Goal: Task Accomplishment & Management: Manage account settings

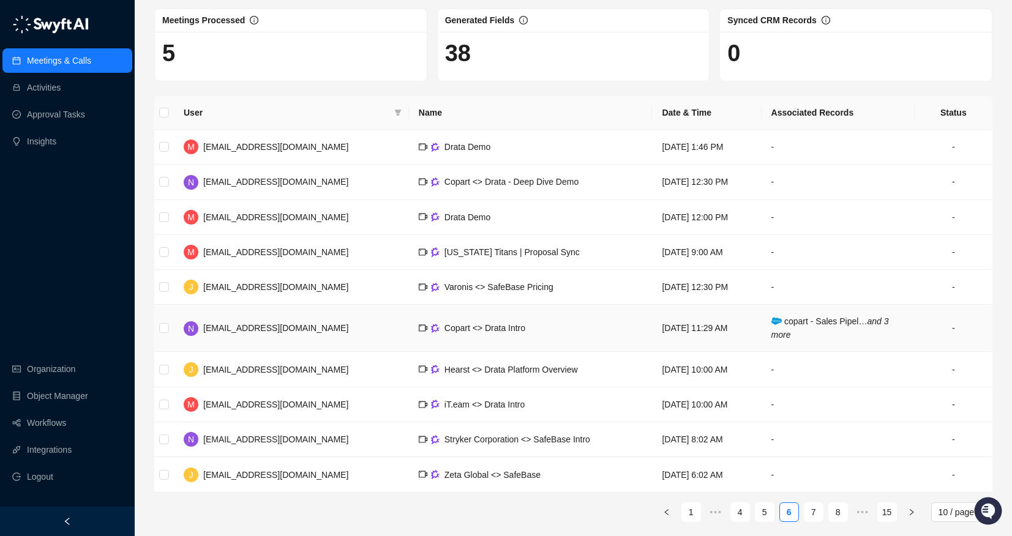
scroll to position [62, 0]
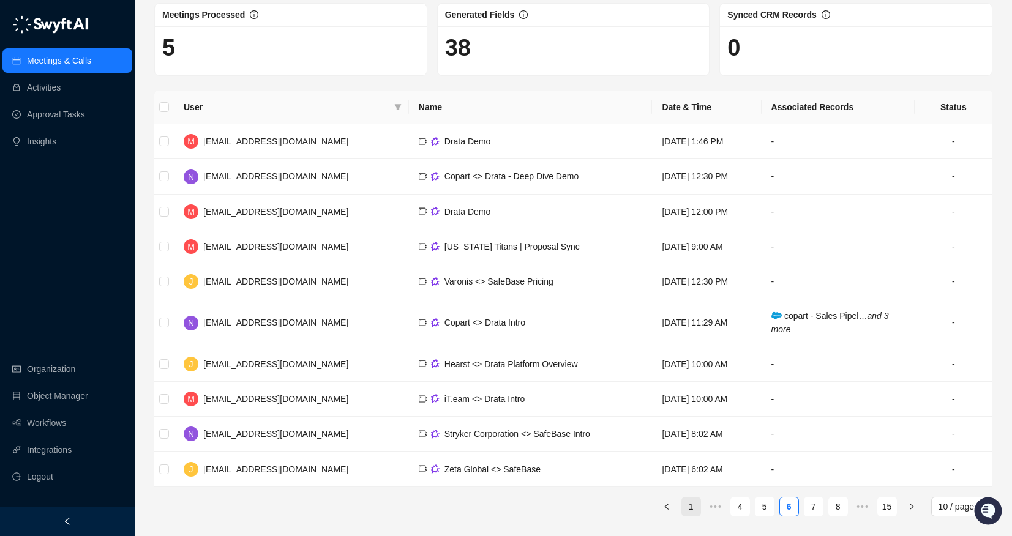
click at [681, 503] on li "1" at bounding box center [691, 507] width 20 height 20
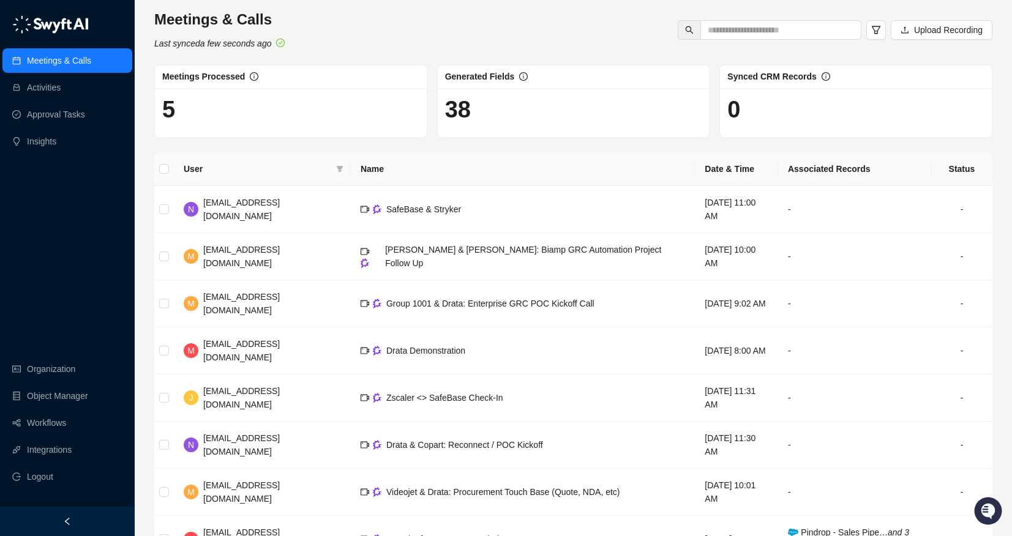
click at [424, 11] on div "Meetings & Calls Last synced a few seconds ago Upload Recording" at bounding box center [574, 30] width 846 height 40
click at [78, 117] on link "Approval Tasks" at bounding box center [56, 114] width 58 height 24
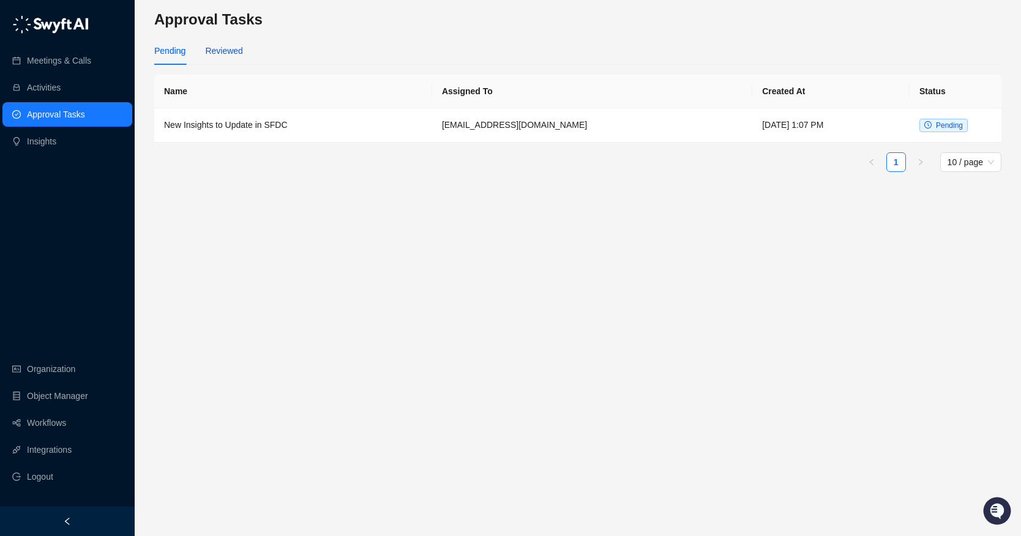
click at [228, 51] on div "Reviewed" at bounding box center [223, 50] width 37 height 13
click at [276, 119] on td "New Insights to Update in SFDC" at bounding box center [293, 125] width 278 height 34
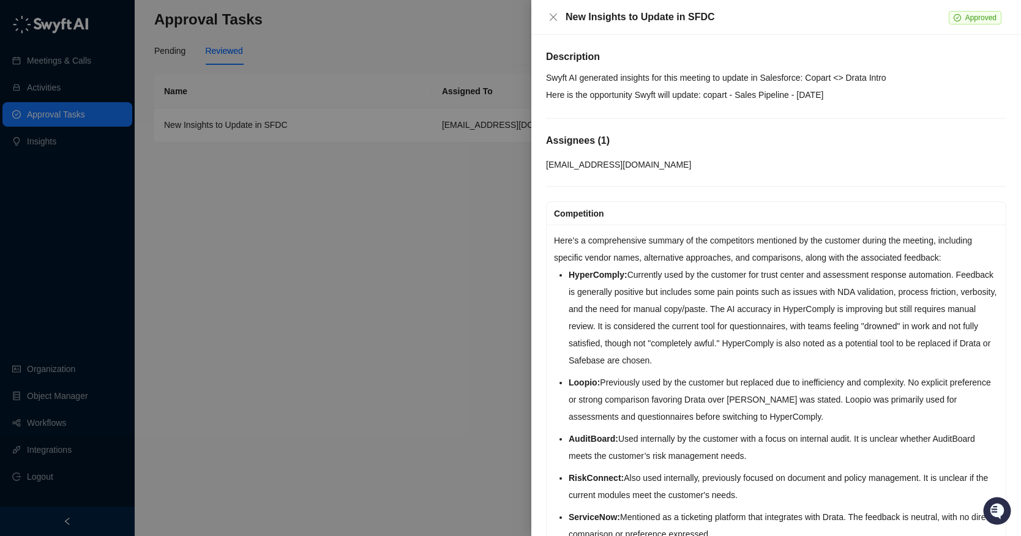
click at [58, 167] on div at bounding box center [510, 268] width 1021 height 536
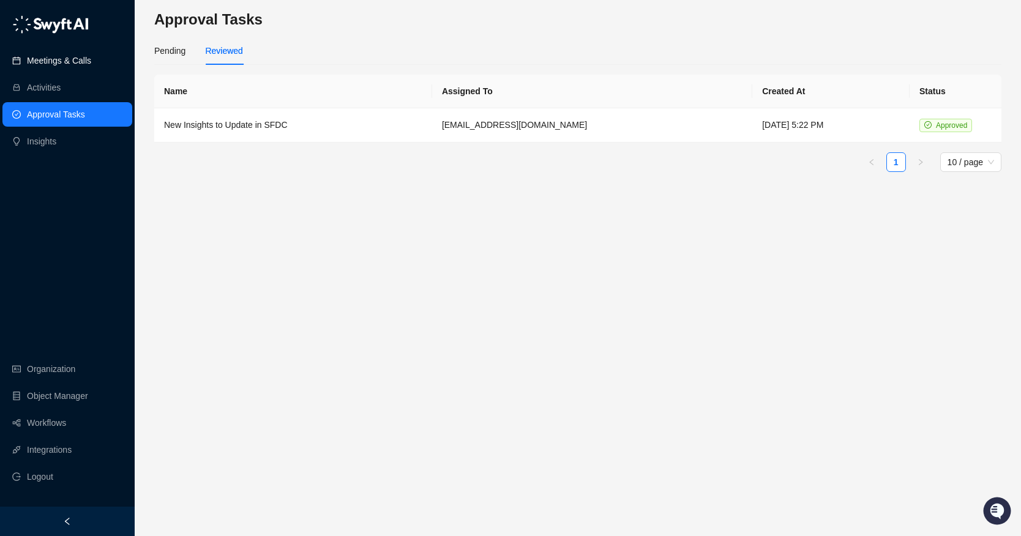
click at [57, 70] on link "Meetings & Calls" at bounding box center [59, 60] width 64 height 24
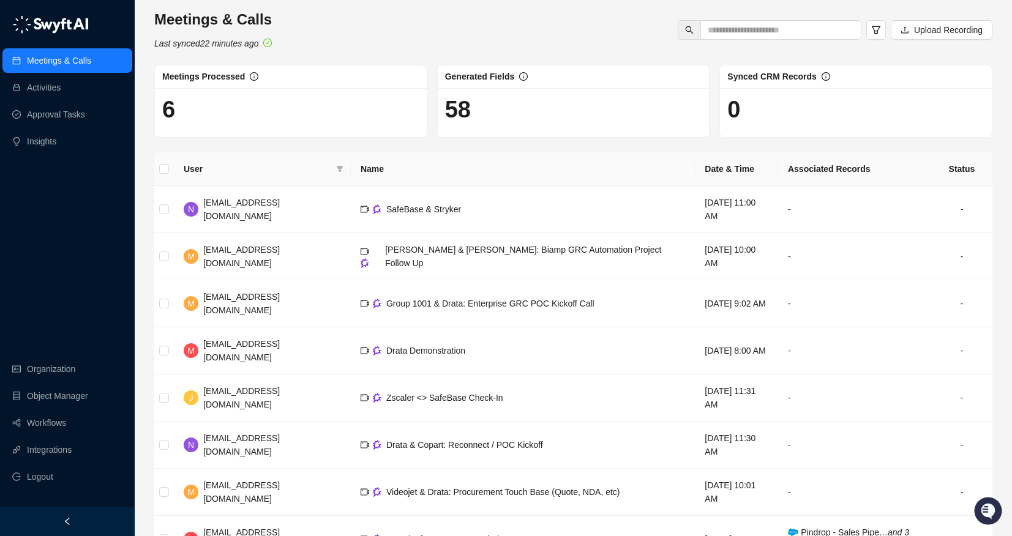
click at [59, 101] on ul "Meetings & Calls Activities Approval Tasks Insights" at bounding box center [67, 101] width 135 height 110
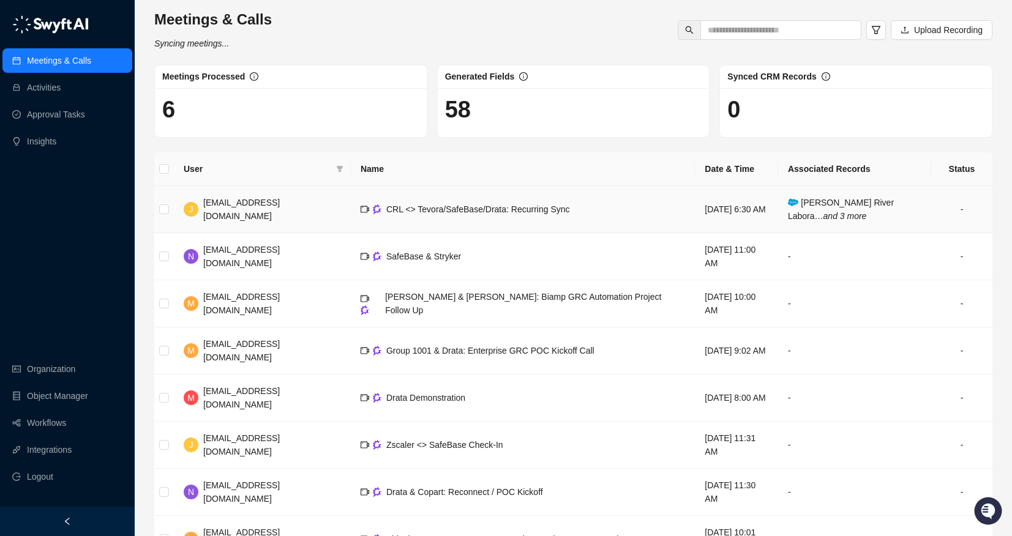
click at [810, 227] on td "Charles River Labora… and 3 more" at bounding box center [854, 209] width 153 height 47
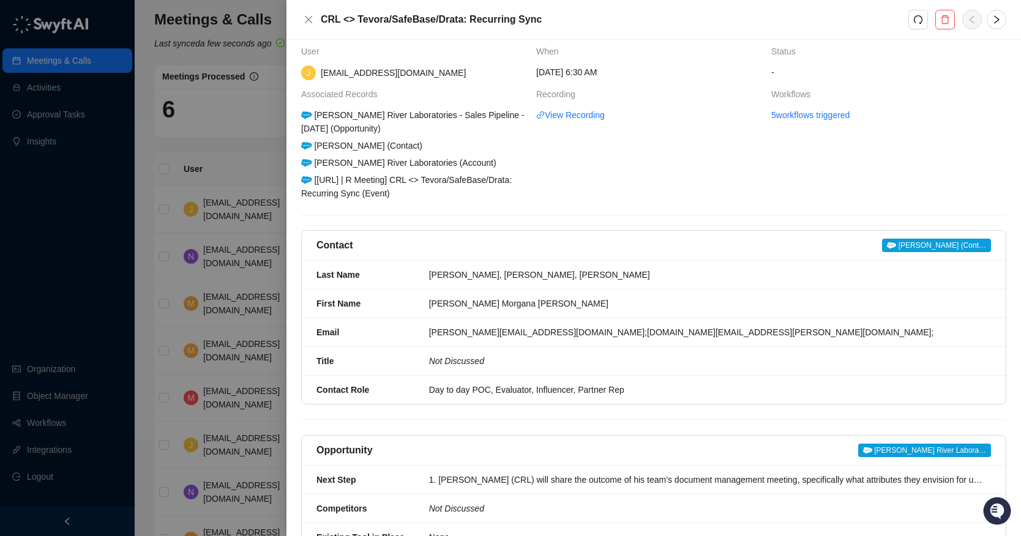
scroll to position [10, 0]
click at [816, 116] on link "5 workflows triggered" at bounding box center [810, 114] width 78 height 13
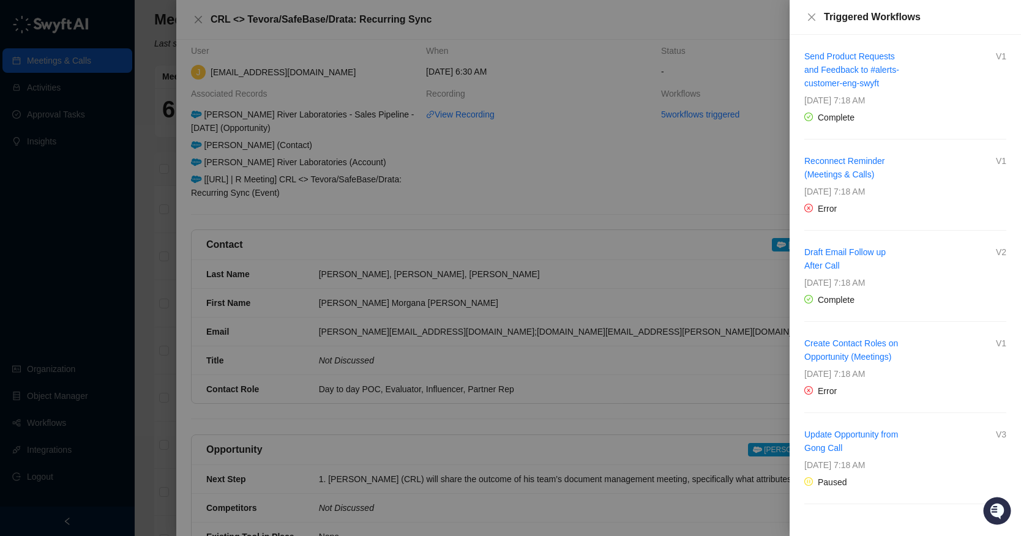
click at [658, 215] on div at bounding box center [510, 268] width 1021 height 536
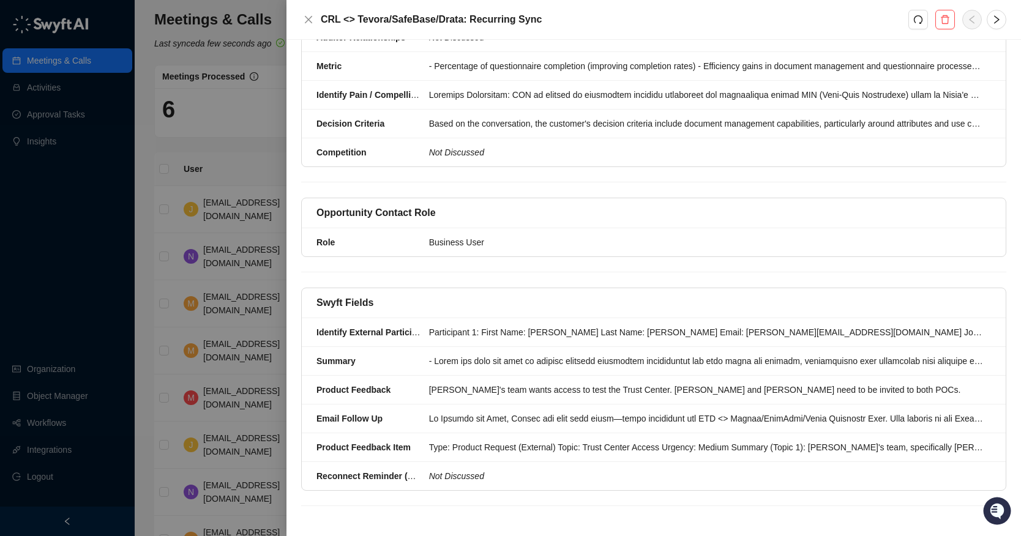
scroll to position [0, 0]
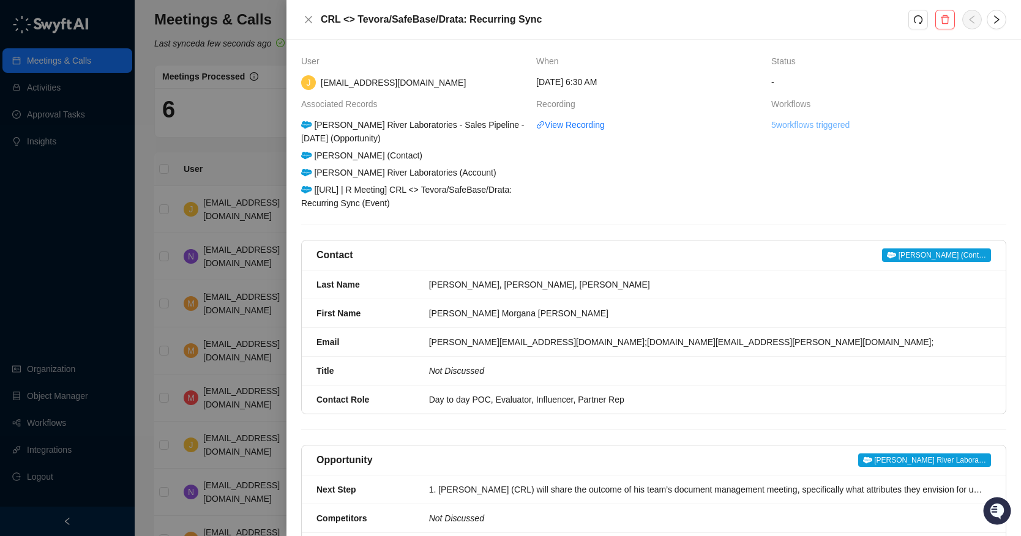
click at [817, 122] on link "5 workflows triggered" at bounding box center [810, 124] width 78 height 13
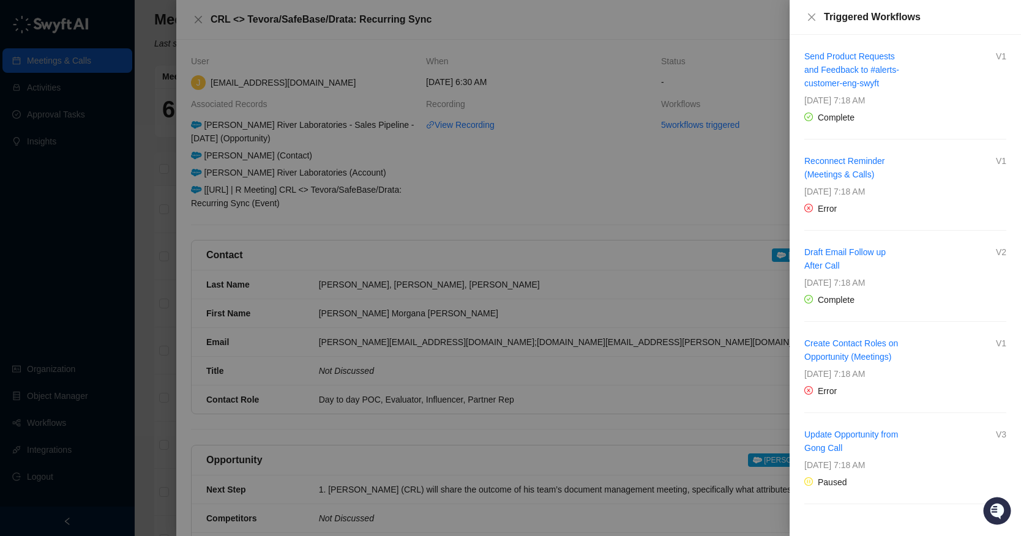
click at [348, 287] on div at bounding box center [510, 268] width 1021 height 536
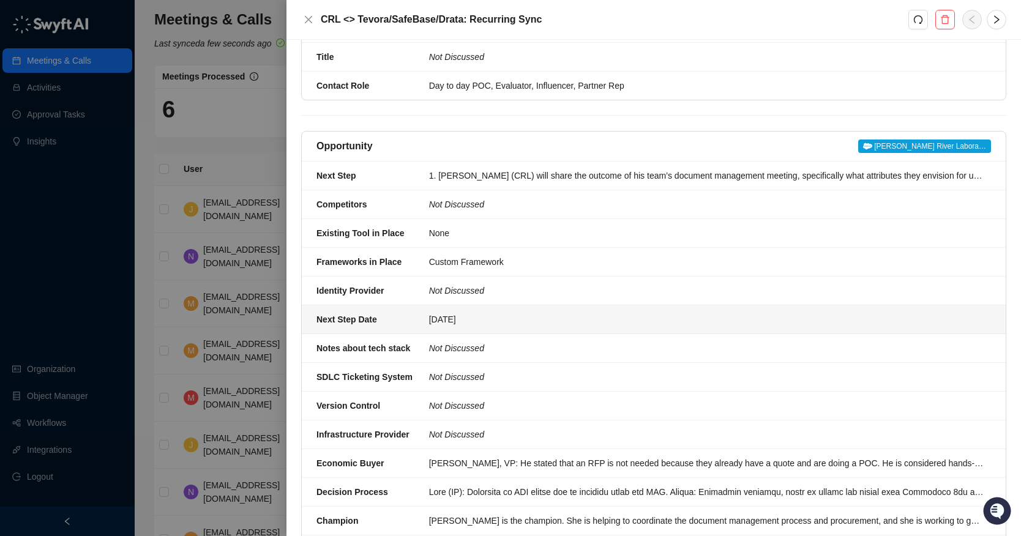
scroll to position [394, 0]
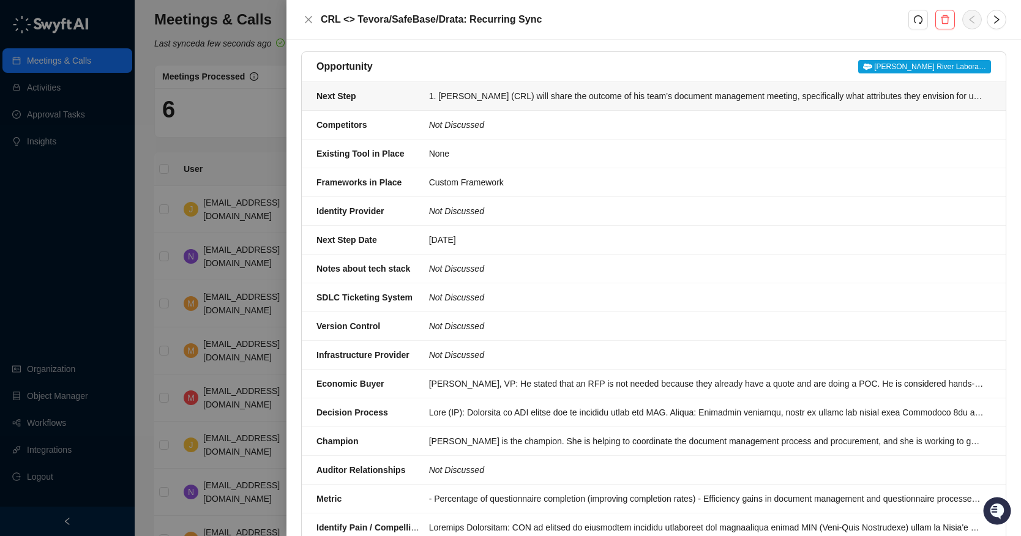
click at [568, 103] on li "Next Step 1. Duane (CRL) will share the outcome of his team’s document manageme…" at bounding box center [654, 96] width 704 height 29
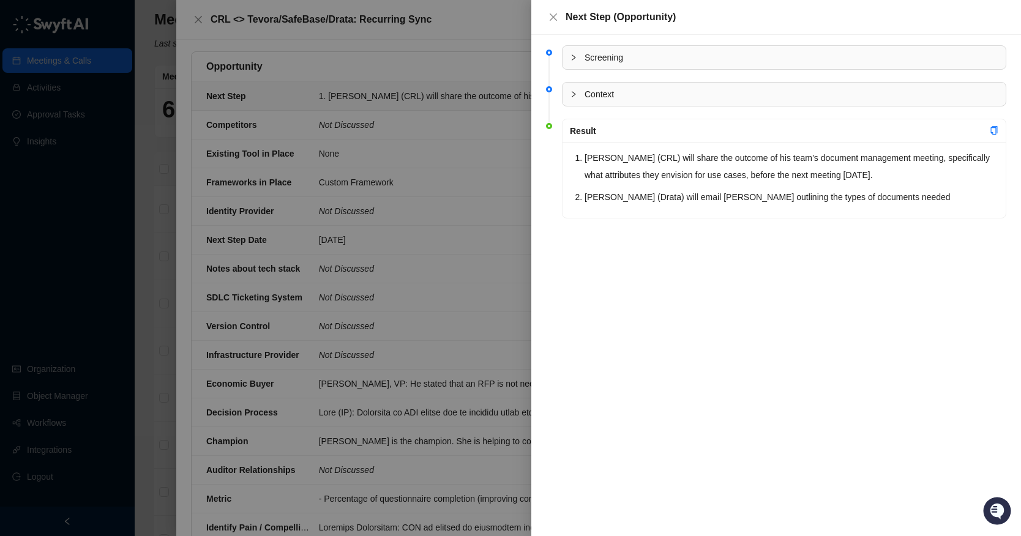
click at [365, 230] on div at bounding box center [510, 268] width 1021 height 536
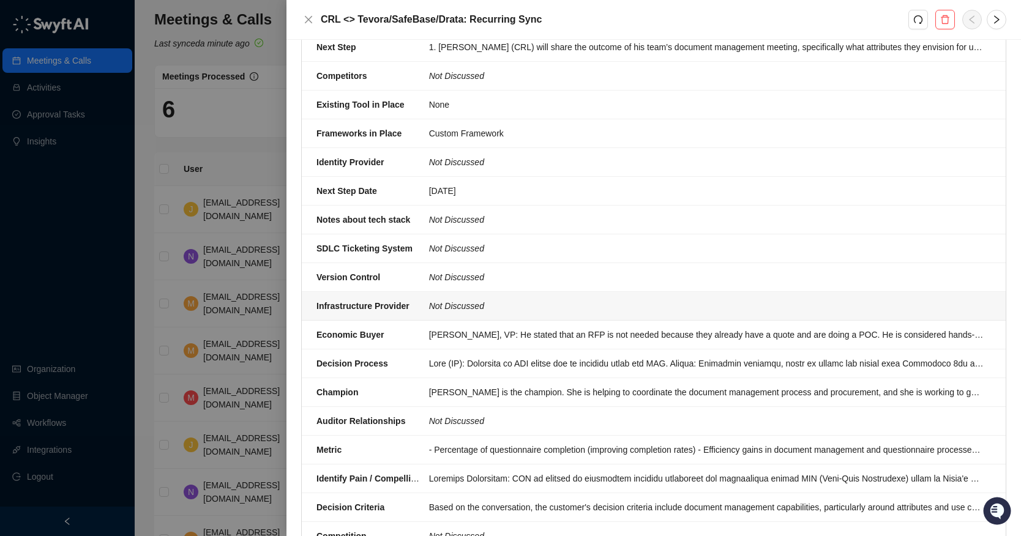
scroll to position [449, 0]
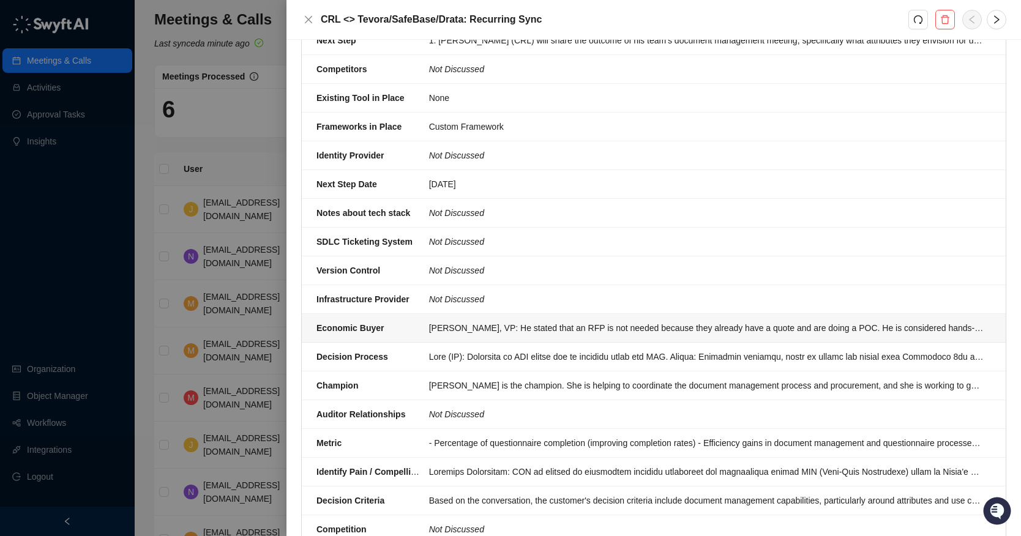
click at [535, 336] on li "Economic Buyer Andy, VP: He stated that an RFP is not needed because they alrea…" at bounding box center [654, 328] width 704 height 29
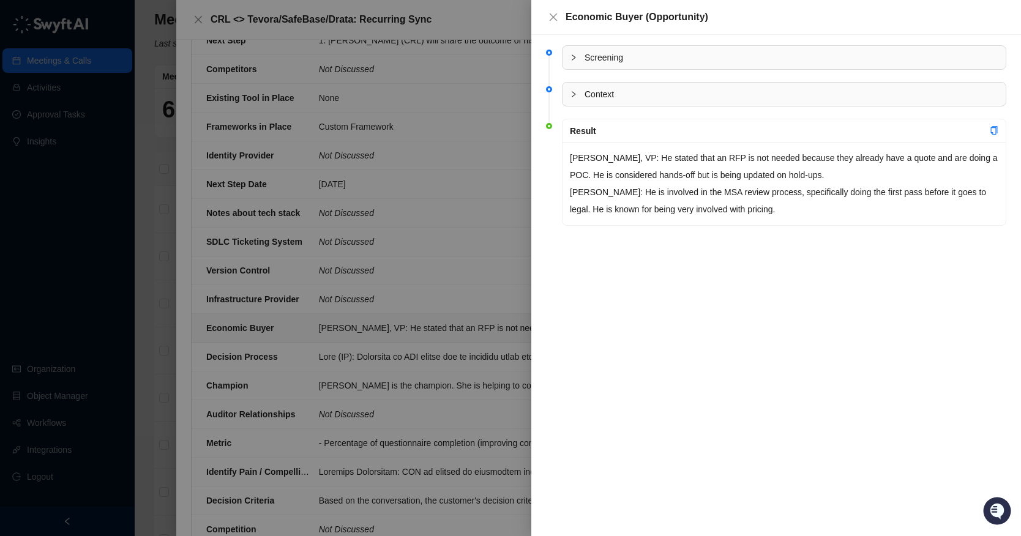
click at [453, 253] on div at bounding box center [510, 268] width 1021 height 536
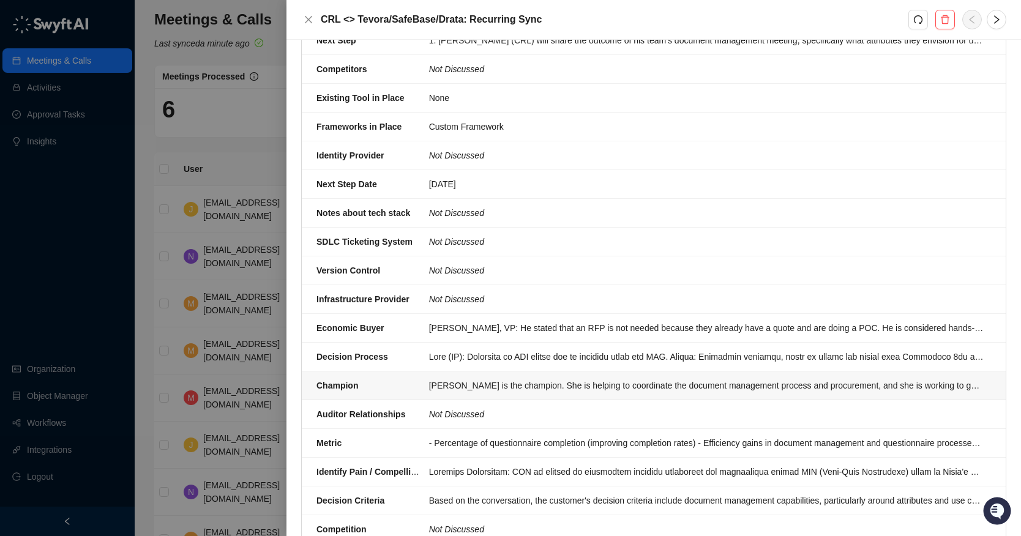
click at [494, 392] on div "Morgana Ledoux is the champion. She is helping to coordinate the document manag…" at bounding box center [706, 385] width 555 height 13
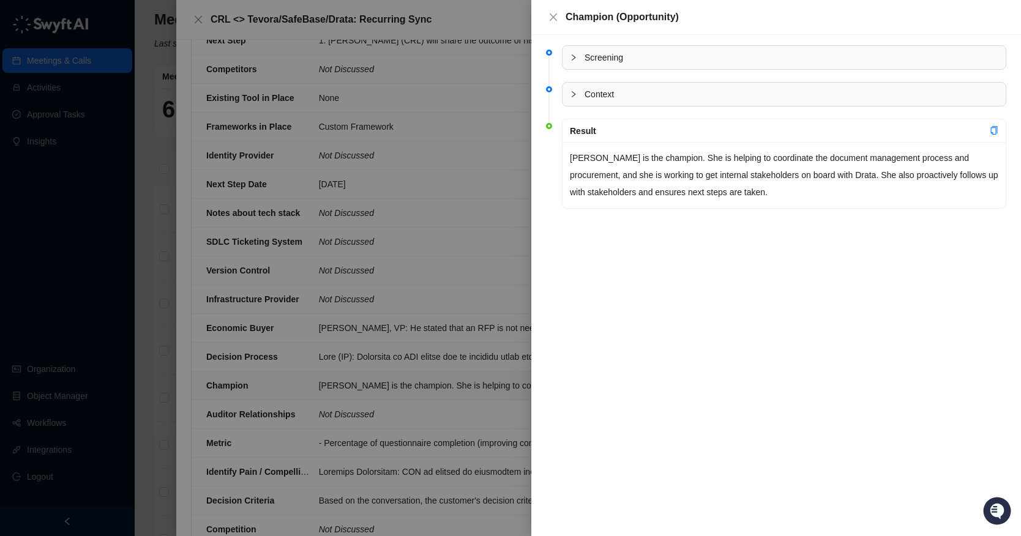
click at [443, 342] on div at bounding box center [510, 268] width 1021 height 536
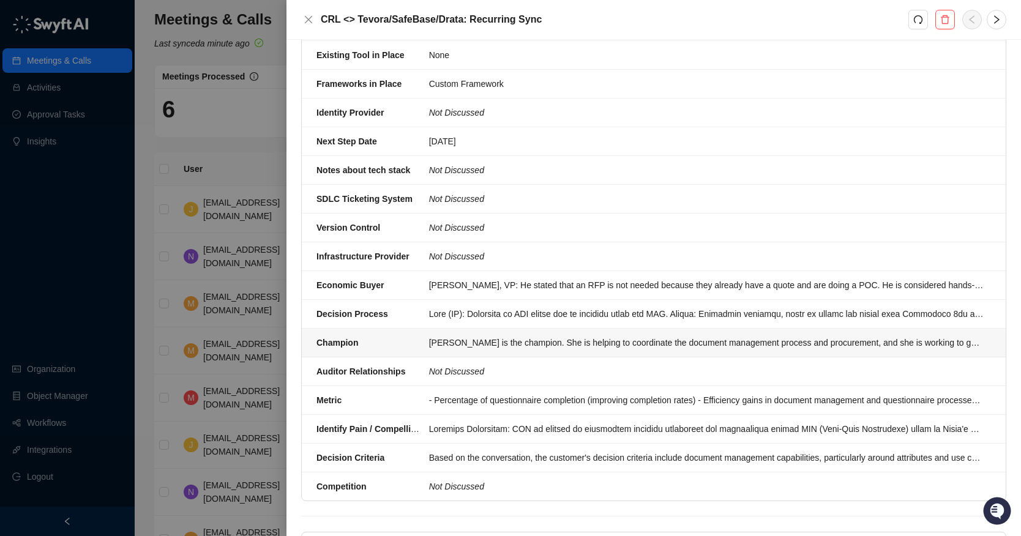
scroll to position [498, 0]
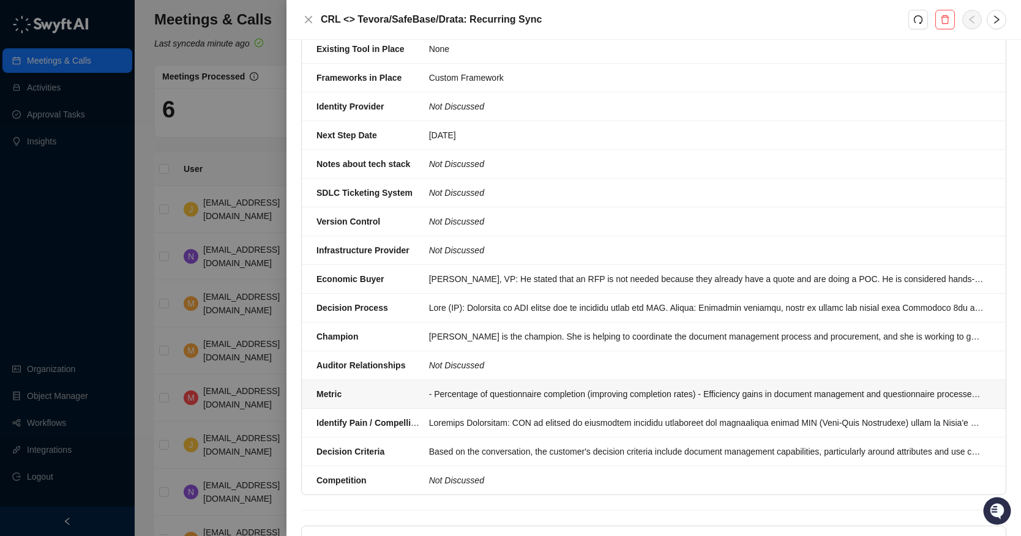
click at [465, 399] on div "- Percentage of questionnaire completion (improving completion rates) - Efficie…" at bounding box center [706, 394] width 555 height 13
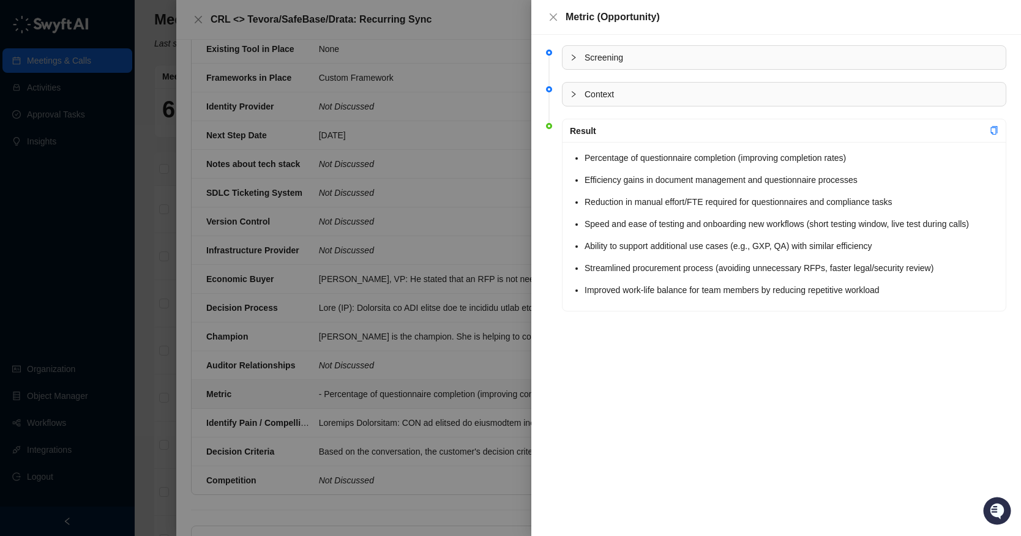
click at [463, 391] on div at bounding box center [510, 268] width 1021 height 536
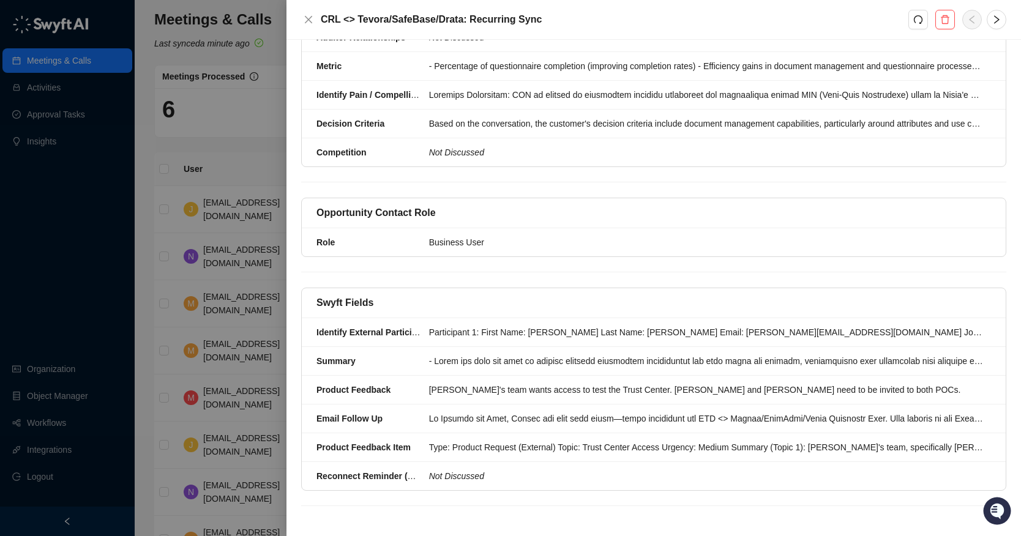
scroll to position [762, 0]
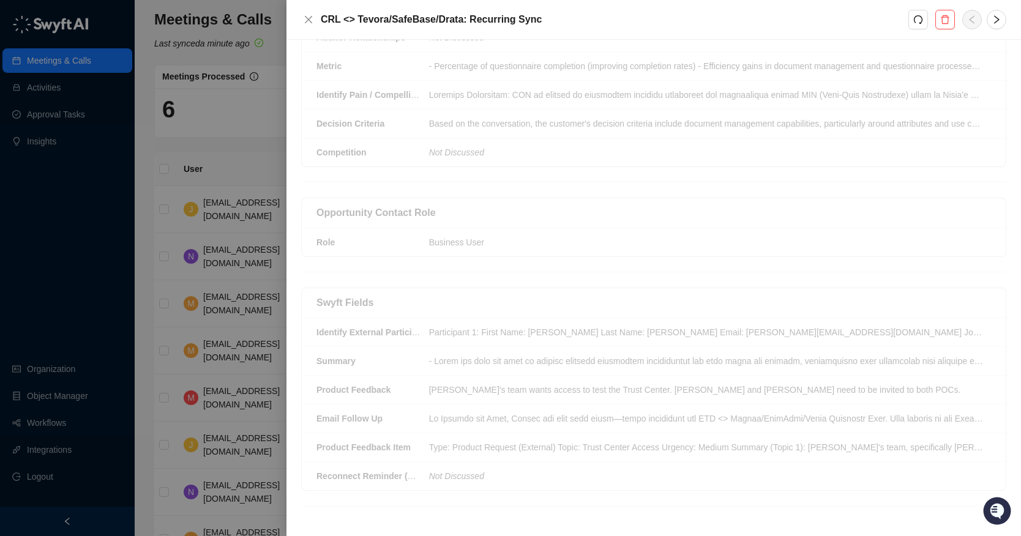
click at [222, 172] on div at bounding box center [510, 268] width 1021 height 536
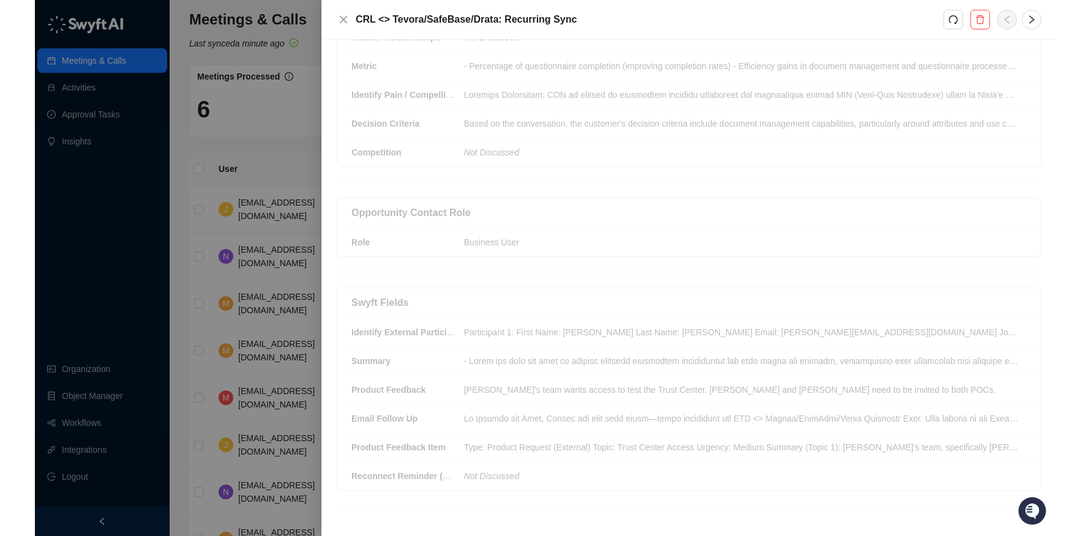
scroll to position [0, 0]
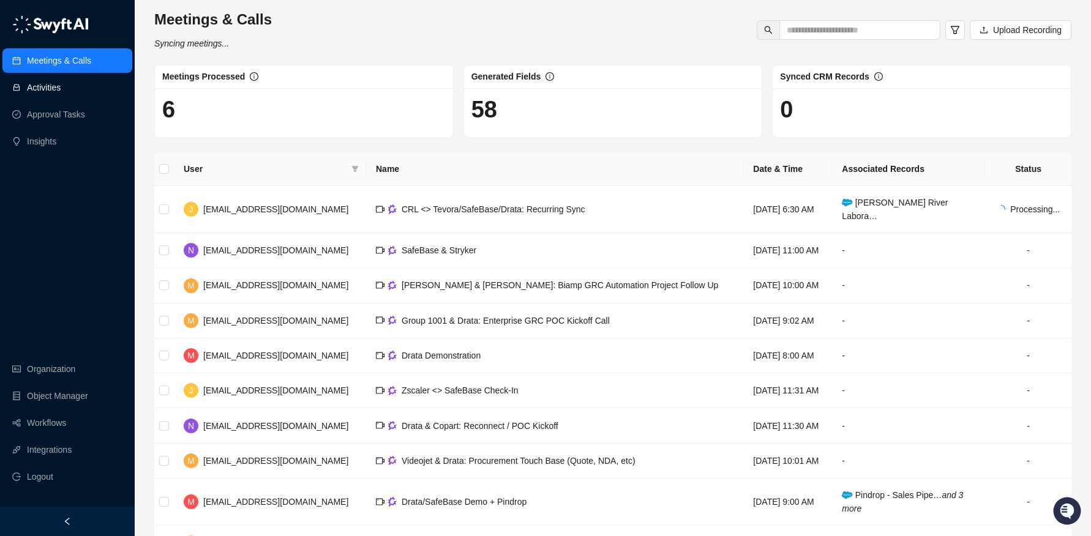
click at [27, 86] on link "Activities" at bounding box center [44, 87] width 34 height 24
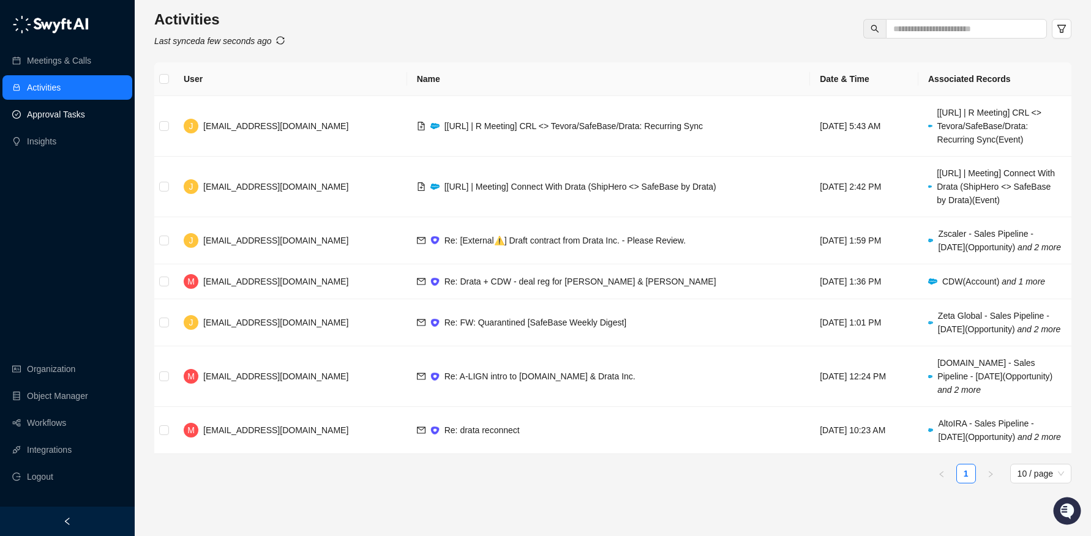
click at [85, 116] on link "Approval Tasks" at bounding box center [56, 114] width 58 height 24
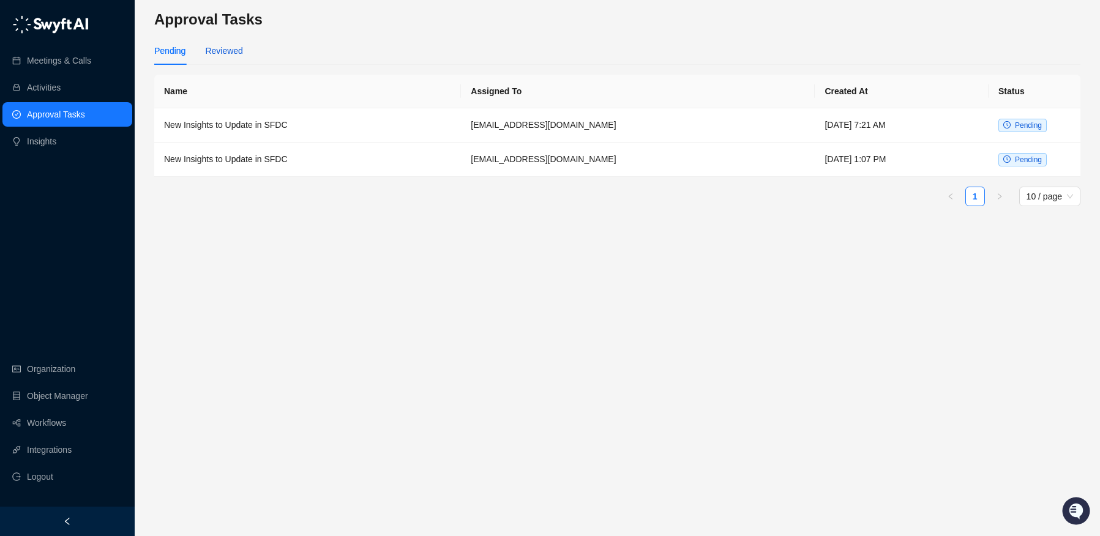
click at [234, 55] on div "Reviewed" at bounding box center [223, 50] width 37 height 13
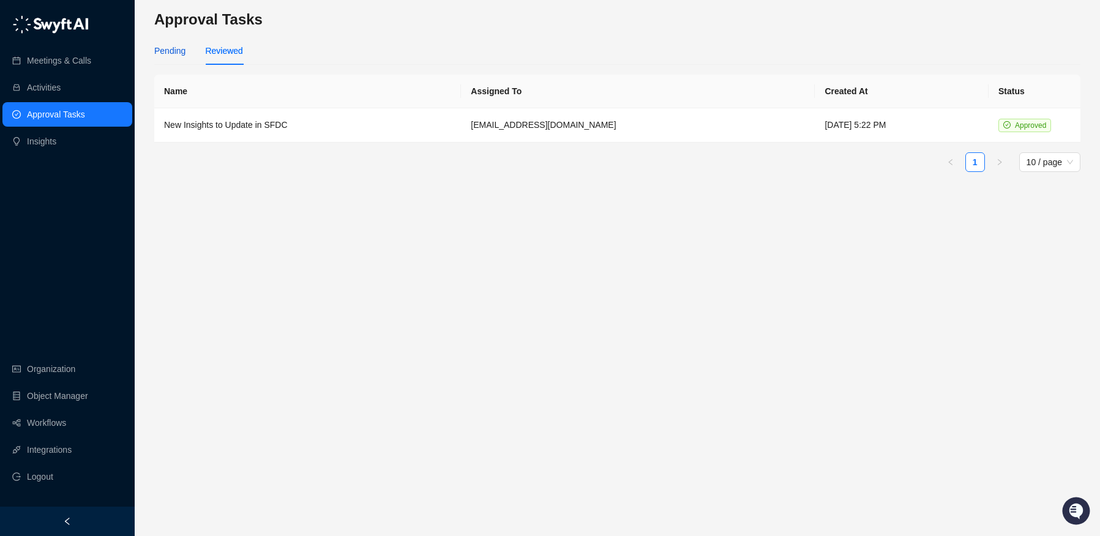
click at [169, 44] on div "Pending" at bounding box center [169, 50] width 31 height 13
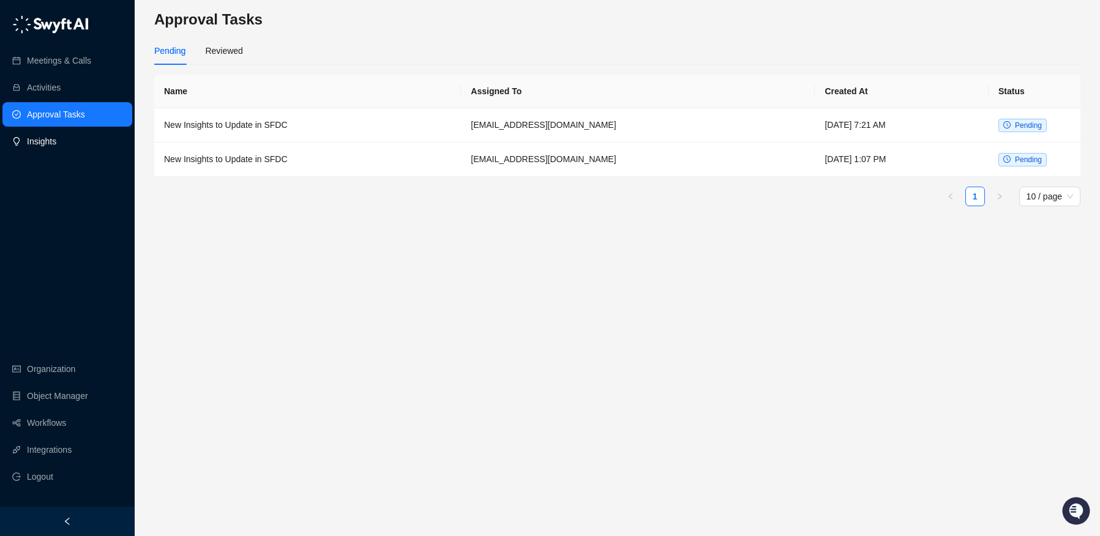
click at [56, 136] on link "Insights" at bounding box center [41, 141] width 29 height 24
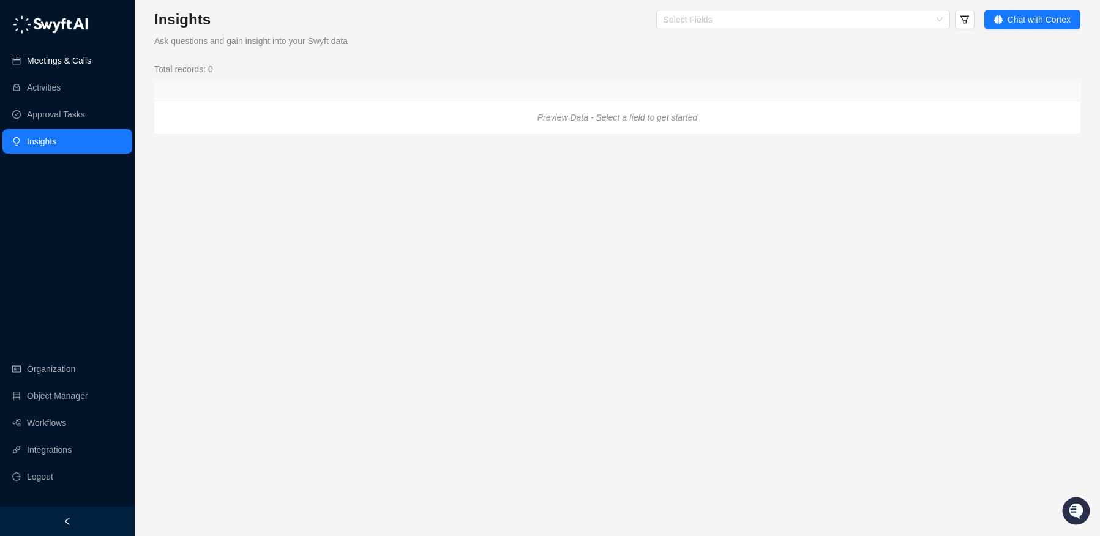
click at [91, 66] on link "Meetings & Calls" at bounding box center [59, 60] width 64 height 24
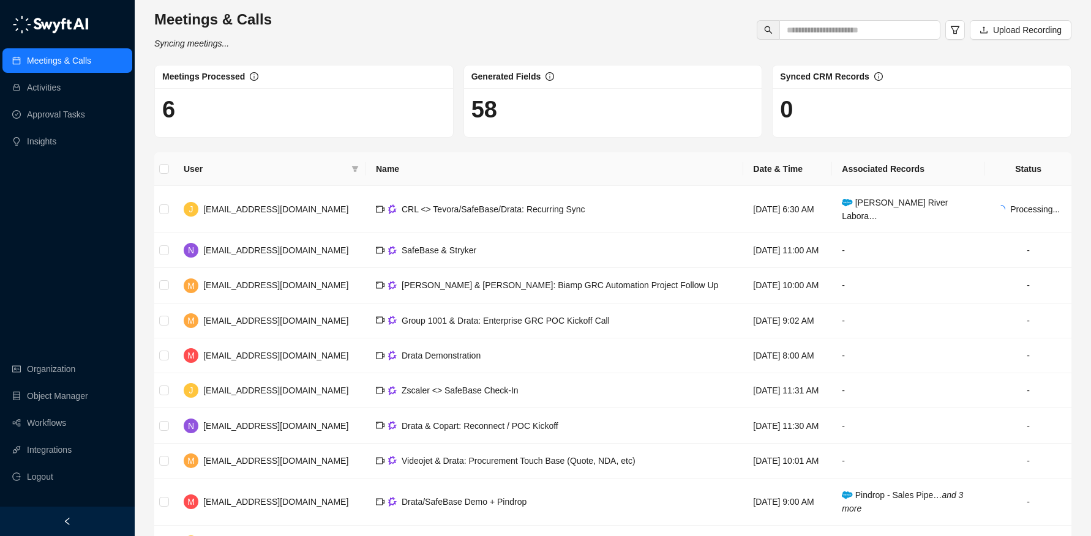
click at [313, 17] on div "Meetings & Calls Syncing meetings... Upload Recording" at bounding box center [613, 30] width 925 height 40
click at [362, 20] on div "Meetings & Calls Syncing meetings... Upload Recording" at bounding box center [613, 30] width 925 height 40
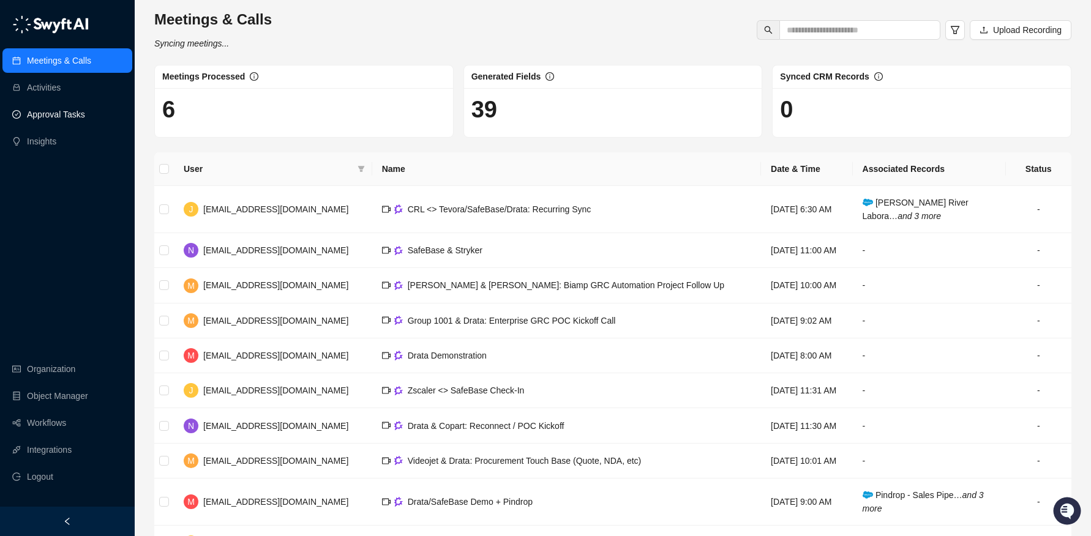
click at [75, 116] on link "Approval Tasks" at bounding box center [56, 114] width 58 height 24
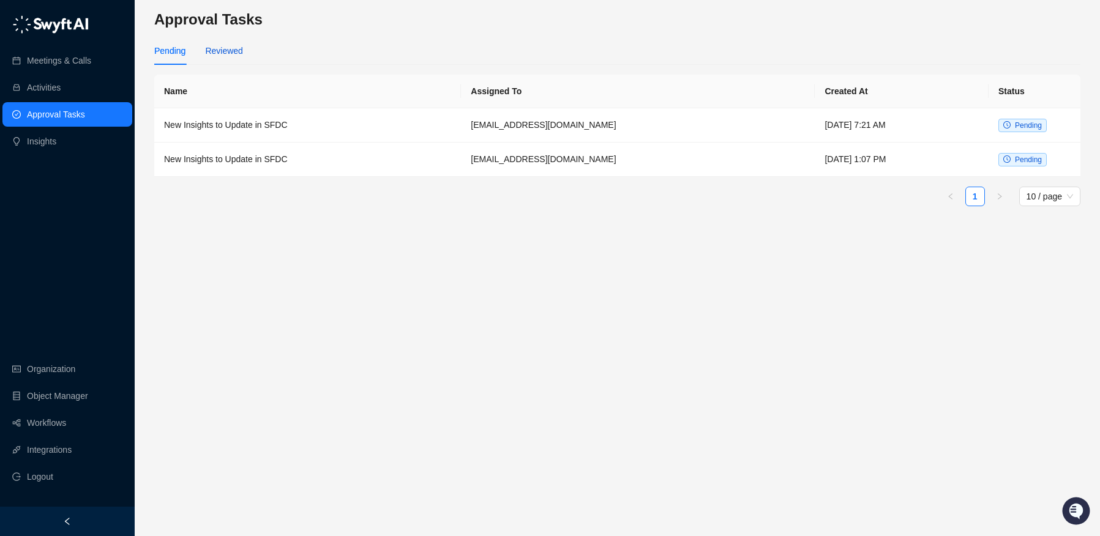
click at [230, 44] on div "Reviewed" at bounding box center [223, 50] width 37 height 13
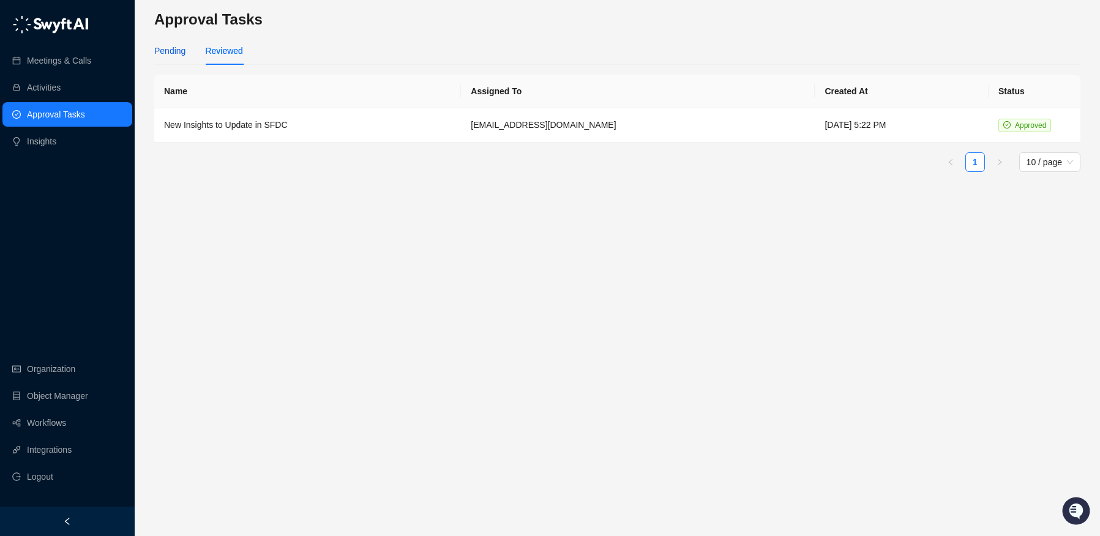
click at [181, 45] on div "Pending" at bounding box center [169, 50] width 31 height 13
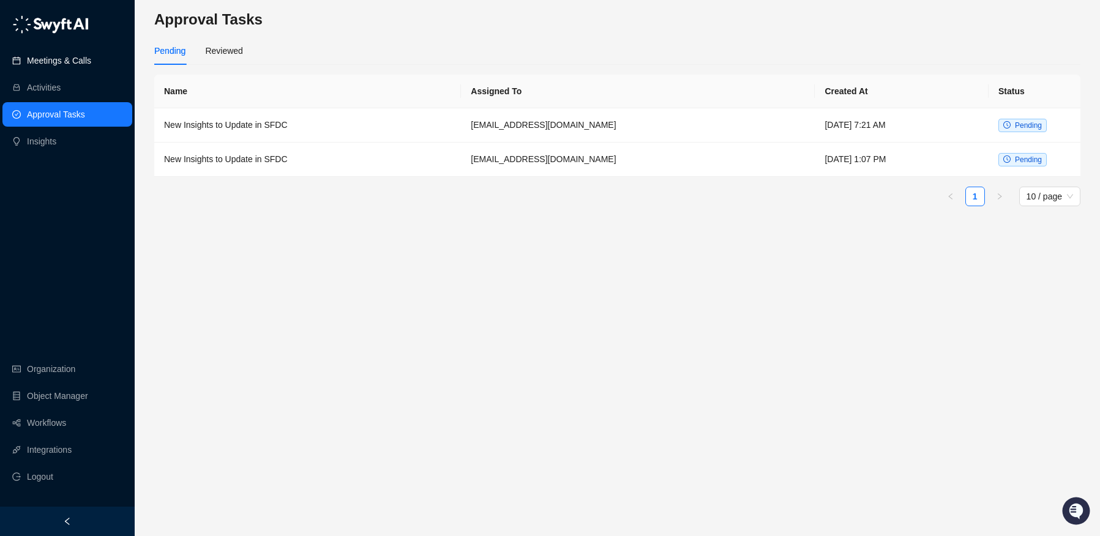
click at [48, 64] on link "Meetings & Calls" at bounding box center [59, 60] width 64 height 24
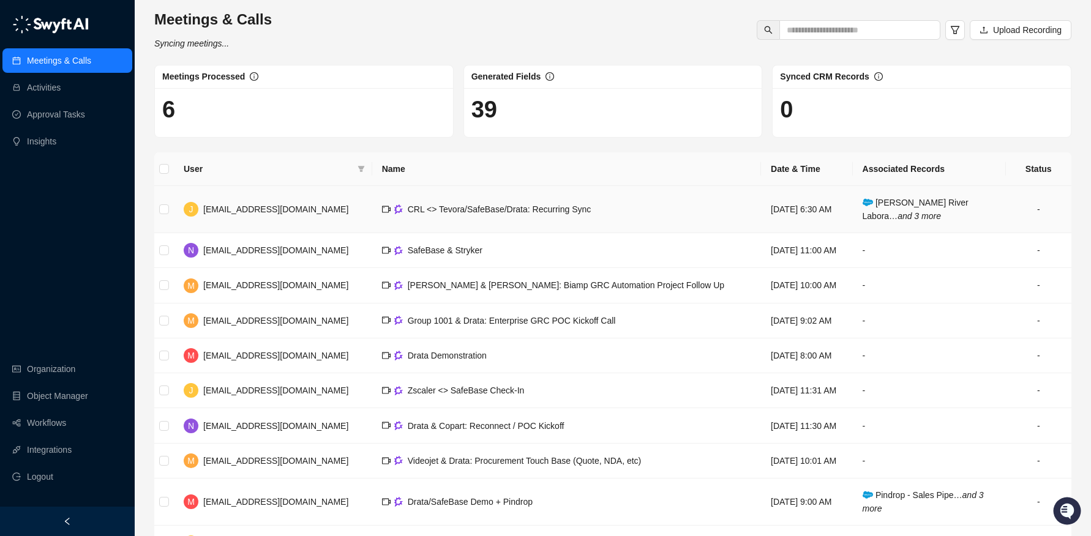
click at [880, 192] on td "Charles River Labora… and 3 more" at bounding box center [929, 209] width 153 height 47
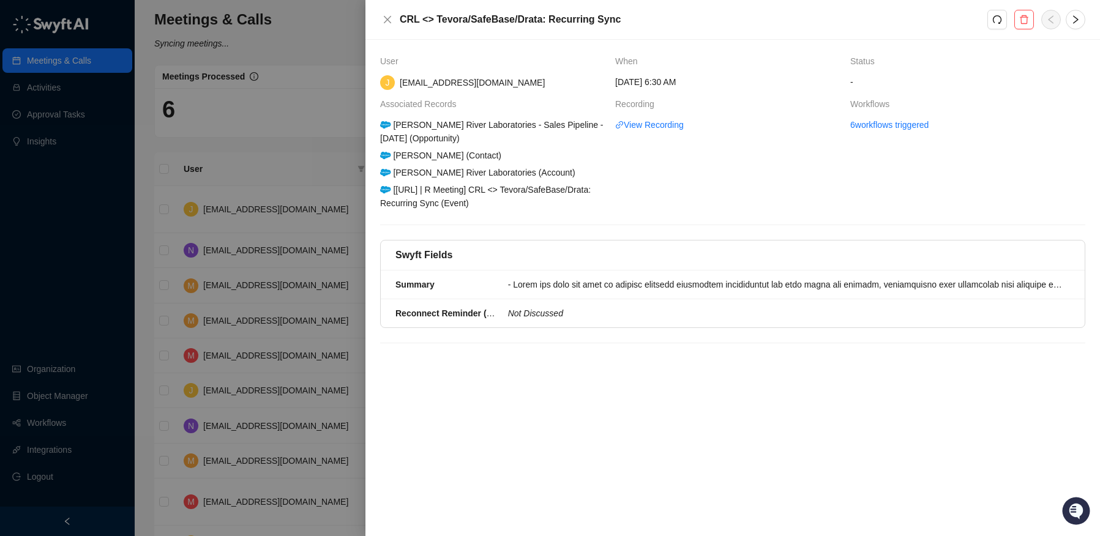
click at [107, 108] on div at bounding box center [550, 268] width 1100 height 536
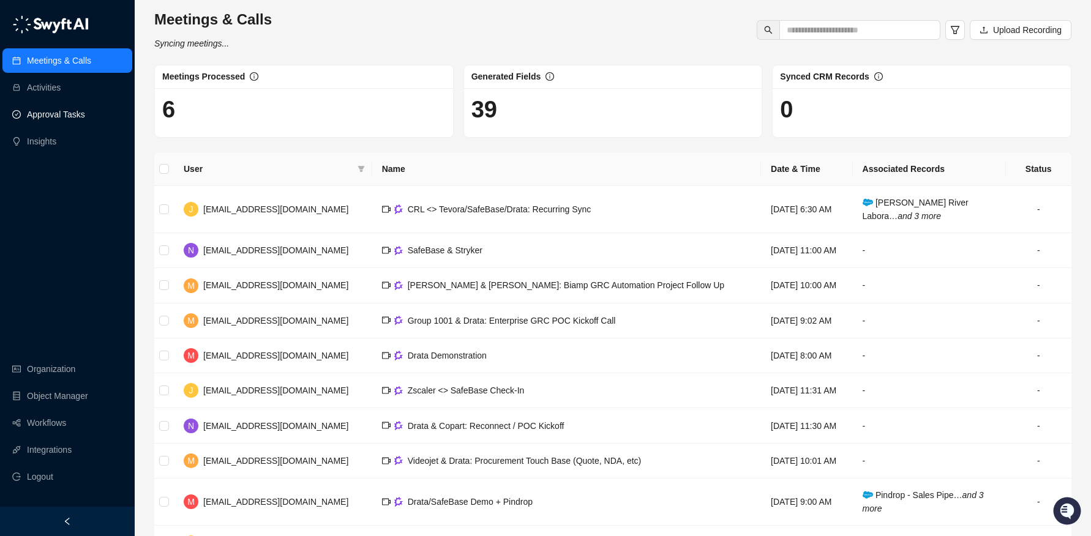
click at [62, 107] on link "Approval Tasks" at bounding box center [56, 114] width 58 height 24
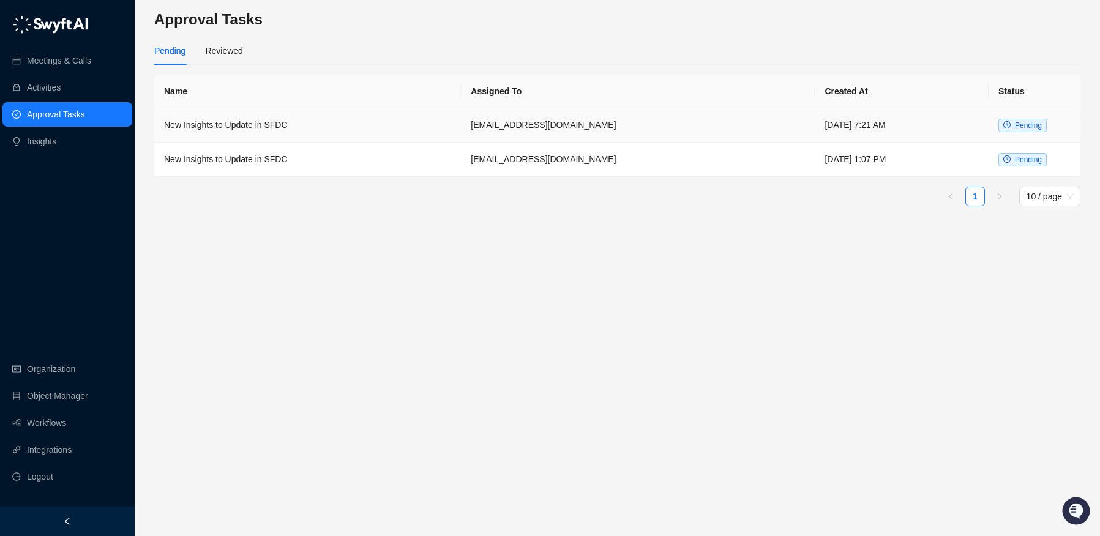
click at [879, 120] on td "[DATE] 7:21 AM" at bounding box center [902, 125] width 174 height 34
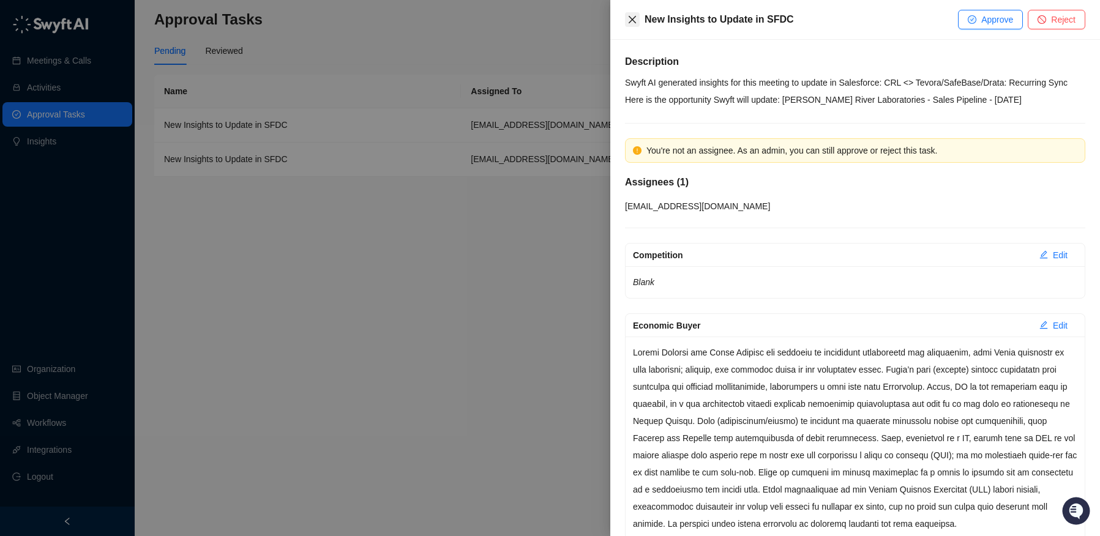
click at [636, 19] on icon "close" at bounding box center [633, 20] width 10 height 10
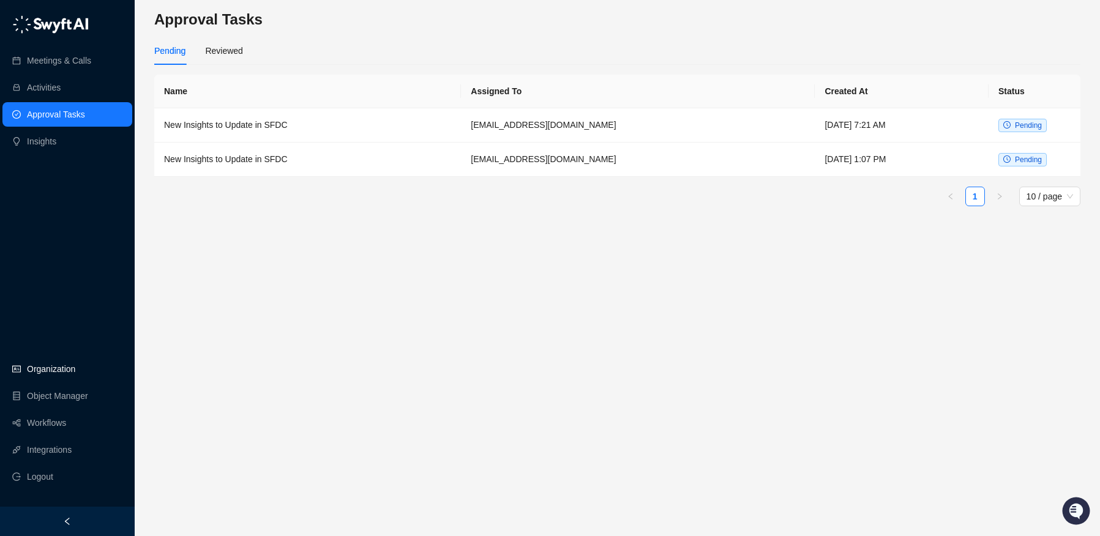
click at [43, 373] on link "Organization" at bounding box center [51, 369] width 48 height 24
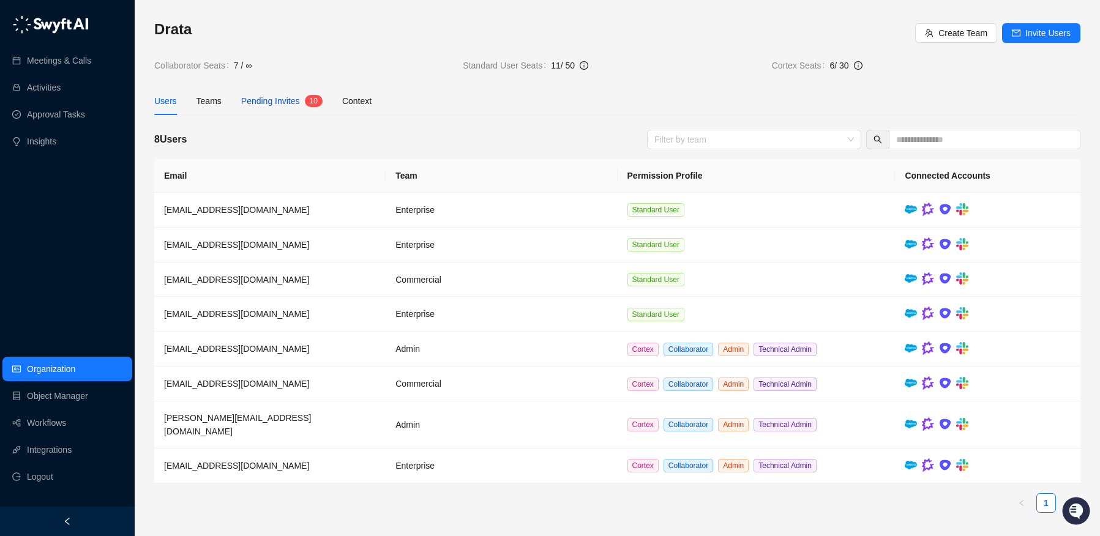
click at [262, 96] on span "Pending Invites" at bounding box center [270, 101] width 59 height 10
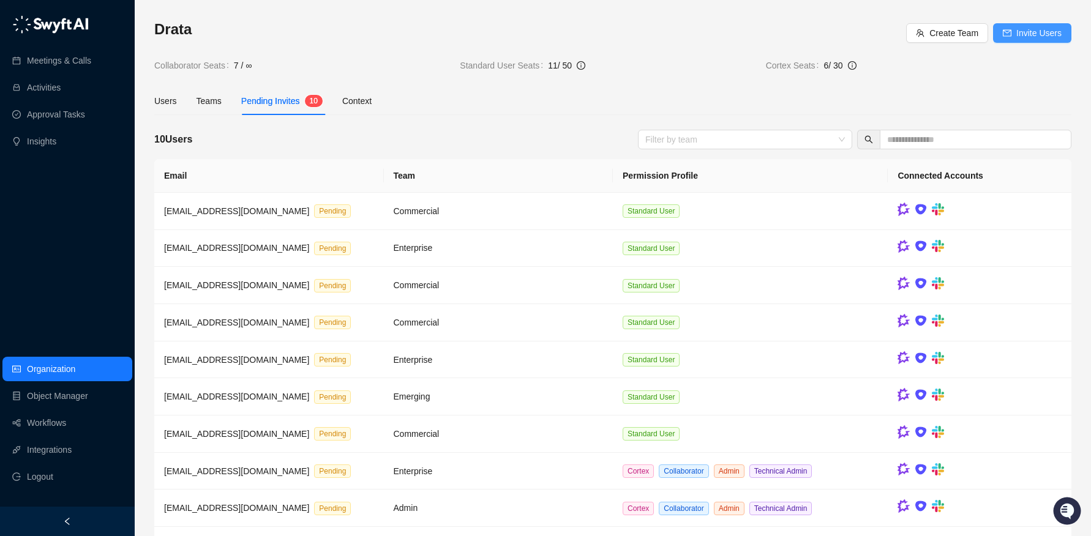
click at [1048, 31] on span "Invite Users" at bounding box center [1038, 32] width 45 height 13
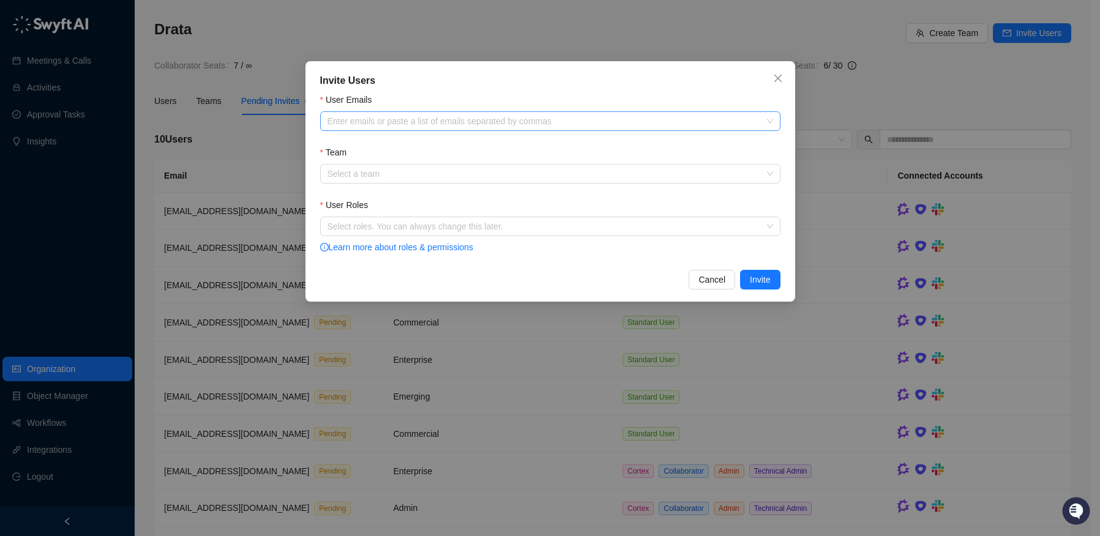
click at [544, 113] on div "Enter emails or paste a list of emails separated by commas" at bounding box center [550, 121] width 460 height 20
click at [402, 121] on div at bounding box center [544, 121] width 443 height 9
paste input "**********"
type input "**********"
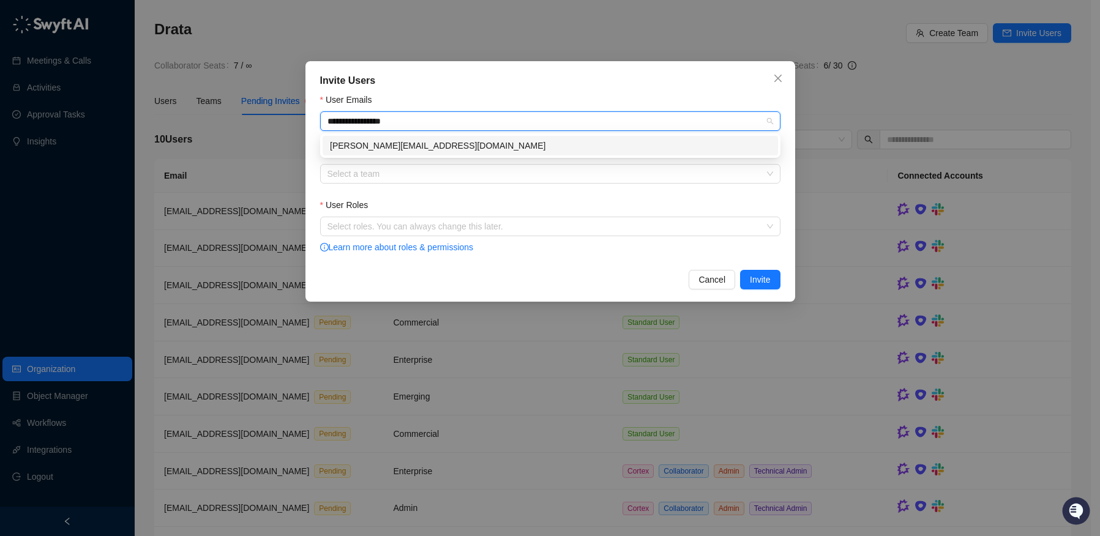
click at [392, 146] on div "[PERSON_NAME][EMAIL_ADDRESS][DOMAIN_NAME]" at bounding box center [550, 145] width 441 height 13
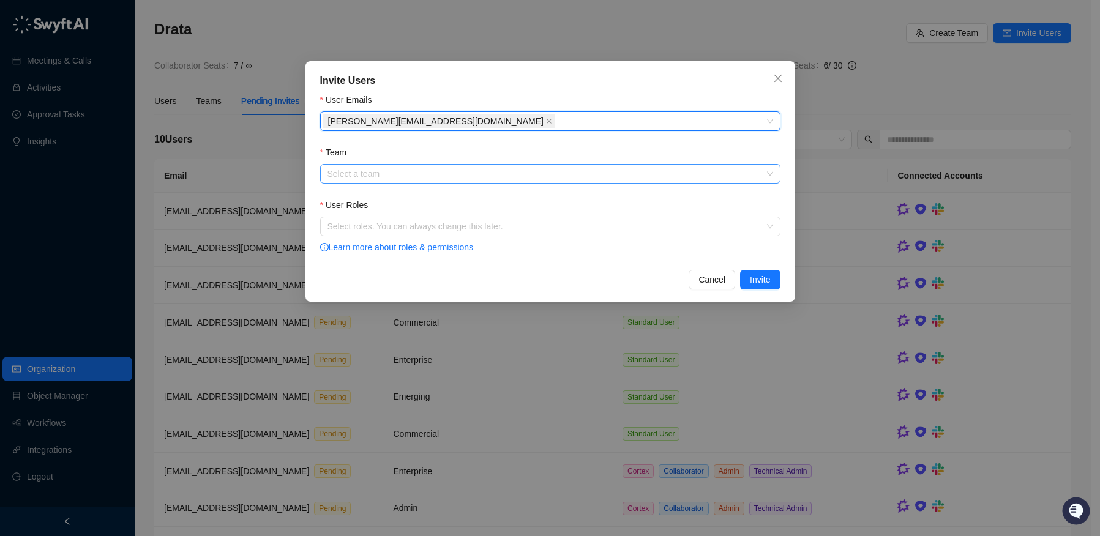
click at [388, 170] on input "Team" at bounding box center [547, 174] width 438 height 18
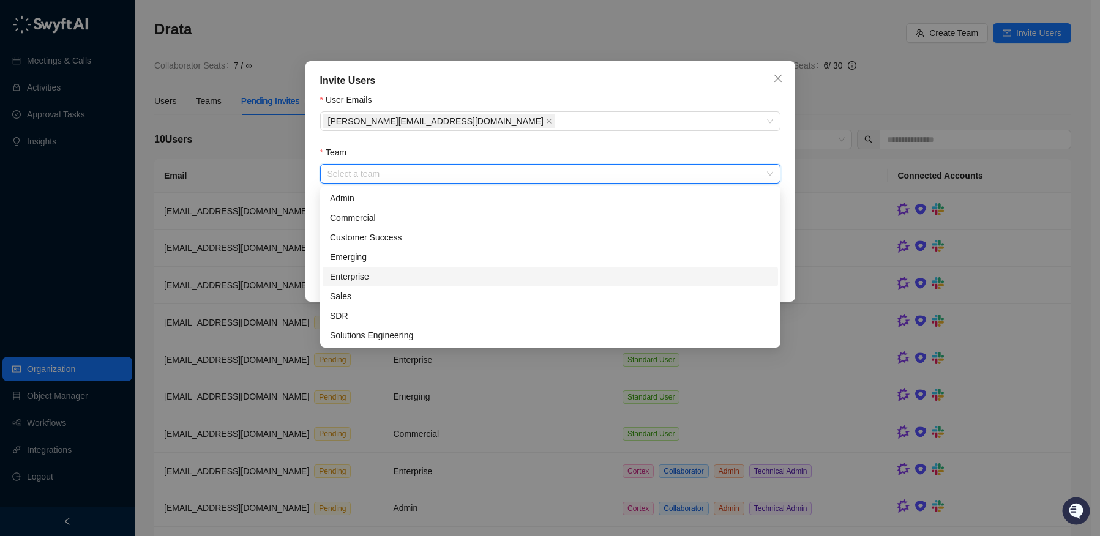
click at [364, 276] on div "Enterprise" at bounding box center [550, 276] width 441 height 13
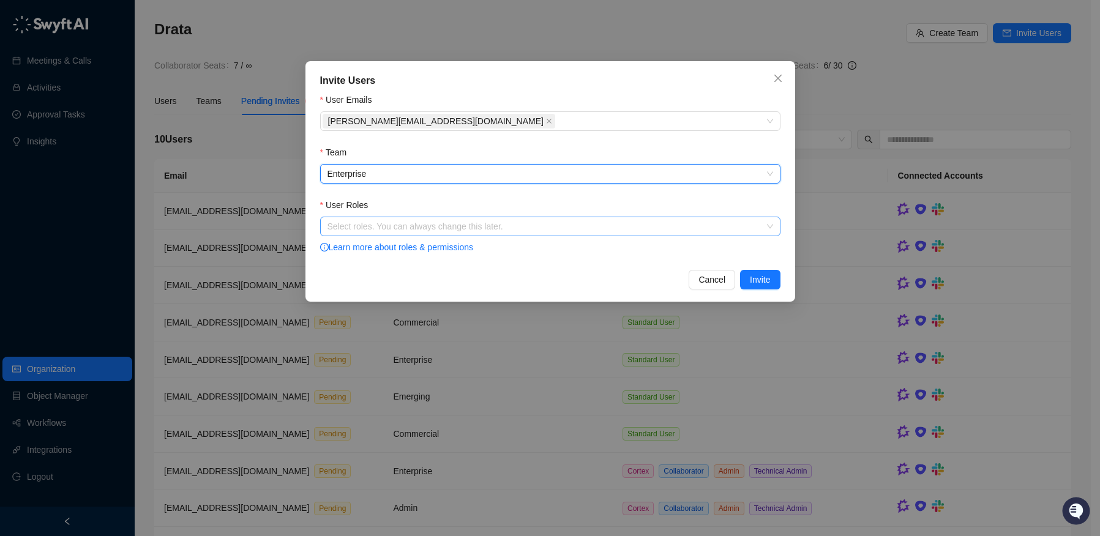
click at [385, 219] on div "Select roles. You can always change this later." at bounding box center [550, 227] width 460 height 20
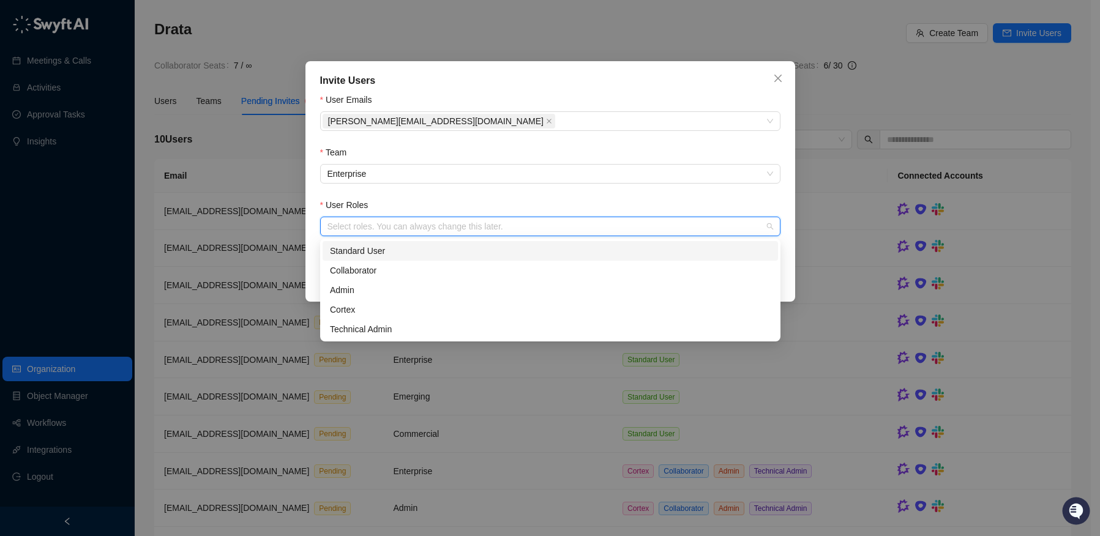
click at [380, 249] on div "Standard User" at bounding box center [550, 250] width 441 height 13
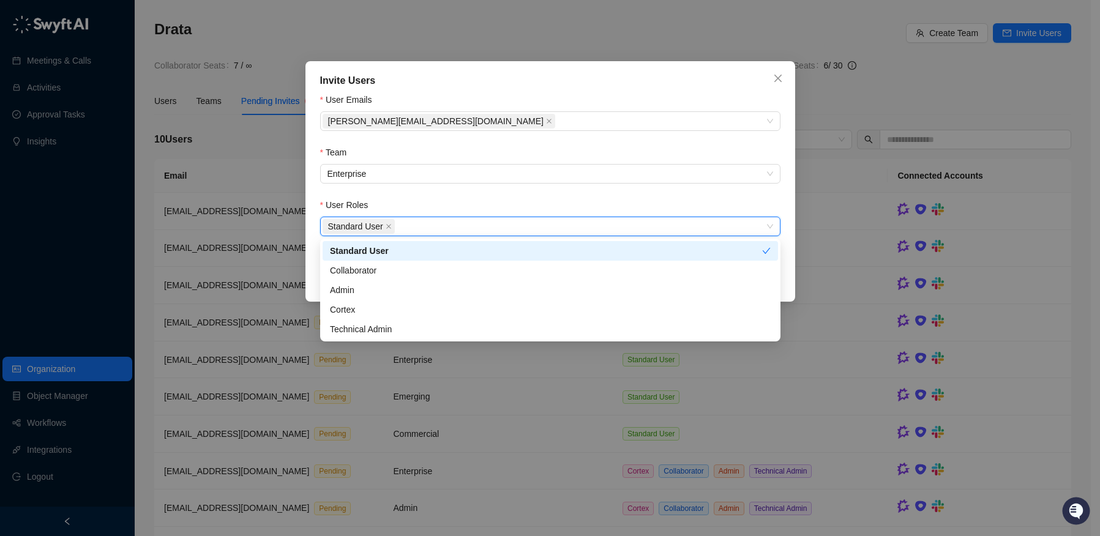
click at [710, 189] on form "User Emails brendan@drata.com Team Enterprise User Roles Standard User Standard…" at bounding box center [550, 174] width 460 height 162
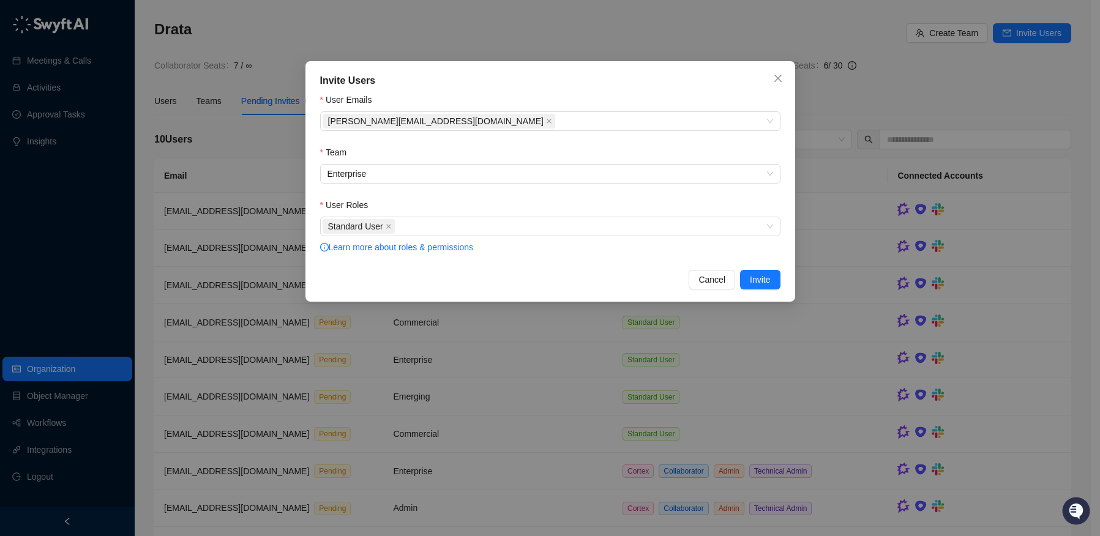
click at [711, 202] on div "User Roles" at bounding box center [550, 207] width 460 height 18
click at [454, 129] on div "brendan@drata.com" at bounding box center [544, 121] width 443 height 17
paste input "**********"
type input "**********"
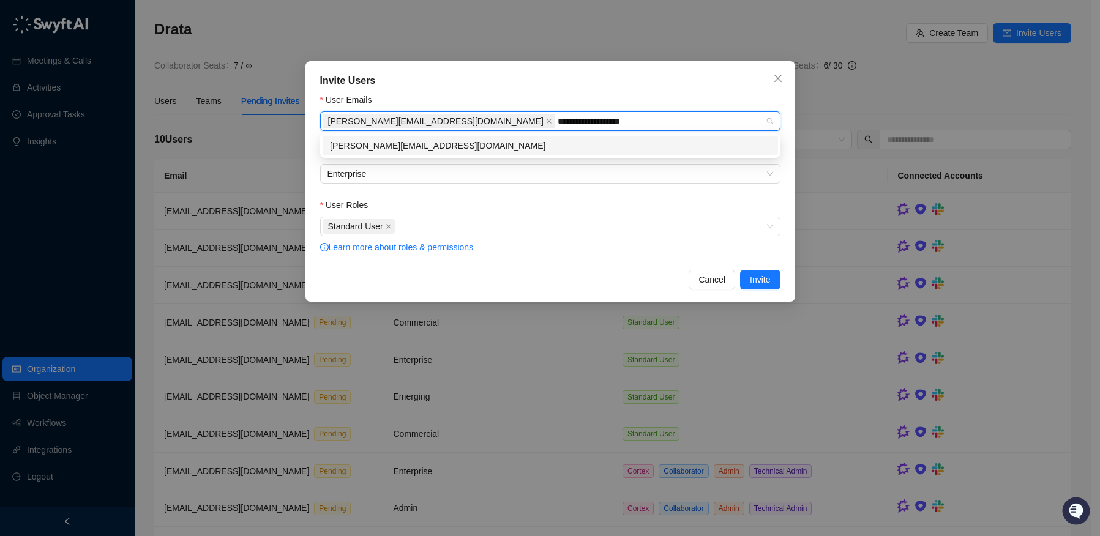
click at [582, 152] on div "sarakofman@drata.com" at bounding box center [550, 145] width 441 height 13
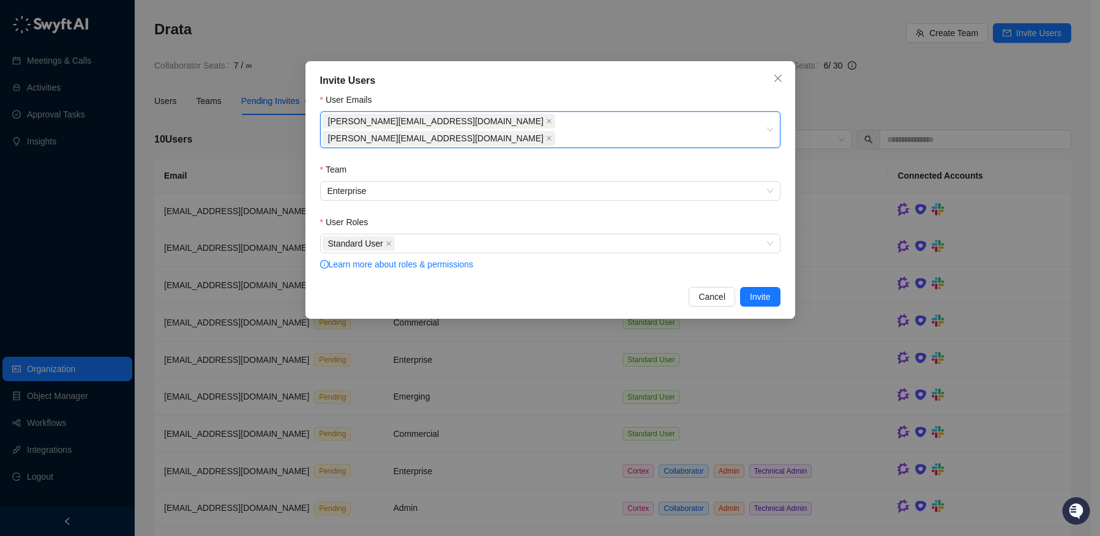
click at [563, 124] on div "brendan@drata.com sarakofman@drata.com" at bounding box center [544, 130] width 443 height 34
paste input "**********"
type input "**********"
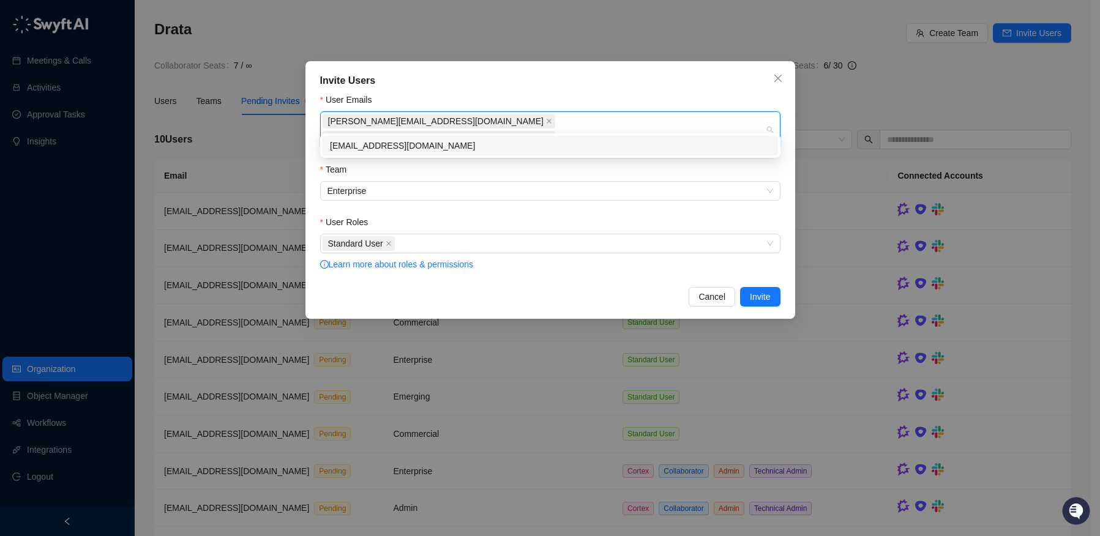
click at [656, 140] on div "marissadubois@drata.com" at bounding box center [550, 145] width 441 height 13
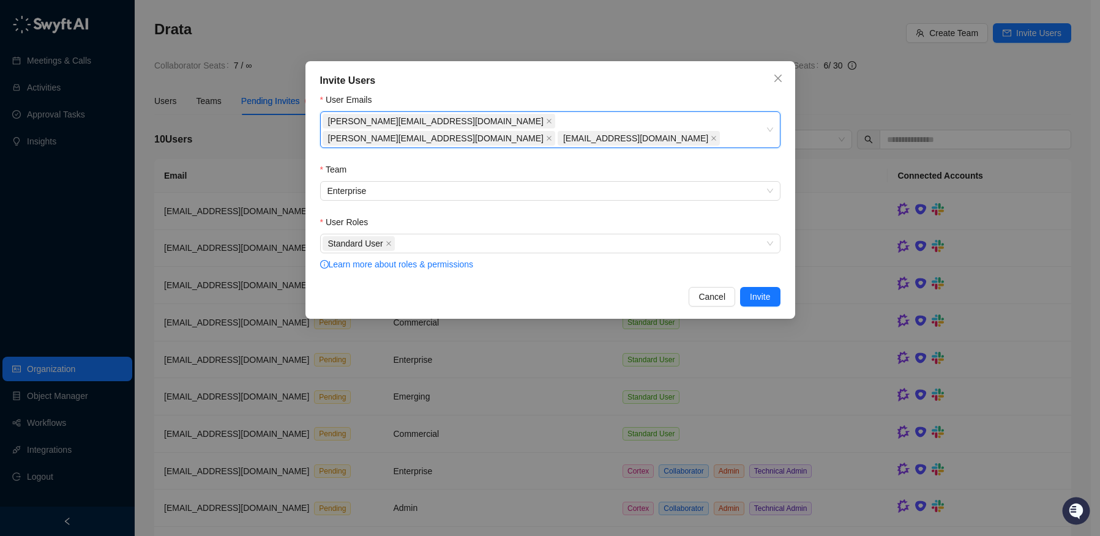
click at [696, 119] on div "brendan@drata.com sarakofman@drata.com marissadubois@drata.com" at bounding box center [544, 130] width 443 height 34
paste input "**********"
type input "**********"
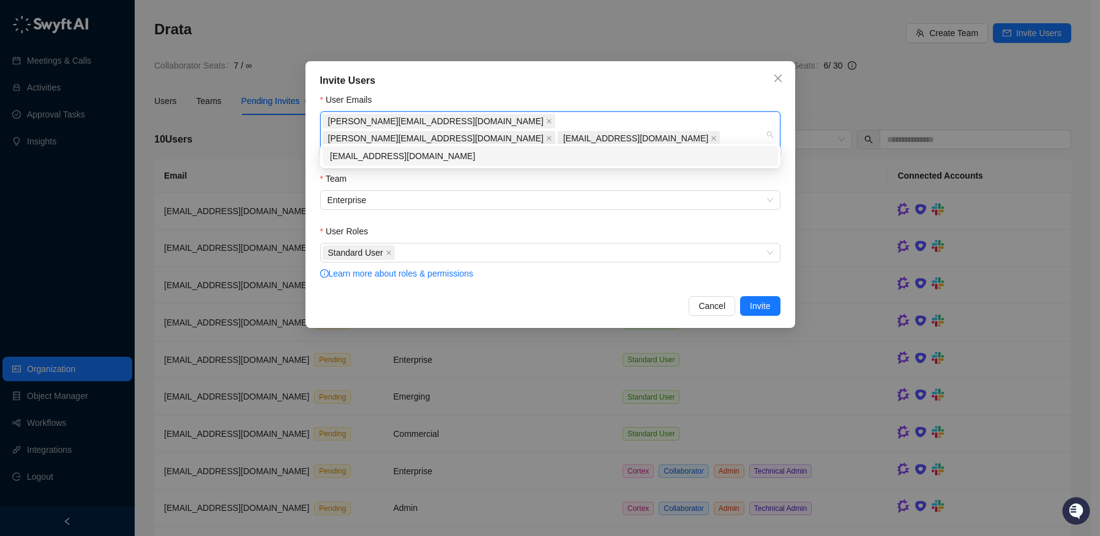
click at [586, 160] on div "estebangrogg@drata.com" at bounding box center [550, 155] width 441 height 13
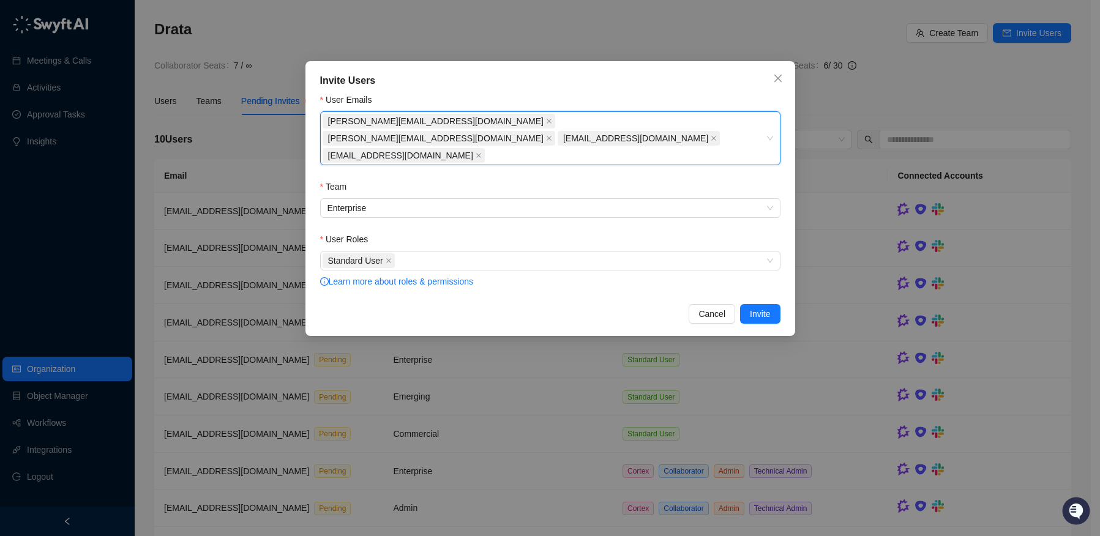
click at [604, 306] on div "Cancel Invite" at bounding box center [550, 314] width 460 height 20
click at [763, 307] on span "Invite" at bounding box center [760, 313] width 20 height 13
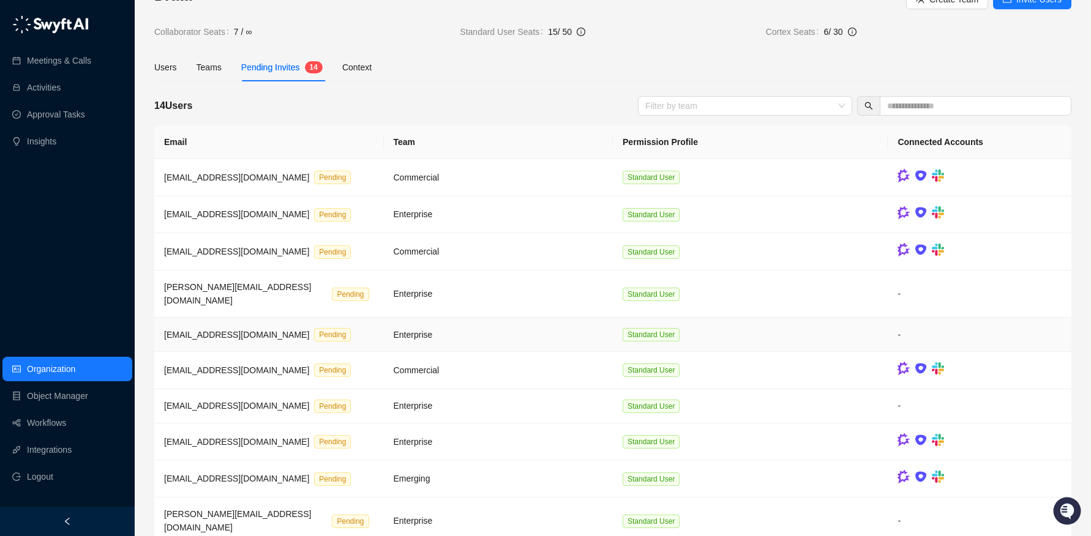
scroll to position [64, 0]
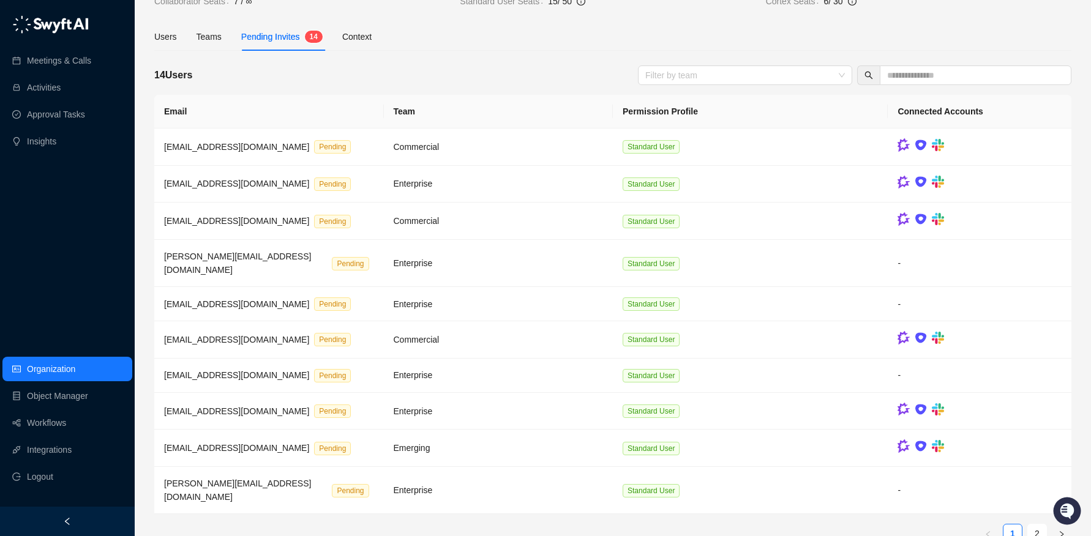
click at [151, 37] on div "Drata Create Team Invite Users Collaborator Seats 7 / ∞ Standard User Seats 15 …" at bounding box center [613, 250] width 956 height 628
click at [174, 37] on div "Users" at bounding box center [165, 36] width 23 height 13
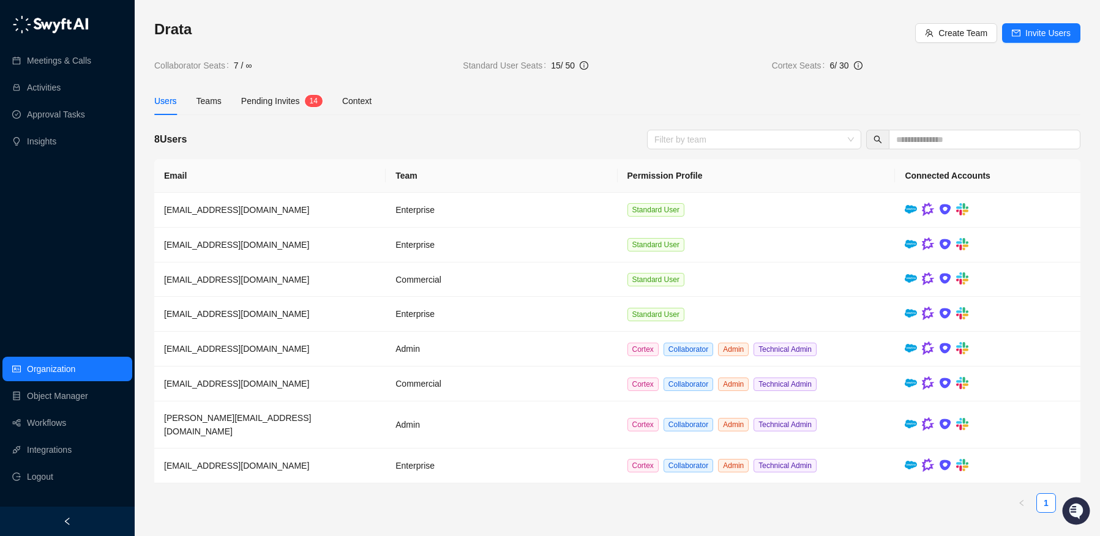
click at [441, 61] on span "7 / ∞" at bounding box center [343, 65] width 219 height 13
click at [426, 30] on h3 "Drata" at bounding box center [534, 30] width 761 height 20
click at [436, 47] on div "Drata Create Team Invite Users Collaborator Seats 7 / ∞ Standard User Seats 15 …" at bounding box center [617, 46] width 926 height 53
click at [434, 44] on div "Drata" at bounding box center [534, 33] width 761 height 27
click at [91, 64] on link "Meetings & Calls" at bounding box center [59, 60] width 64 height 24
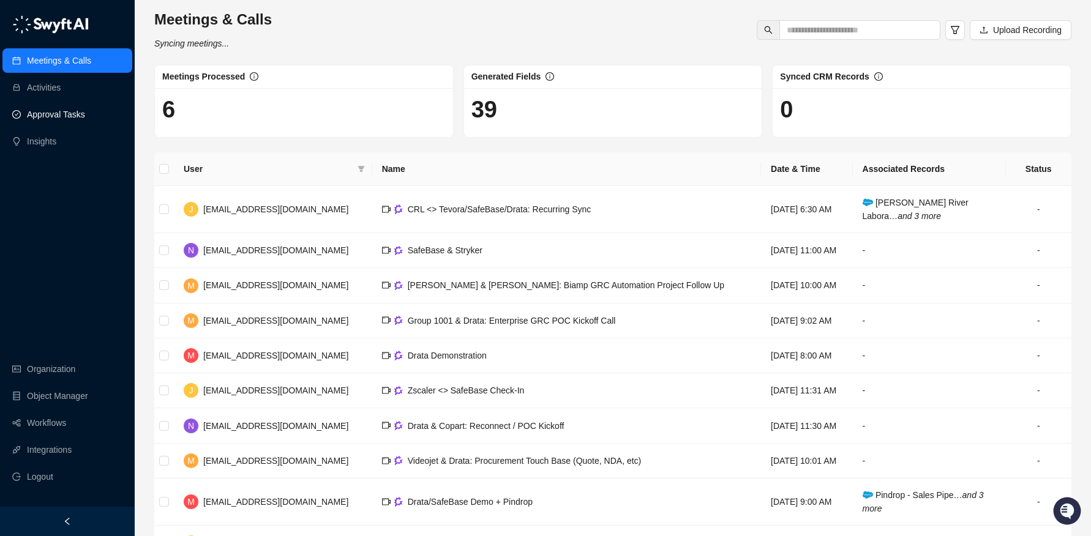
click at [40, 112] on link "Approval Tasks" at bounding box center [56, 114] width 58 height 24
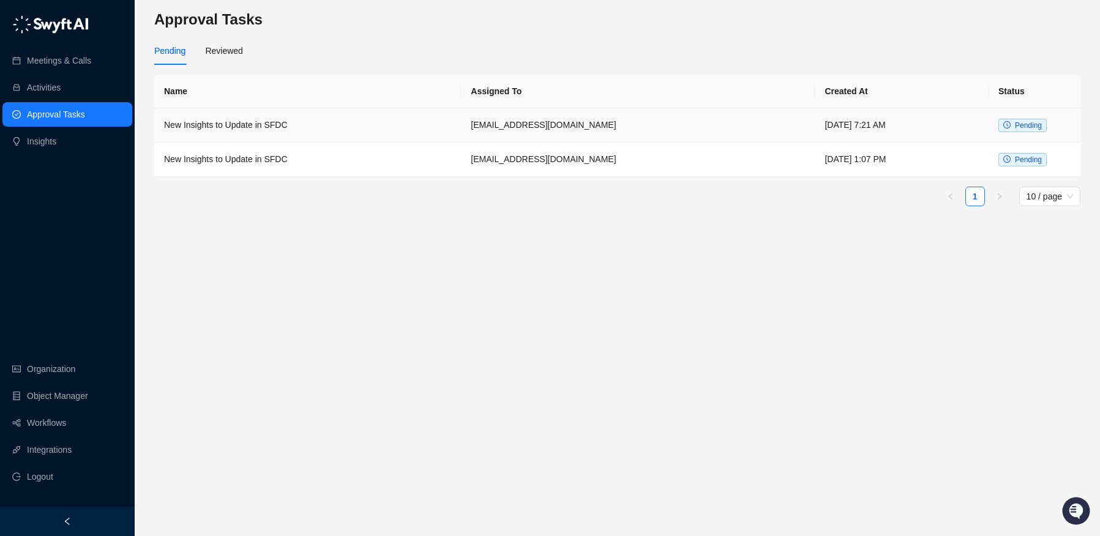
click at [310, 121] on td "New Insights to Update in SFDC" at bounding box center [307, 125] width 307 height 34
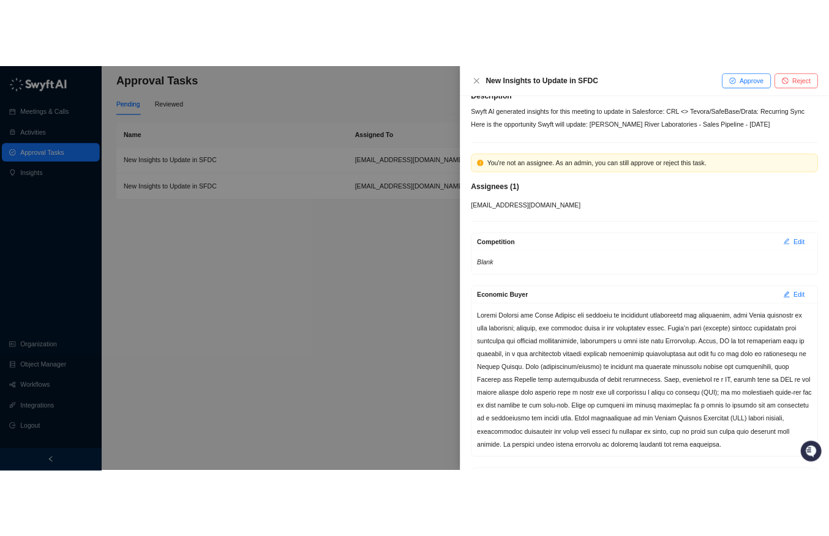
scroll to position [23, 0]
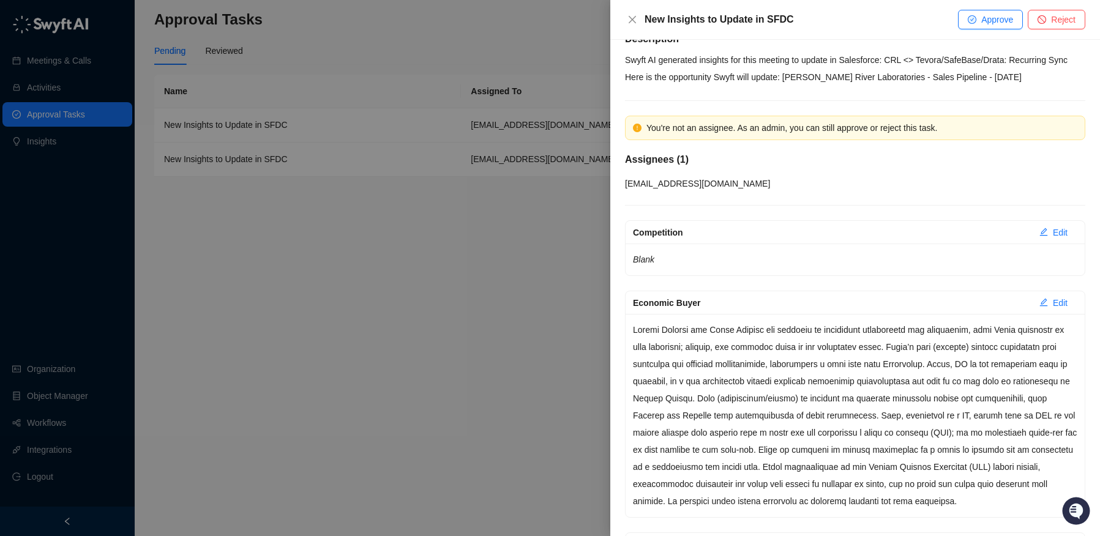
click at [529, 102] on div at bounding box center [550, 268] width 1100 height 536
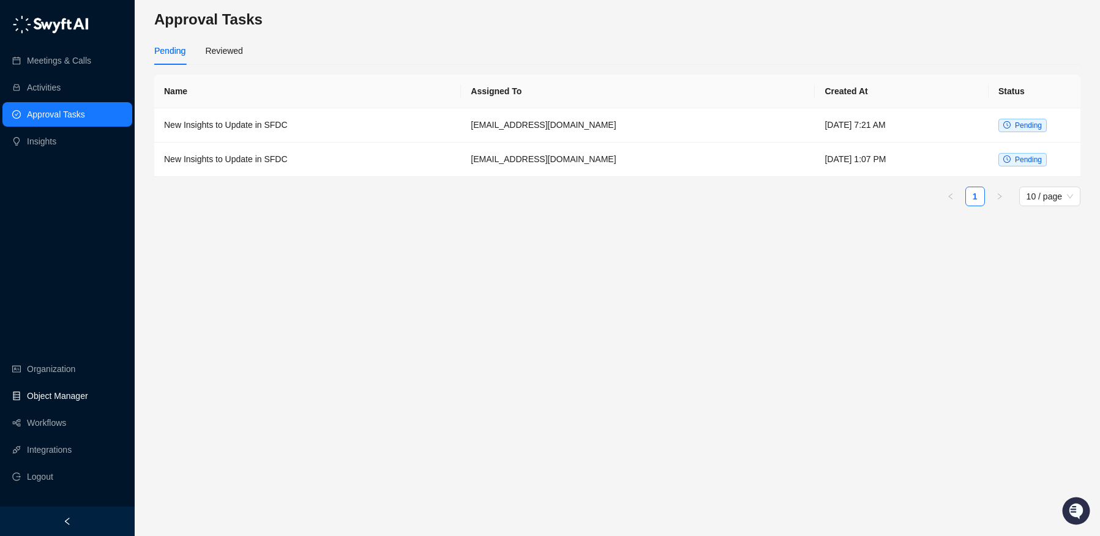
click at [56, 400] on link "Object Manager" at bounding box center [57, 396] width 61 height 24
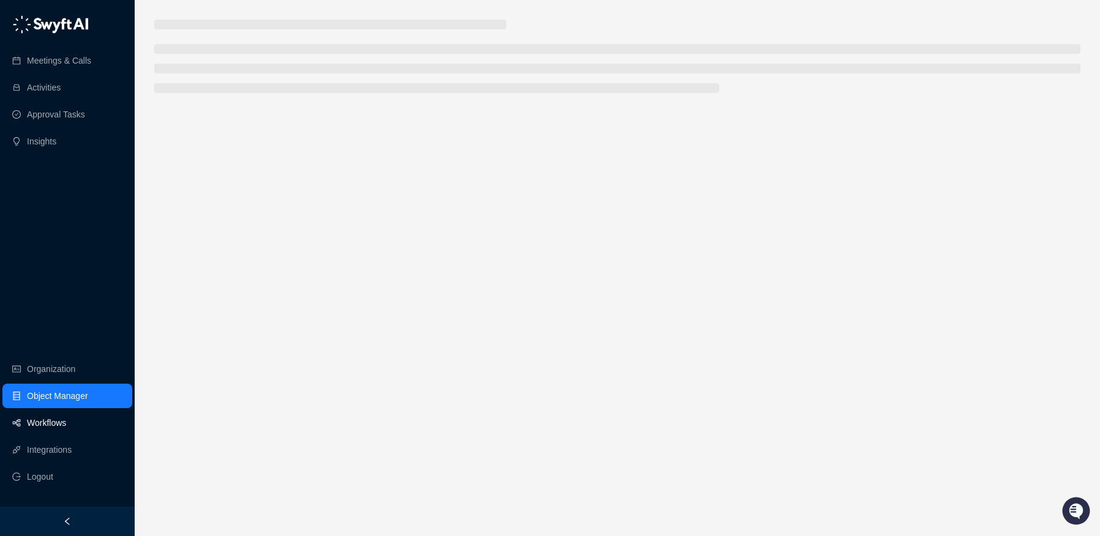
click at [52, 427] on link "Workflows" at bounding box center [46, 423] width 39 height 24
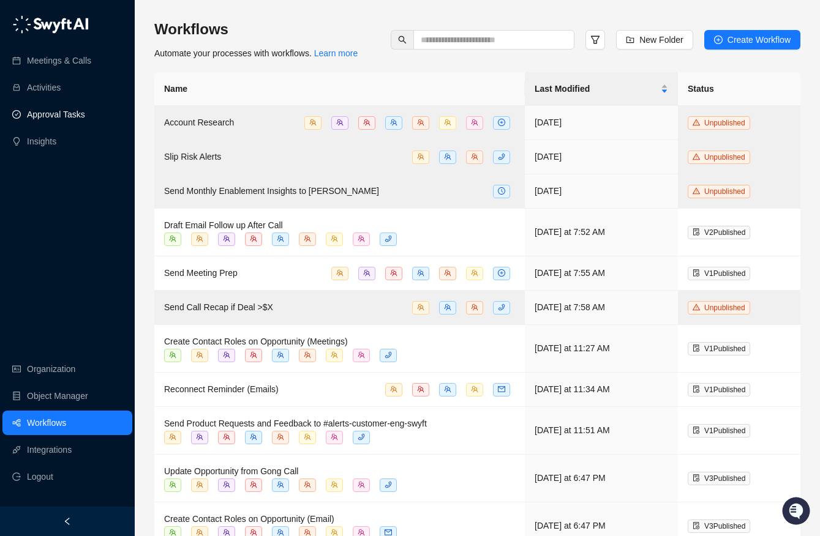
click at [53, 113] on link "Approval Tasks" at bounding box center [56, 114] width 58 height 24
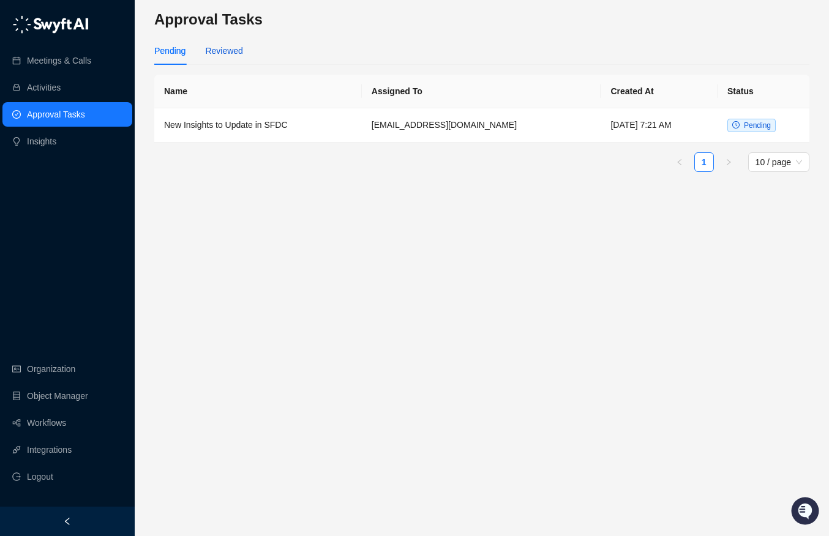
click at [225, 52] on div "Reviewed" at bounding box center [223, 50] width 37 height 13
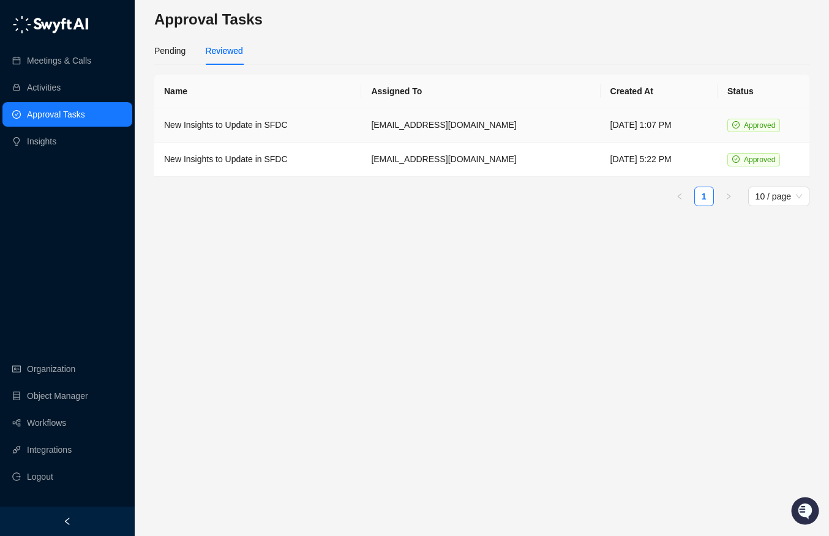
click at [212, 133] on td "New Insights to Update in SFDC" at bounding box center [257, 125] width 207 height 34
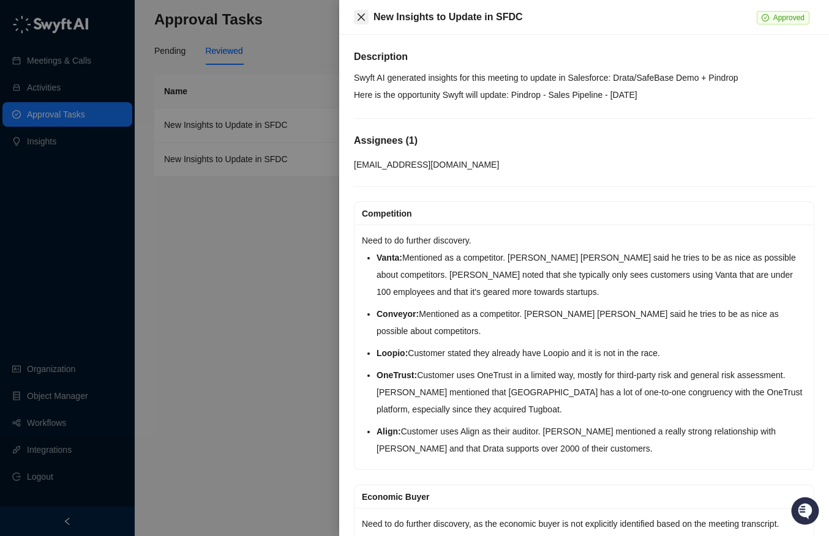
click at [367, 10] on button "Close" at bounding box center [361, 17] width 15 height 15
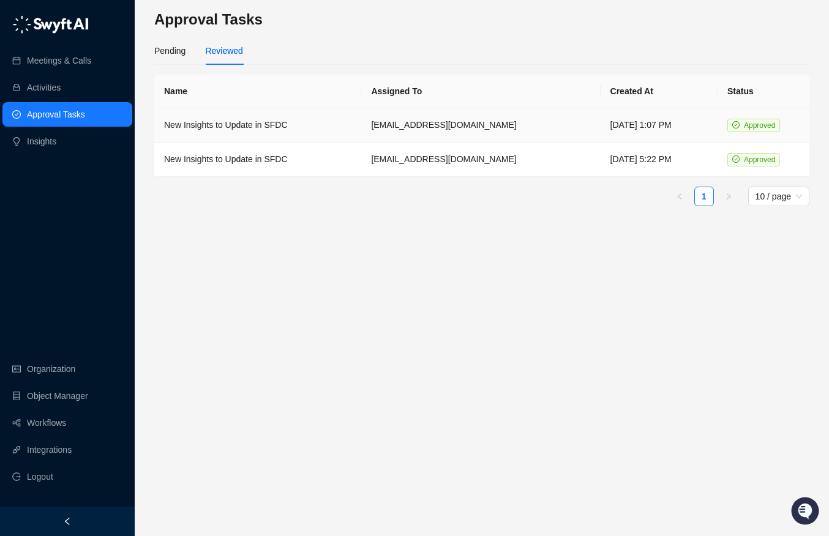
click at [266, 126] on td "New Insights to Update in SFDC" at bounding box center [257, 125] width 207 height 34
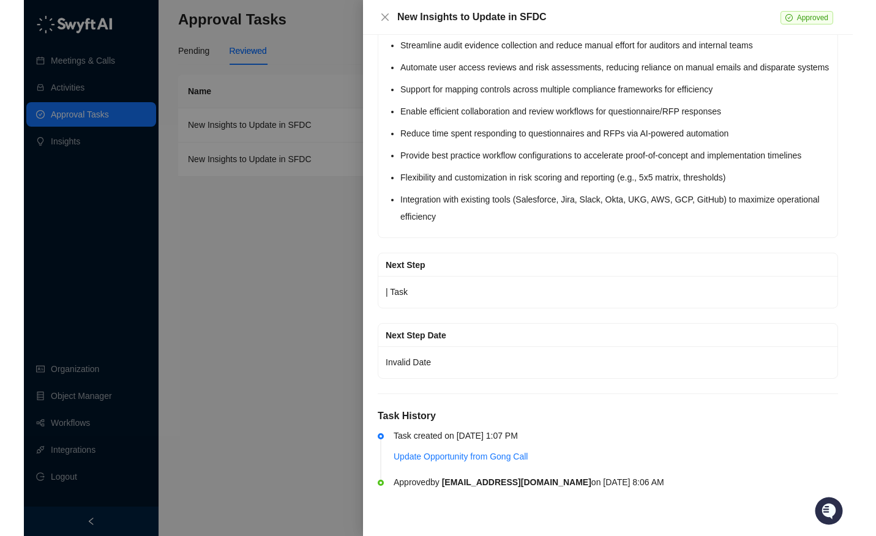
scroll to position [3123, 0]
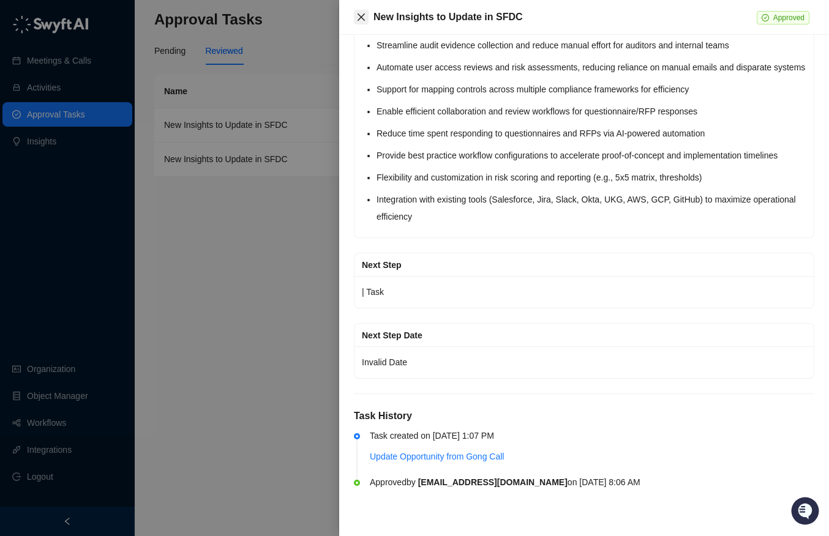
click at [366, 15] on button "Close" at bounding box center [361, 17] width 15 height 15
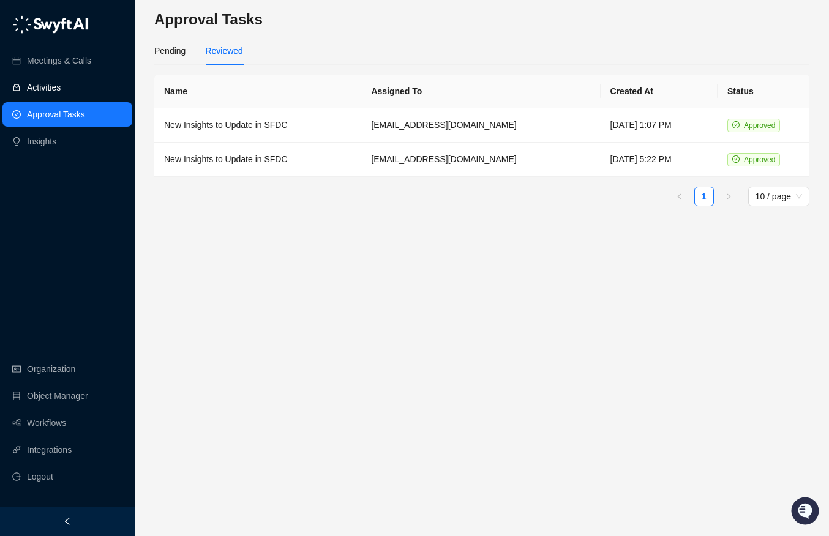
click at [61, 92] on link "Activities" at bounding box center [44, 87] width 34 height 24
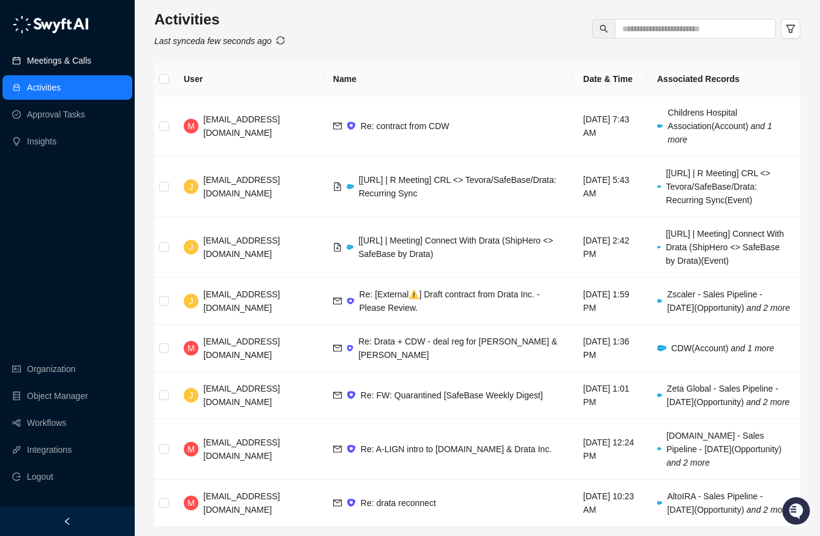
click at [68, 66] on link "Meetings & Calls" at bounding box center [59, 60] width 64 height 24
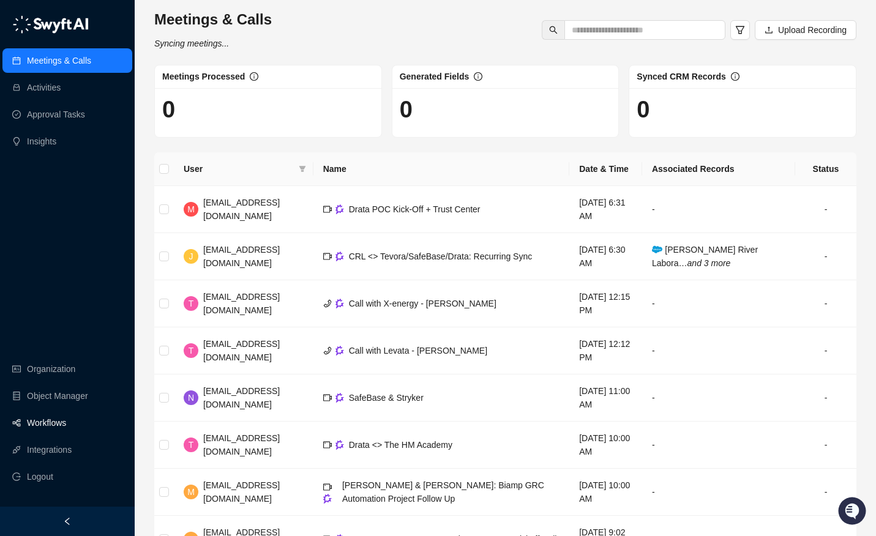
click at [43, 416] on link "Workflows" at bounding box center [46, 423] width 39 height 24
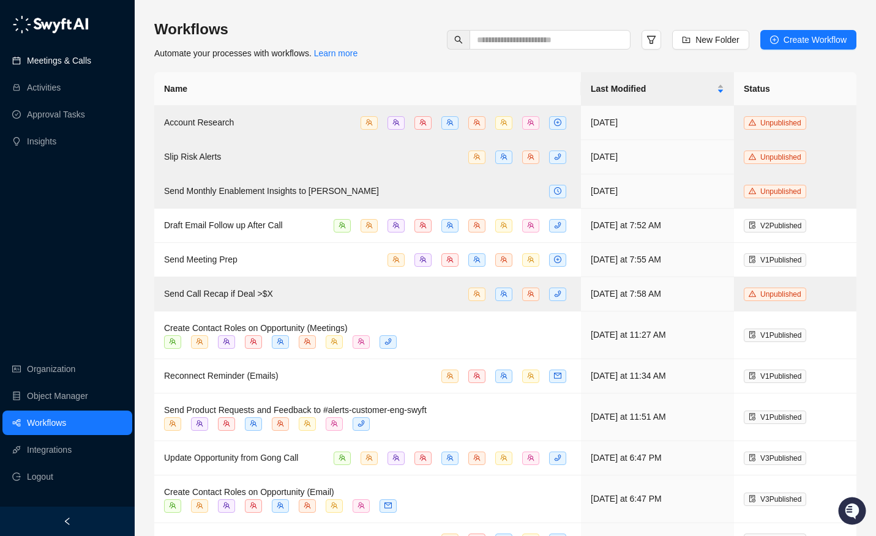
click at [69, 63] on link "Meetings & Calls" at bounding box center [59, 60] width 64 height 24
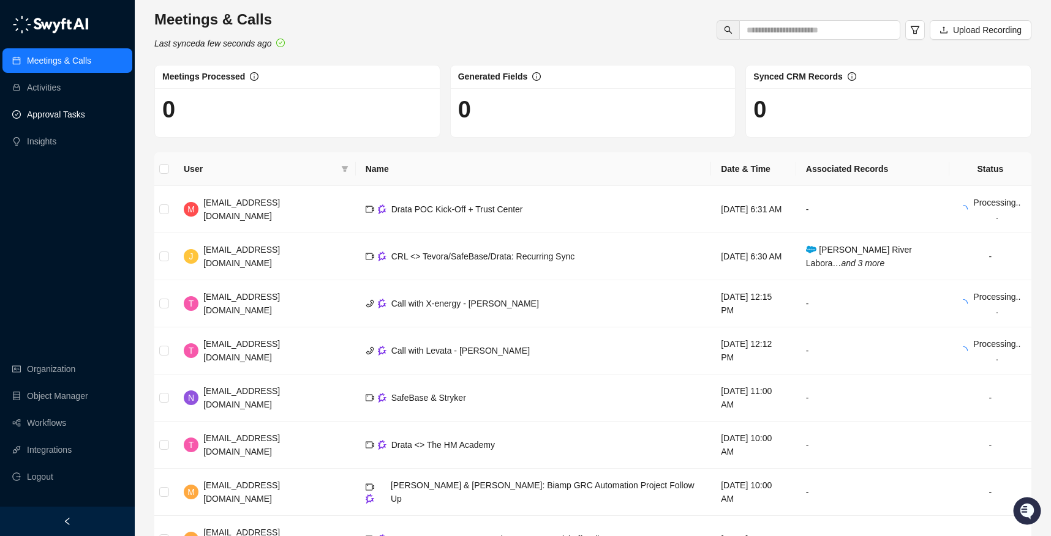
click at [85, 118] on link "Approval Tasks" at bounding box center [56, 114] width 58 height 24
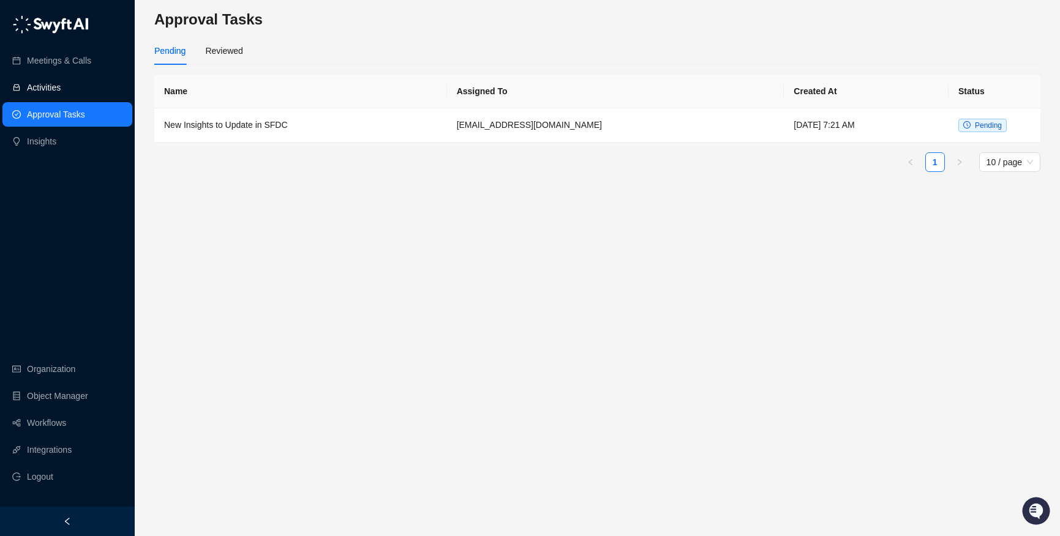
click at [61, 87] on link "Activities" at bounding box center [44, 87] width 34 height 24
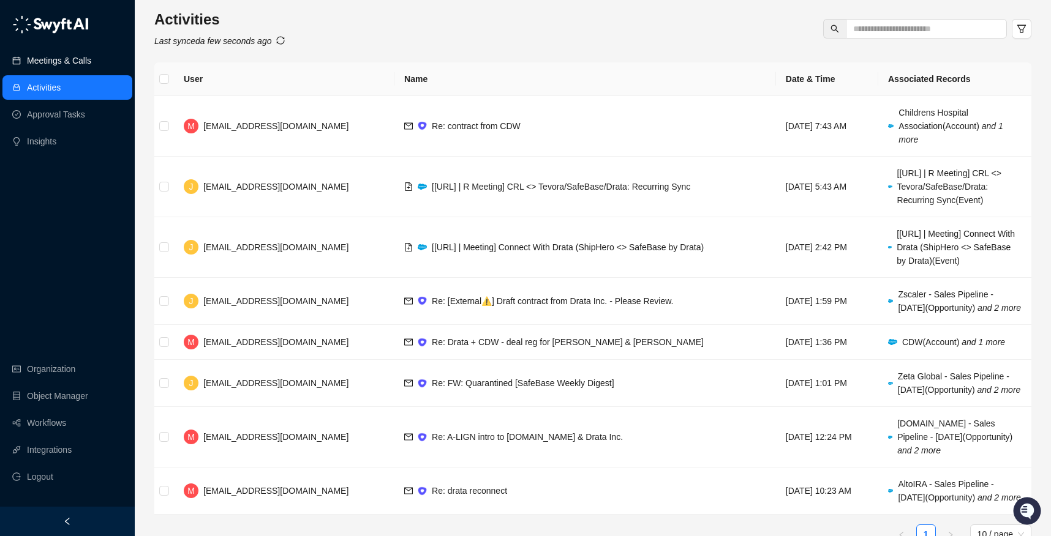
click at [66, 55] on link "Meetings & Calls" at bounding box center [59, 60] width 64 height 24
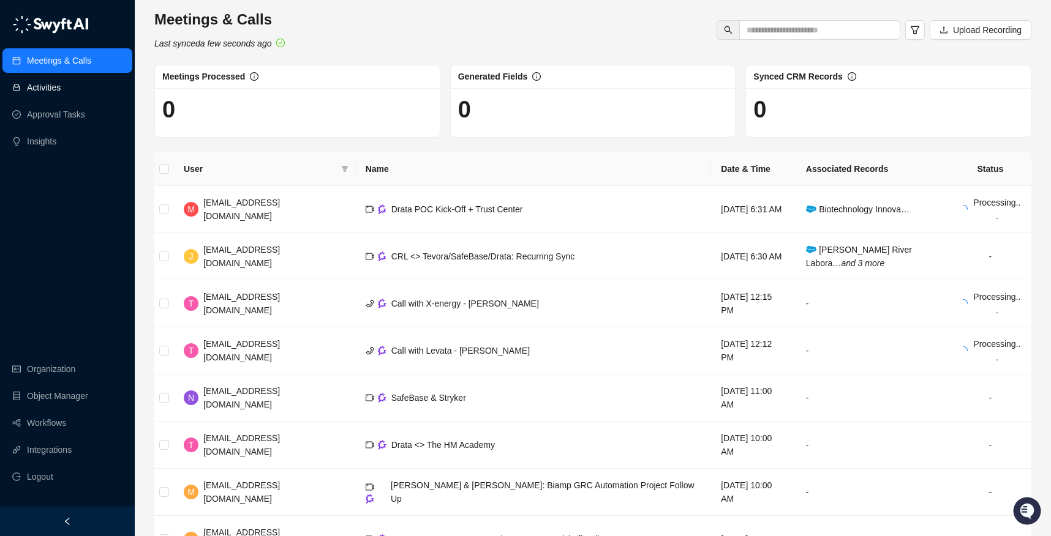
click at [61, 87] on link "Activities" at bounding box center [44, 87] width 34 height 24
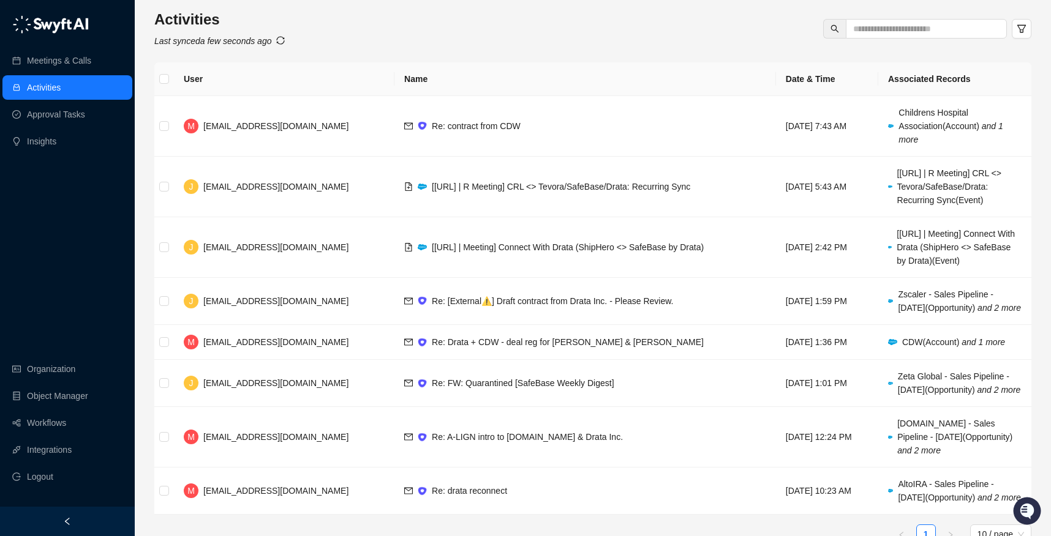
click at [285, 36] on div at bounding box center [280, 40] width 9 height 13
click at [285, 40] on icon "sync" at bounding box center [280, 40] width 9 height 9
click at [94, 74] on ul "Meetings & Calls Activities Approval Tasks Insights" at bounding box center [67, 101] width 135 height 110
click at [91, 67] on link "Meetings & Calls" at bounding box center [59, 60] width 64 height 24
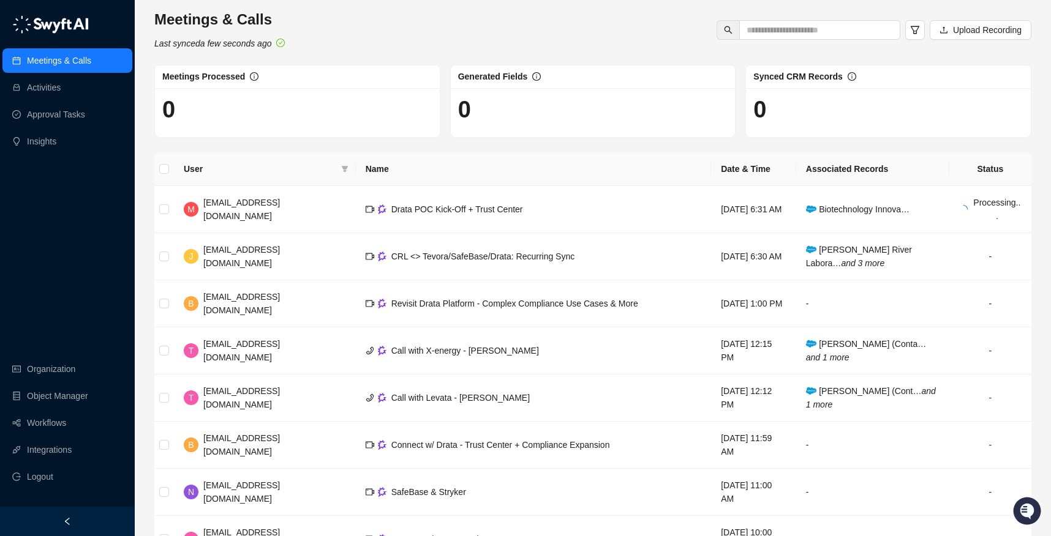
click at [885, 143] on div "Meetings & Calls Last synced a few seconds ago Upload Recording Meetings Proces…" at bounding box center [593, 353] width 916 height 707
click at [885, 162] on div "Meetings & Calls Last synced a few seconds ago Upload Recording Meetings Proces…" at bounding box center [593, 353] width 916 height 707
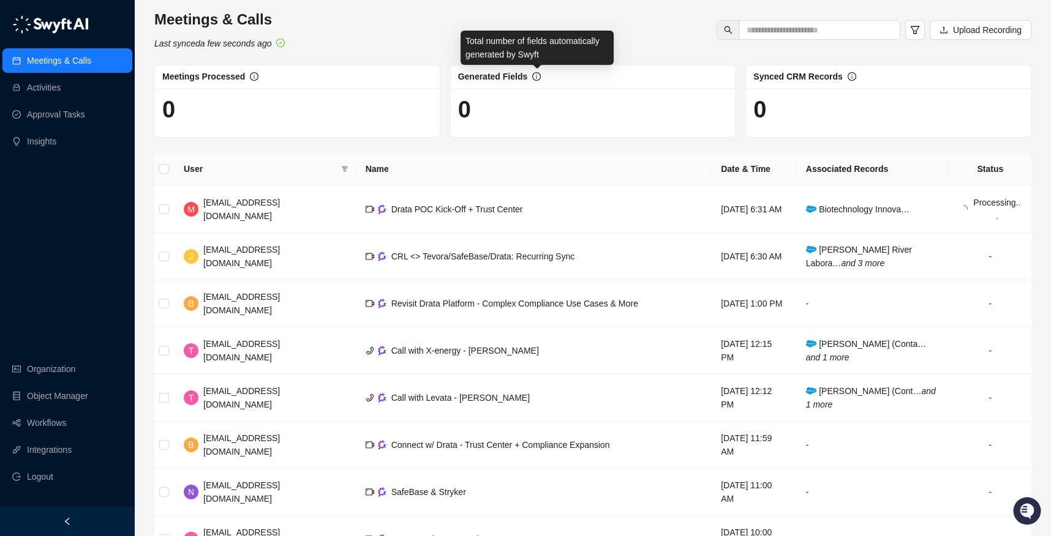
click at [537, 77] on icon "info-circle" at bounding box center [536, 77] width 1 height 4
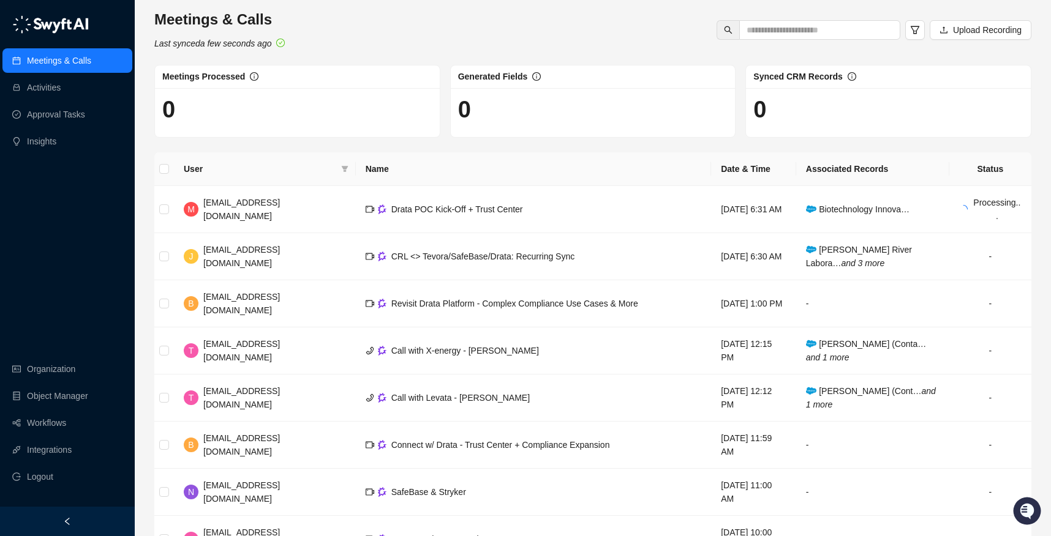
click at [446, 144] on div "Meetings & Calls Last synced a few seconds ago Upload Recording Meetings Proces…" at bounding box center [592, 353] width 877 height 687
click at [491, 145] on div "Meetings & Calls Last synced a few seconds ago Upload Recording Meetings Proces…" at bounding box center [592, 353] width 877 height 687
click at [456, 296] on td "Revisit Drata Platform - Complex Compliance Use Cases & More" at bounding box center [534, 303] width 356 height 47
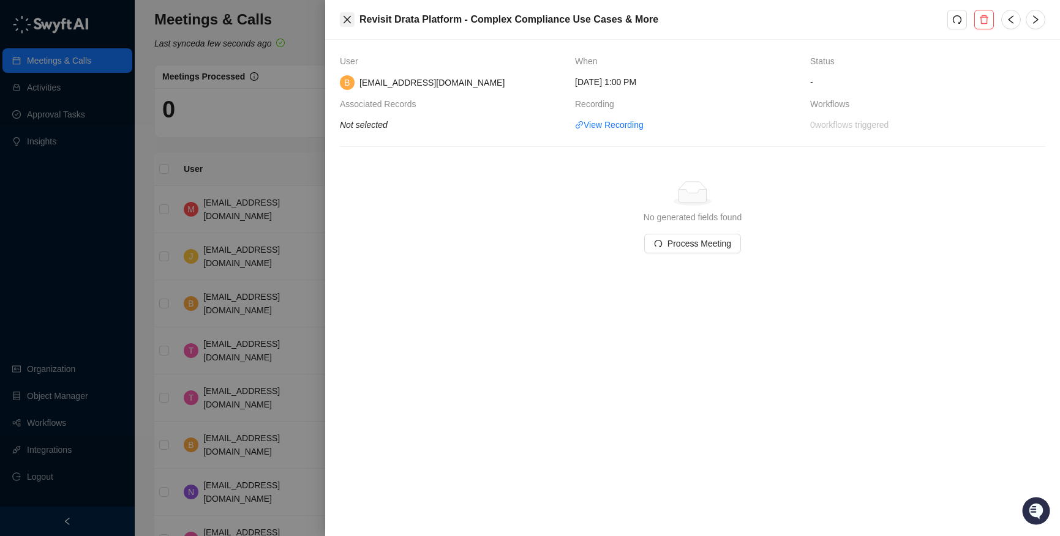
click at [348, 20] on icon "close" at bounding box center [346, 19] width 7 height 7
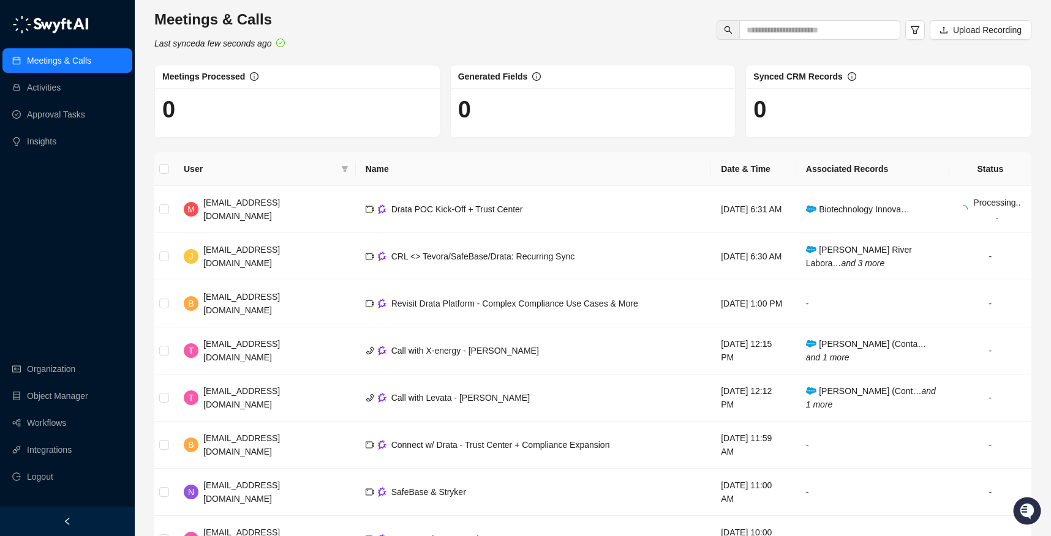
click at [107, 234] on div "Meetings & Calls Activities Approval Tasks Insights Organization Object Manager…" at bounding box center [67, 253] width 135 height 507
click at [93, 270] on div "Meetings & Calls Activities Approval Tasks Insights Organization Object Manager…" at bounding box center [67, 253] width 135 height 507
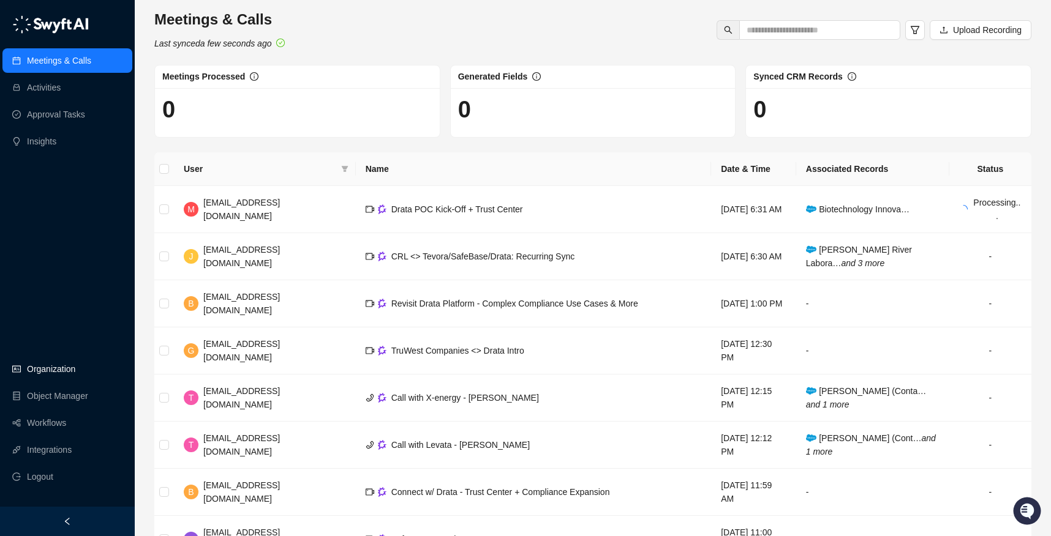
click at [56, 364] on link "Organization" at bounding box center [51, 369] width 48 height 24
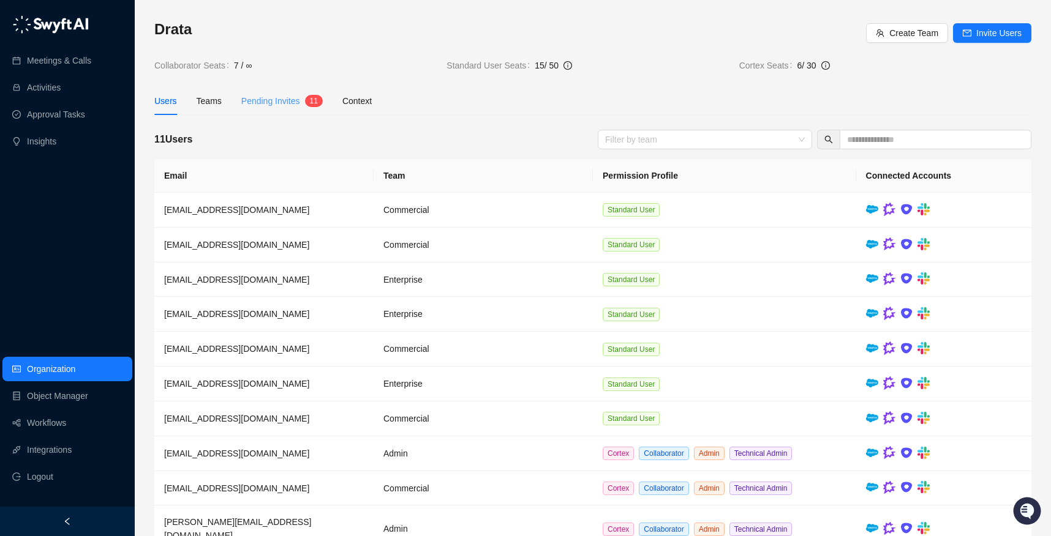
click at [282, 94] on div "Pending Invites 1 1" at bounding box center [281, 101] width 81 height 28
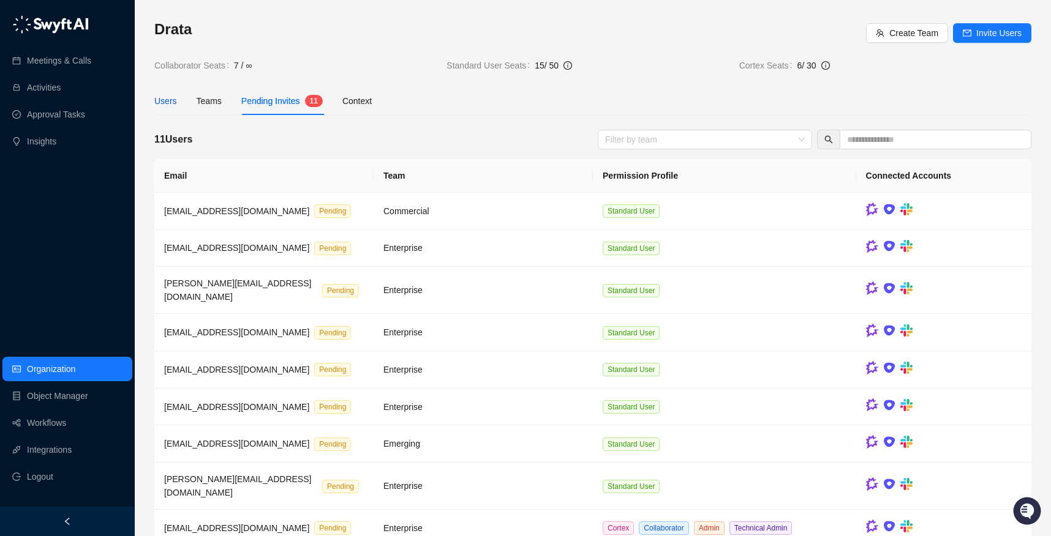
click at [174, 101] on div "Users" at bounding box center [165, 100] width 23 height 13
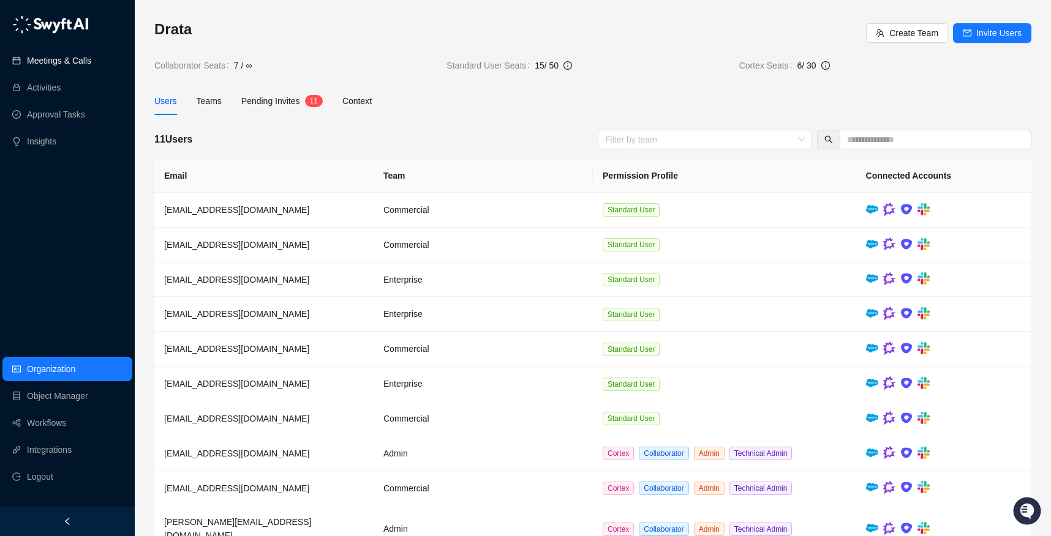
click at [51, 58] on link "Meetings & Calls" at bounding box center [59, 60] width 64 height 24
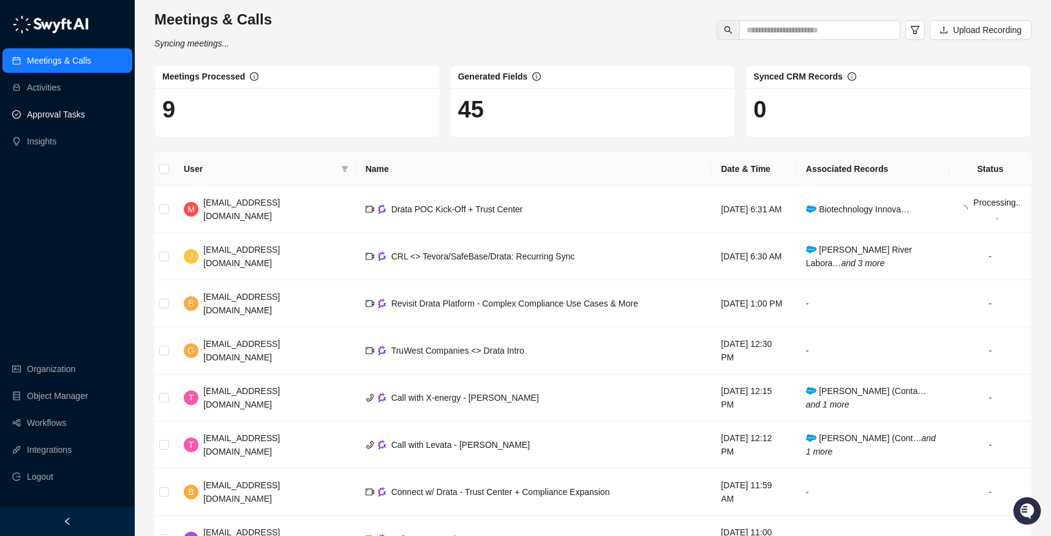
click at [74, 126] on link "Approval Tasks" at bounding box center [56, 114] width 58 height 24
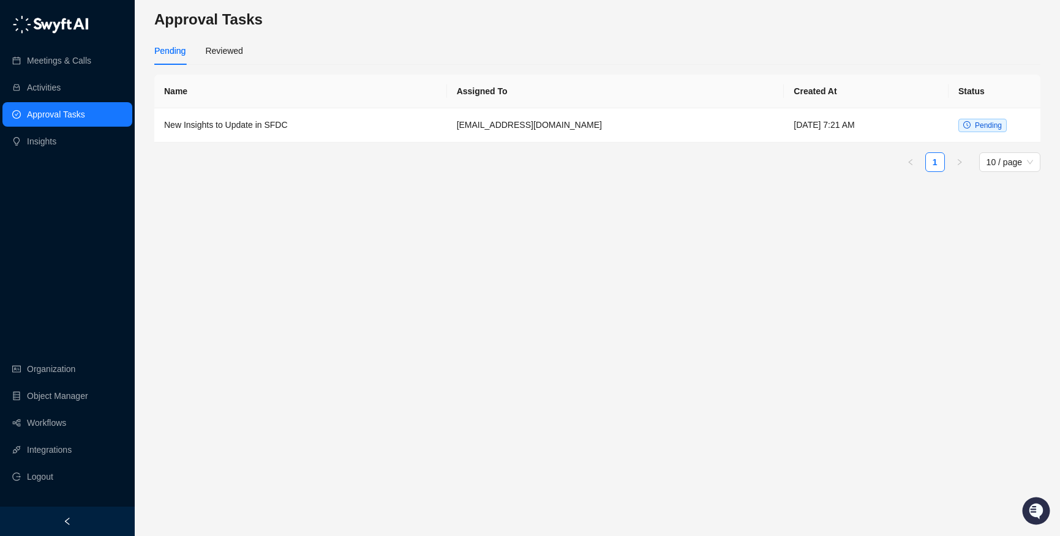
click at [244, 40] on div "Pending Reviewed" at bounding box center [597, 51] width 886 height 28
click at [220, 34] on main "Approval Tasks Pending Reviewed Name Assigned To Created At Status New Insights…" at bounding box center [597, 268] width 886 height 517
click at [227, 53] on div "Reviewed" at bounding box center [223, 50] width 37 height 13
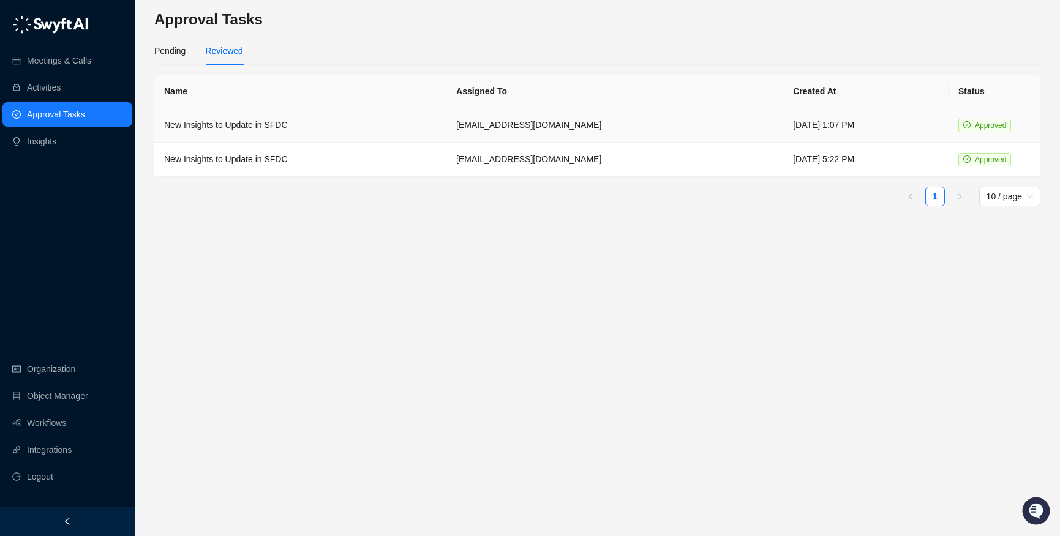
click at [220, 132] on td "New Insights to Update in SFDC" at bounding box center [300, 125] width 292 height 34
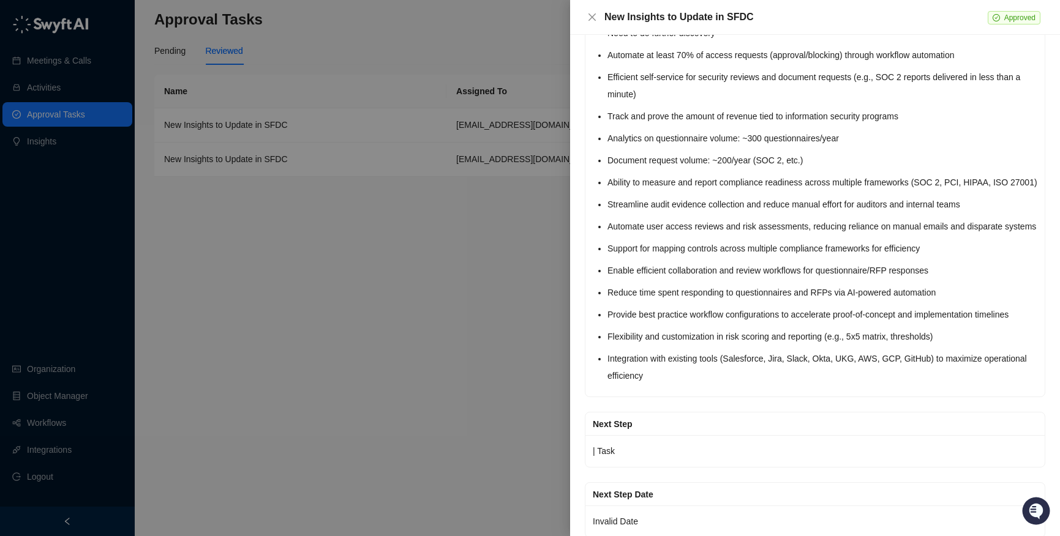
scroll to position [3123, 0]
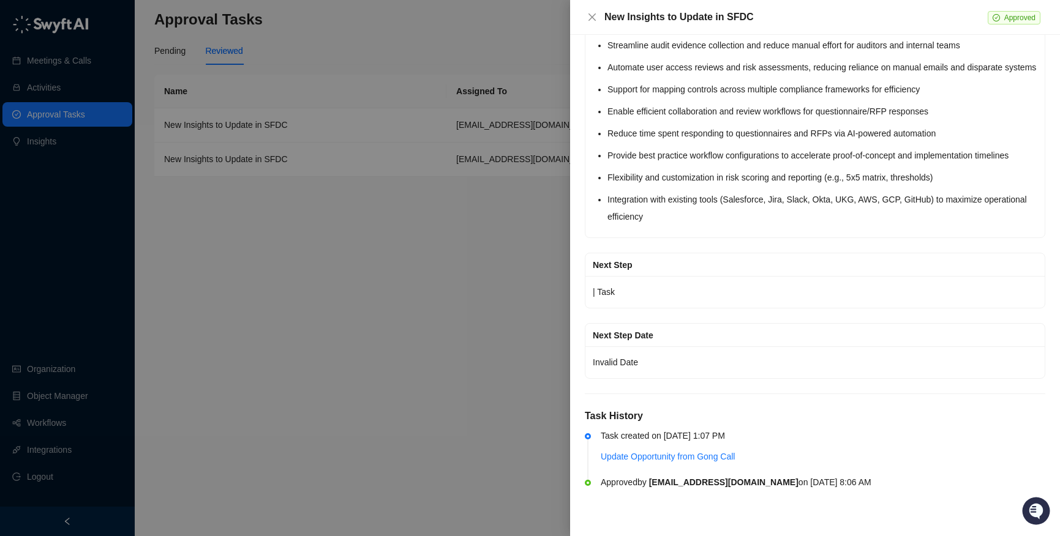
click at [364, 318] on div at bounding box center [530, 268] width 1060 height 536
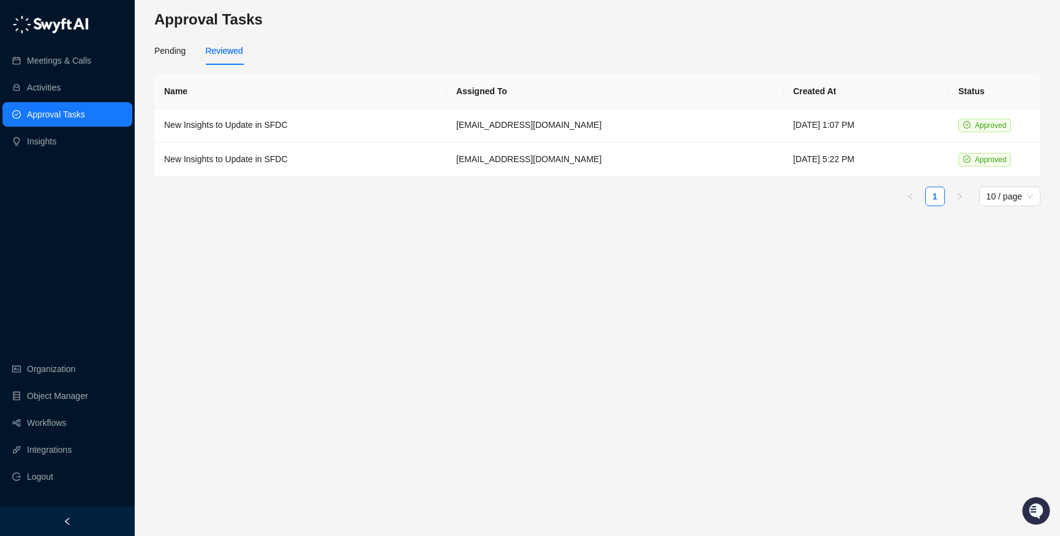
click at [69, 108] on link "Approval Tasks" at bounding box center [56, 114] width 58 height 24
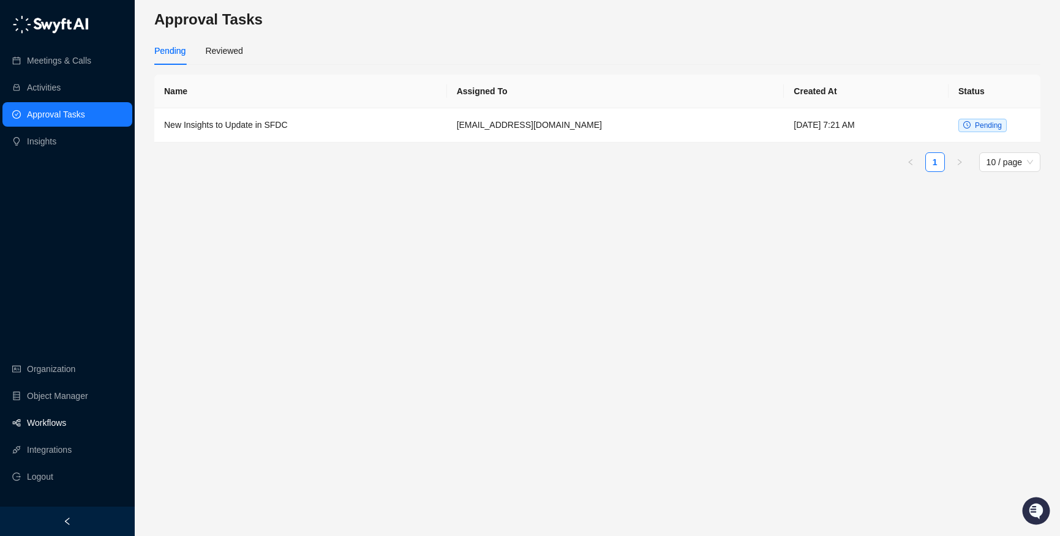
click at [59, 422] on link "Workflows" at bounding box center [46, 423] width 39 height 24
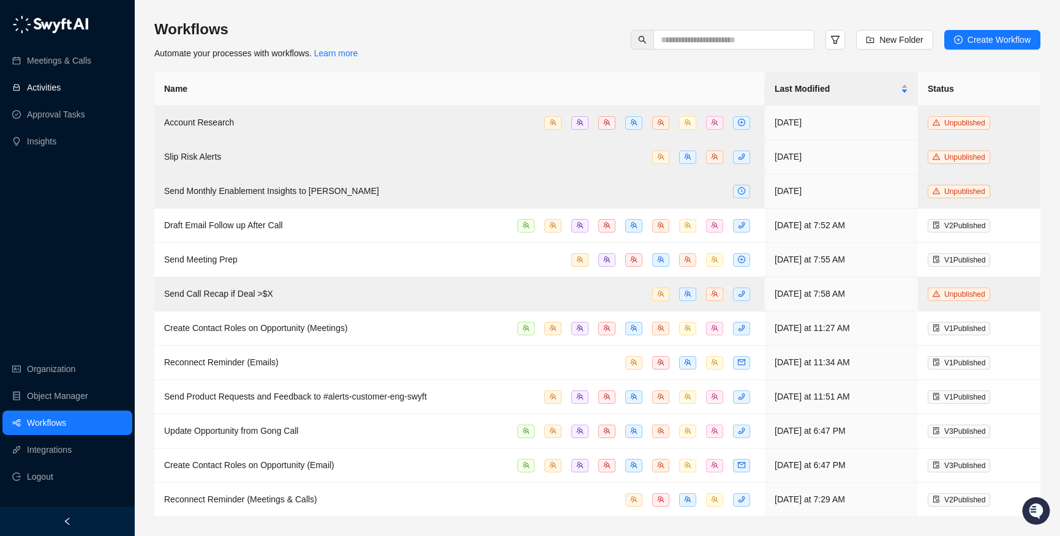
click at [37, 95] on link "Activities" at bounding box center [44, 87] width 34 height 24
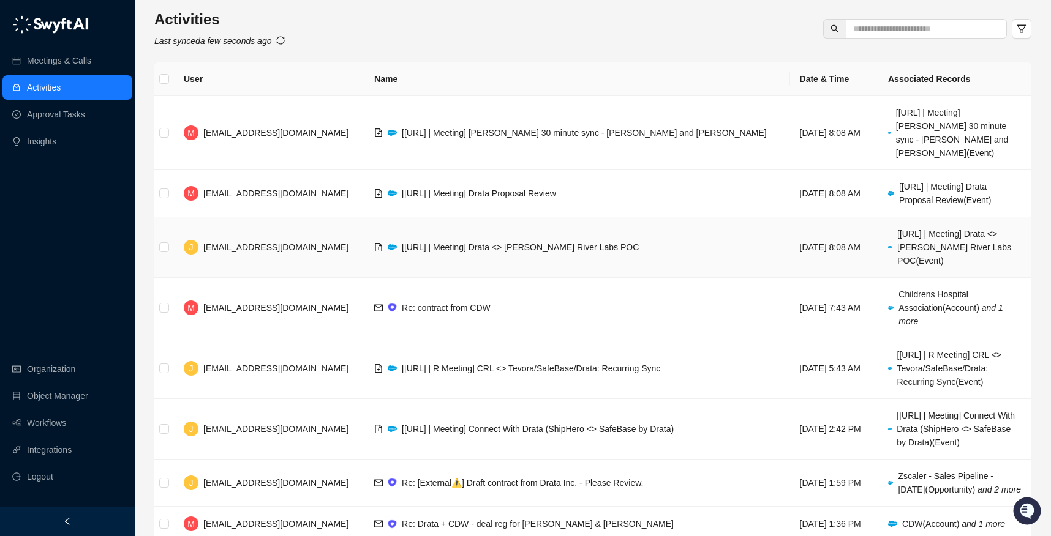
scroll to position [2, 0]
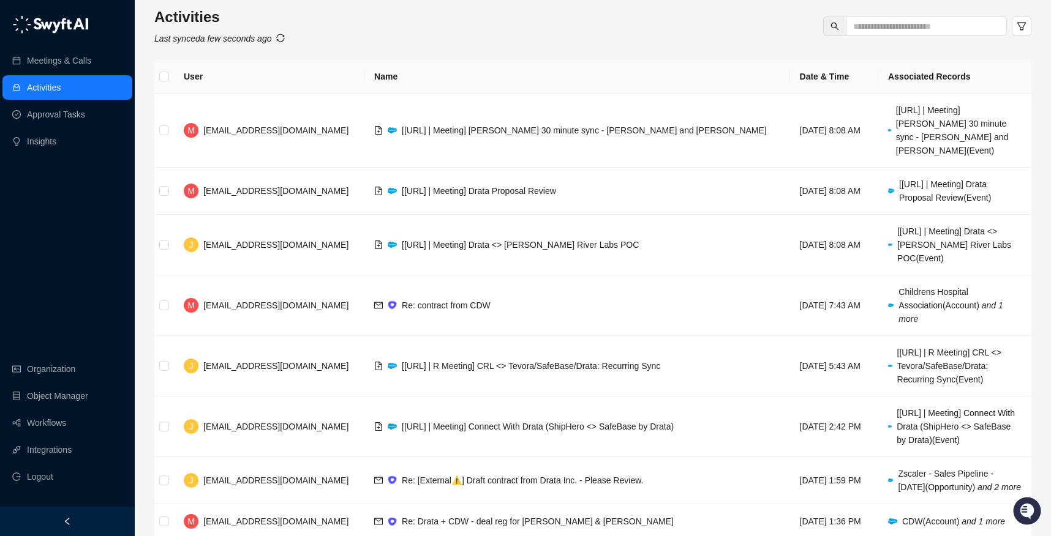
click at [81, 47] on ul "Meetings & Calls Activities Approval Tasks Insights" at bounding box center [67, 101] width 135 height 110
click at [83, 54] on link "Meetings & Calls" at bounding box center [59, 60] width 64 height 24
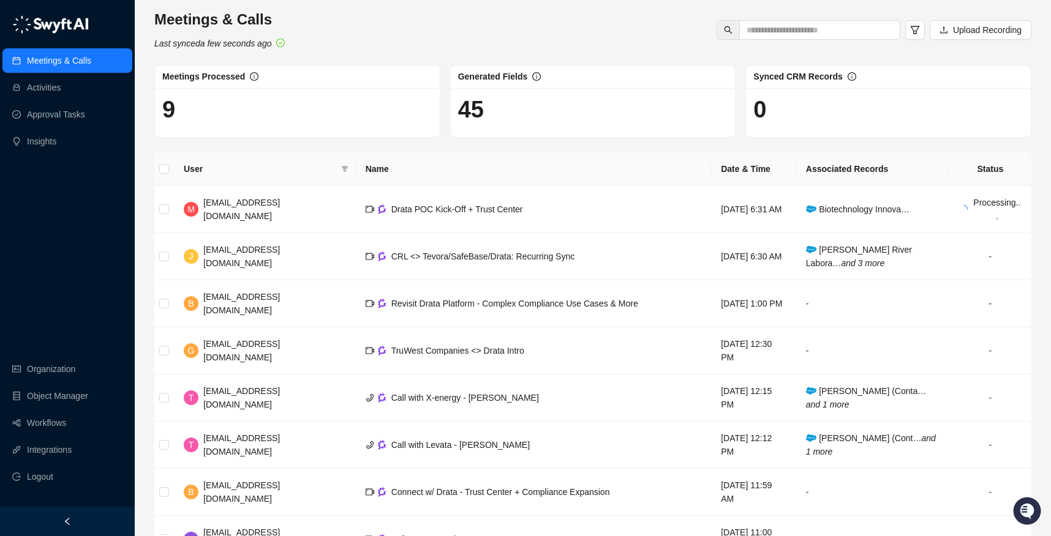
click at [473, 110] on h1 "45" at bounding box center [593, 110] width 270 height 28
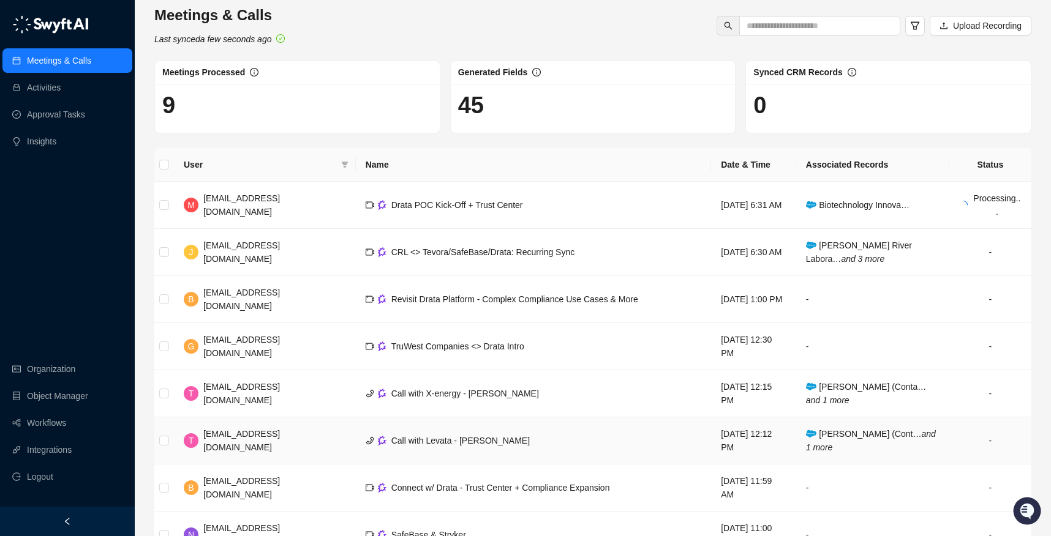
scroll to position [86, 0]
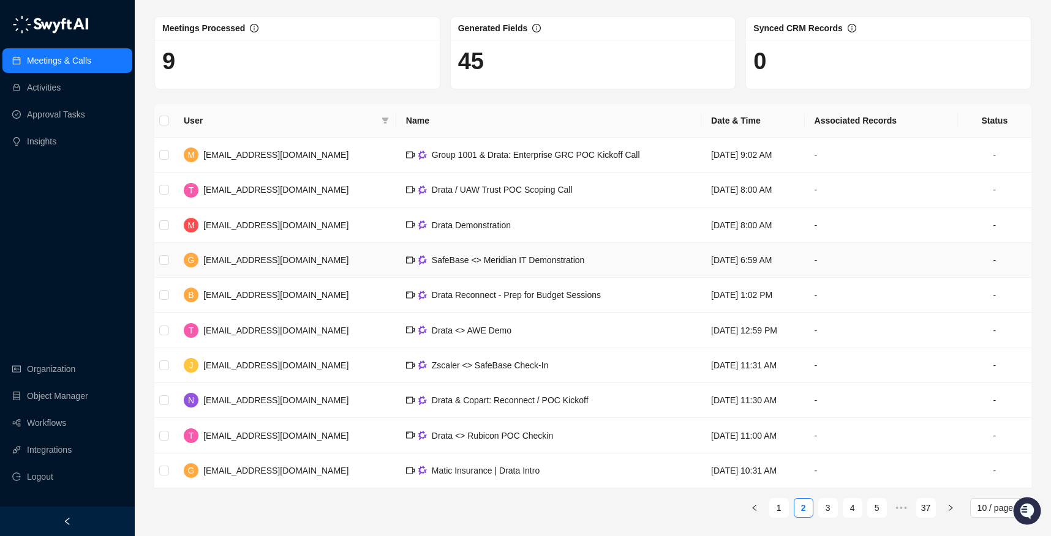
scroll to position [50, 0]
click at [822, 511] on link "3" at bounding box center [828, 507] width 18 height 18
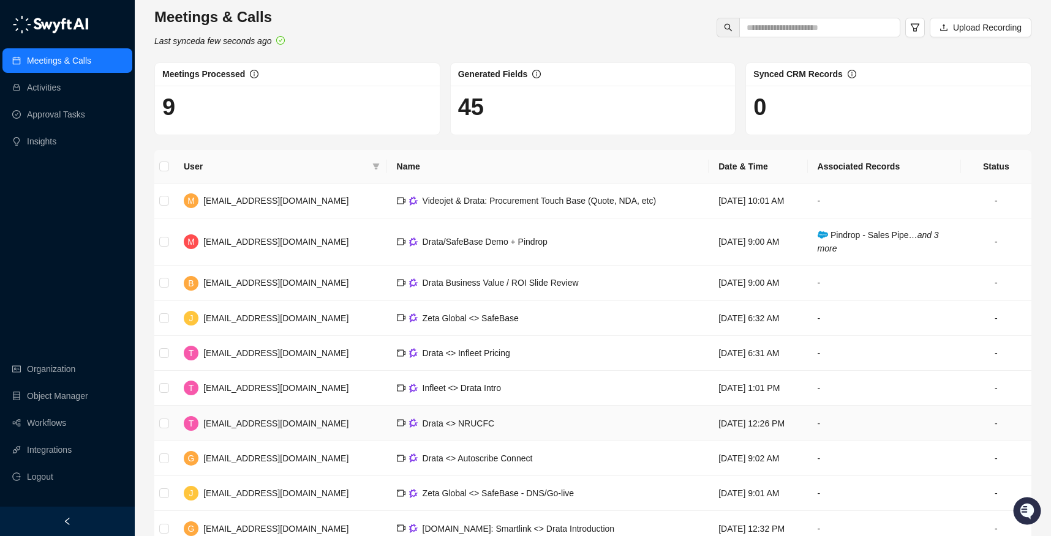
scroll to position [5, 0]
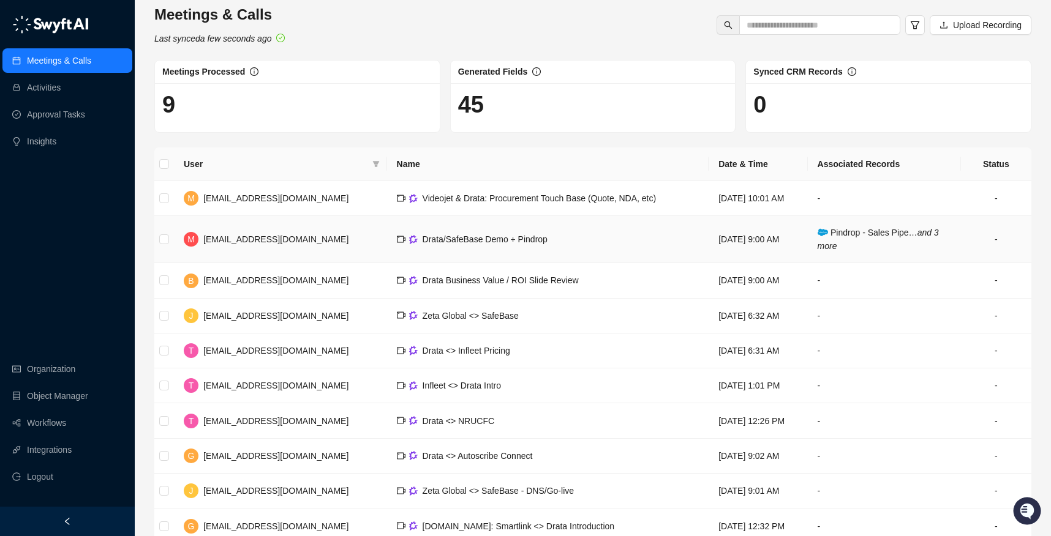
click at [553, 250] on td "Drata/SafeBase Demo + Pindrop" at bounding box center [548, 239] width 322 height 47
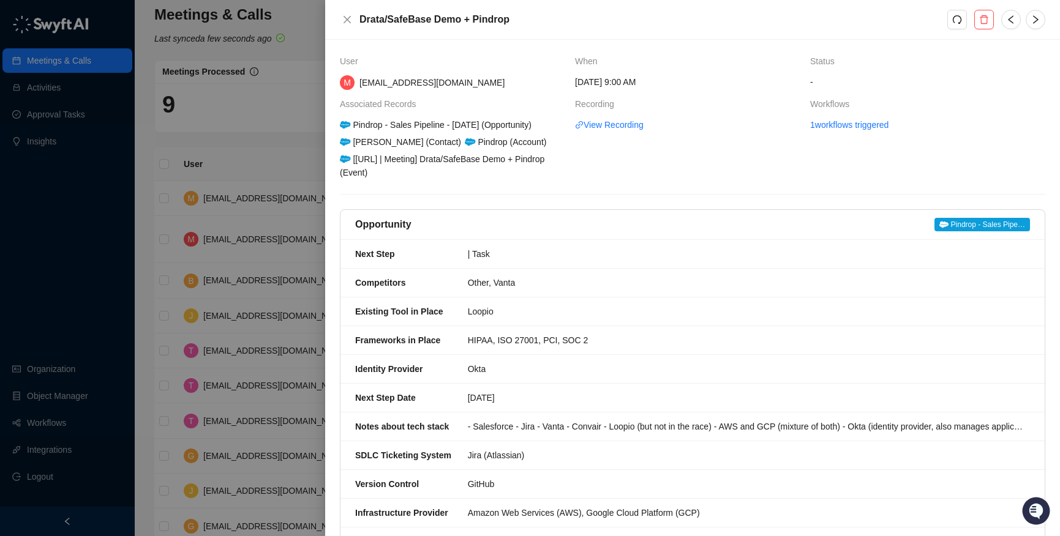
click at [961, 227] on span "Pindrop - Sales Pipe…" at bounding box center [982, 224] width 96 height 13
click at [272, 144] on div at bounding box center [530, 268] width 1060 height 536
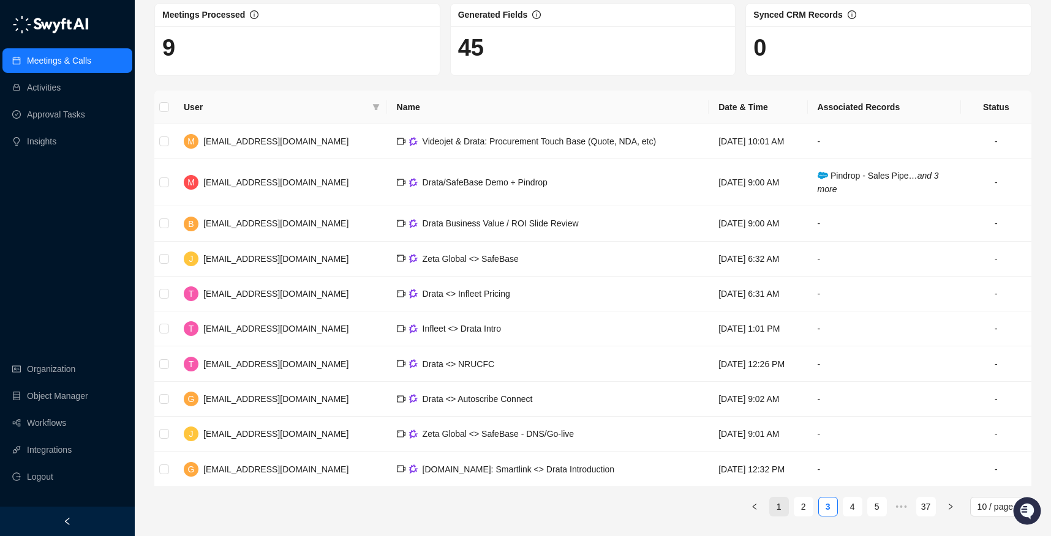
click at [772, 512] on link "1" at bounding box center [779, 507] width 18 height 18
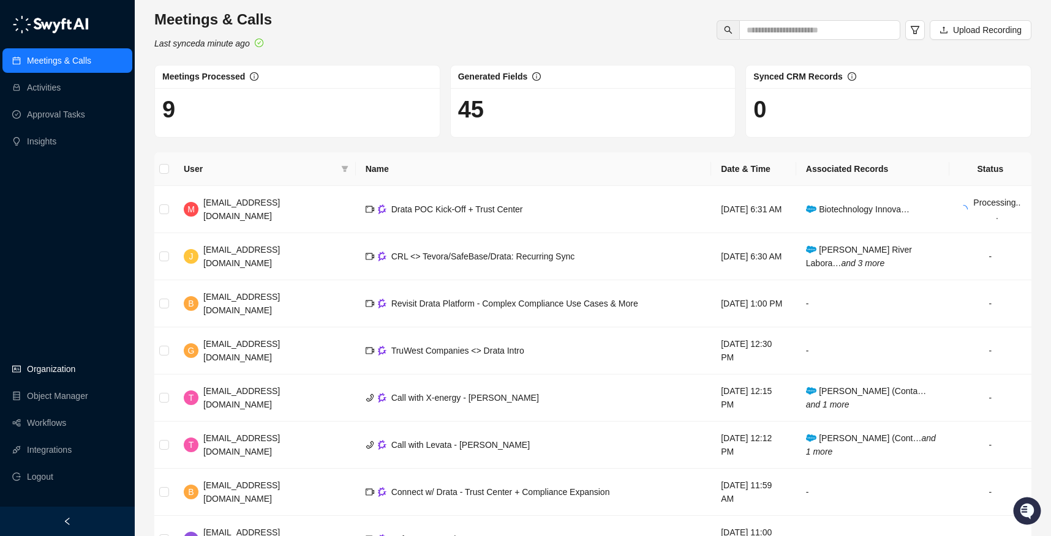
click at [62, 369] on link "Organization" at bounding box center [51, 369] width 48 height 24
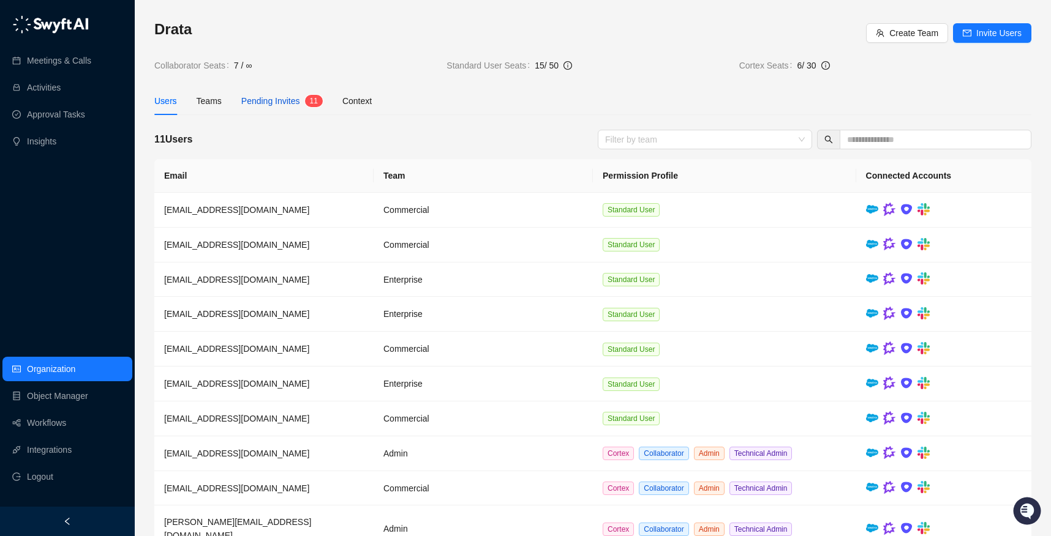
click at [274, 105] on span "Pending Invites" at bounding box center [270, 101] width 59 height 10
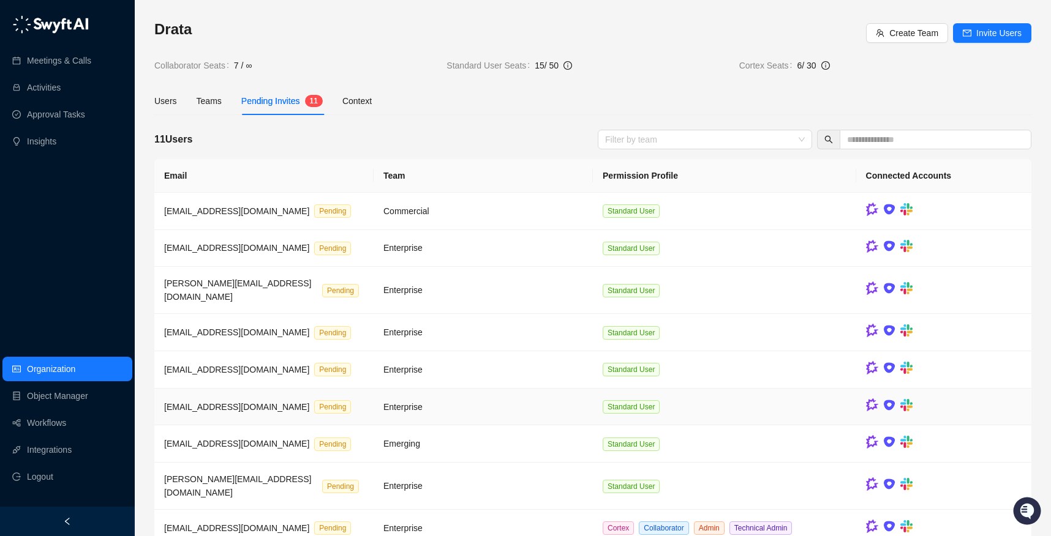
click at [625, 389] on td "Standard User" at bounding box center [724, 407] width 263 height 37
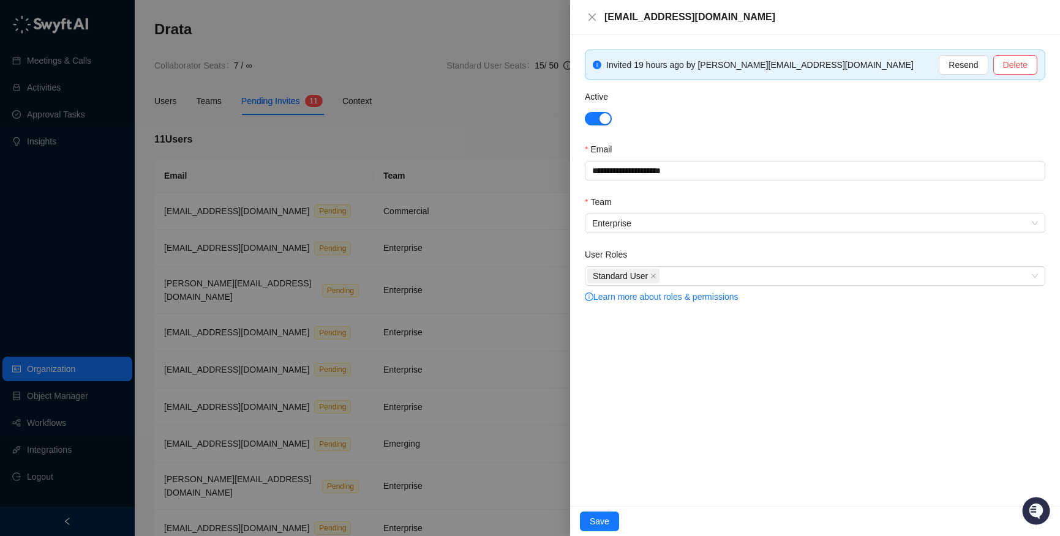
click at [473, 197] on div at bounding box center [530, 268] width 1060 height 536
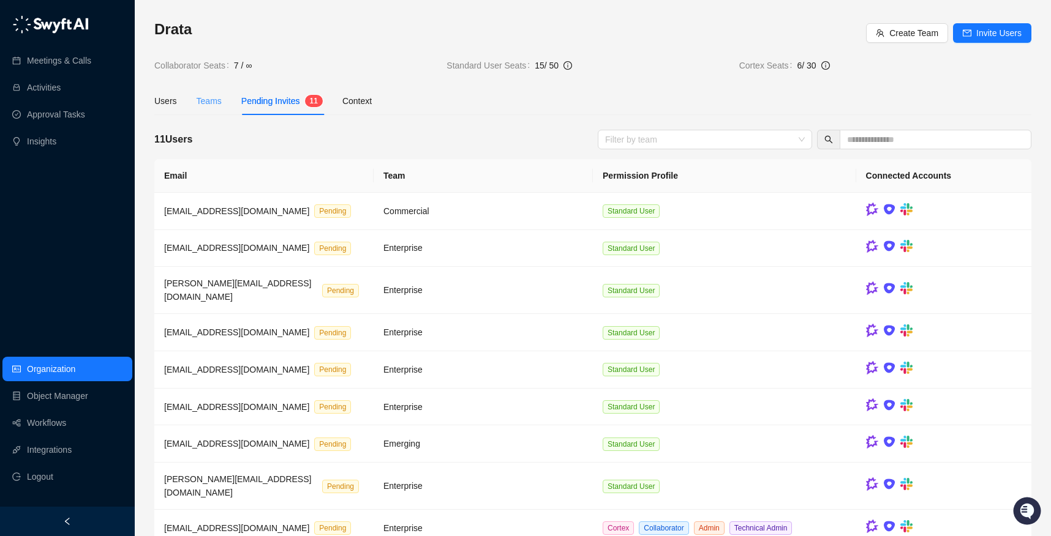
click at [211, 111] on div "Teams" at bounding box center [209, 101] width 25 height 28
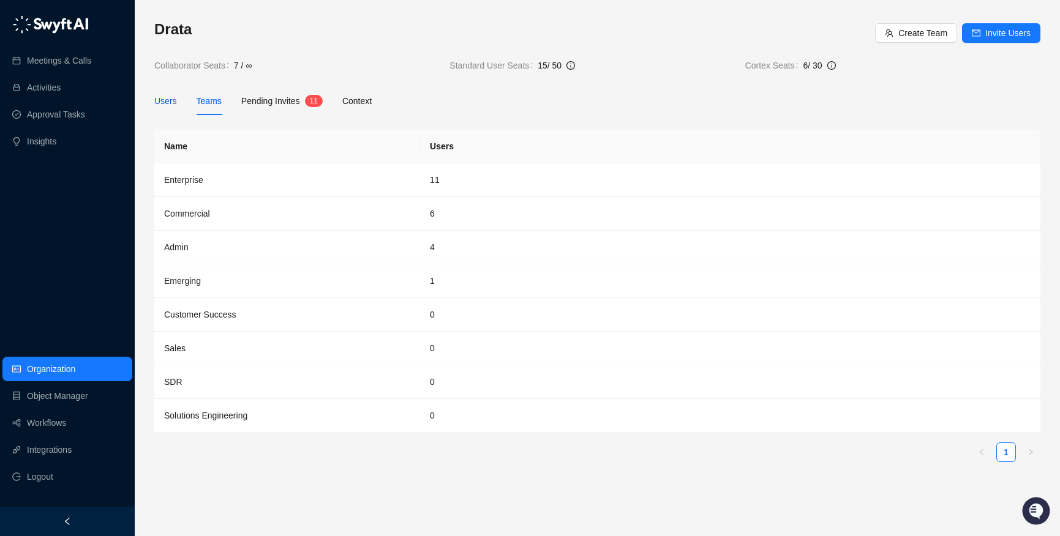
click at [159, 97] on div "Users" at bounding box center [165, 100] width 23 height 13
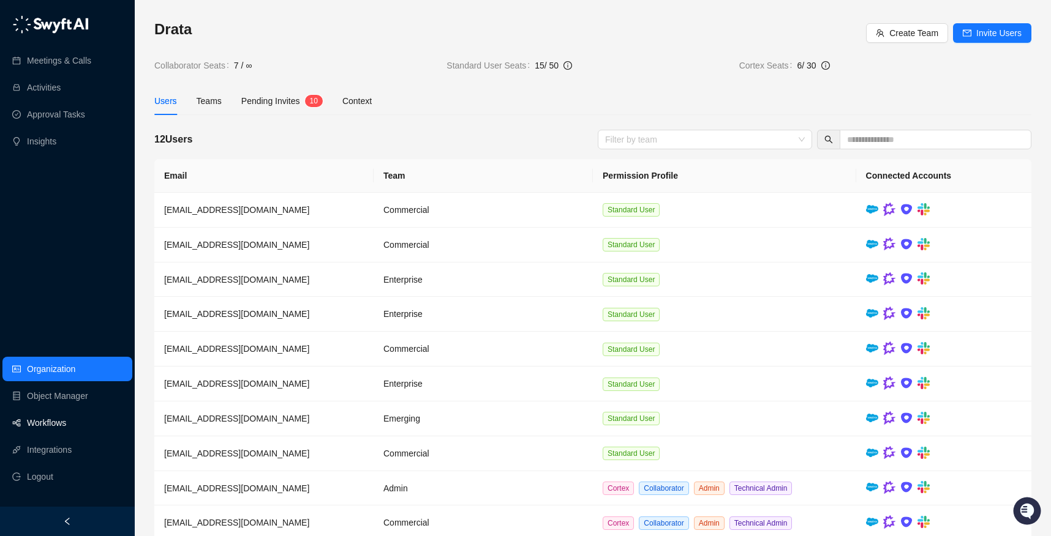
click at [55, 423] on link "Workflows" at bounding box center [46, 423] width 39 height 24
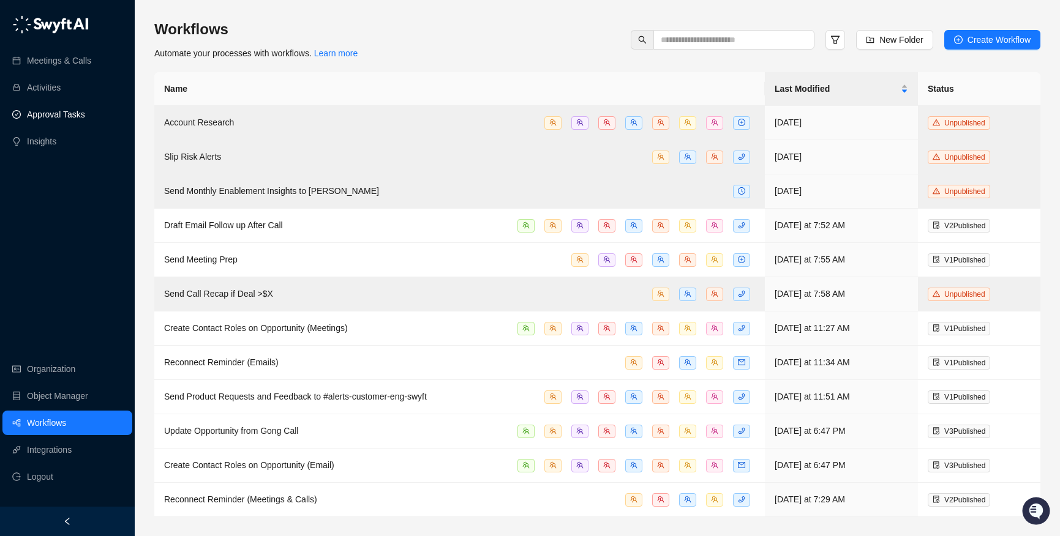
click at [68, 105] on link "Approval Tasks" at bounding box center [56, 114] width 58 height 24
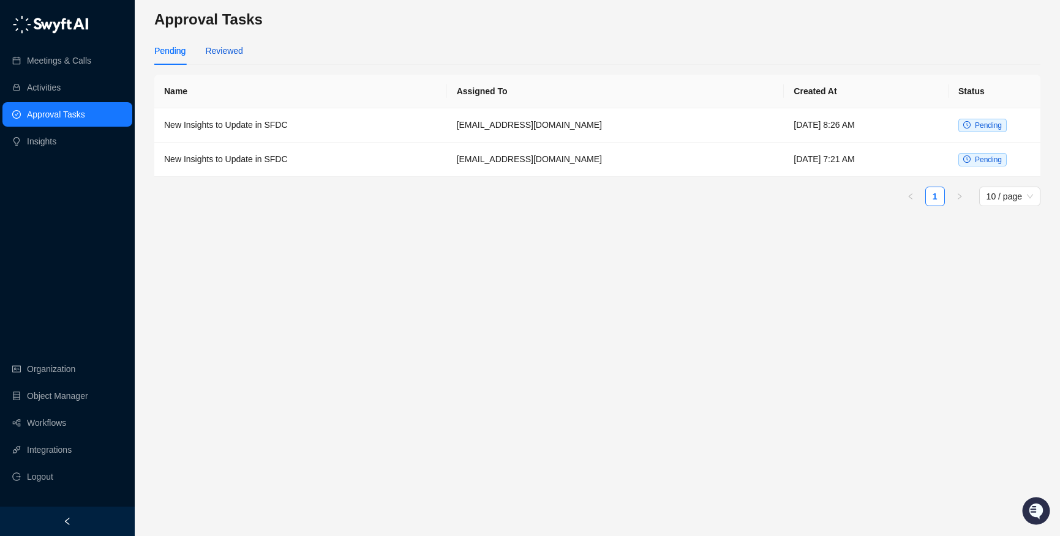
click at [215, 55] on div "Reviewed" at bounding box center [223, 50] width 37 height 13
click at [162, 56] on div "Pending" at bounding box center [169, 50] width 31 height 13
click at [236, 47] on div "Reviewed" at bounding box center [223, 50] width 37 height 13
click at [272, 130] on td "New Insights to Update in SFDC" at bounding box center [300, 125] width 292 height 34
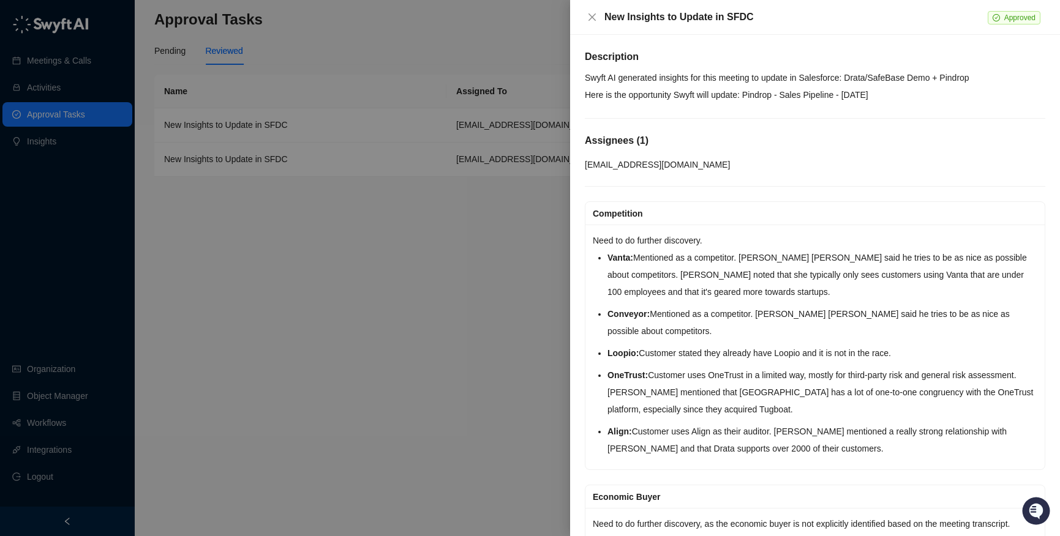
click at [332, 42] on div at bounding box center [530, 268] width 1060 height 536
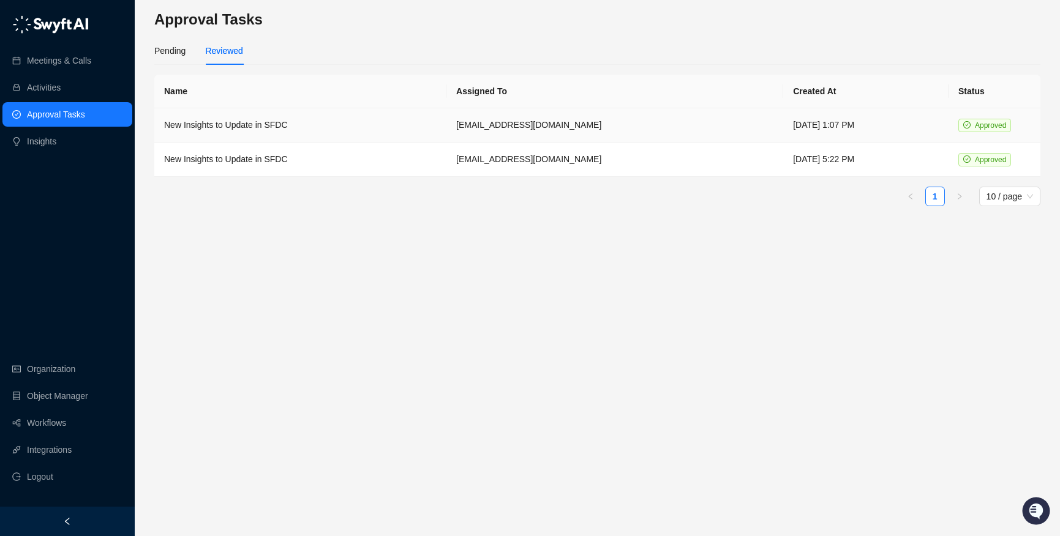
click at [230, 124] on td "New Insights to Update in SFDC" at bounding box center [300, 125] width 292 height 34
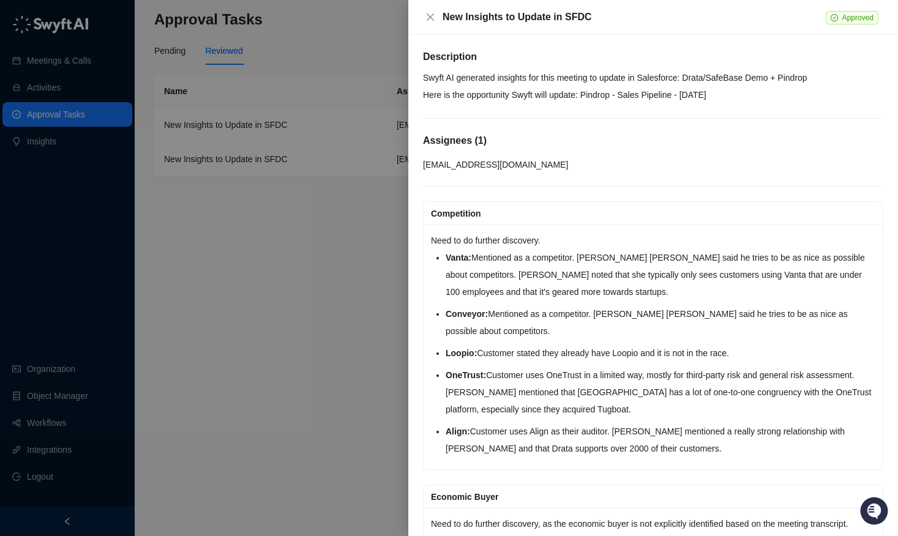
click at [291, 136] on div at bounding box center [449, 268] width 898 height 536
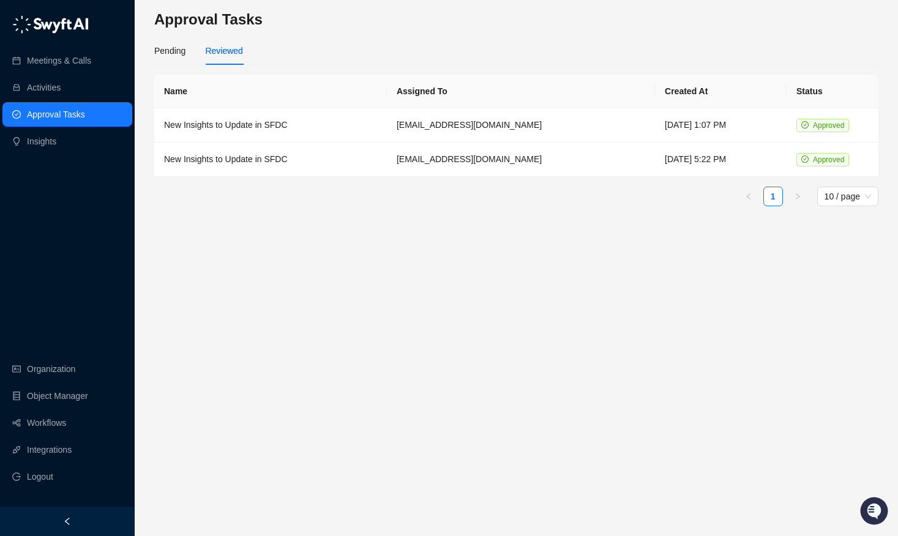
click at [83, 115] on link "Approval Tasks" at bounding box center [56, 114] width 58 height 24
click at [77, 65] on link "Meetings & Calls" at bounding box center [59, 60] width 64 height 24
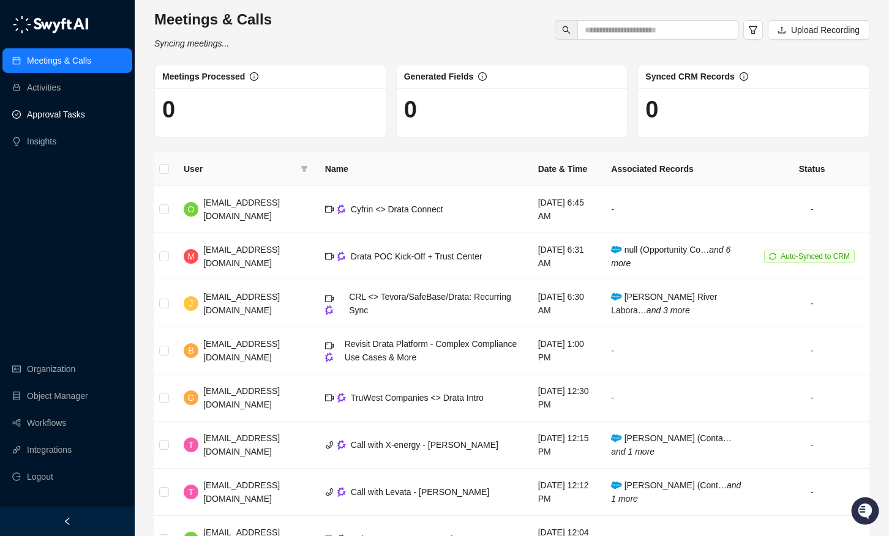
click at [78, 122] on link "Approval Tasks" at bounding box center [56, 114] width 58 height 24
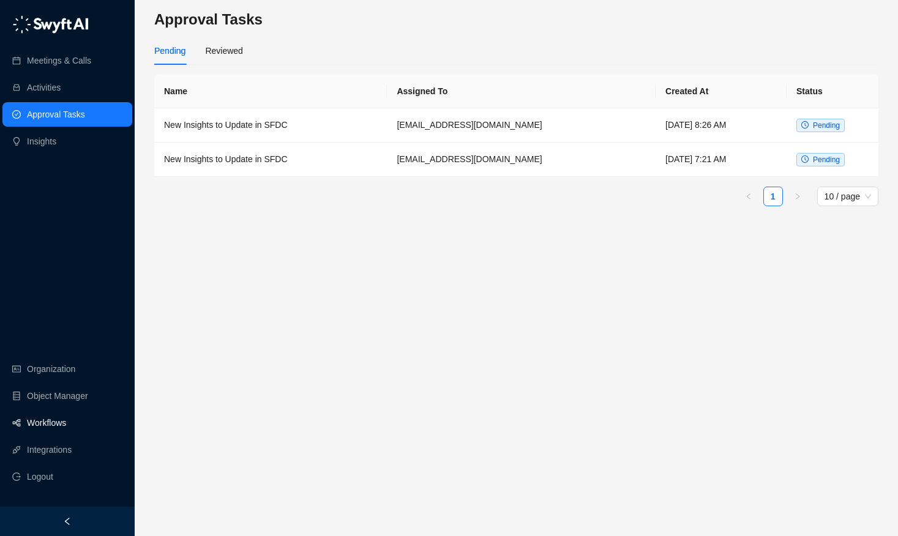
click at [46, 421] on link "Workflows" at bounding box center [46, 423] width 39 height 24
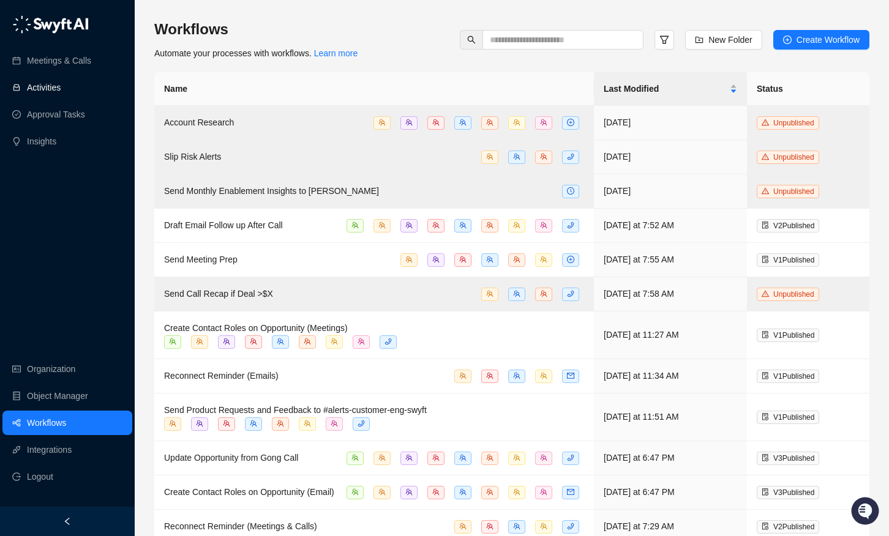
click at [27, 85] on link "Activities" at bounding box center [44, 87] width 34 height 24
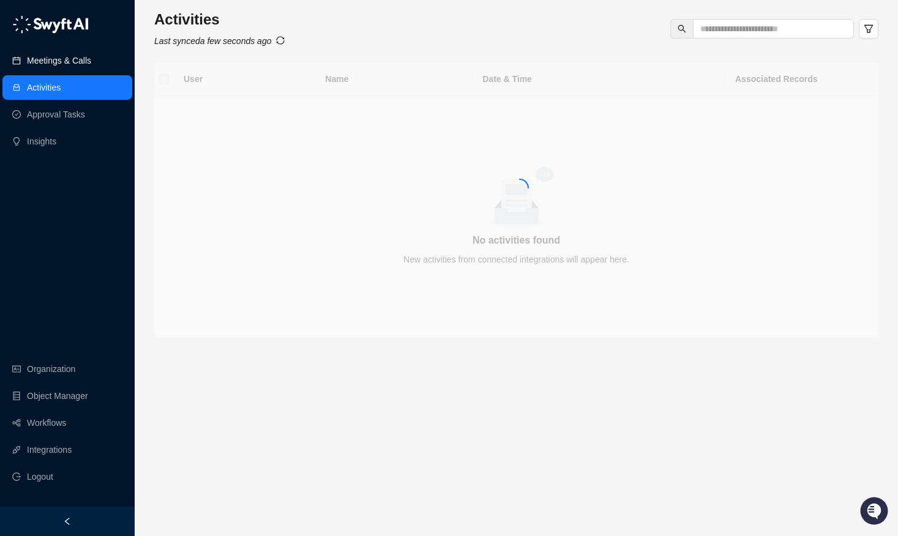
click at [37, 64] on link "Meetings & Calls" at bounding box center [59, 60] width 64 height 24
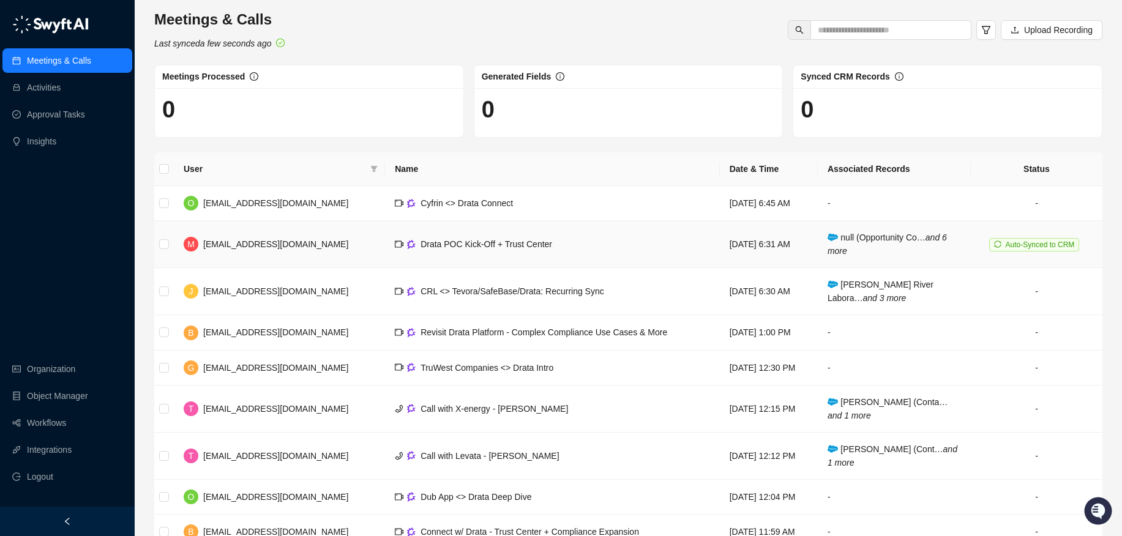
click at [898, 255] on td "null (Opportunity Co… and 6 more" at bounding box center [894, 244] width 153 height 47
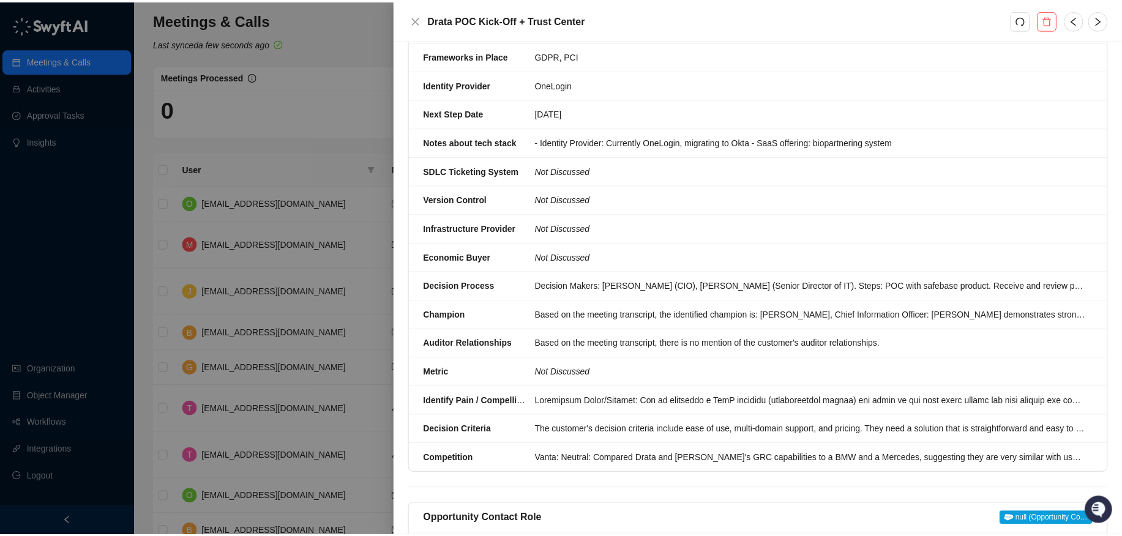
scroll to position [878, 0]
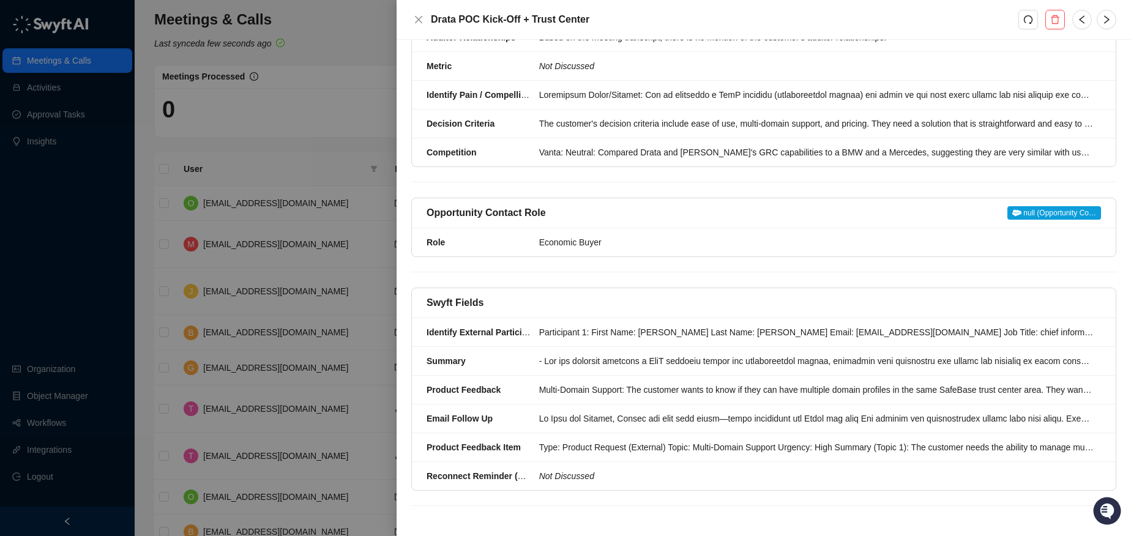
click at [194, 234] on div at bounding box center [565, 268] width 1131 height 536
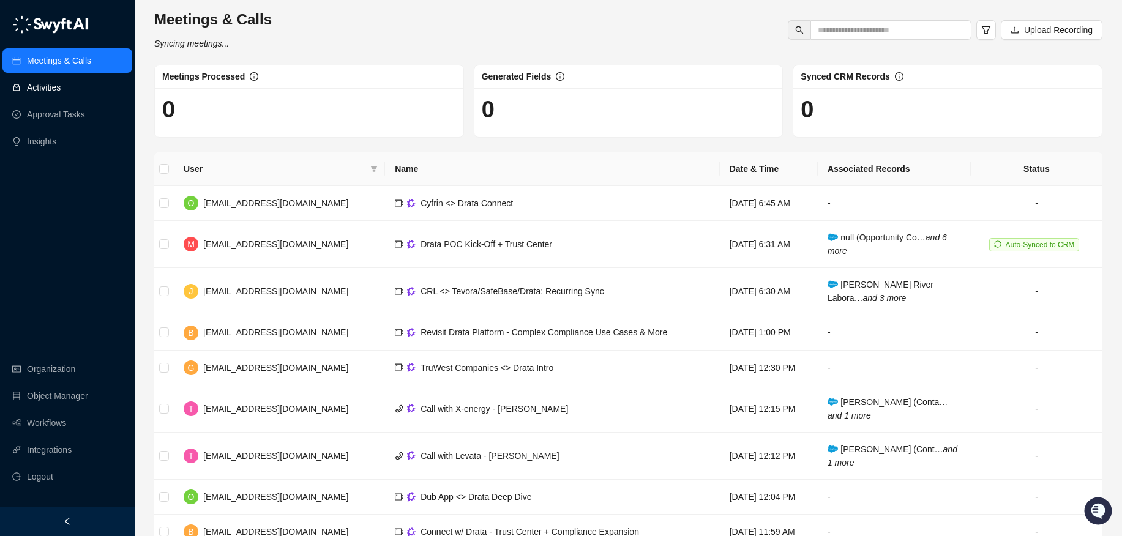
click at [59, 86] on link "Activities" at bounding box center [44, 87] width 34 height 24
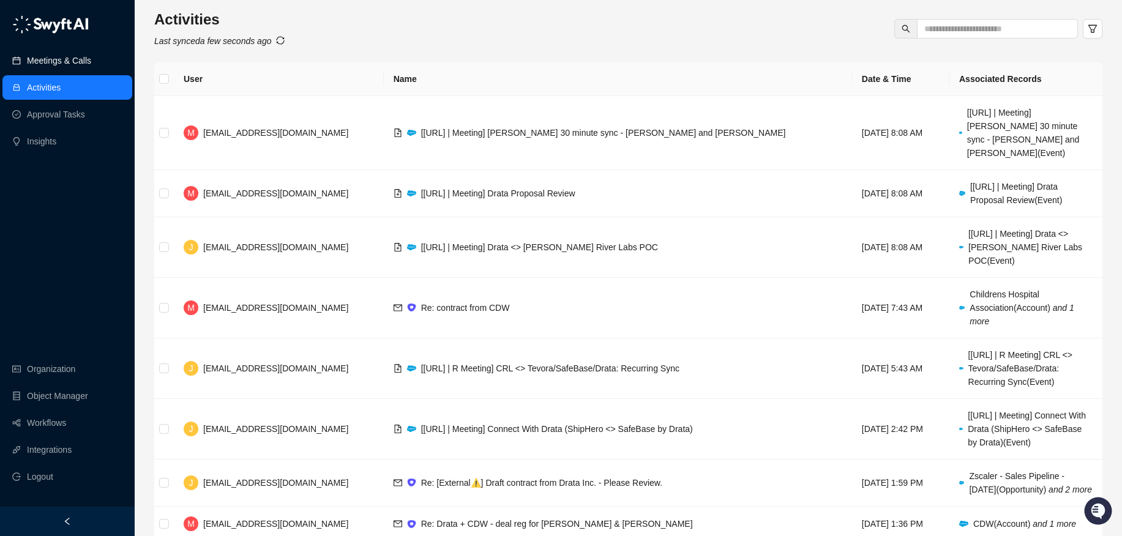
click at [59, 67] on link "Meetings & Calls" at bounding box center [59, 60] width 64 height 24
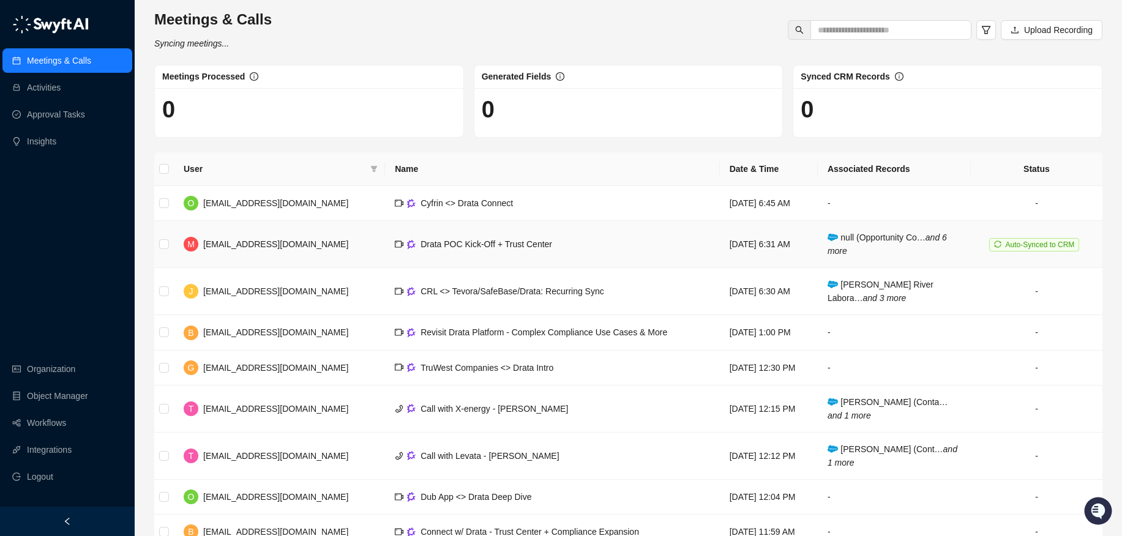
click at [884, 242] on span "null (Opportunity Co… and 6 more" at bounding box center [887, 244] width 119 height 23
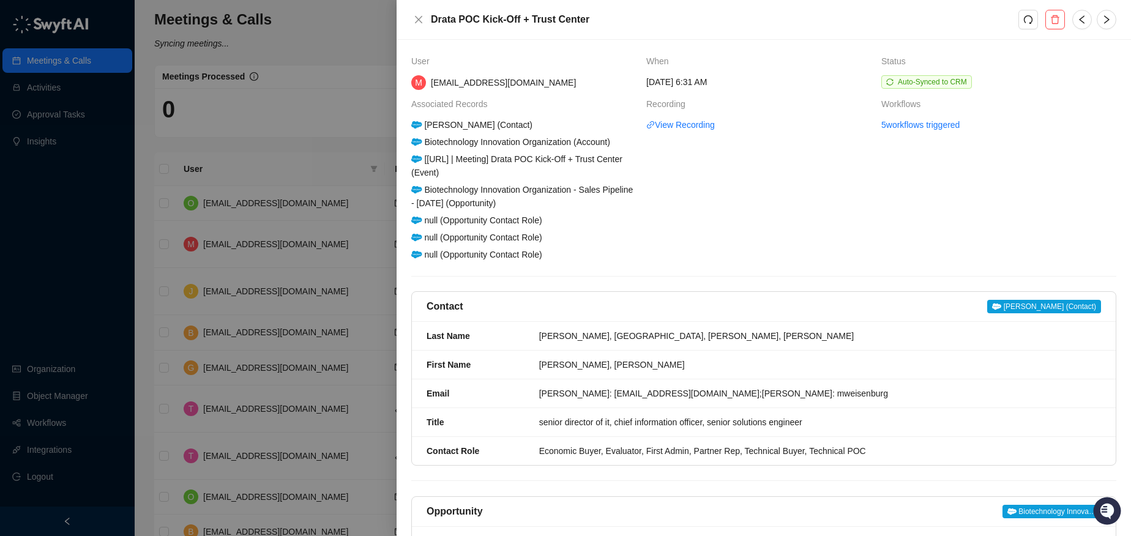
click at [898, 86] on span "Auto-Synced to CRM" at bounding box center [927, 81] width 91 height 13
click at [898, 73] on th "Status" at bounding box center [999, 64] width 235 height 21
click at [898, 129] on link "5 workflows triggered" at bounding box center [921, 124] width 78 height 13
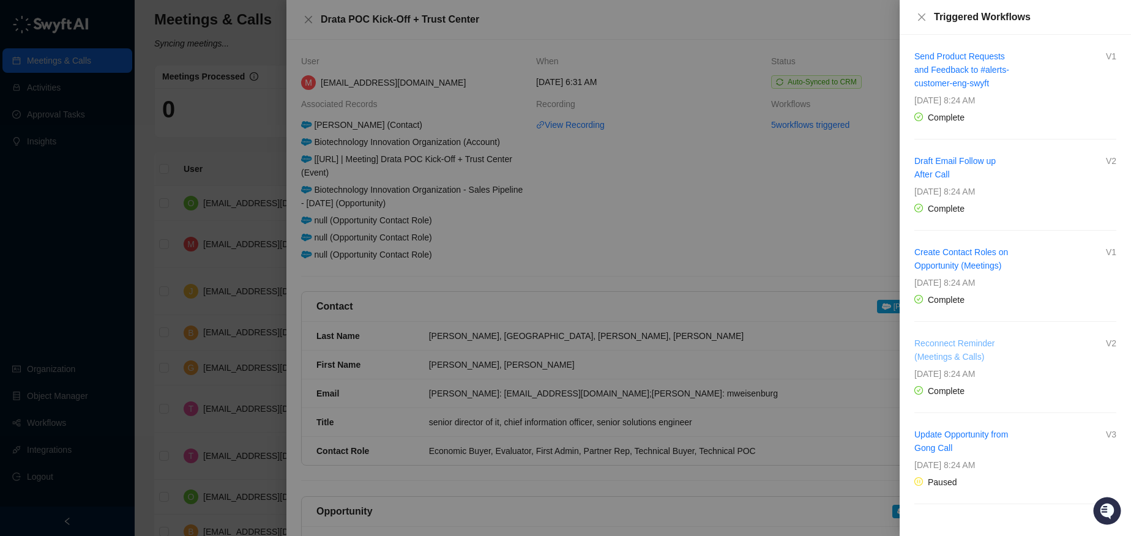
click at [898, 347] on link "Reconnect Reminder (Meetings & Calls)" at bounding box center [955, 350] width 81 height 23
click at [60, 82] on div at bounding box center [565, 268] width 1131 height 536
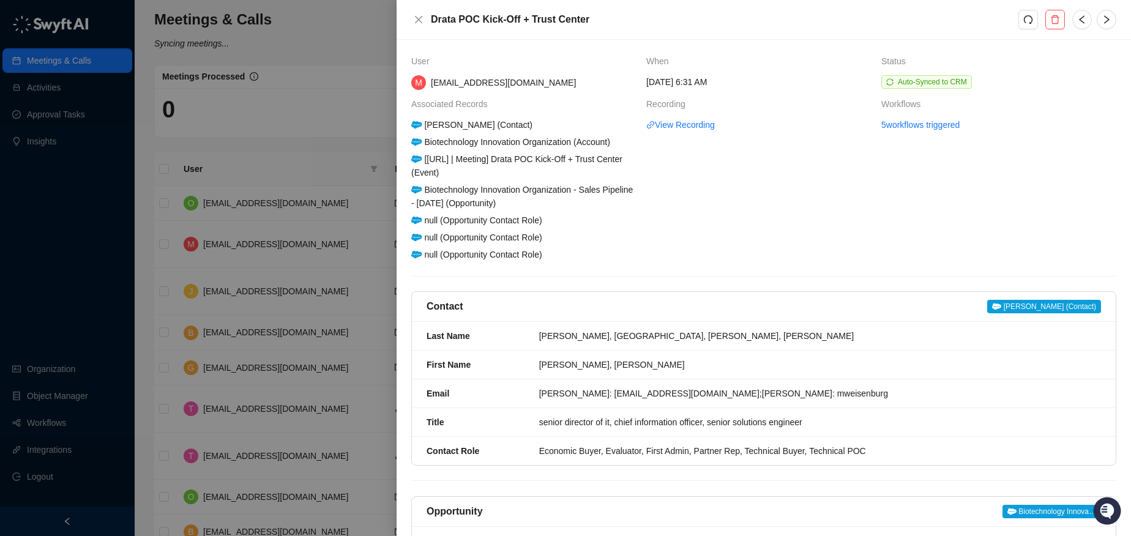
click at [51, 85] on div at bounding box center [565, 268] width 1131 height 536
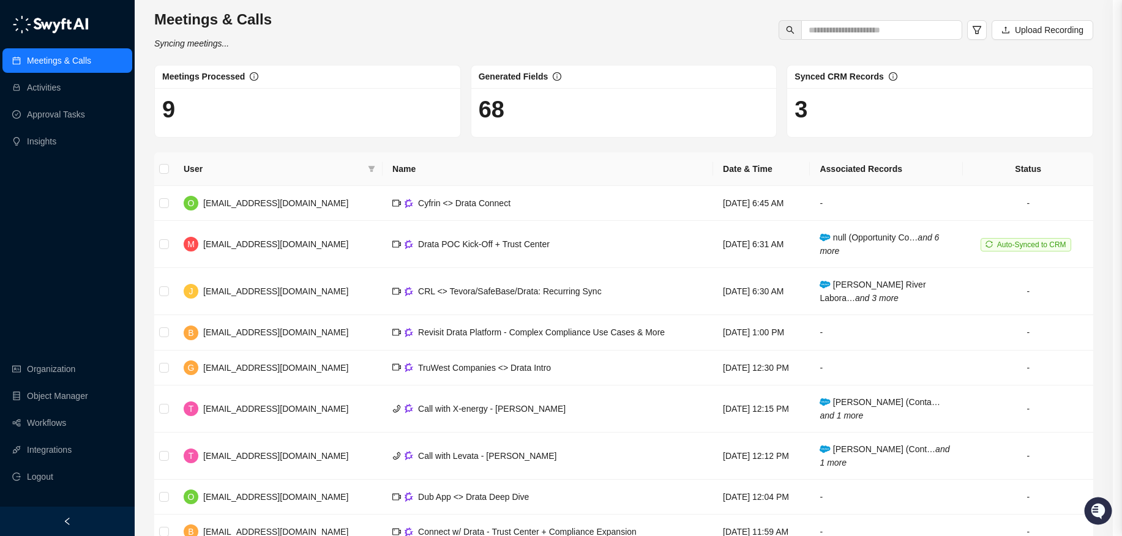
click at [55, 111] on link "Approval Tasks" at bounding box center [56, 114] width 58 height 24
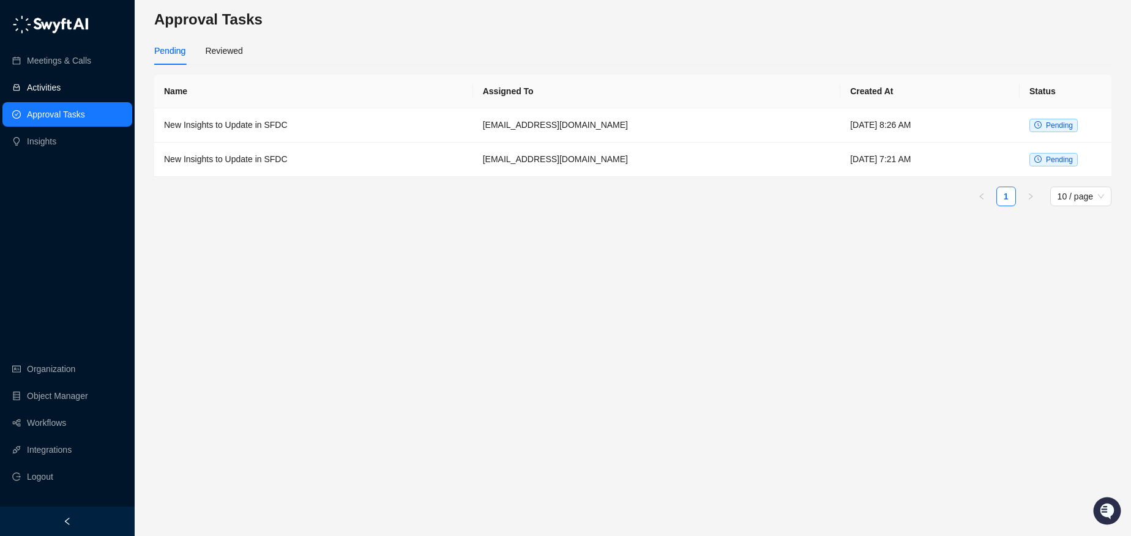
click at [59, 97] on link "Activities" at bounding box center [44, 87] width 34 height 24
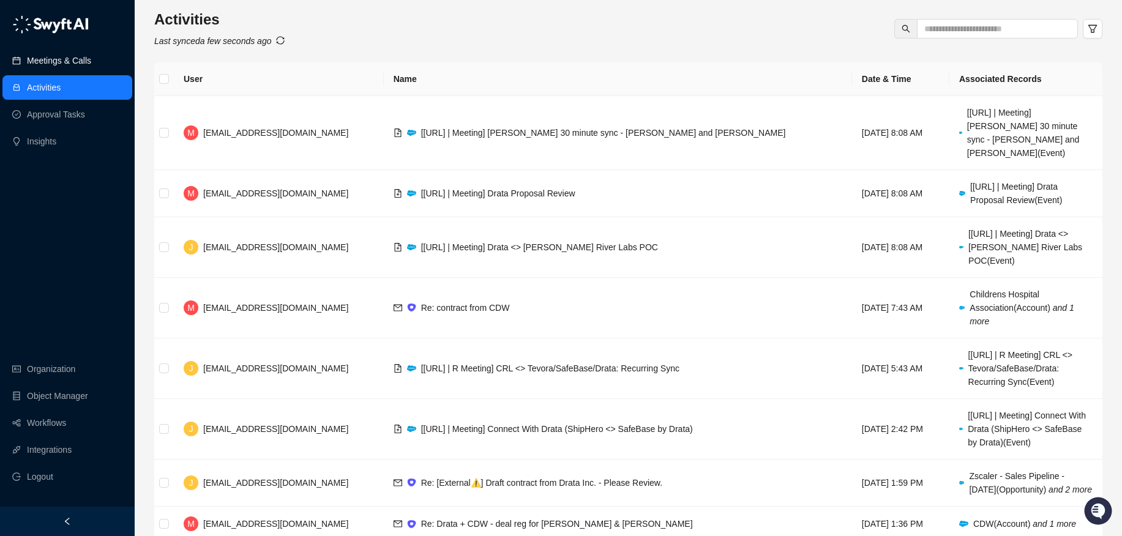
click at [80, 59] on link "Meetings & Calls" at bounding box center [59, 60] width 64 height 24
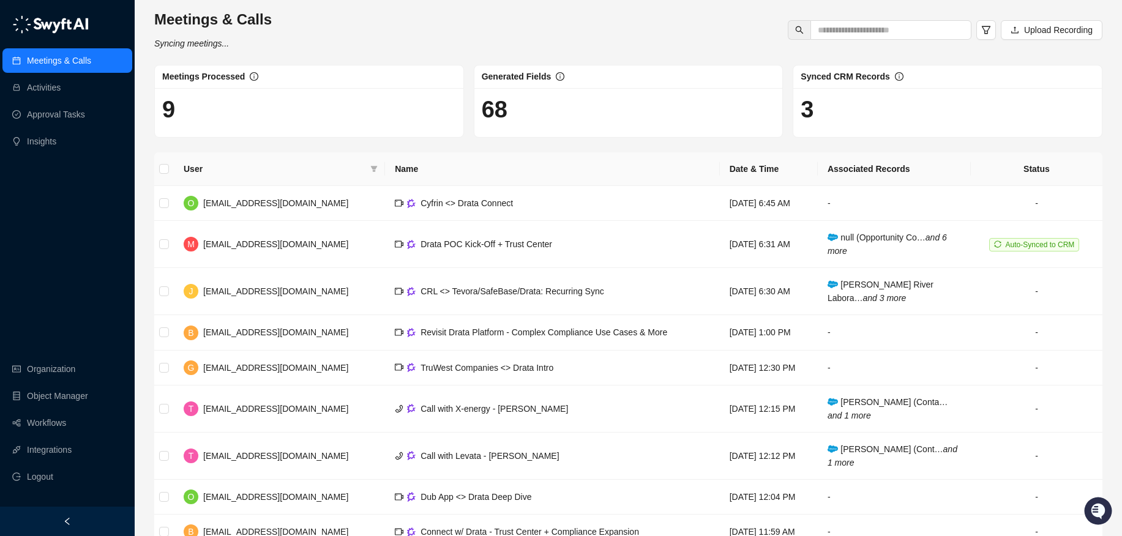
drag, startPoint x: 359, startPoint y: 17, endPoint x: 393, endPoint y: 23, distance: 34.8
click at [362, 17] on div "Meetings & Calls Syncing meetings... Upload Recording" at bounding box center [629, 30] width 956 height 40
click at [396, 23] on div "Meetings & Calls Syncing meetings... Upload Recording" at bounding box center [629, 30] width 956 height 40
click at [808, 114] on h1 "3" at bounding box center [948, 110] width 294 height 28
click at [902, 73] on icon "info-circle" at bounding box center [899, 76] width 9 height 9
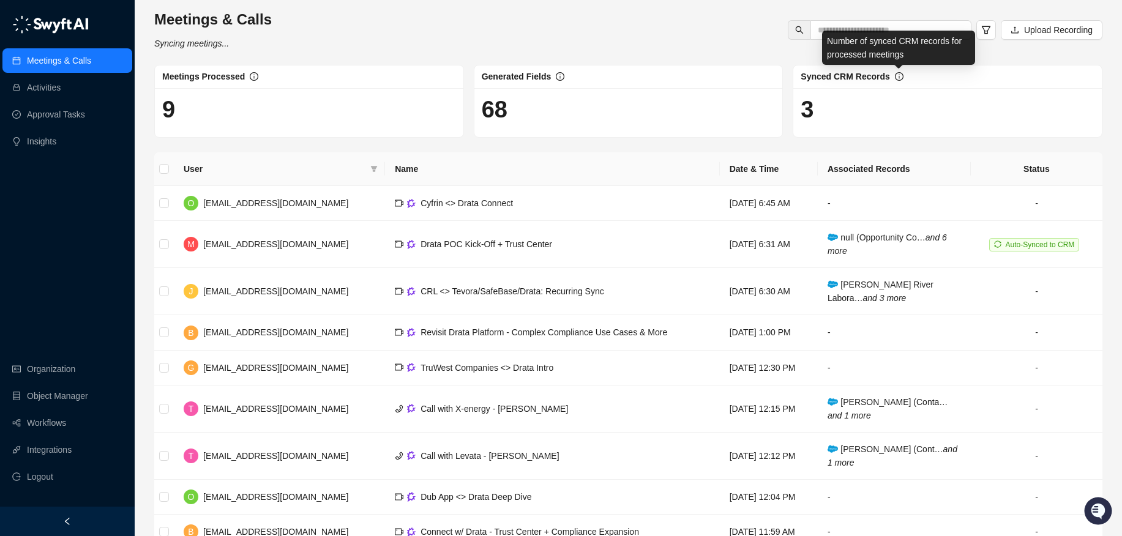
click at [900, 76] on icon "info-circle" at bounding box center [899, 76] width 9 height 9
click at [881, 116] on h1 "3" at bounding box center [948, 110] width 294 height 28
click at [64, 119] on link "Approval Tasks" at bounding box center [56, 114] width 58 height 24
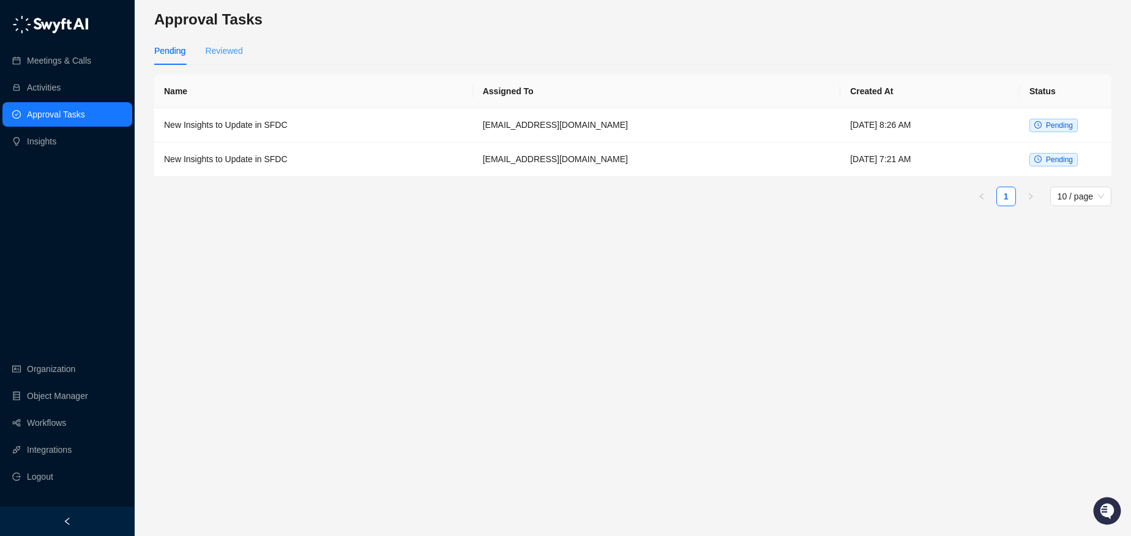
drag, startPoint x: 174, startPoint y: 52, endPoint x: 217, endPoint y: 55, distance: 42.4
click at [209, 55] on div "Pending Reviewed" at bounding box center [198, 51] width 89 height 28
click at [220, 55] on div "Reviewed" at bounding box center [223, 50] width 37 height 13
click at [181, 48] on div "Pending" at bounding box center [169, 50] width 31 height 13
click at [54, 48] on link "Meetings & Calls" at bounding box center [59, 60] width 64 height 24
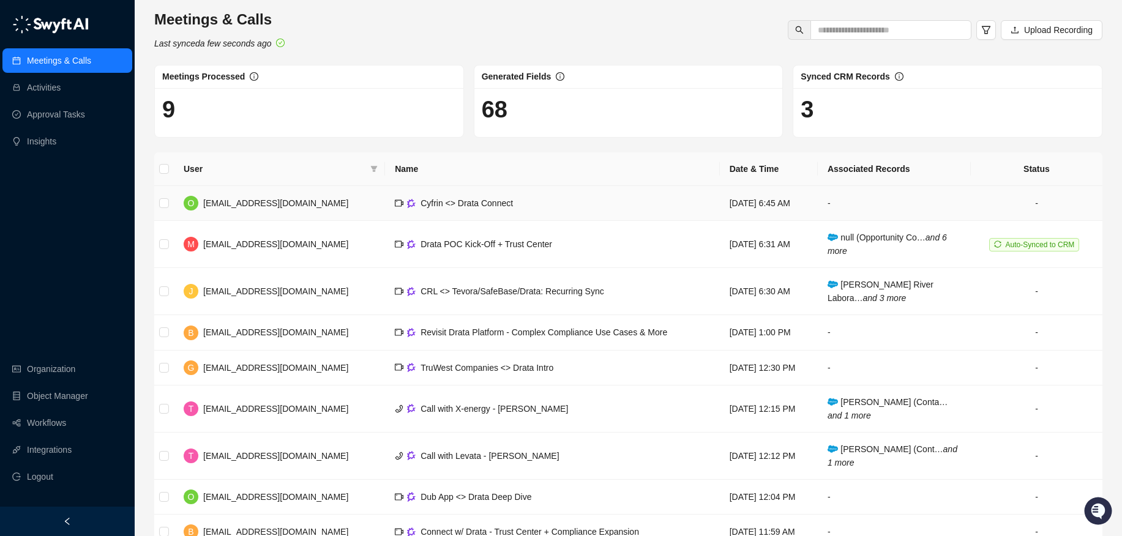
click at [421, 204] on span "Cyfrin <> Drata Connect" at bounding box center [467, 203] width 92 height 10
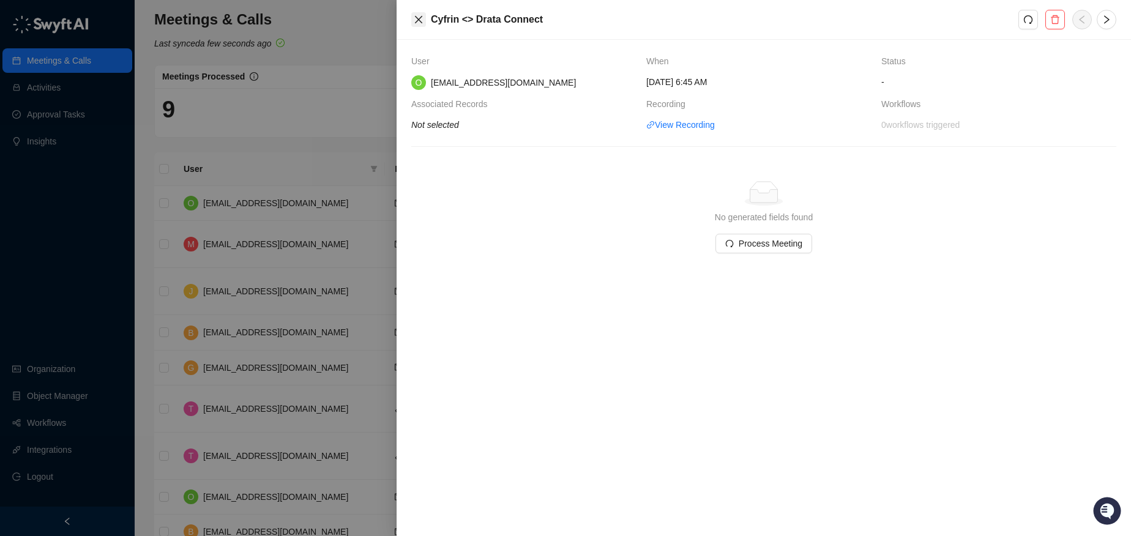
click at [411, 20] on button "Close" at bounding box center [418, 19] width 15 height 15
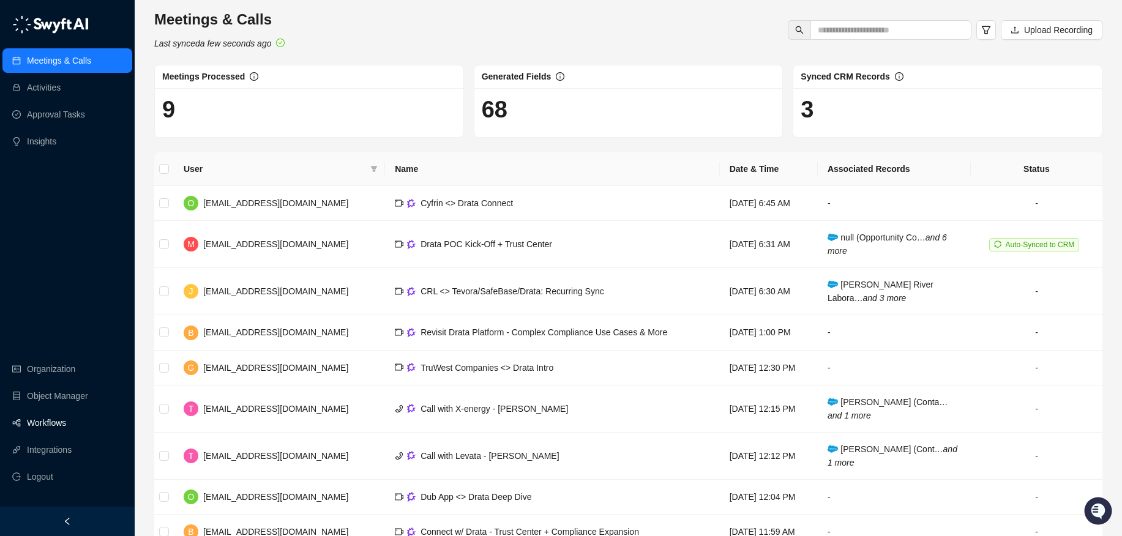
click at [61, 420] on link "Workflows" at bounding box center [46, 423] width 39 height 24
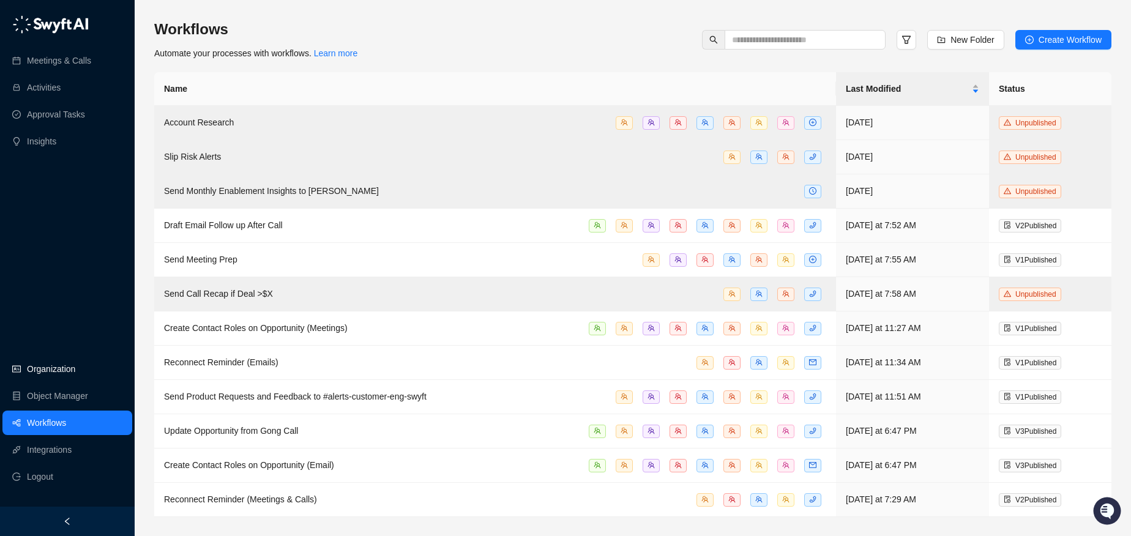
click at [38, 367] on link "Organization" at bounding box center [51, 369] width 48 height 24
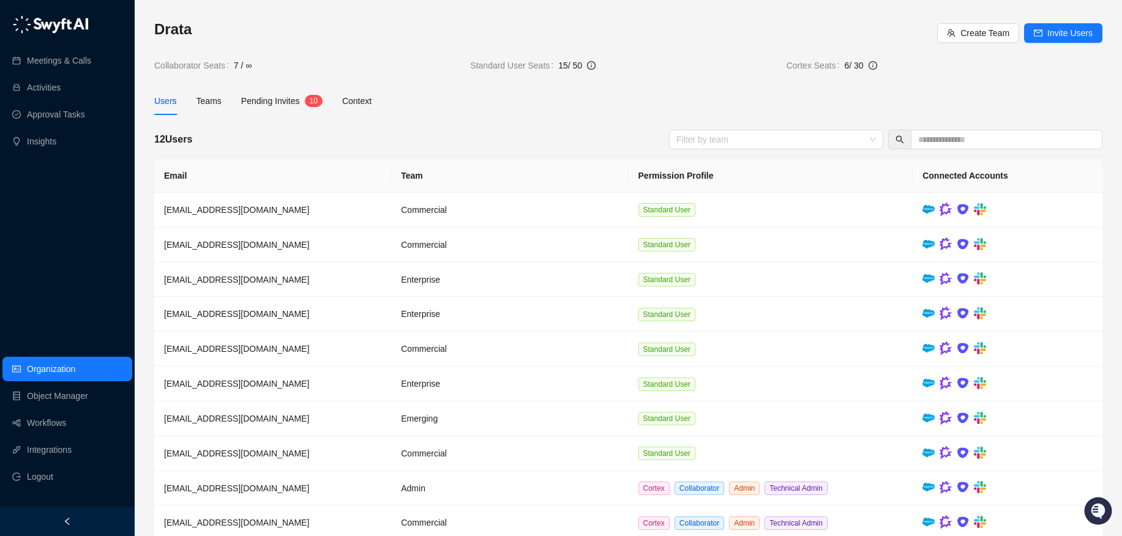
click at [240, 96] on div "Users Teams Pending Invites 1 0 Context" at bounding box center [262, 101] width 217 height 28
click at [247, 100] on span "Pending Invites" at bounding box center [270, 101] width 59 height 10
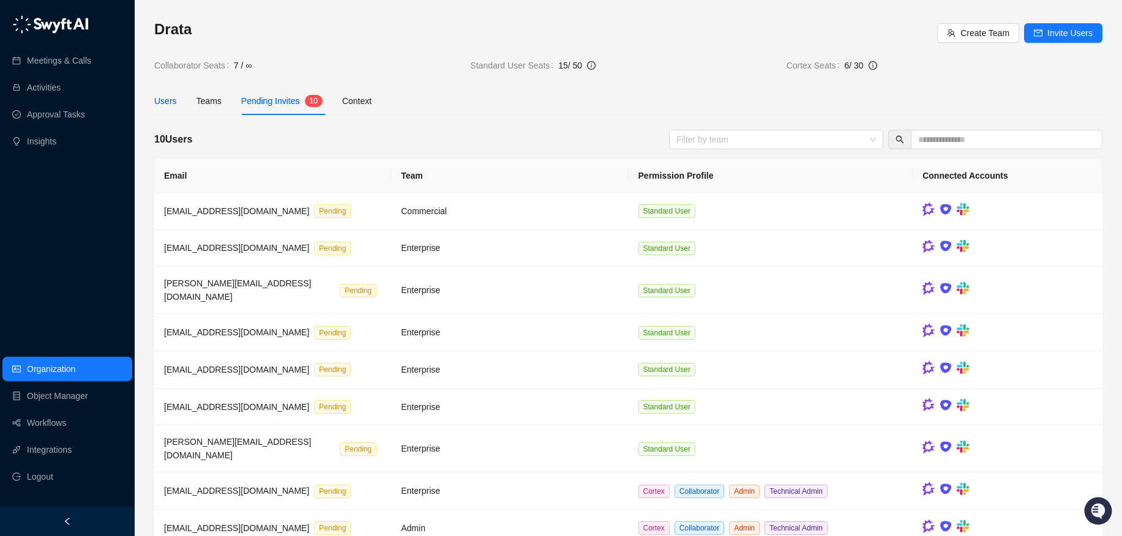
click at [159, 103] on div "Users" at bounding box center [165, 100] width 23 height 13
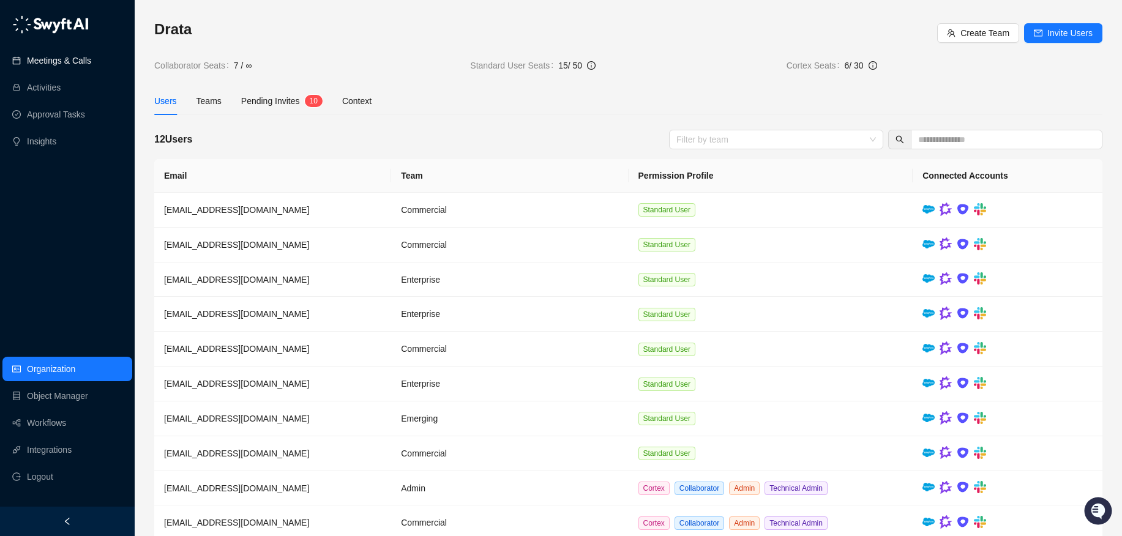
click at [67, 64] on link "Meetings & Calls" at bounding box center [59, 60] width 64 height 24
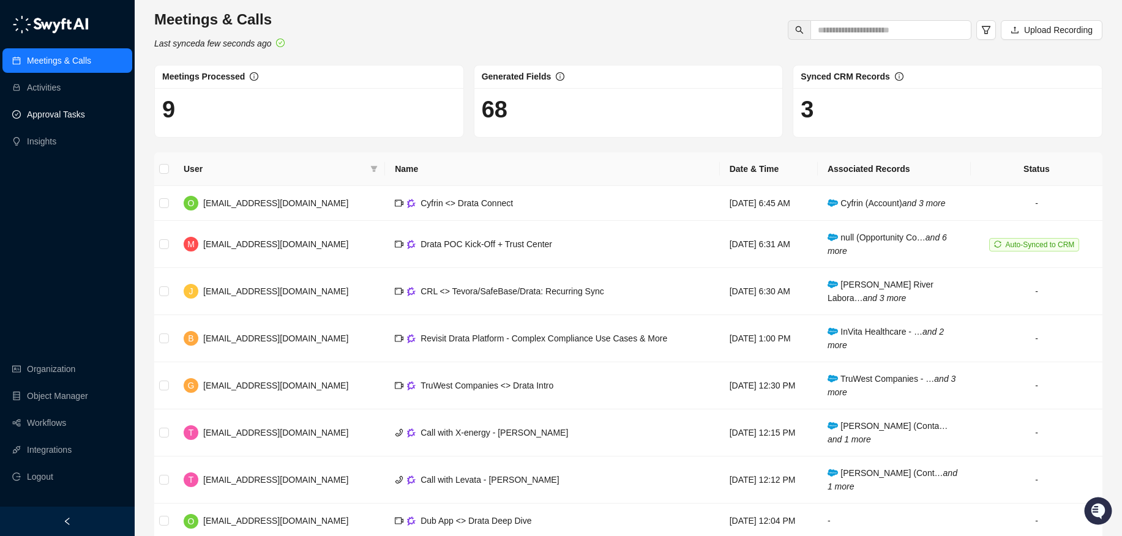
click at [73, 105] on link "Approval Tasks" at bounding box center [56, 114] width 58 height 24
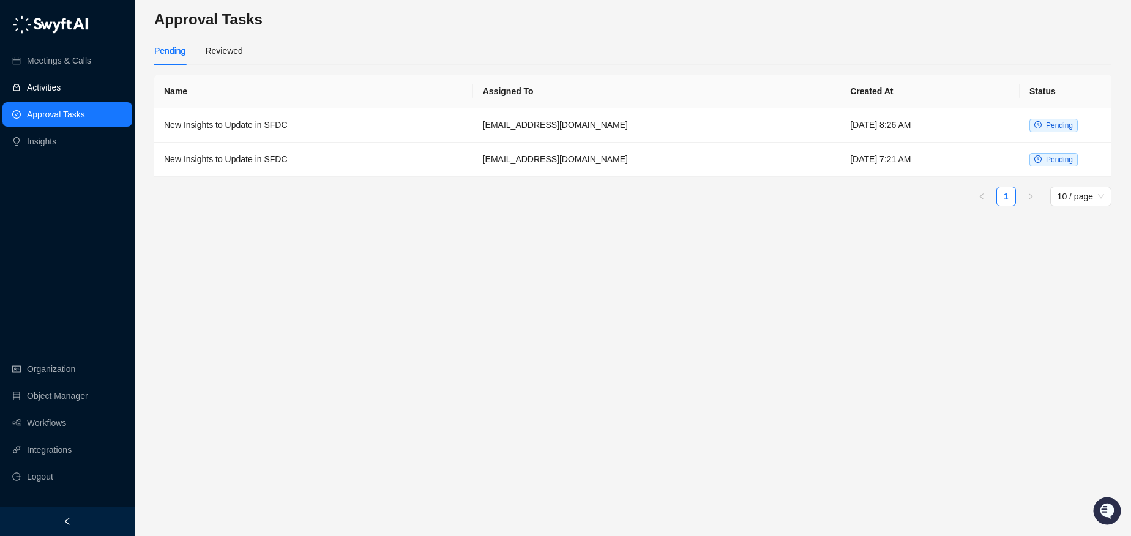
click at [61, 93] on link "Activities" at bounding box center [44, 87] width 34 height 24
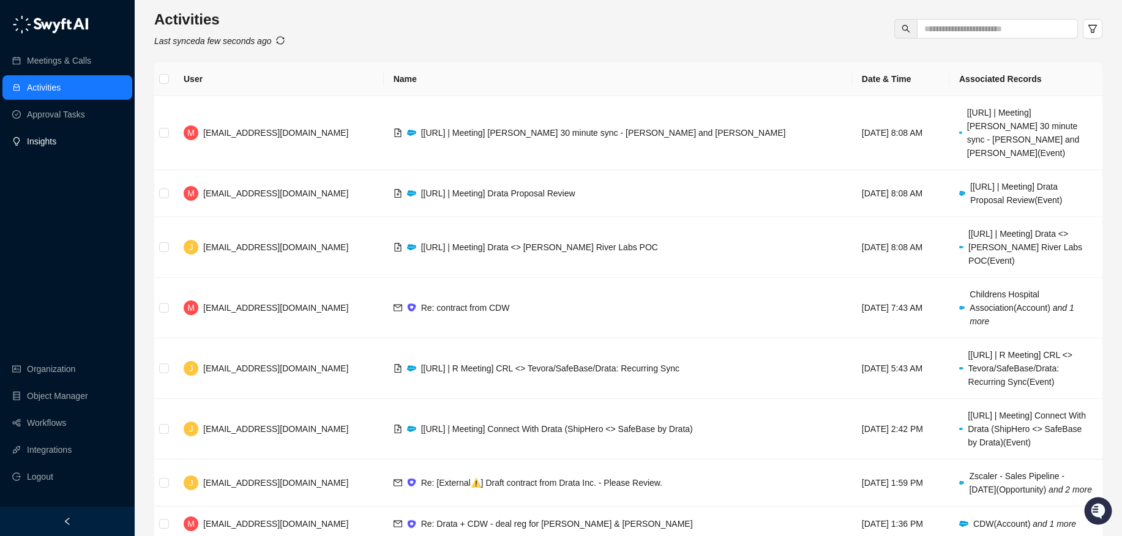
click at [56, 144] on link "Insights" at bounding box center [41, 141] width 29 height 24
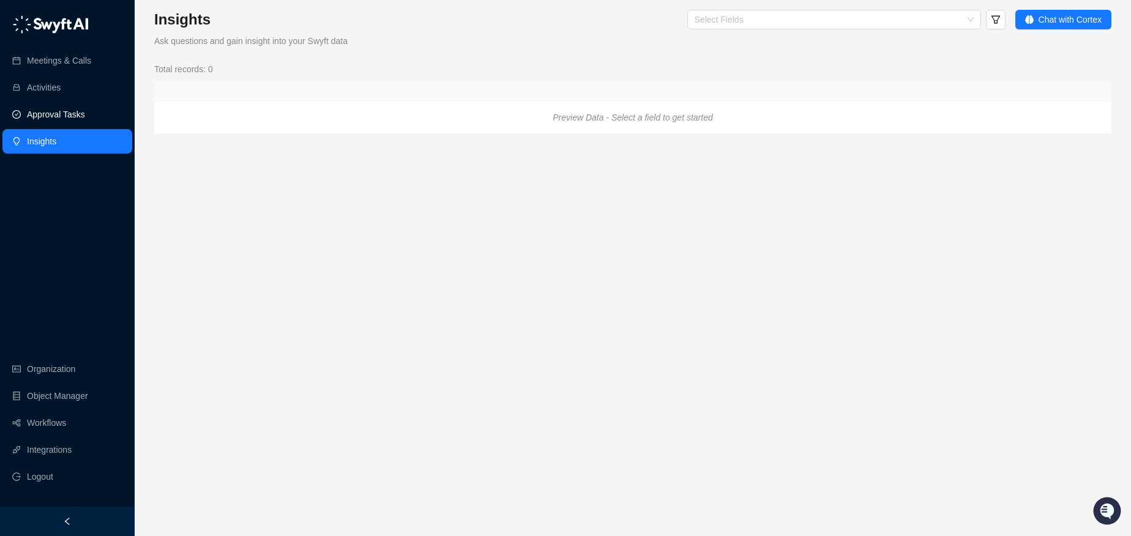
click at [75, 116] on link "Approval Tasks" at bounding box center [56, 114] width 58 height 24
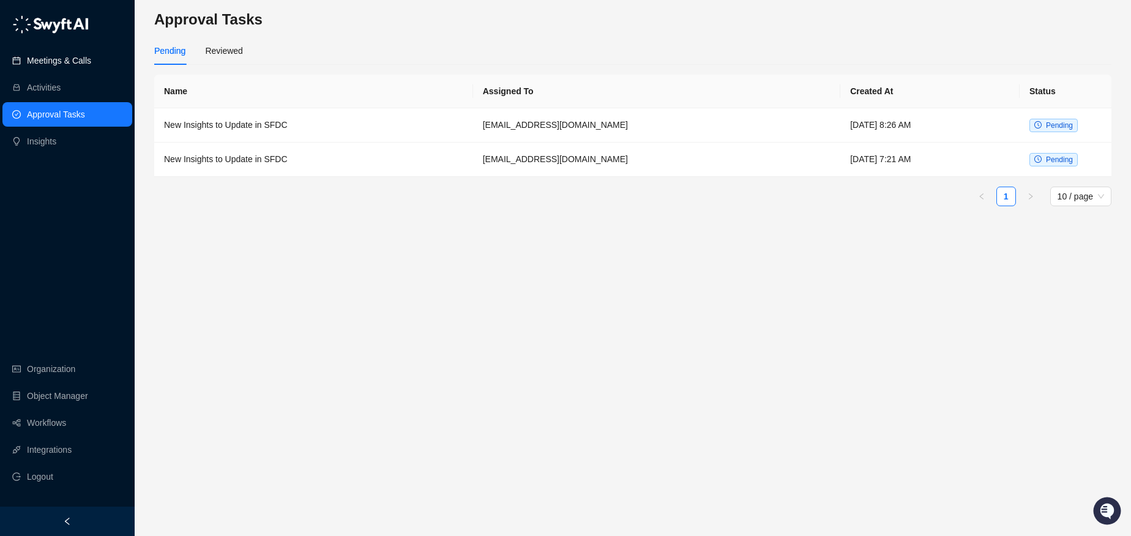
click at [75, 62] on link "Meetings & Calls" at bounding box center [59, 60] width 64 height 24
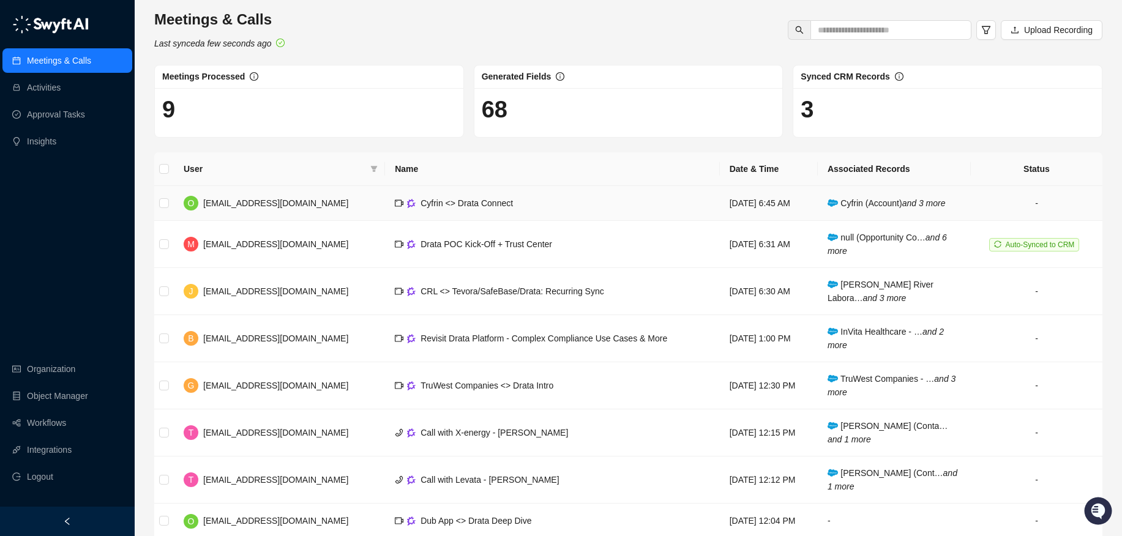
click at [1037, 198] on td "-" at bounding box center [1037, 203] width 132 height 35
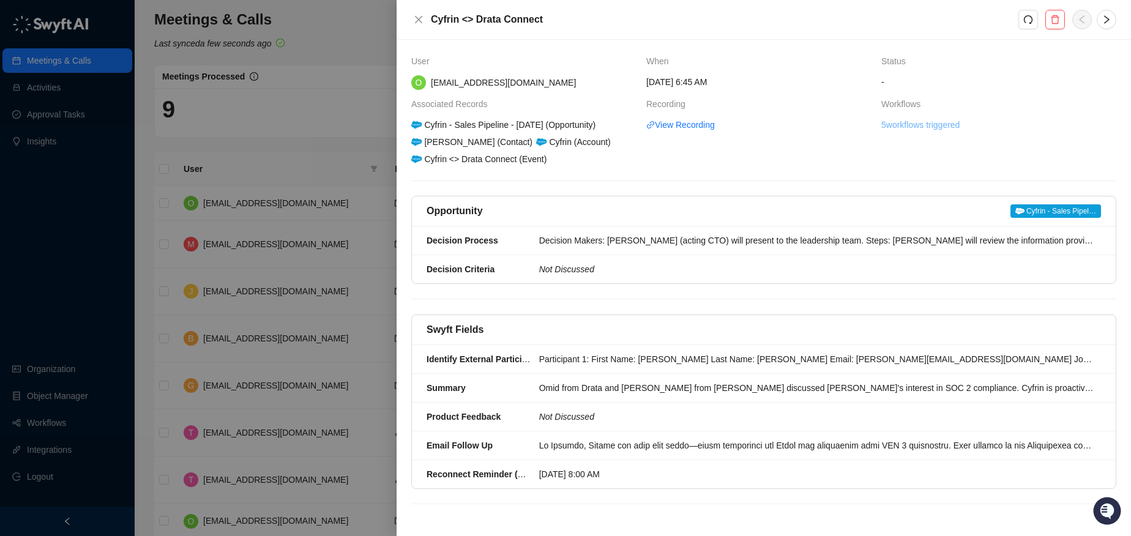
click at [915, 126] on link "5 workflows triggered" at bounding box center [921, 124] width 78 height 13
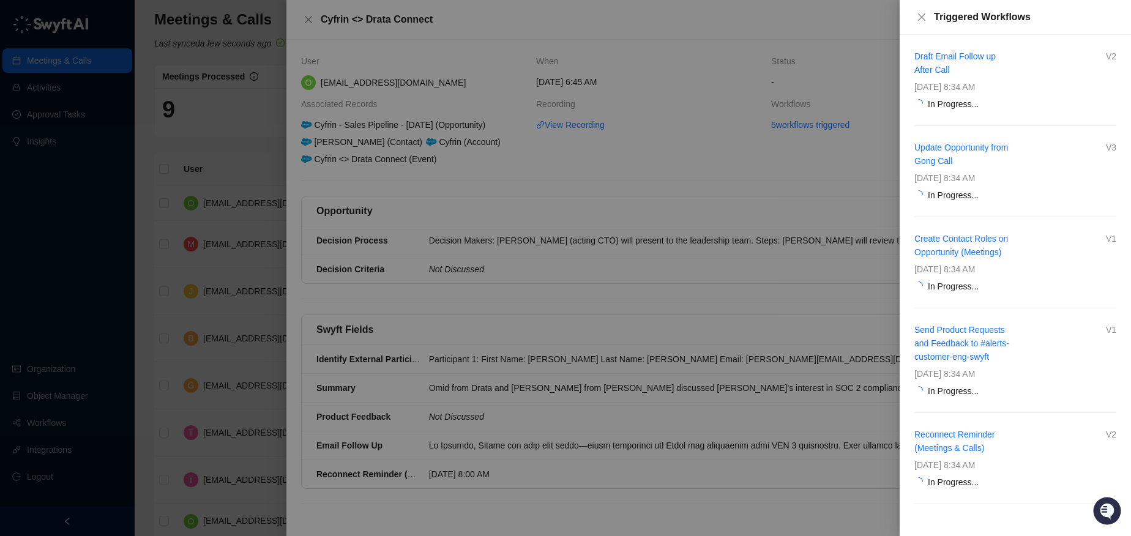
click at [683, 151] on div at bounding box center [565, 268] width 1131 height 536
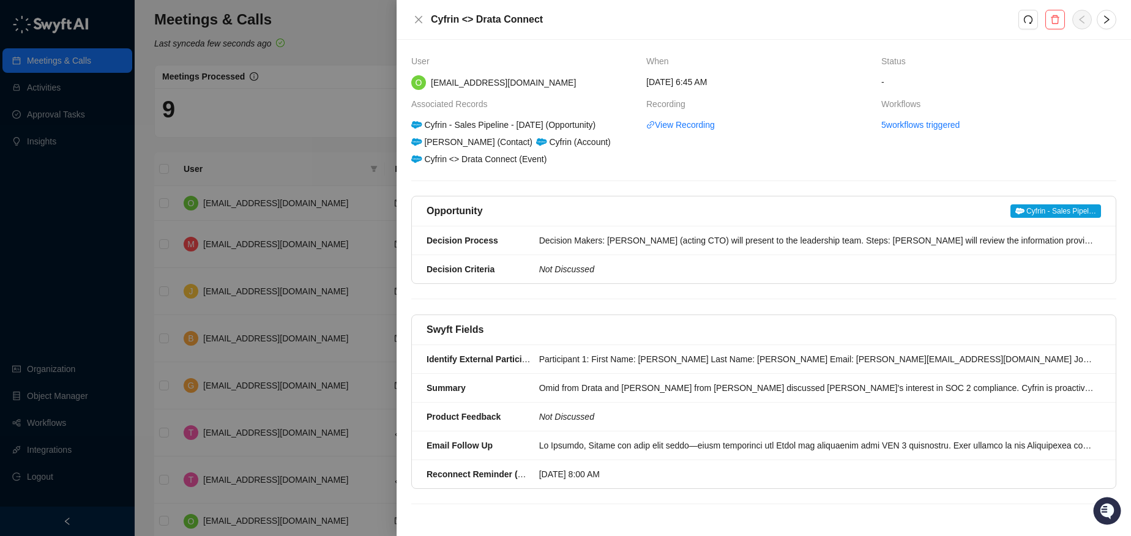
click at [287, 149] on div at bounding box center [565, 268] width 1131 height 536
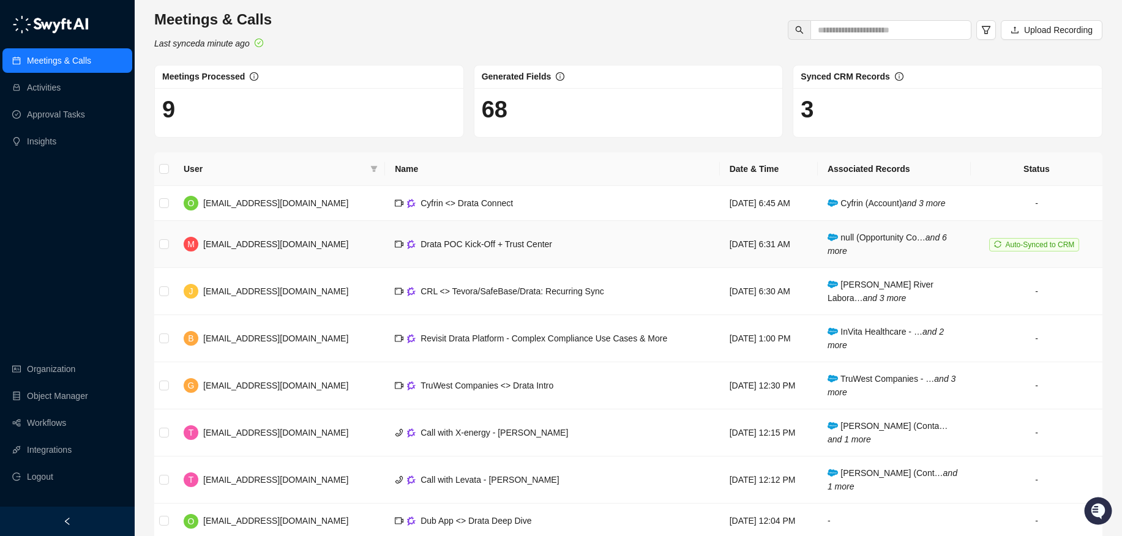
click at [879, 242] on span "null (Opportunity Co… and 6 more" at bounding box center [887, 244] width 119 height 23
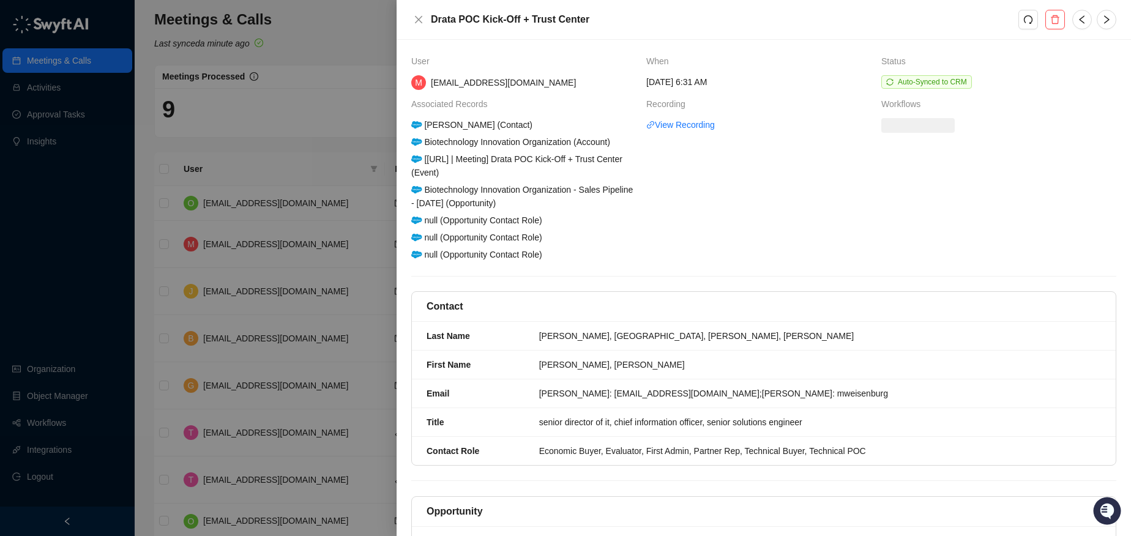
click at [914, 72] on th "Status" at bounding box center [999, 64] width 235 height 21
click at [912, 82] on span "Auto-Synced to CRM" at bounding box center [932, 82] width 69 height 9
click at [907, 125] on link "5 workflows triggered" at bounding box center [921, 124] width 78 height 13
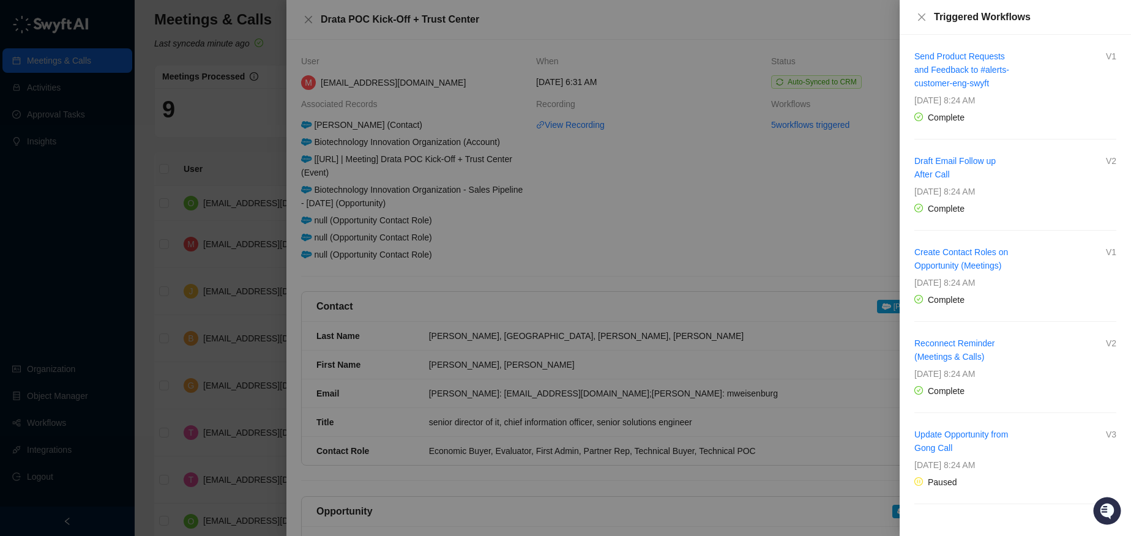
click at [696, 201] on div at bounding box center [565, 268] width 1131 height 536
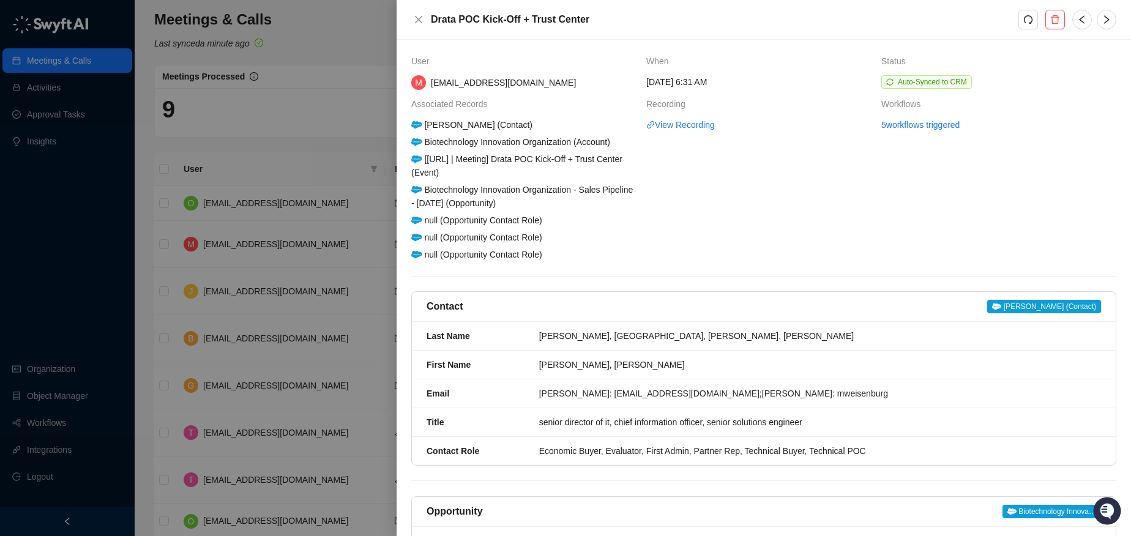
click at [363, 112] on div at bounding box center [565, 268] width 1131 height 536
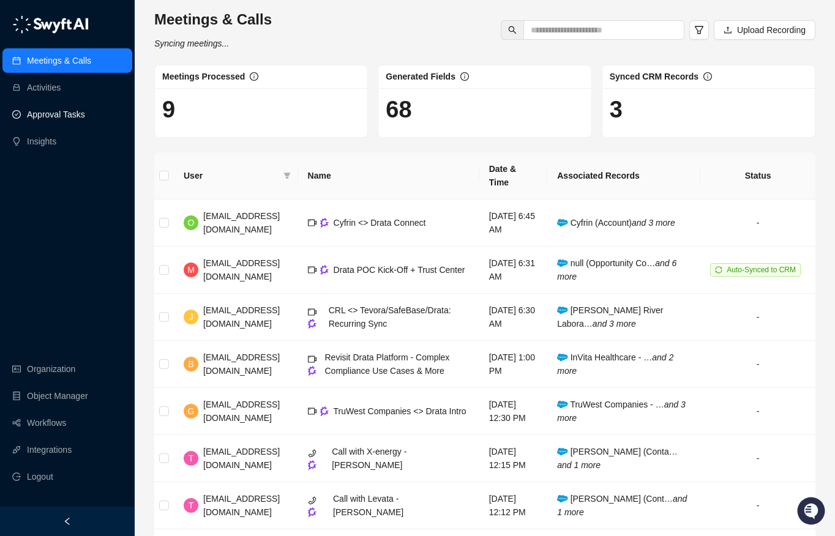
click at [80, 110] on link "Approval Tasks" at bounding box center [56, 114] width 58 height 24
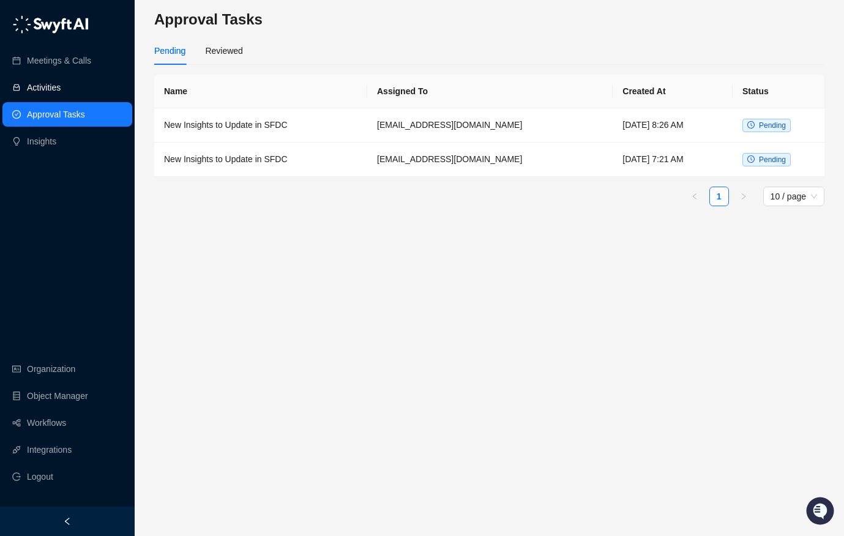
click at [61, 87] on link "Activities" at bounding box center [44, 87] width 34 height 24
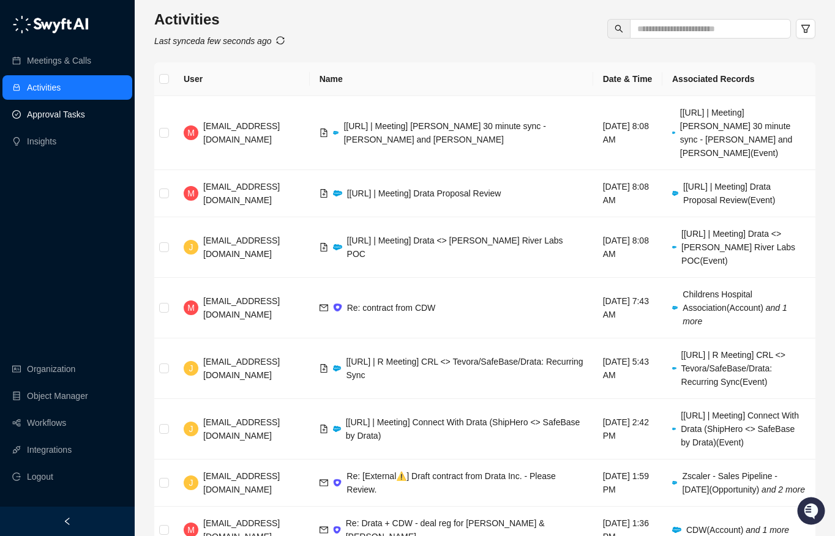
click at [70, 121] on link "Approval Tasks" at bounding box center [56, 114] width 58 height 24
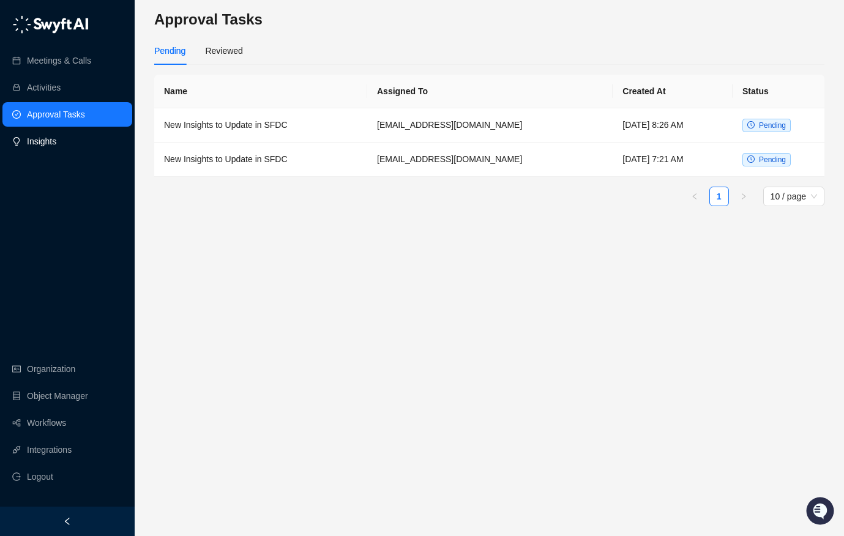
click at [56, 146] on link "Insights" at bounding box center [41, 141] width 29 height 24
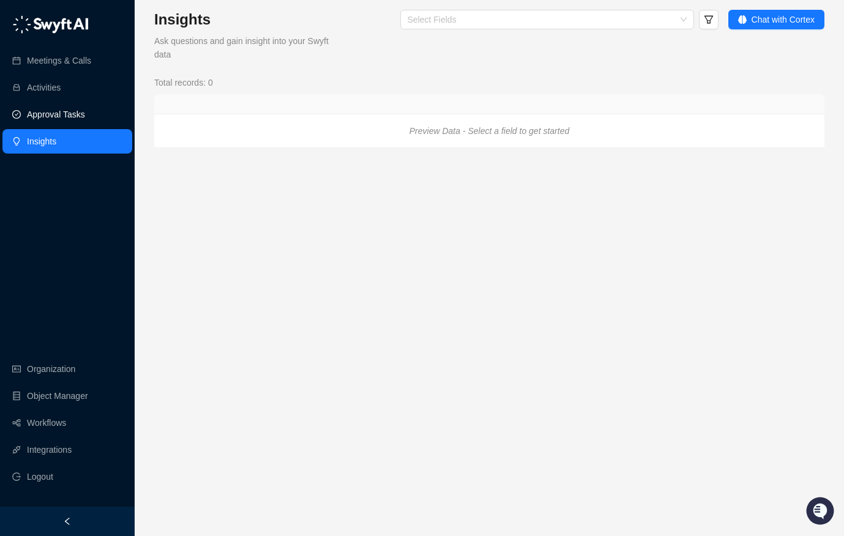
click at [66, 119] on link "Approval Tasks" at bounding box center [56, 114] width 58 height 24
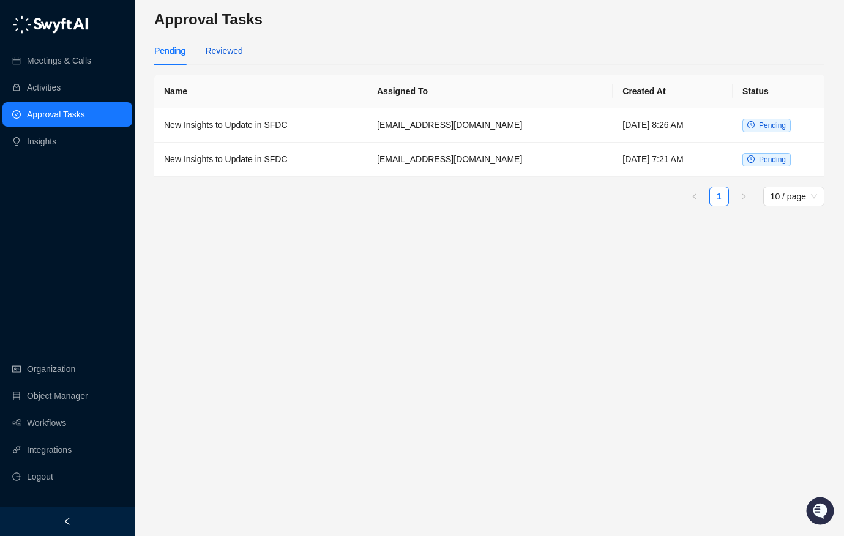
click at [234, 50] on div "Reviewed" at bounding box center [223, 50] width 37 height 13
click at [83, 50] on link "Meetings & Calls" at bounding box center [59, 60] width 64 height 24
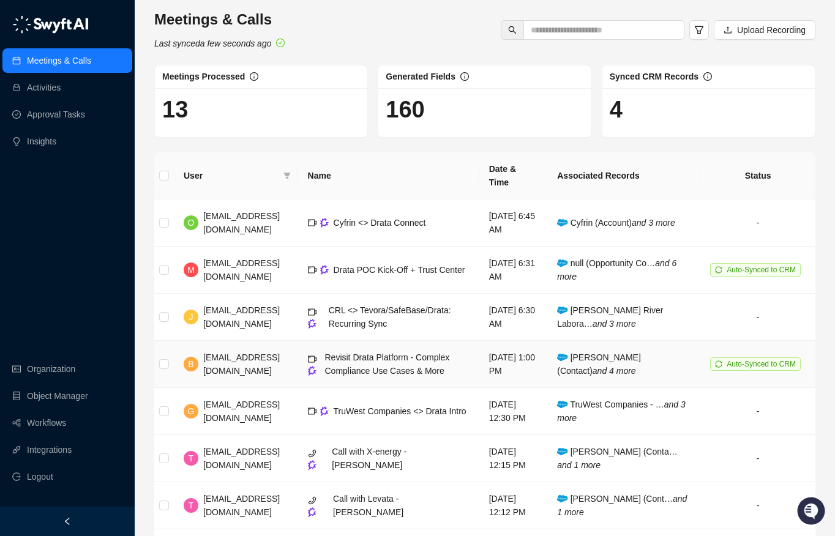
click at [755, 360] on span "Auto-Synced to CRM" at bounding box center [761, 364] width 69 height 9
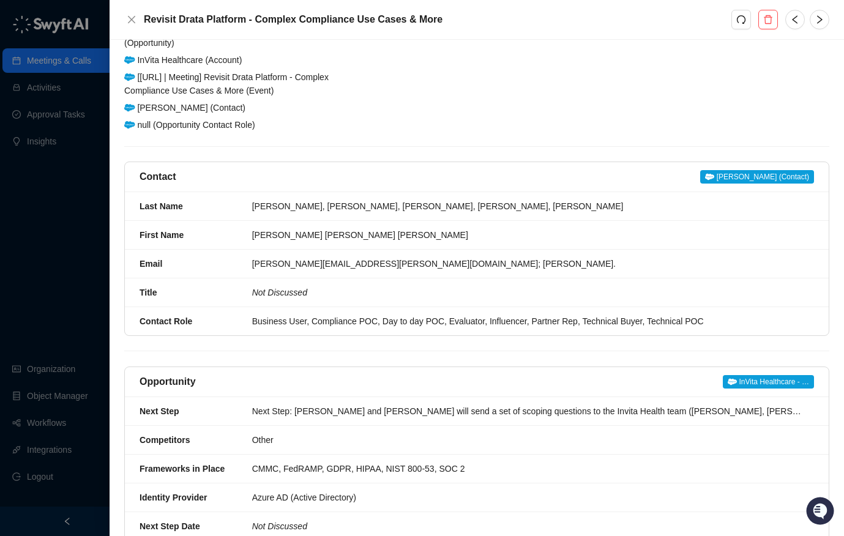
scroll to position [79, 0]
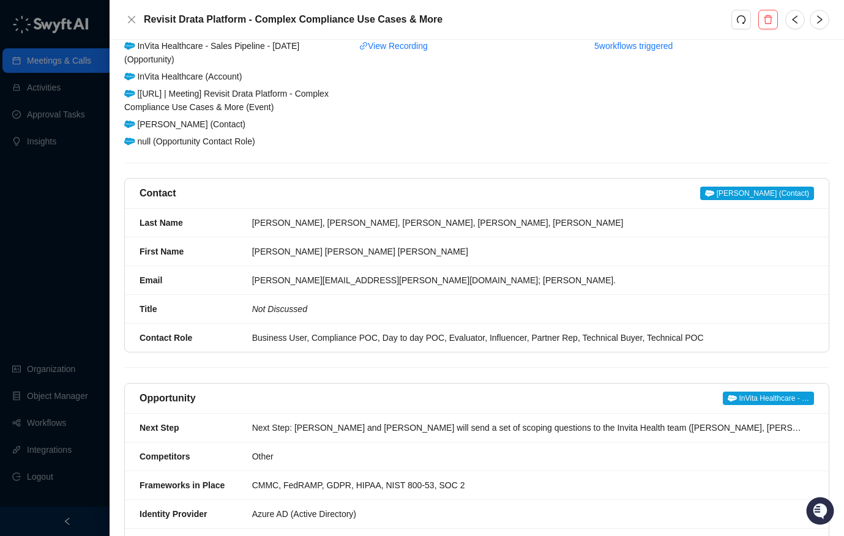
click at [744, 392] on span "InVita Healthcare - …" at bounding box center [768, 398] width 91 height 13
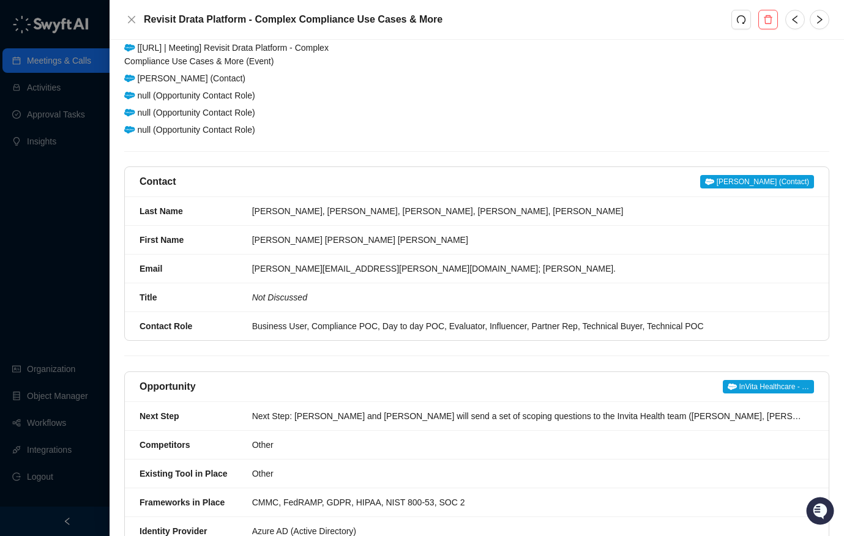
scroll to position [0, 0]
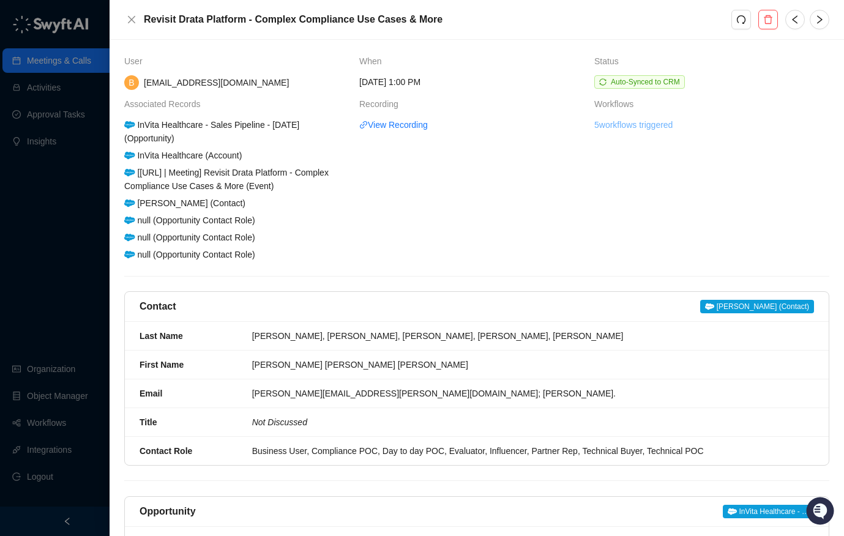
click at [618, 131] on link "5 workflows triggered" at bounding box center [634, 124] width 78 height 13
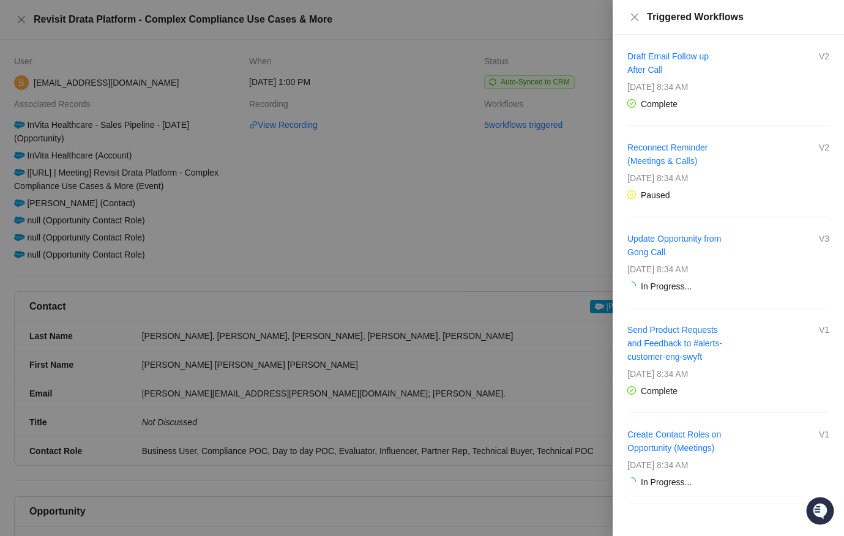
click at [420, 183] on div at bounding box center [422, 268] width 844 height 536
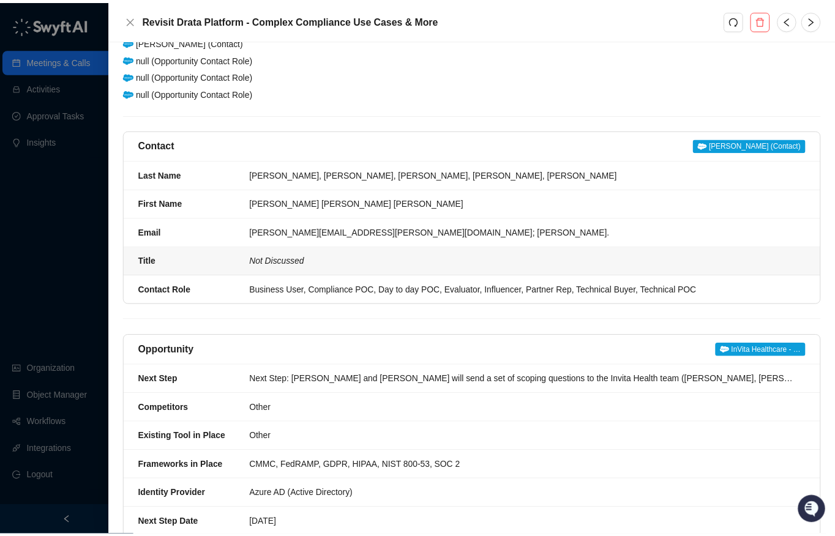
scroll to position [181, 0]
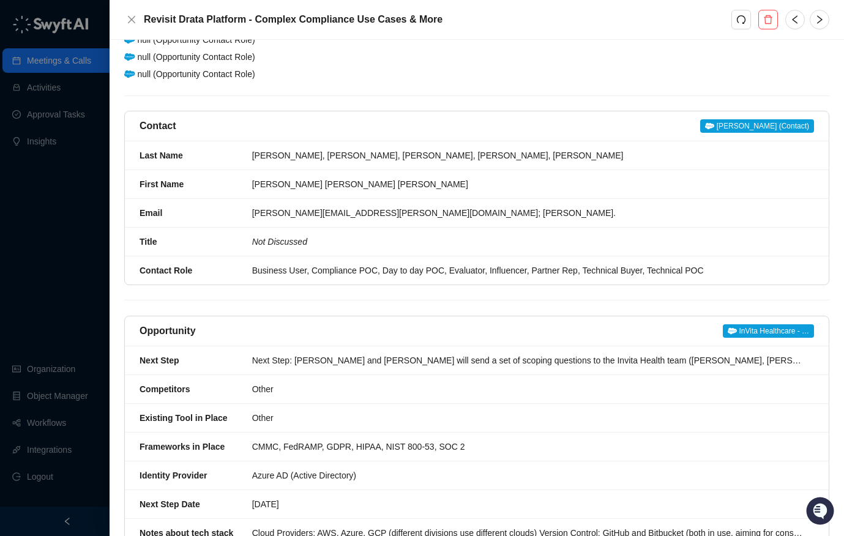
click at [756, 119] on span "Evans (Contact)" at bounding box center [757, 125] width 114 height 13
click at [134, 19] on icon "close" at bounding box center [132, 20] width 10 height 10
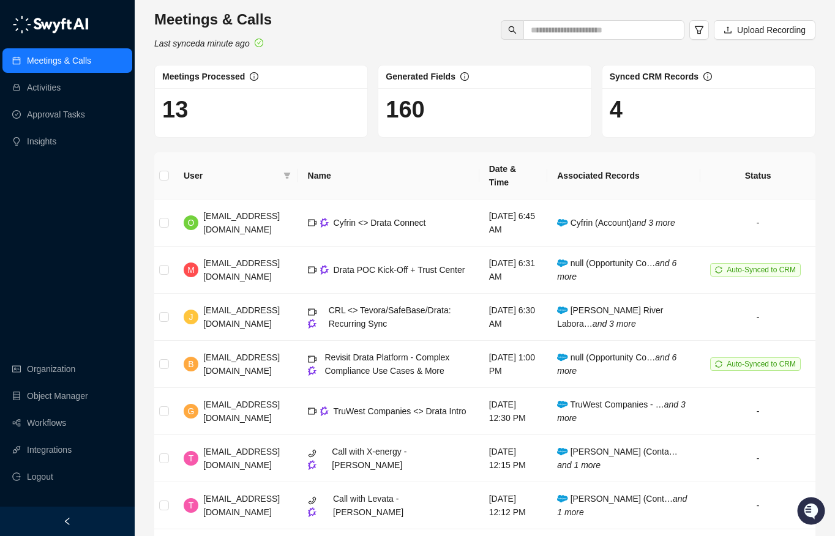
click at [702, 70] on div "Synced CRM Records" at bounding box center [661, 76] width 102 height 13
click at [710, 76] on icon "info-circle" at bounding box center [707, 76] width 9 height 9
click at [680, 121] on h1 "4" at bounding box center [709, 110] width 198 height 28
click at [748, 360] on span "Auto-Synced to CRM" at bounding box center [761, 364] width 69 height 9
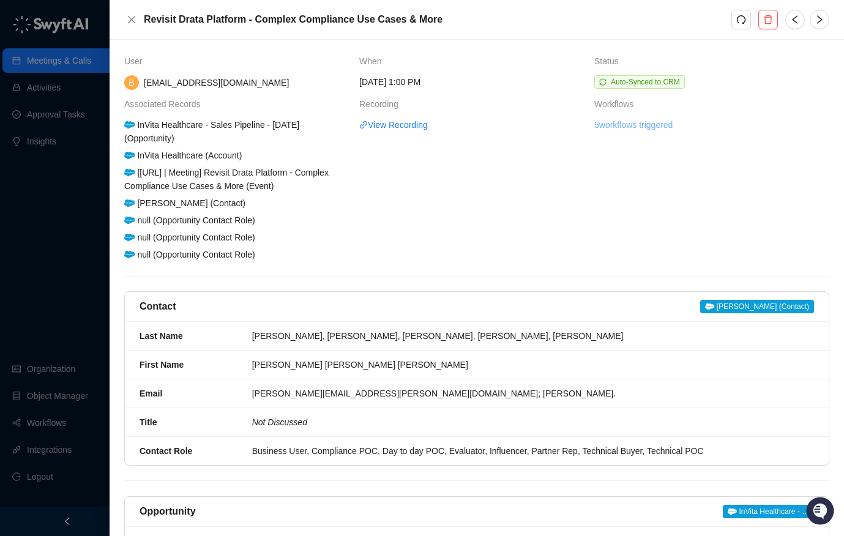
click at [631, 129] on link "5 workflows triggered" at bounding box center [634, 124] width 78 height 13
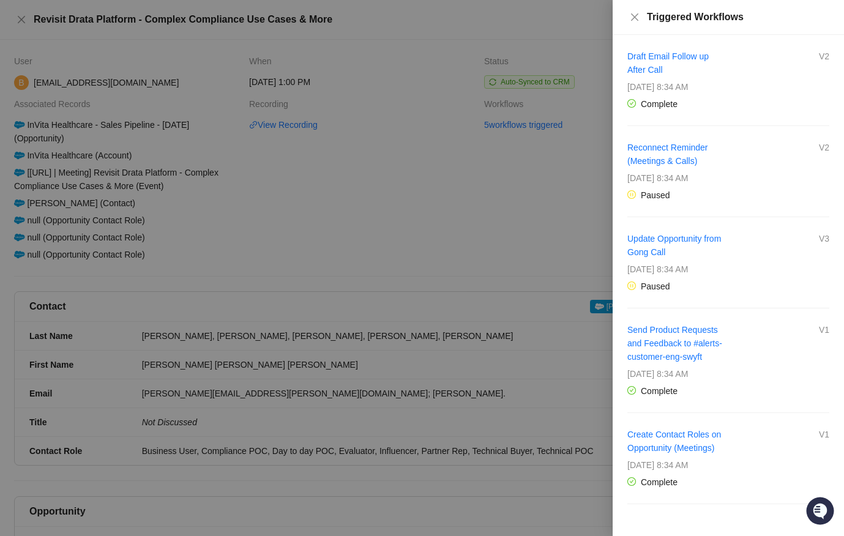
click at [564, 219] on div at bounding box center [422, 268] width 844 height 536
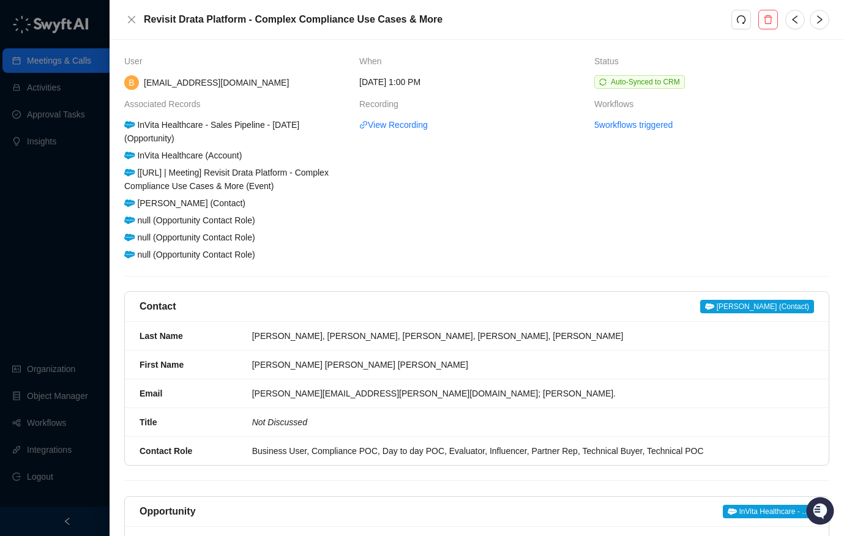
click at [46, 168] on div at bounding box center [422, 268] width 844 height 536
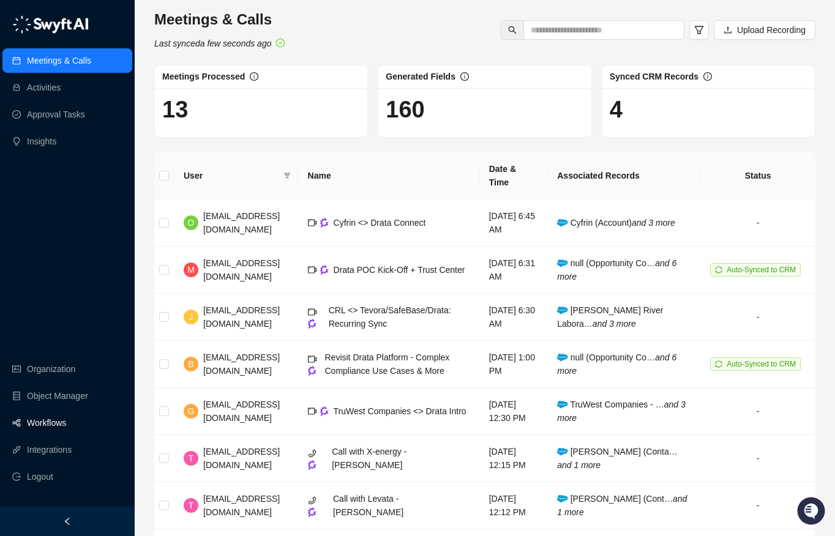
click at [50, 417] on link "Workflows" at bounding box center [46, 423] width 39 height 24
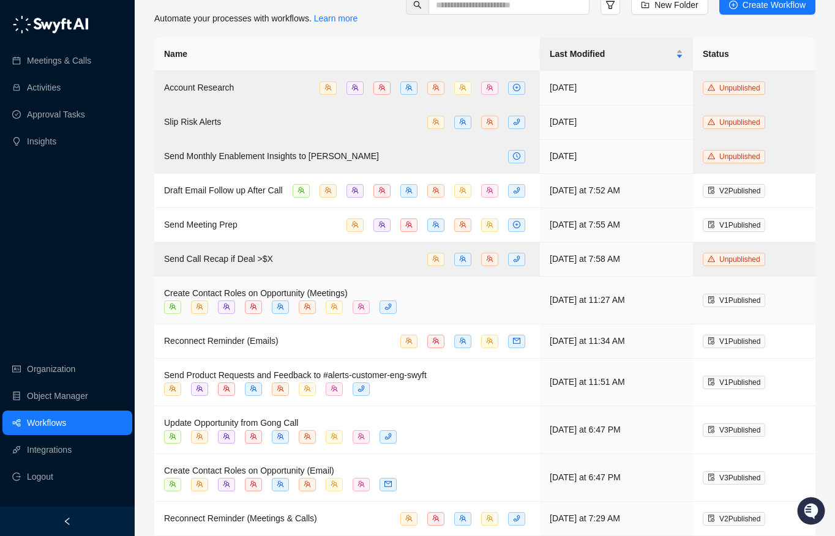
scroll to position [41, 0]
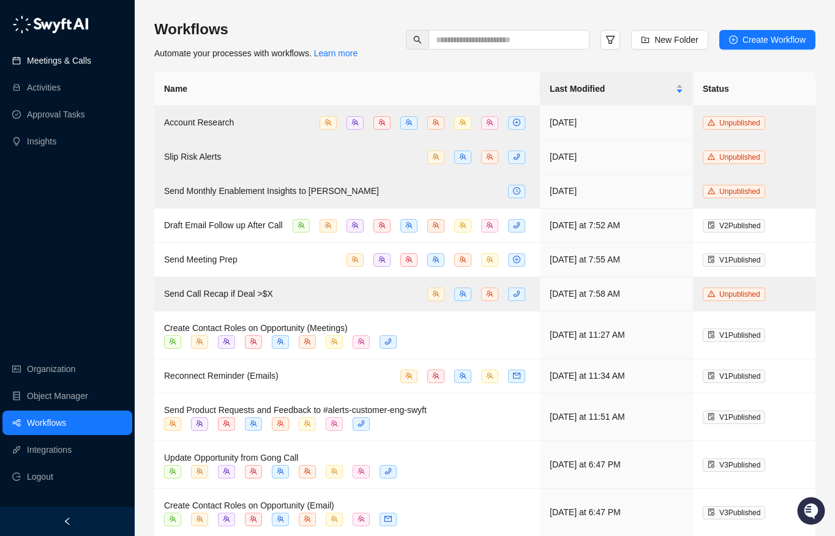
click at [71, 55] on link "Meetings & Calls" at bounding box center [59, 60] width 64 height 24
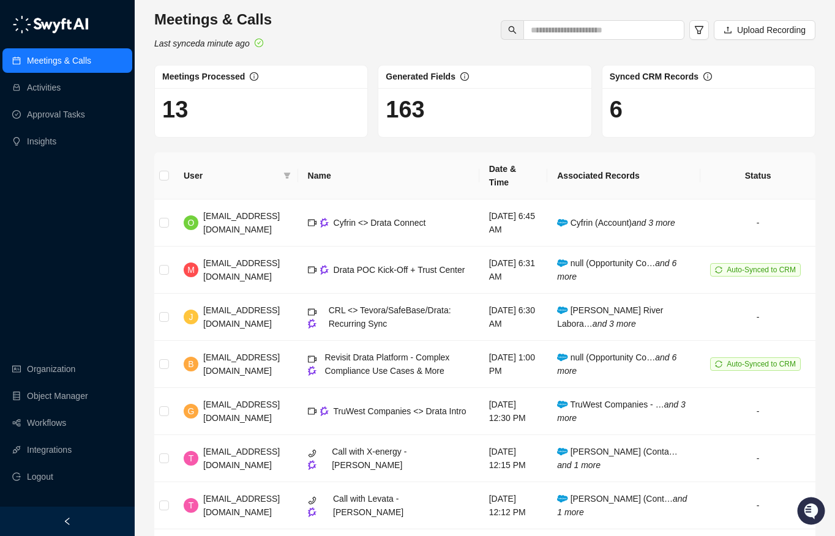
click at [415, 20] on div "Meetings & Calls Last synced a minute ago Upload Recording" at bounding box center [485, 30] width 669 height 40
click at [66, 435] on link "Workflows" at bounding box center [46, 423] width 39 height 24
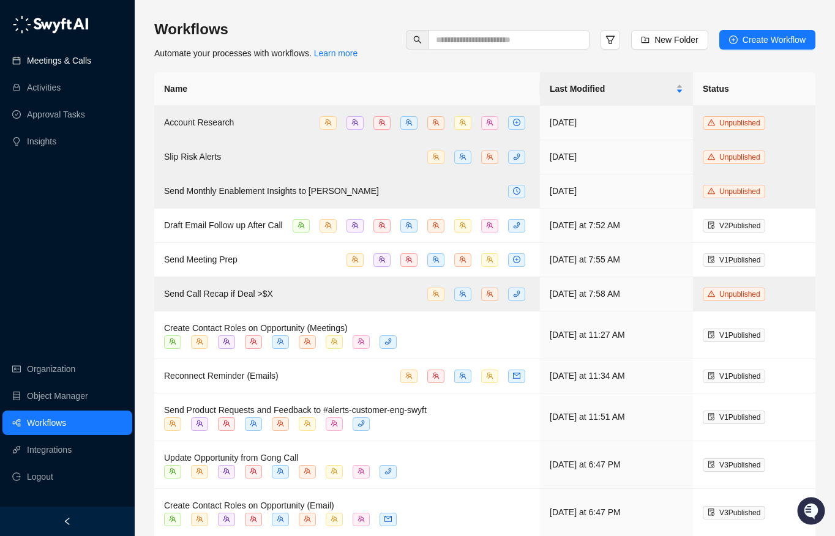
click at [76, 61] on link "Meetings & Calls" at bounding box center [59, 60] width 64 height 24
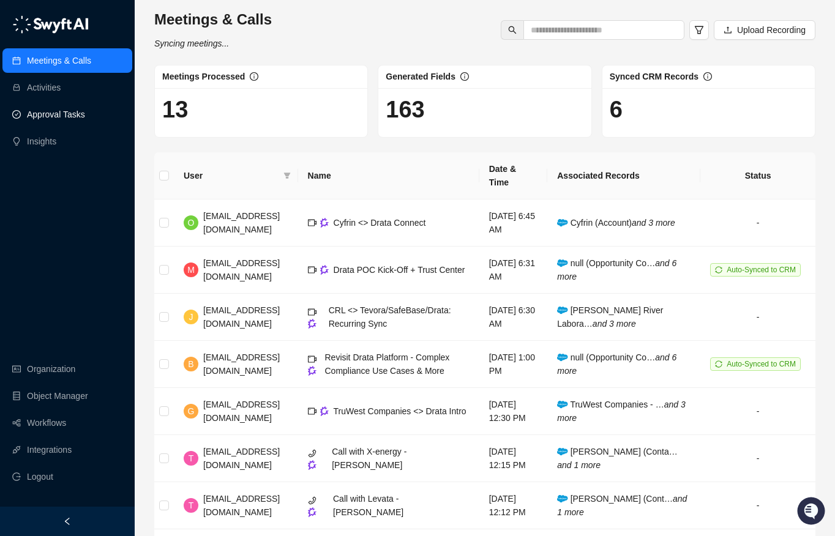
click at [62, 124] on link "Approval Tasks" at bounding box center [56, 114] width 58 height 24
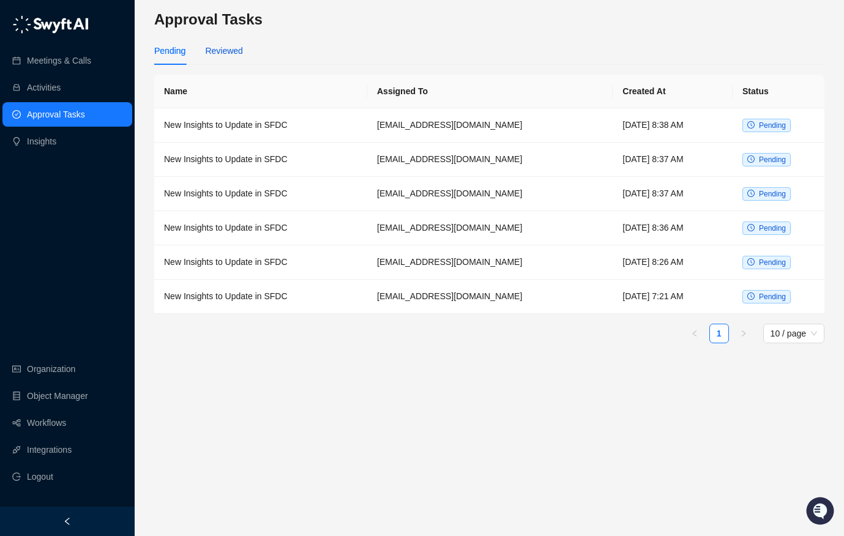
click at [232, 54] on div "Reviewed" at bounding box center [223, 50] width 37 height 13
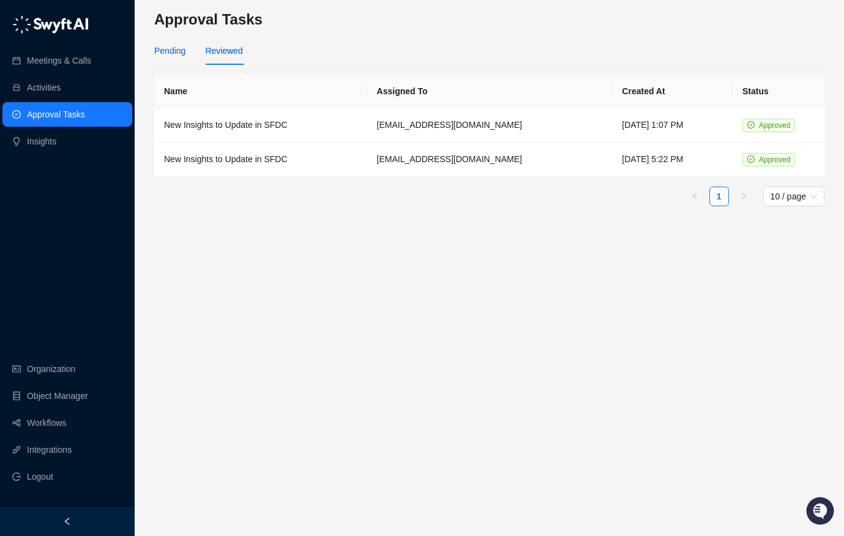
click at [162, 52] on div "Pending" at bounding box center [169, 50] width 31 height 13
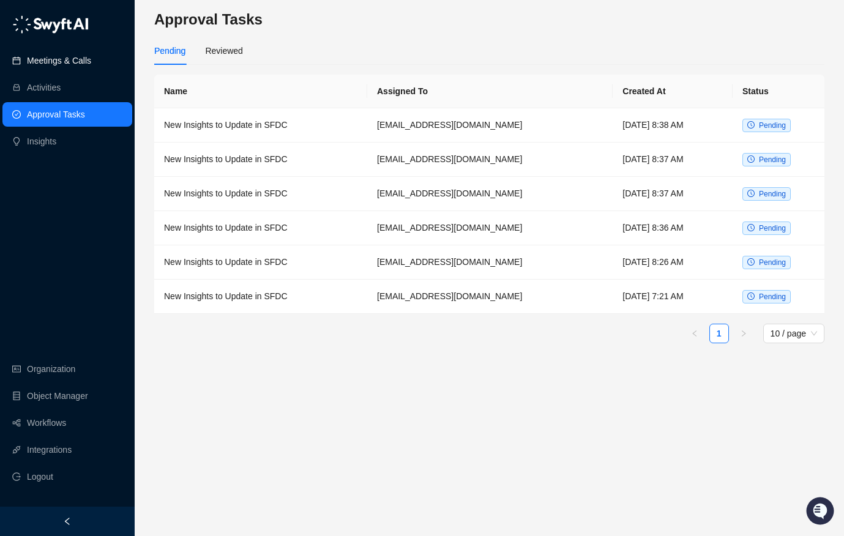
click at [91, 60] on link "Meetings & Calls" at bounding box center [59, 60] width 64 height 24
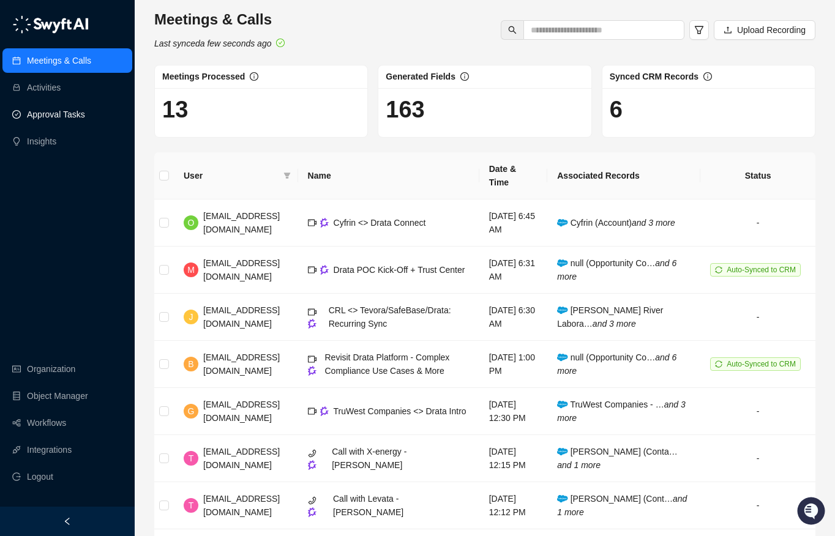
click at [47, 110] on link "Approval Tasks" at bounding box center [56, 114] width 58 height 24
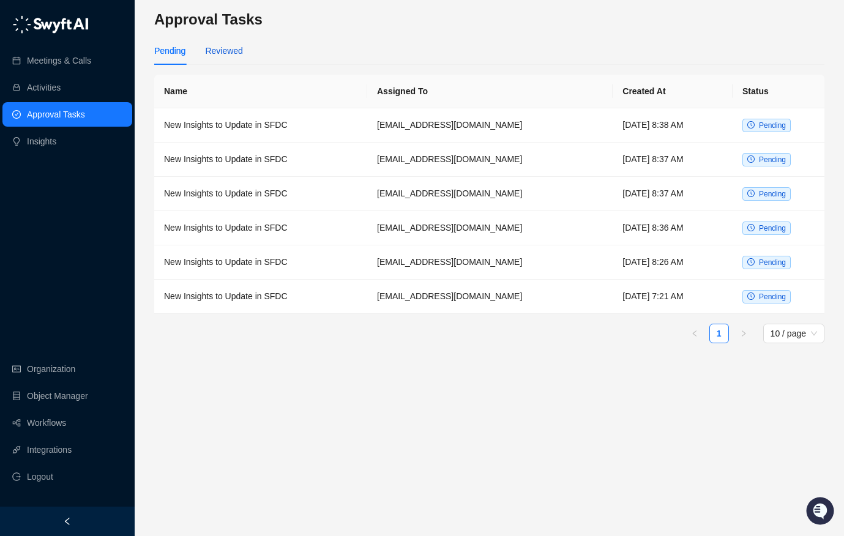
click at [225, 57] on div "Reviewed" at bounding box center [223, 50] width 37 height 13
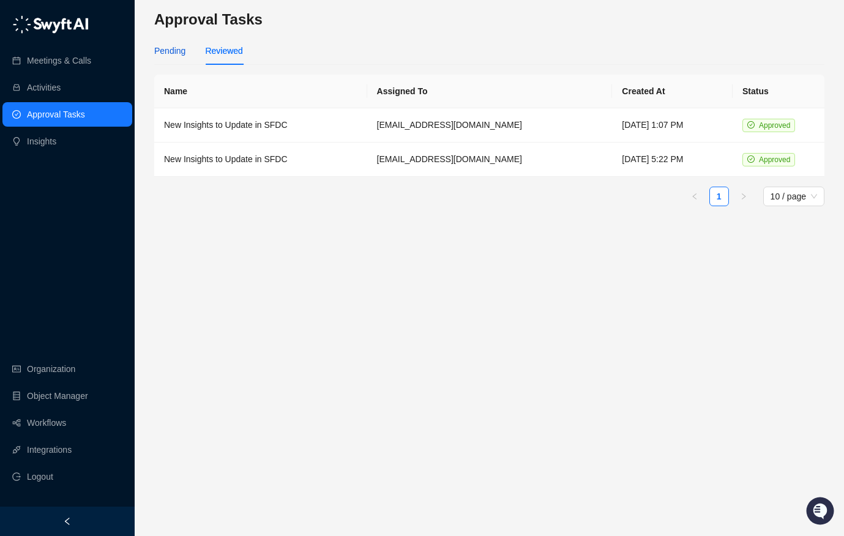
click at [164, 52] on div "Pending" at bounding box center [169, 50] width 31 height 13
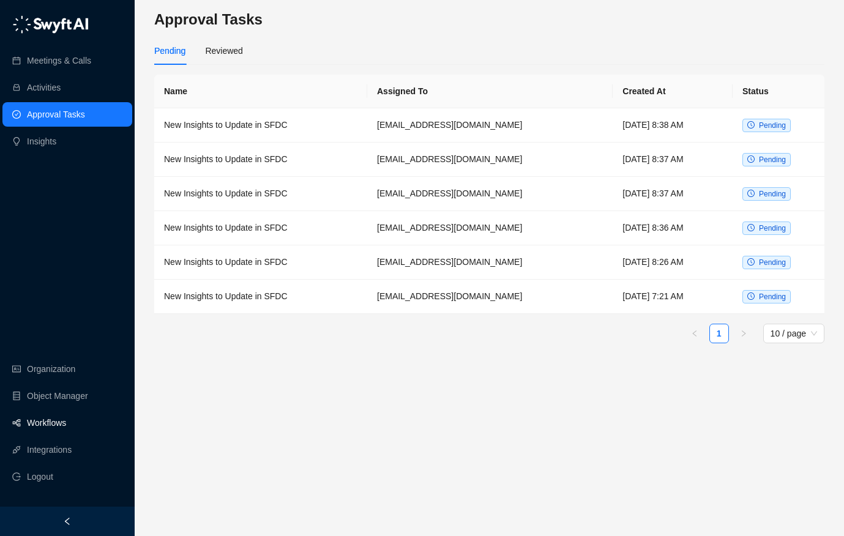
click at [62, 424] on link "Workflows" at bounding box center [46, 423] width 39 height 24
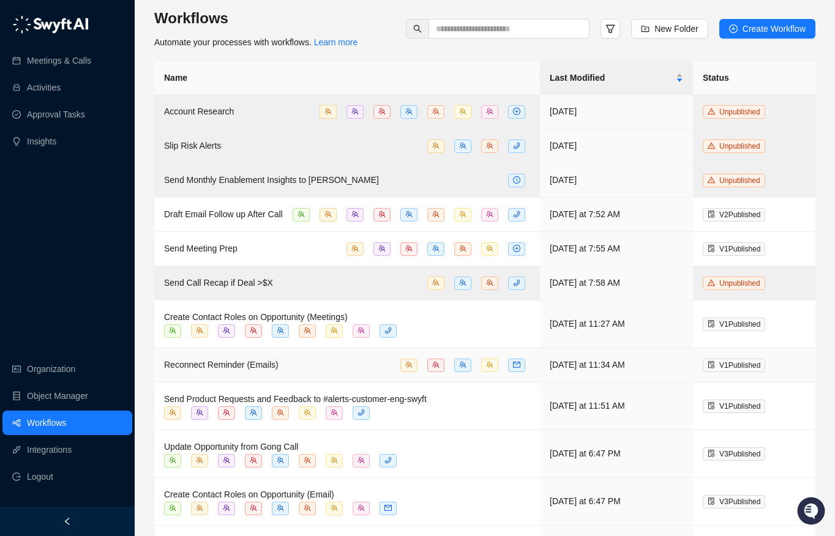
scroll to position [41, 0]
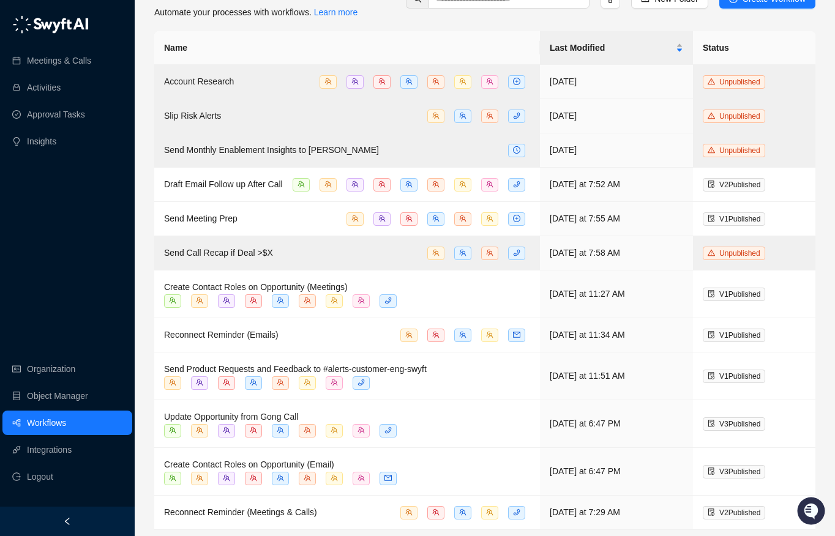
click at [64, 42] on div "Meetings & Calls Activities Approval Tasks Insights" at bounding box center [67, 82] width 135 height 147
click at [70, 60] on link "Meetings & Calls" at bounding box center [59, 60] width 64 height 24
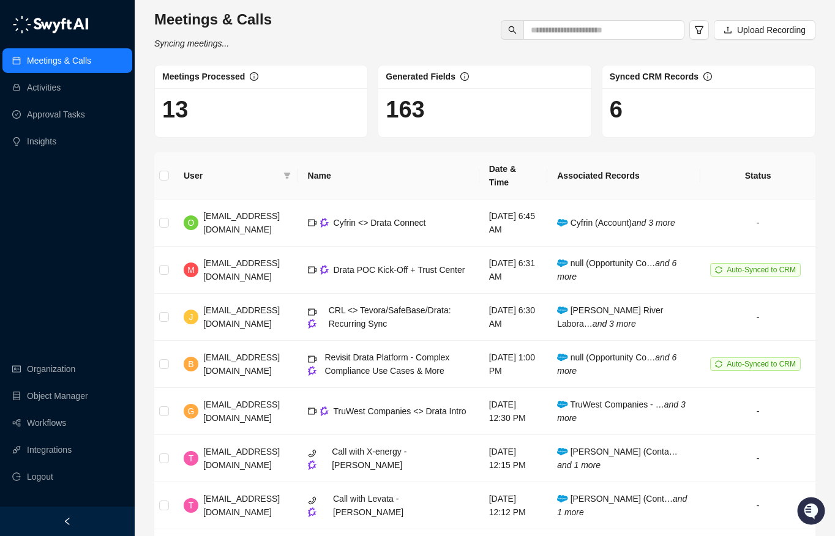
click at [77, 217] on div "Meetings & Calls Activities Approval Tasks Insights Organization Object Manager…" at bounding box center [67, 253] width 135 height 507
click at [89, 257] on div "Meetings & Calls Activities Approval Tasks Insights Organization Object Manager…" at bounding box center [67, 253] width 135 height 507
click at [95, 195] on div "Meetings & Calls Activities Approval Tasks Insights Organization Object Manager…" at bounding box center [67, 253] width 135 height 507
click at [102, 226] on div "Meetings & Calls Activities Approval Tasks Insights Organization Object Manager…" at bounding box center [67, 253] width 135 height 507
click at [42, 281] on div "Meetings & Calls Activities Approval Tasks Insights Organization Object Manager…" at bounding box center [67, 253] width 135 height 507
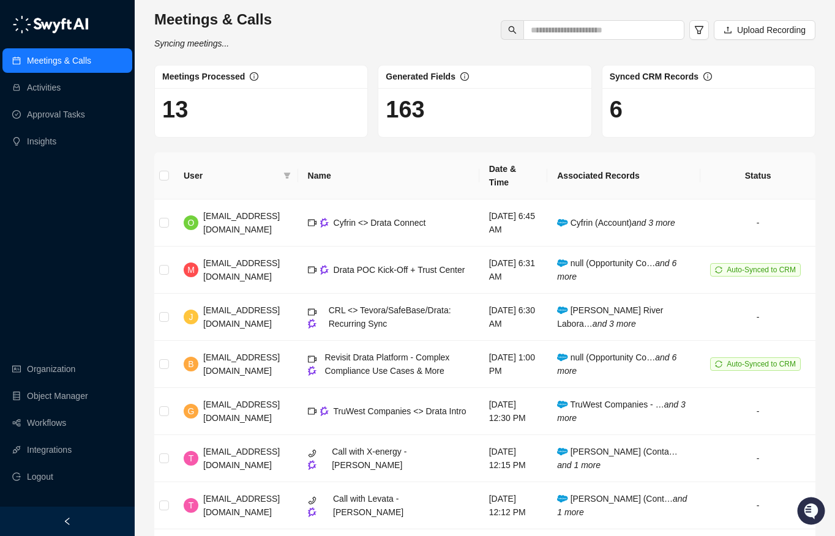
drag, startPoint x: 105, startPoint y: 215, endPoint x: 55, endPoint y: 254, distance: 63.2
click at [102, 217] on div "Meetings & Calls Activities Approval Tasks Insights Organization Object Manager…" at bounding box center [67, 253] width 135 height 507
click at [54, 255] on div "Meetings & Calls Activities Approval Tasks Insights Organization Object Manager…" at bounding box center [67, 253] width 135 height 507
click at [72, 116] on link "Approval Tasks" at bounding box center [56, 114] width 58 height 24
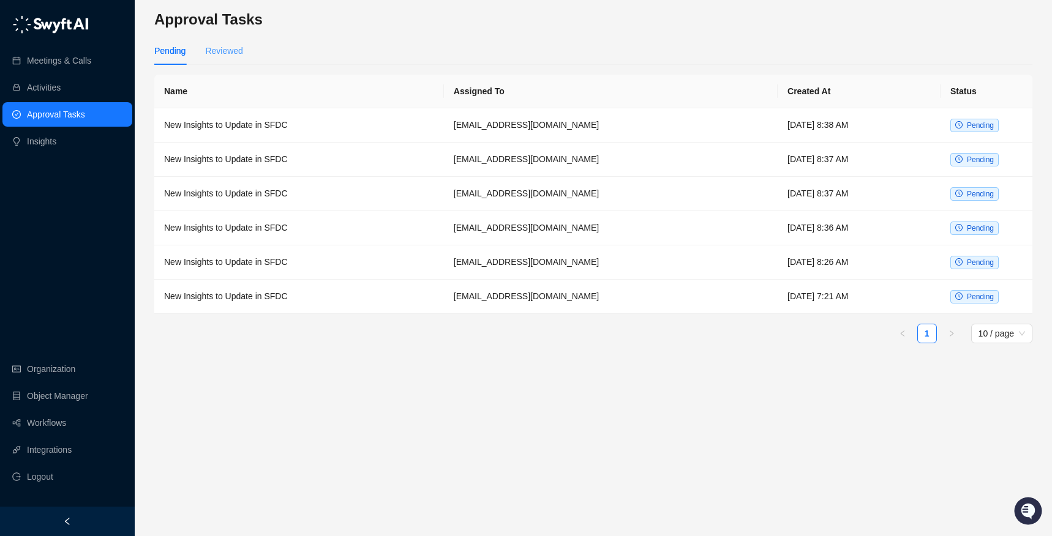
click at [214, 58] on div "Reviewed" at bounding box center [223, 51] width 37 height 28
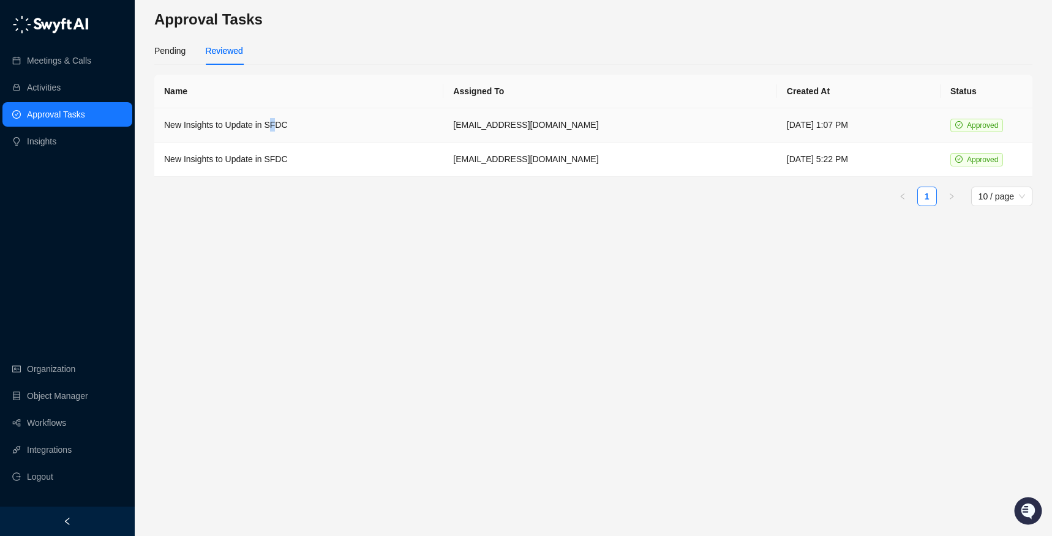
click at [274, 130] on td "New Insights to Update in SFDC" at bounding box center [298, 125] width 289 height 34
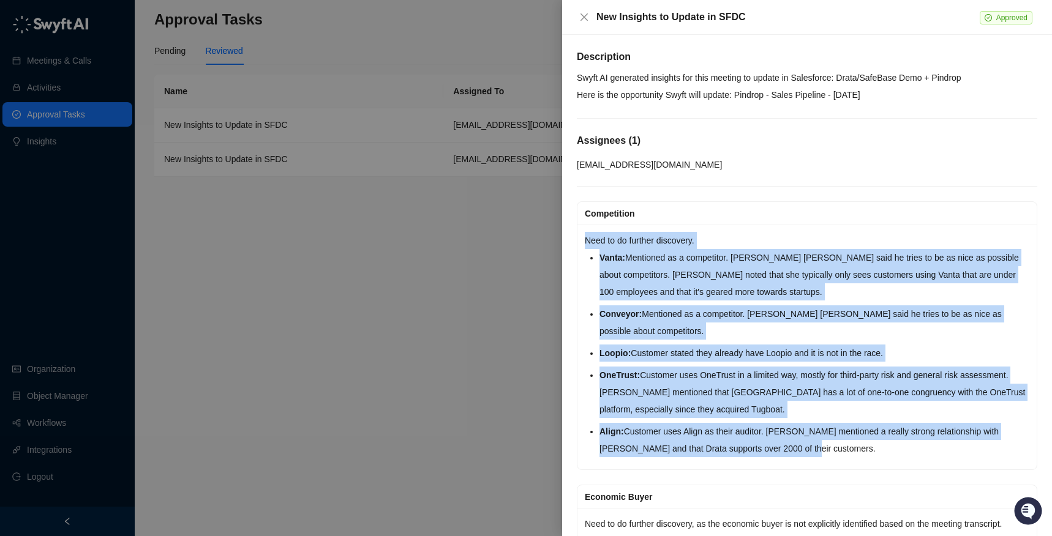
drag, startPoint x: 587, startPoint y: 238, endPoint x: 795, endPoint y: 445, distance: 293.1
click at [795, 445] on div "Need to do further discovery. Vanta: Mentioned as a competitor. [PERSON_NAME] […" at bounding box center [806, 347] width 459 height 245
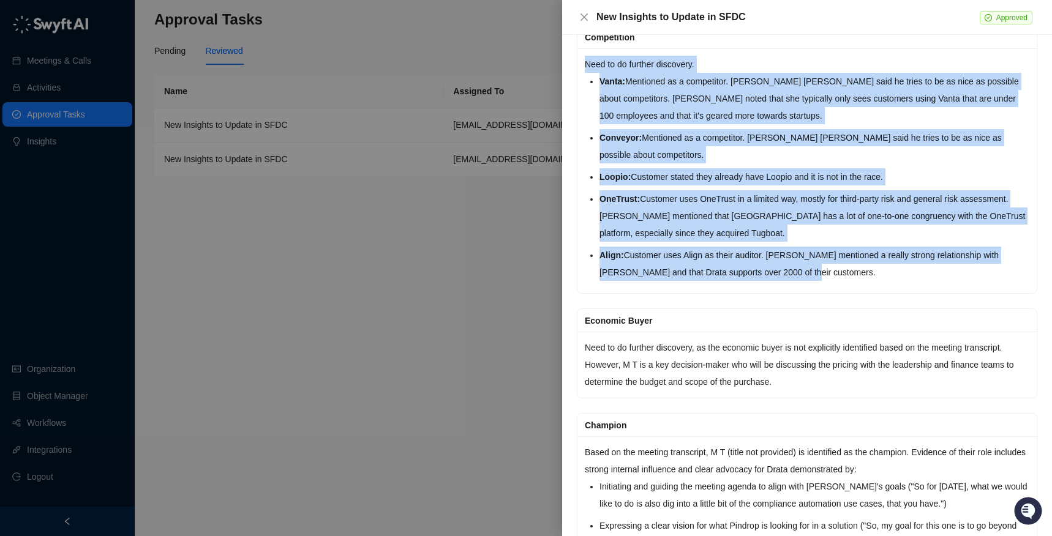
scroll to position [171, 0]
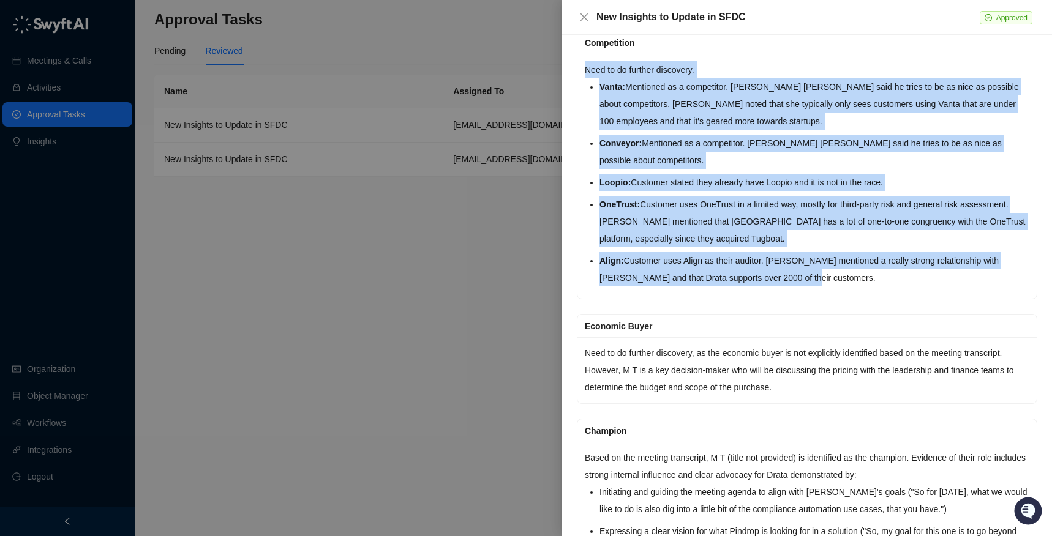
click at [608, 100] on li "Vanta: Mentioned as a competitor. [PERSON_NAME] [PERSON_NAME] said he tries to …" at bounding box center [814, 103] width 430 height 51
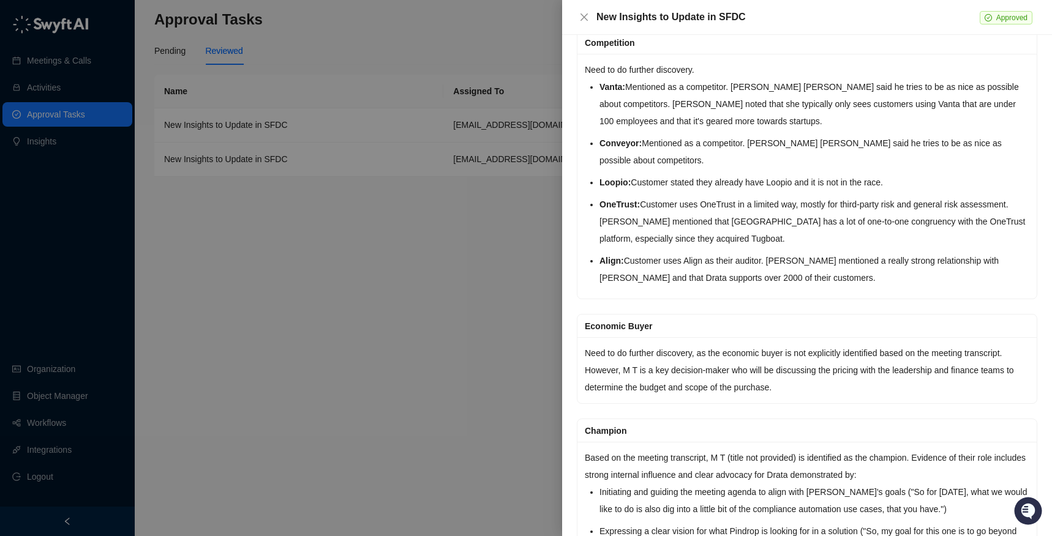
click at [612, 121] on li "Vanta: Mentioned as a competitor. [PERSON_NAME] [PERSON_NAME] said he tries to …" at bounding box center [814, 103] width 430 height 51
click at [621, 167] on li "Conveyor: Mentioned as a competitor. [PERSON_NAME] [PERSON_NAME] said he tries …" at bounding box center [814, 152] width 430 height 34
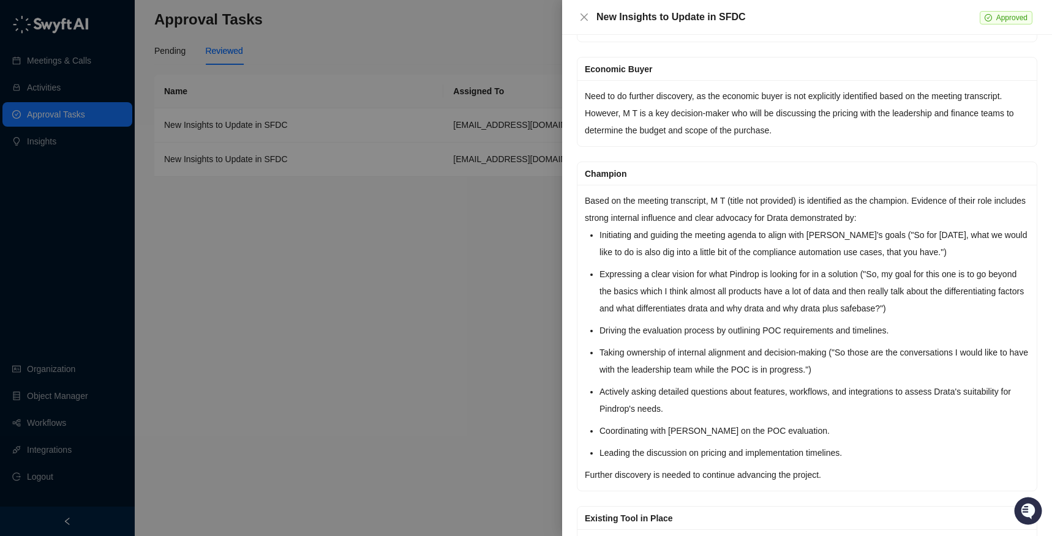
scroll to position [683, 0]
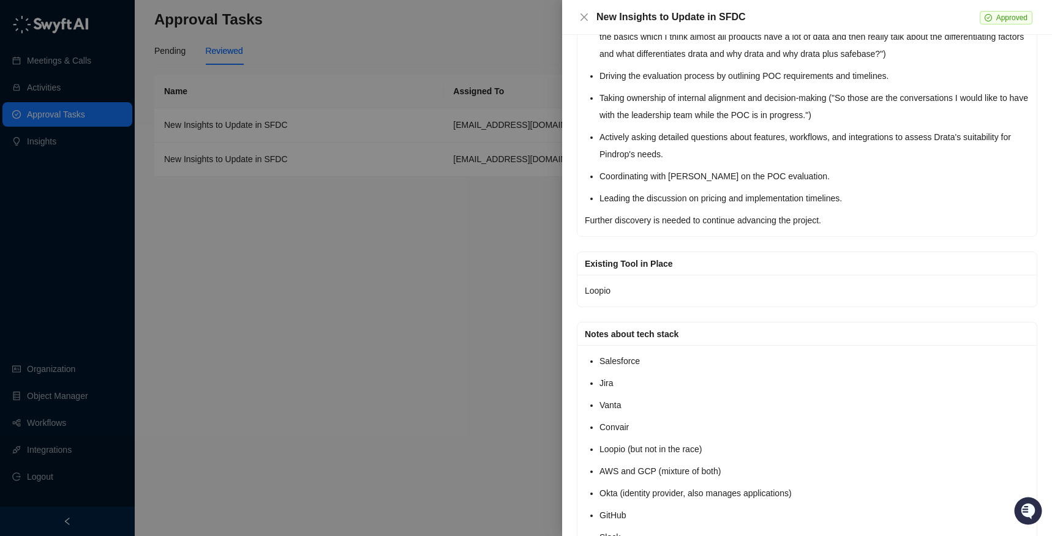
click at [411, 282] on div at bounding box center [526, 268] width 1052 height 536
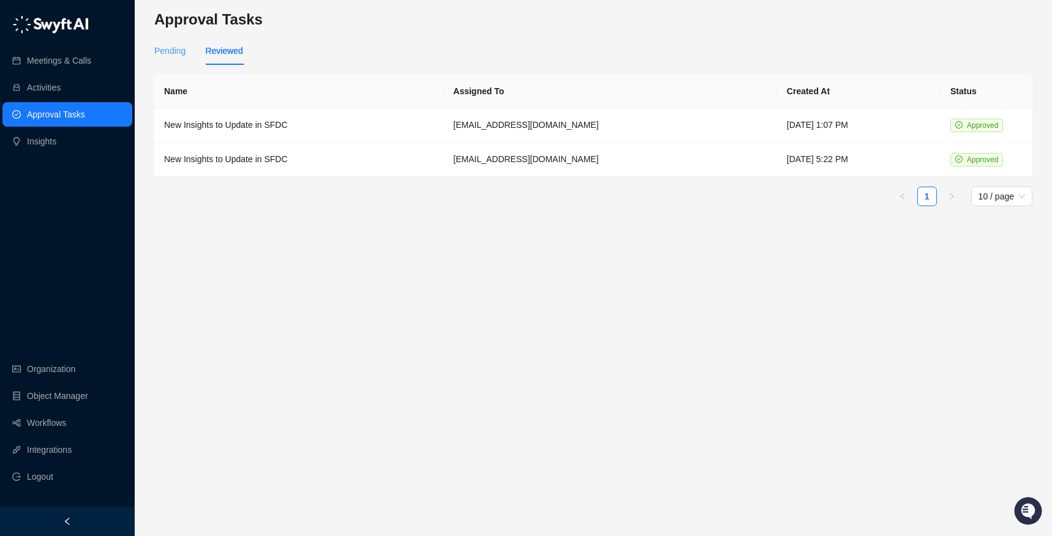
click at [163, 41] on div "Pending" at bounding box center [169, 51] width 31 height 28
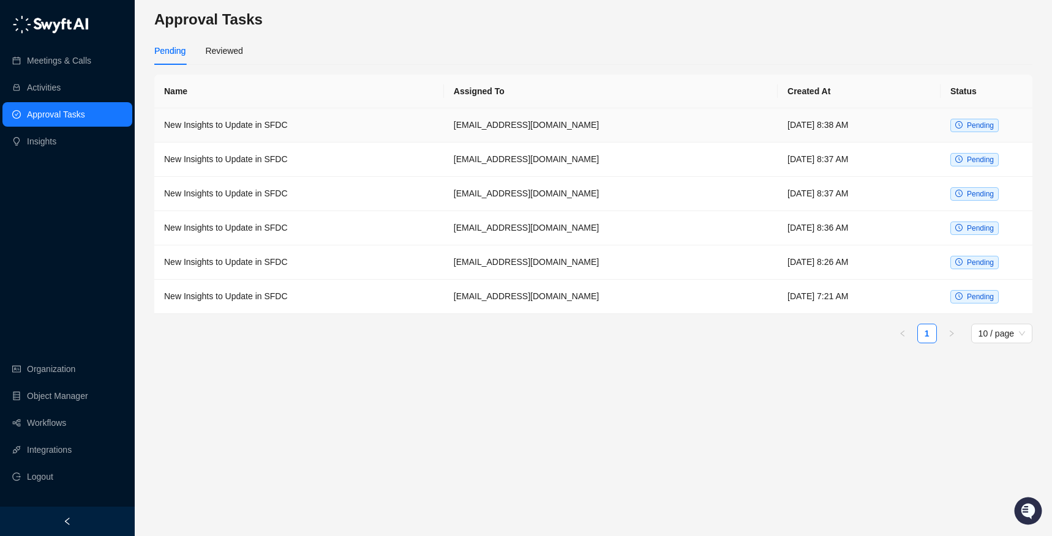
click at [258, 127] on td "New Insights to Update in SFDC" at bounding box center [299, 125] width 290 height 34
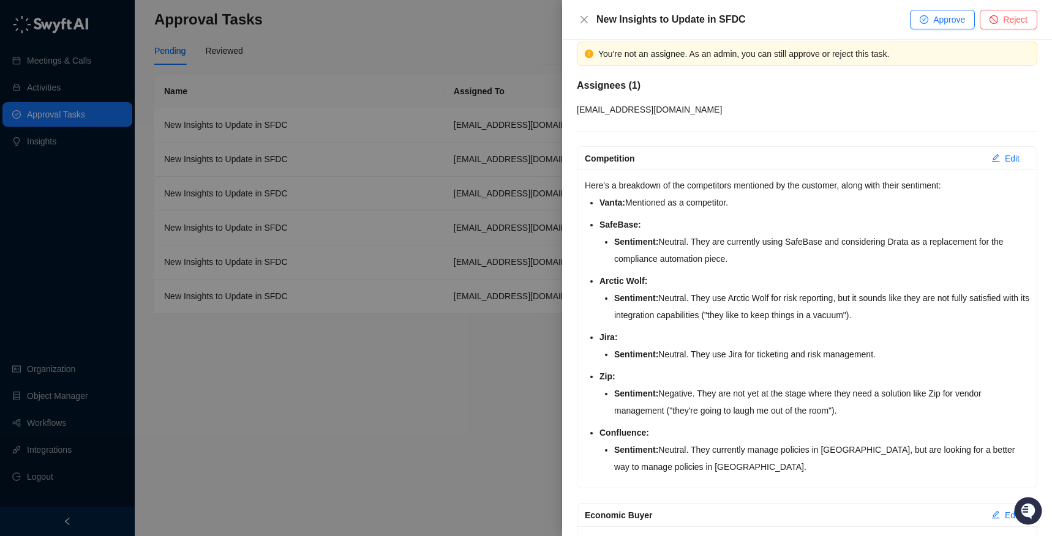
scroll to position [114, 0]
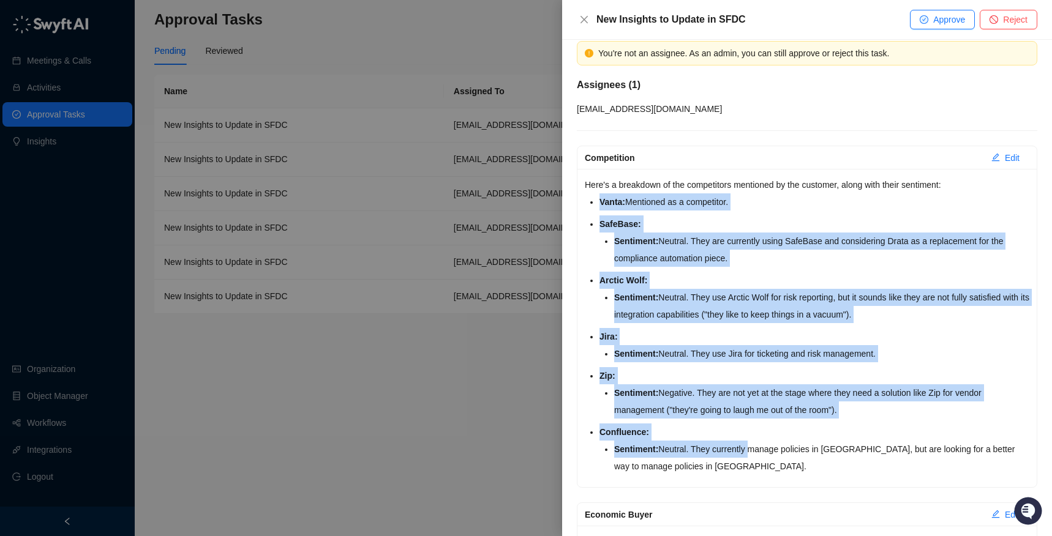
drag, startPoint x: 600, startPoint y: 195, endPoint x: 754, endPoint y: 456, distance: 302.2
click at [754, 456] on ul "Vanta: Mentioned as a competitor. SafeBase: Sentiment: Neutral. They are curren…" at bounding box center [814, 334] width 430 height 282
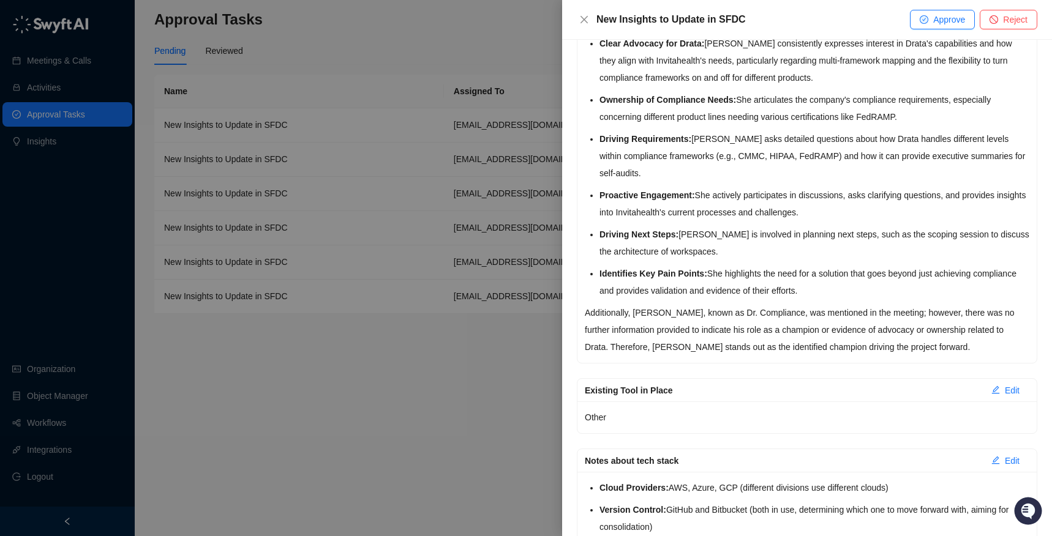
scroll to position [817, 0]
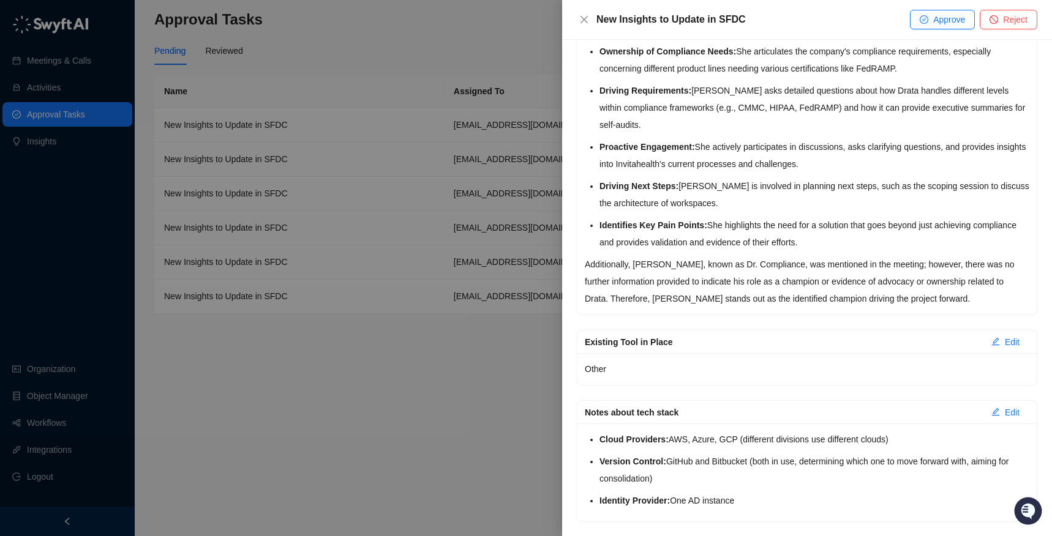
click at [731, 225] on li "Identifies Key Pain Points: She highlights the need for a solution that goes be…" at bounding box center [814, 234] width 430 height 34
click at [356, 386] on div at bounding box center [526, 268] width 1052 height 536
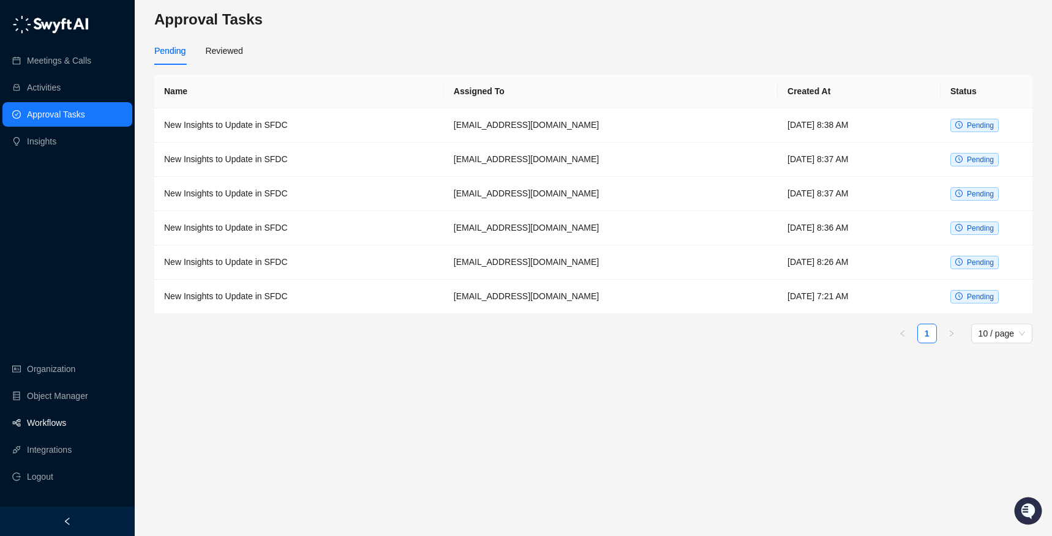
click at [66, 430] on link "Workflows" at bounding box center [46, 423] width 39 height 24
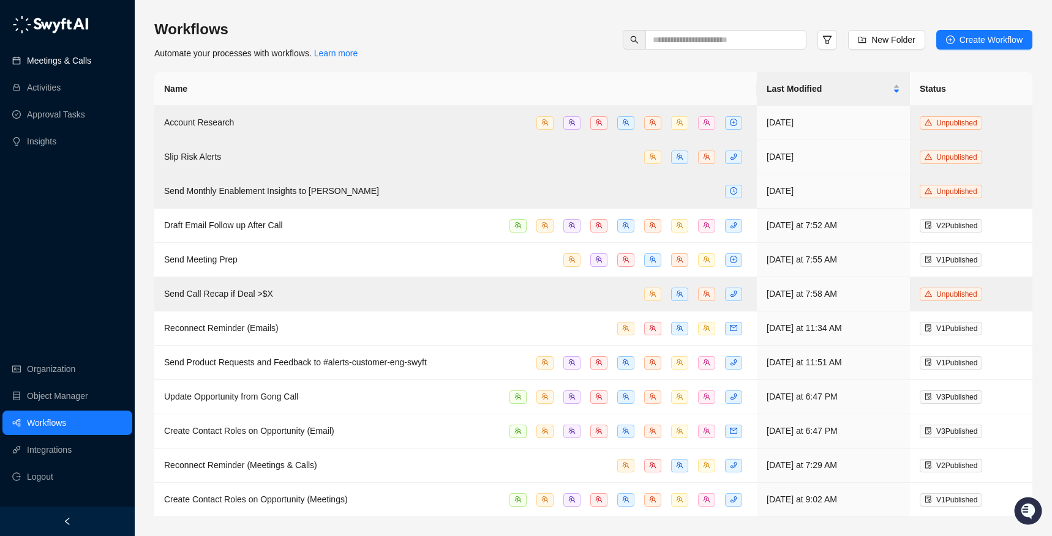
click at [68, 59] on link "Meetings & Calls" at bounding box center [59, 60] width 64 height 24
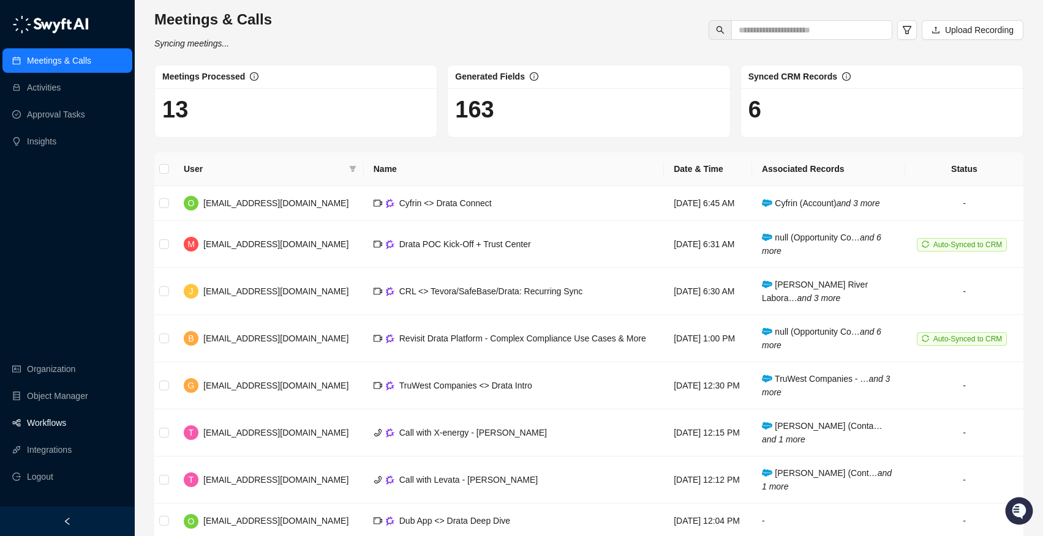
click at [62, 428] on link "Workflows" at bounding box center [46, 423] width 39 height 24
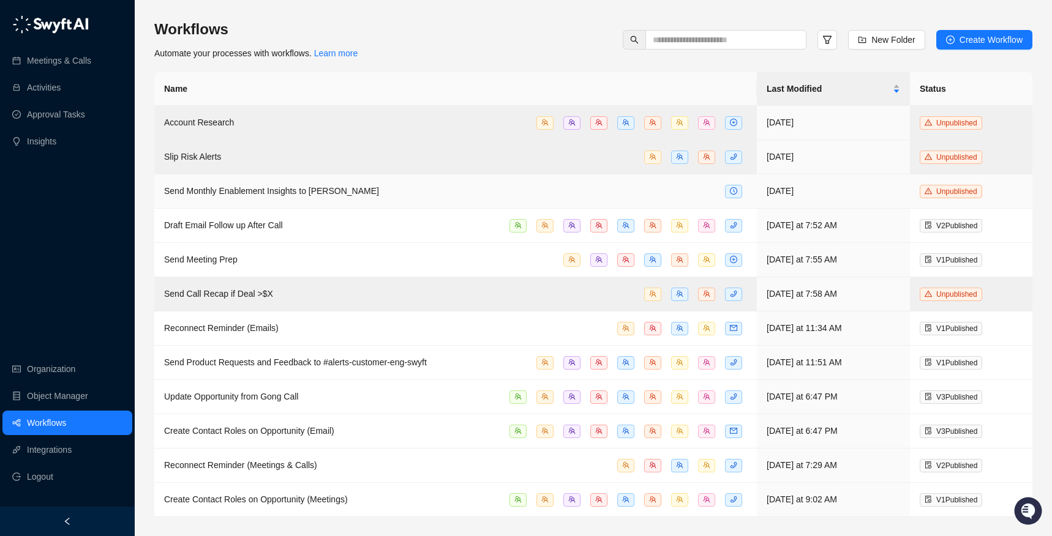
click at [269, 196] on div "Send Monthly Enablement Insights to [PERSON_NAME]" at bounding box center [271, 190] width 215 height 13
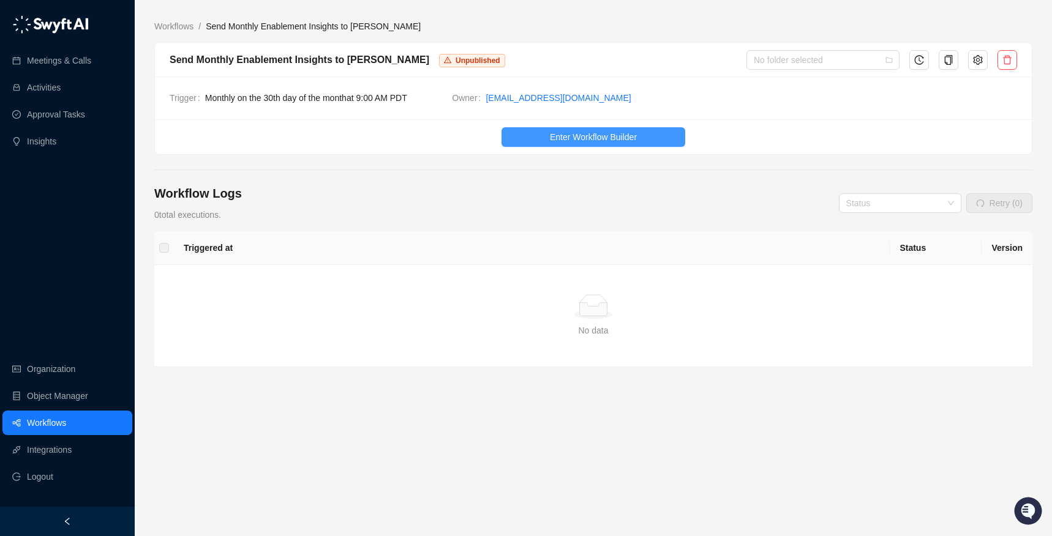
click at [588, 140] on span "Enter Workflow Builder" at bounding box center [593, 136] width 87 height 13
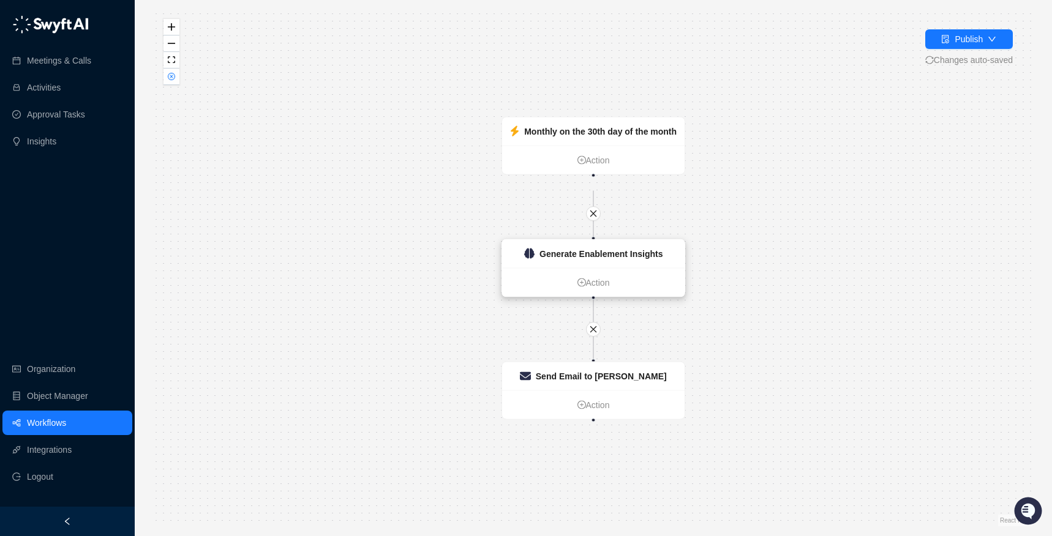
click at [593, 261] on div "Generate Enablement Insights" at bounding box center [593, 254] width 182 height 28
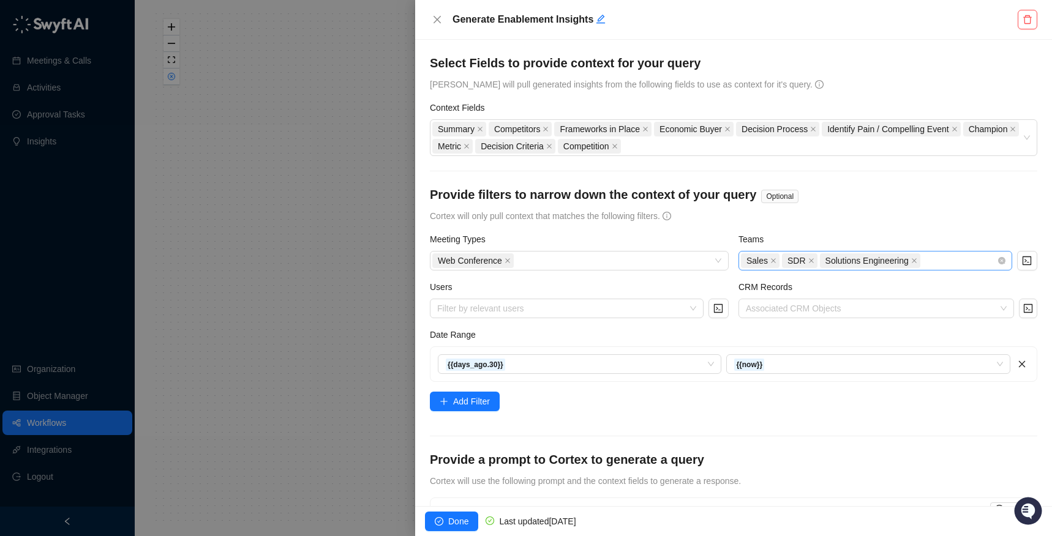
click at [844, 262] on div "Sales SDR Solutions Engineering" at bounding box center [869, 260] width 256 height 17
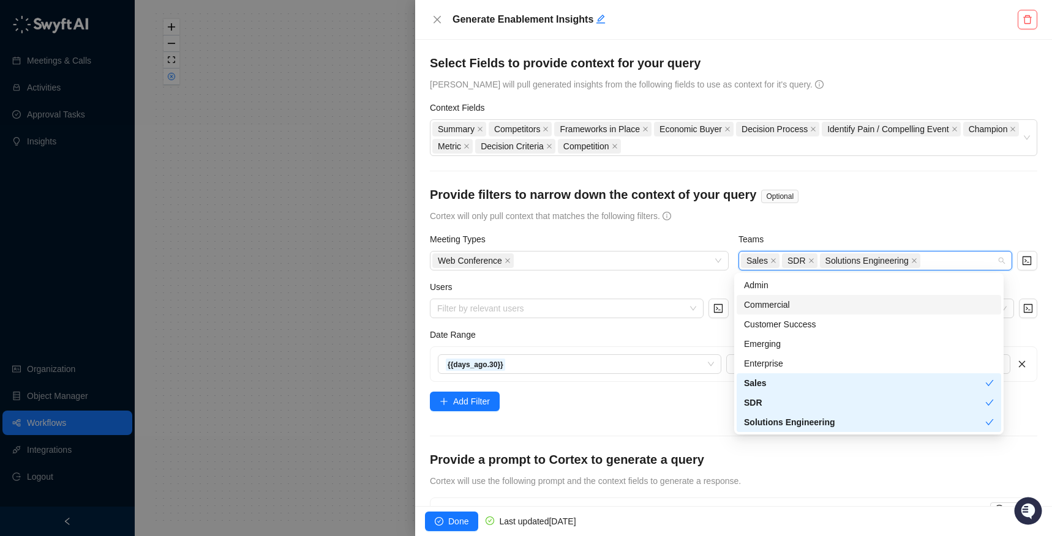
click at [818, 310] on div "Commercial" at bounding box center [869, 304] width 250 height 13
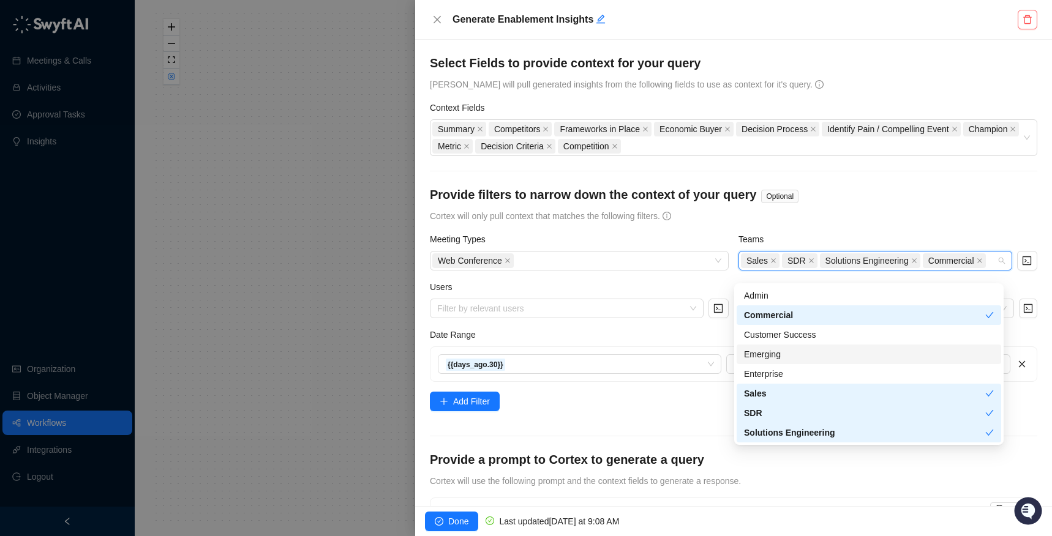
click at [810, 348] on div "Emerging" at bounding box center [869, 354] width 250 height 13
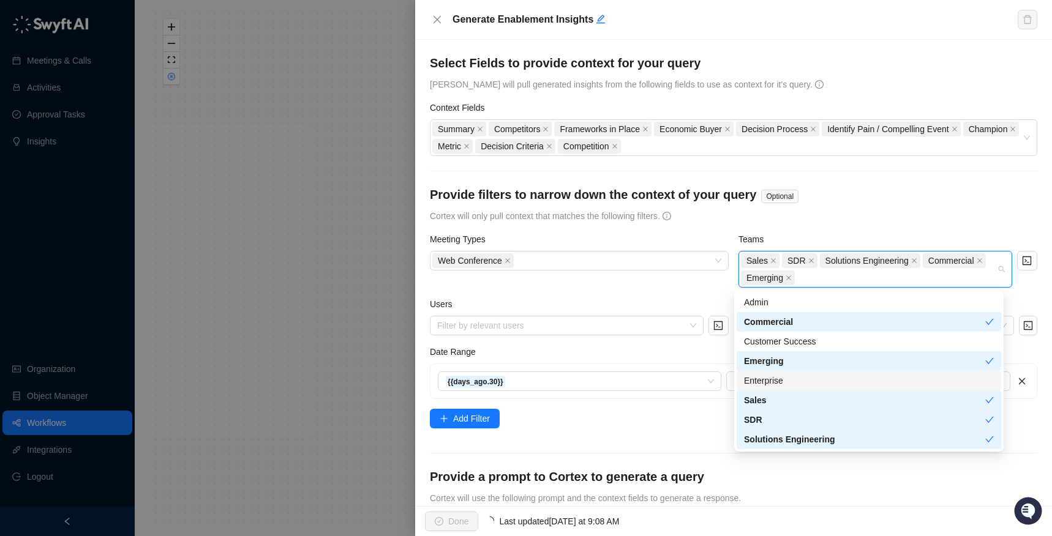
click at [805, 375] on div "Enterprise" at bounding box center [869, 380] width 250 height 13
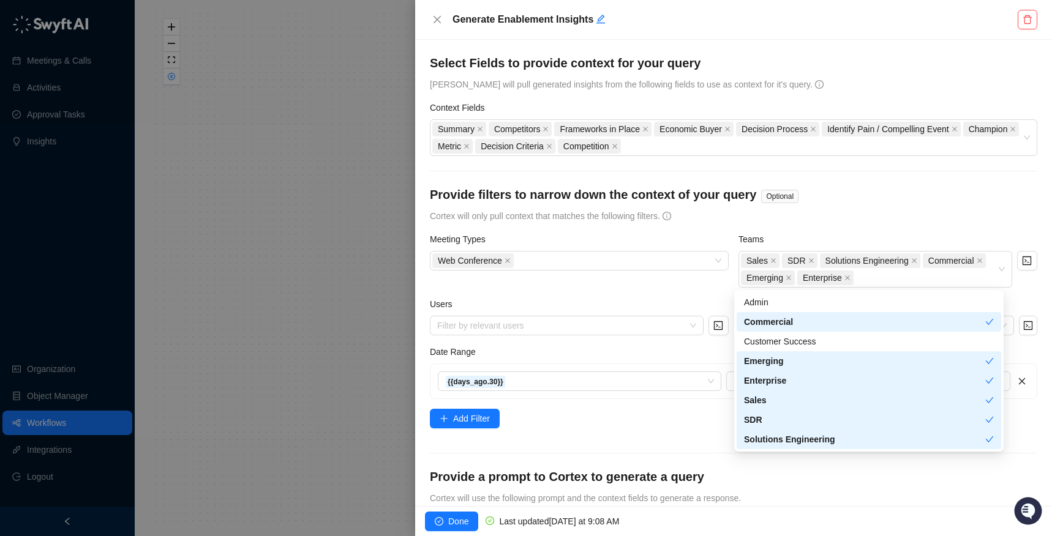
click at [616, 418] on form "**********" at bounding box center [733, 482] width 607 height 857
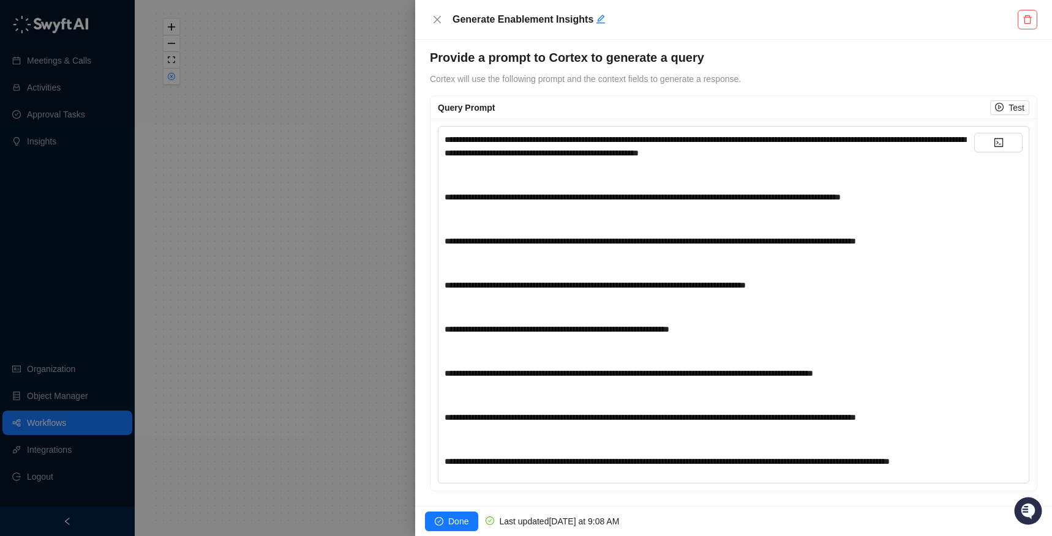
scroll to position [473, 0]
click at [463, 531] on button "Done" at bounding box center [451, 522] width 53 height 20
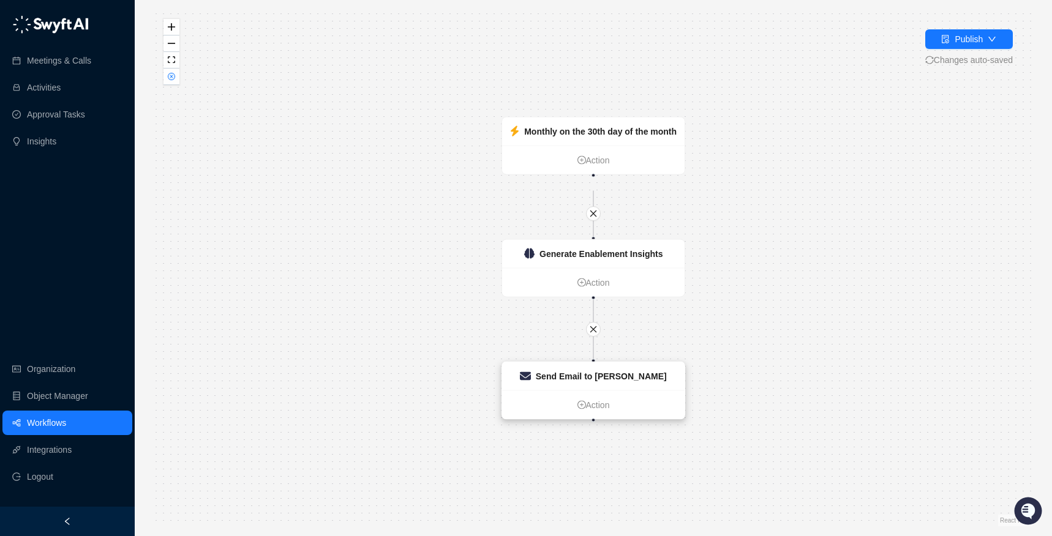
click at [617, 376] on strong "Send Email to [PERSON_NAME]" at bounding box center [601, 377] width 131 height 10
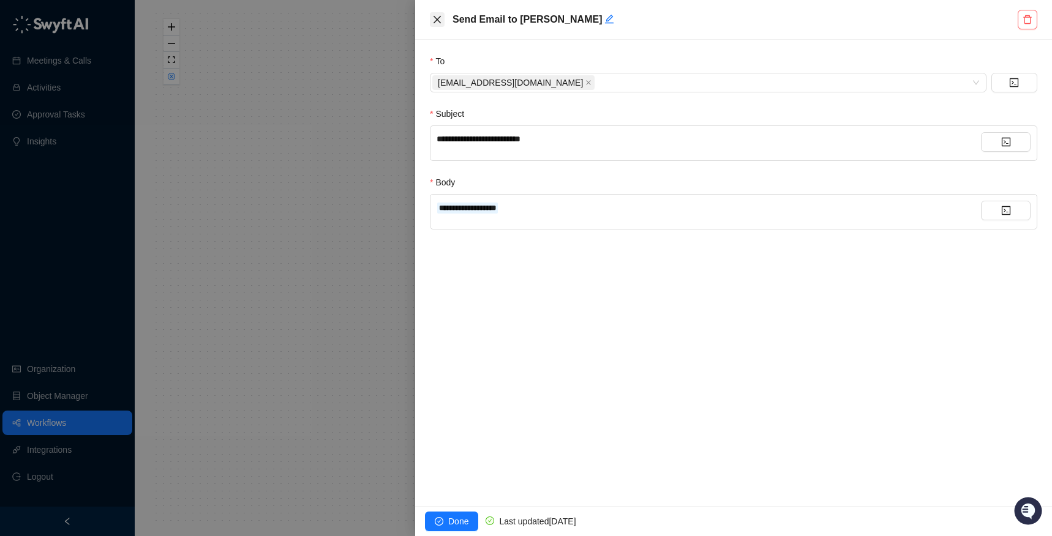
click at [432, 18] on icon "close" at bounding box center [437, 20] width 10 height 10
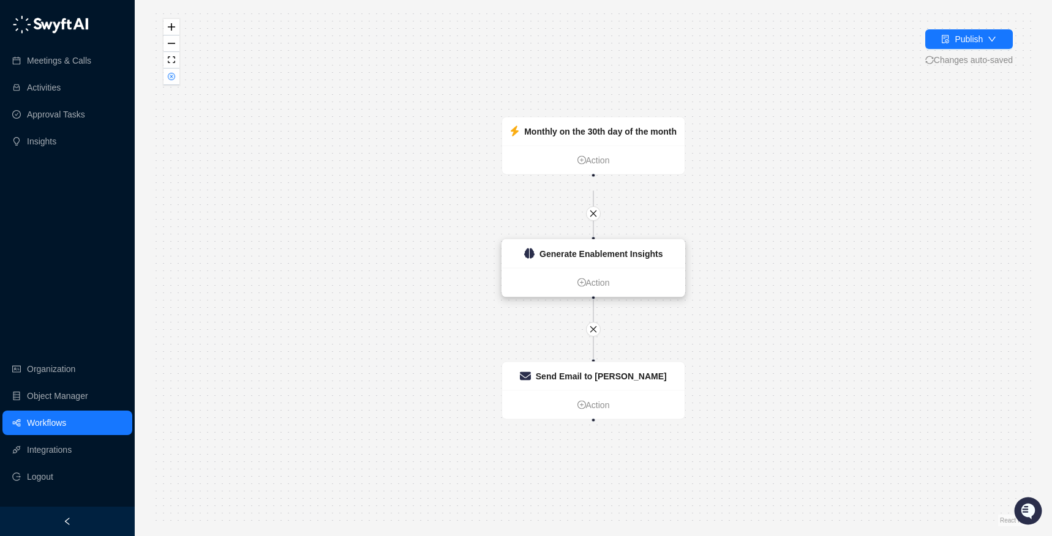
click at [604, 252] on strong "Generate Enablement Insights" at bounding box center [601, 254] width 124 height 10
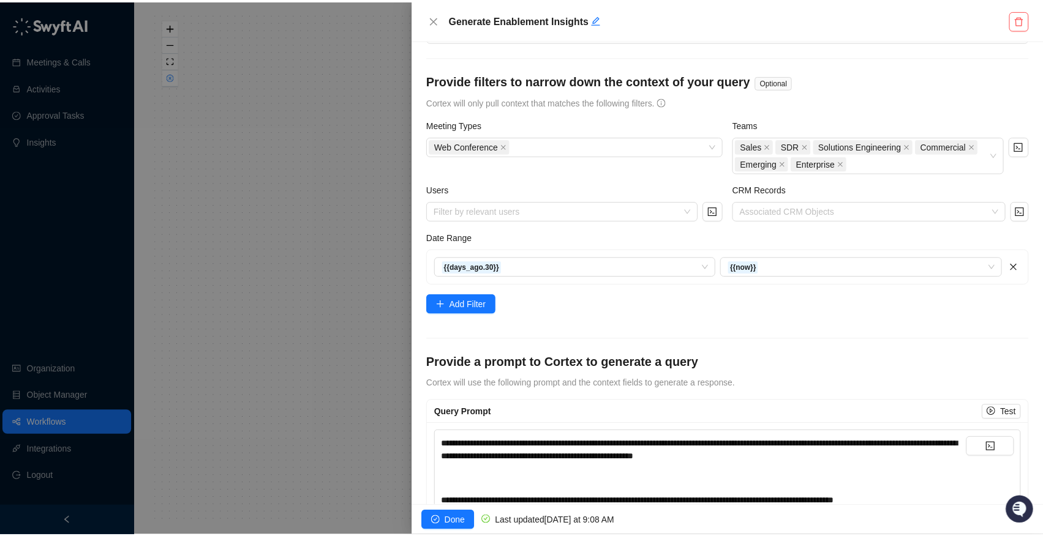
scroll to position [114, 0]
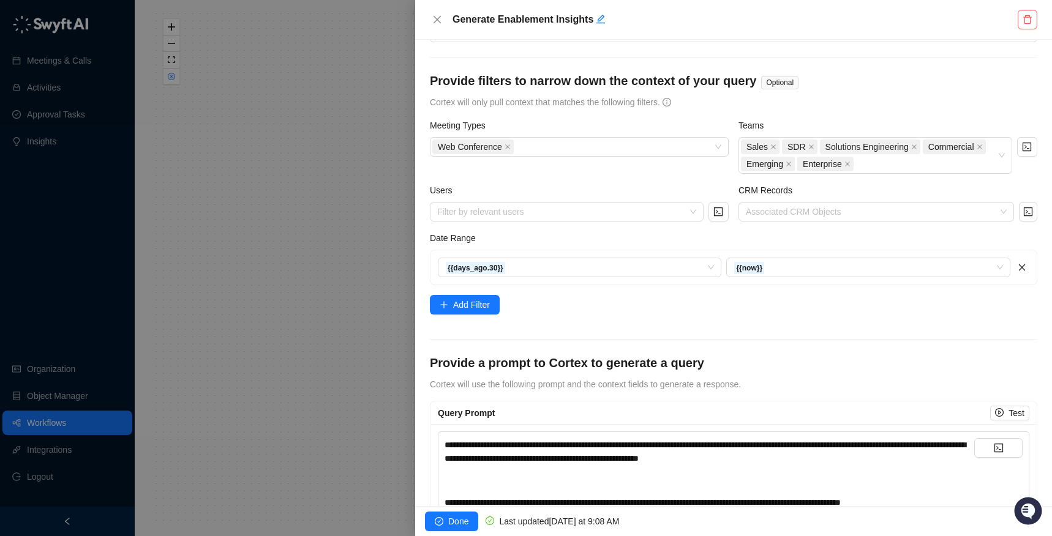
click at [296, 249] on div at bounding box center [526, 268] width 1052 height 536
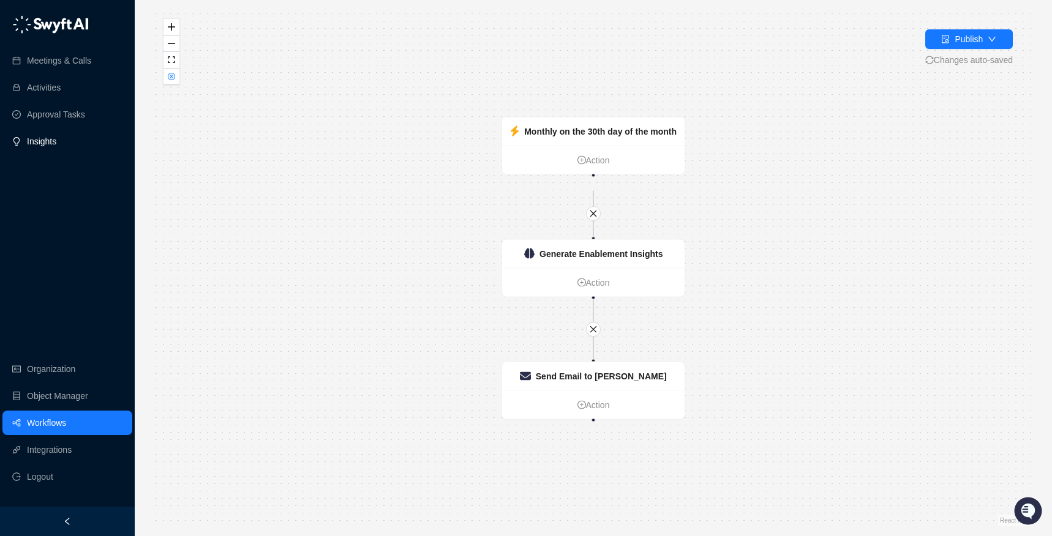
click at [30, 141] on link "Insights" at bounding box center [41, 141] width 29 height 24
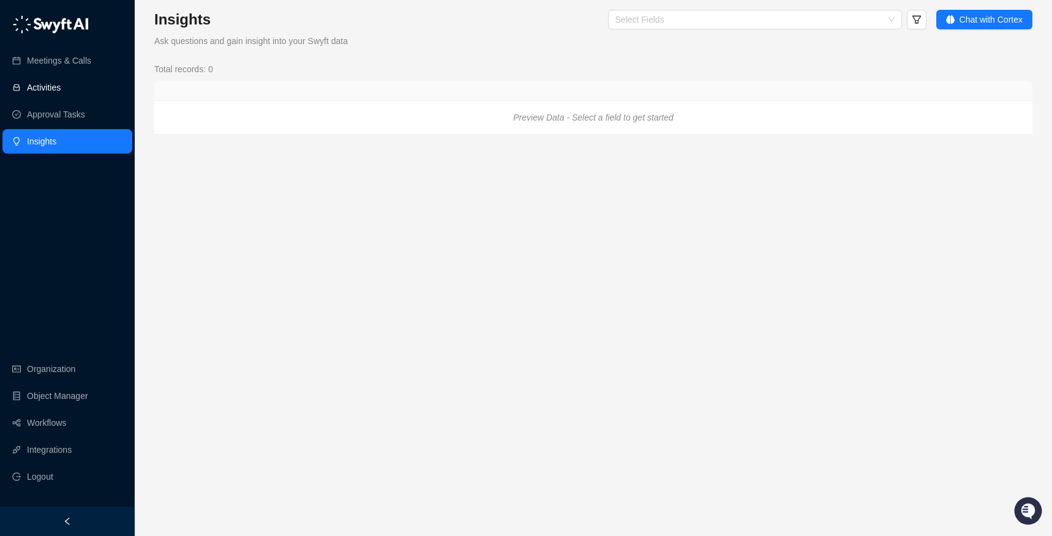
click at [45, 77] on link "Activities" at bounding box center [44, 87] width 34 height 24
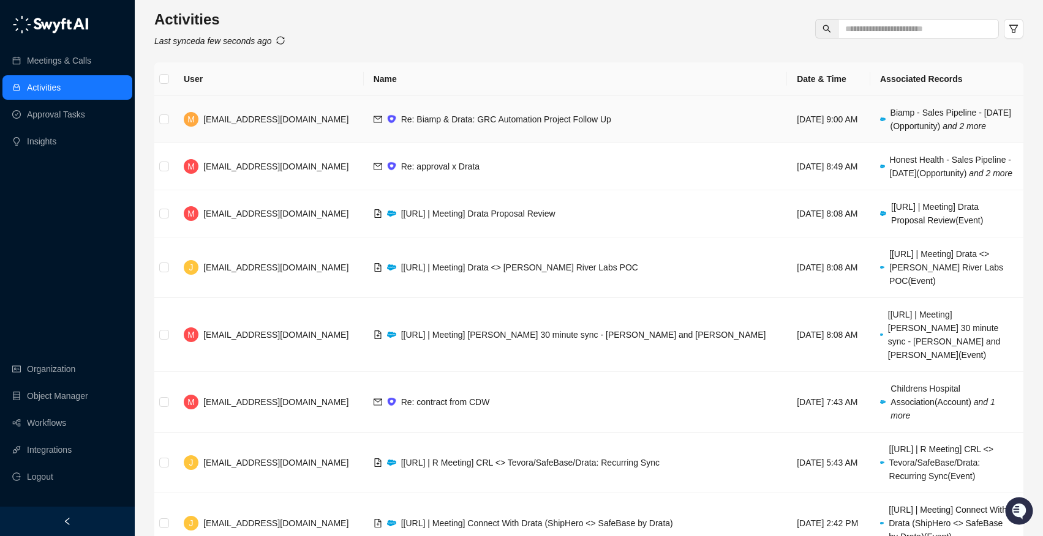
click at [555, 139] on td "Re: Biamp & Drata: GRC Automation Project Follow Up" at bounding box center [576, 119] width 424 height 47
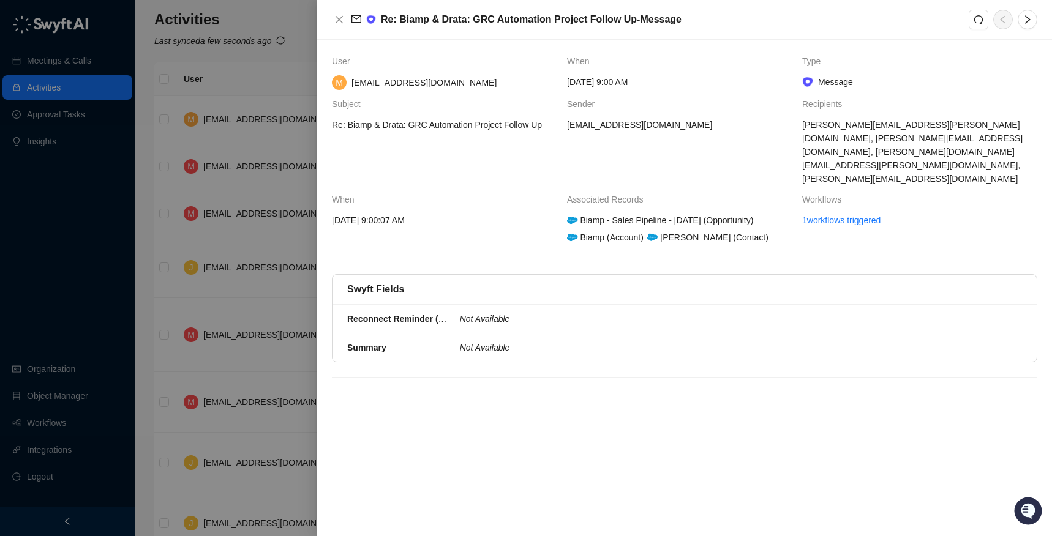
click at [276, 158] on div at bounding box center [526, 268] width 1052 height 536
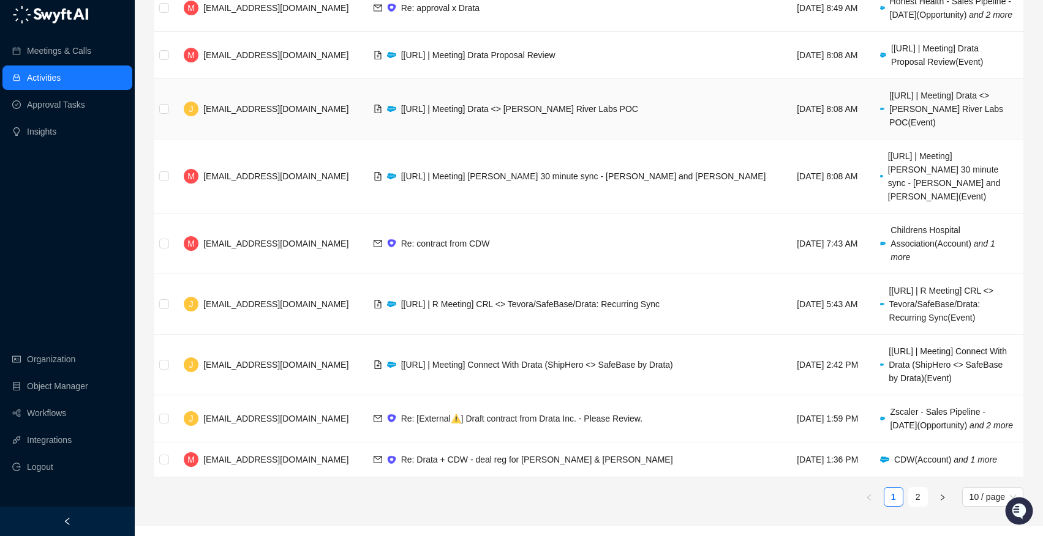
scroll to position [176, 0]
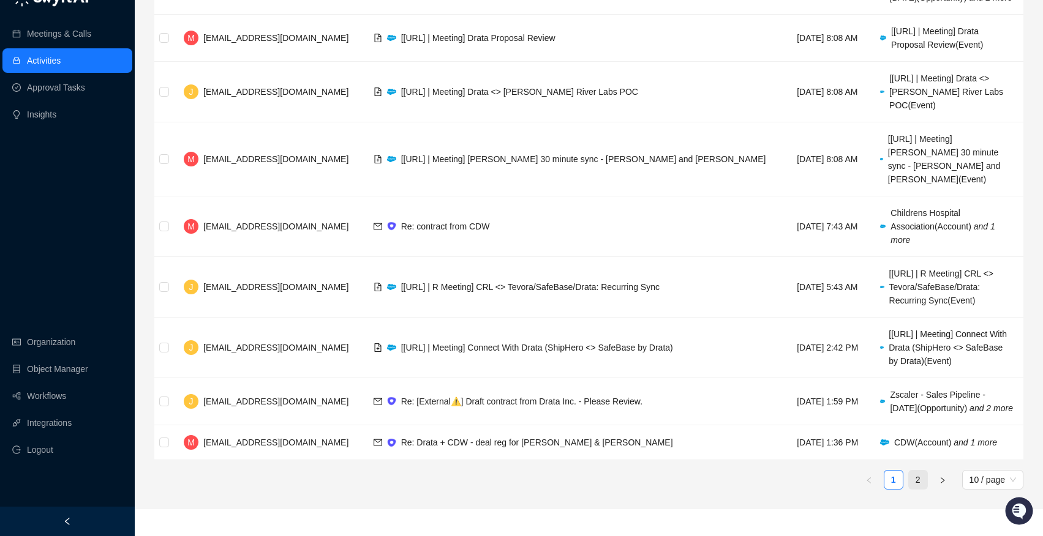
click at [844, 489] on link "2" at bounding box center [918, 480] width 18 height 18
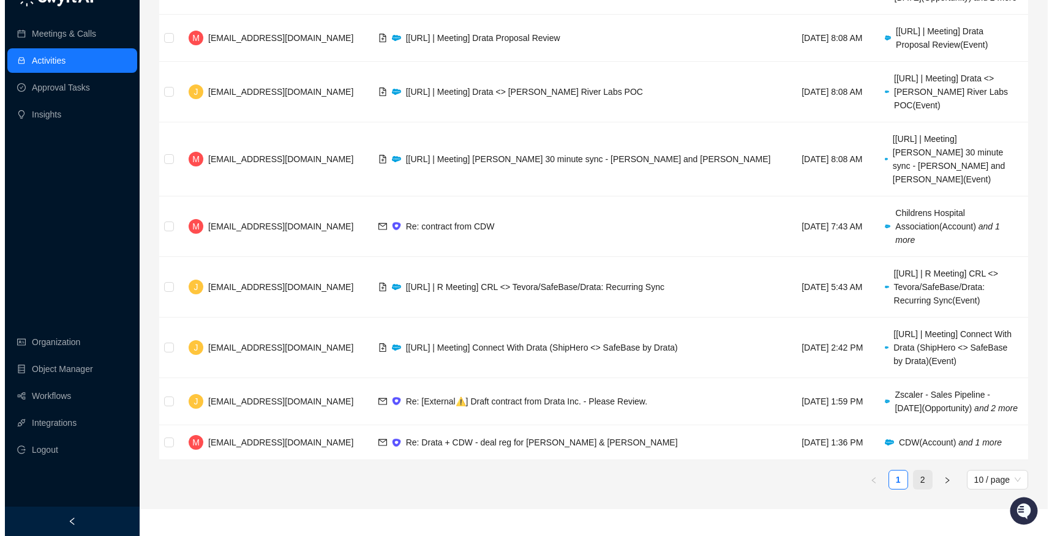
scroll to position [0, 0]
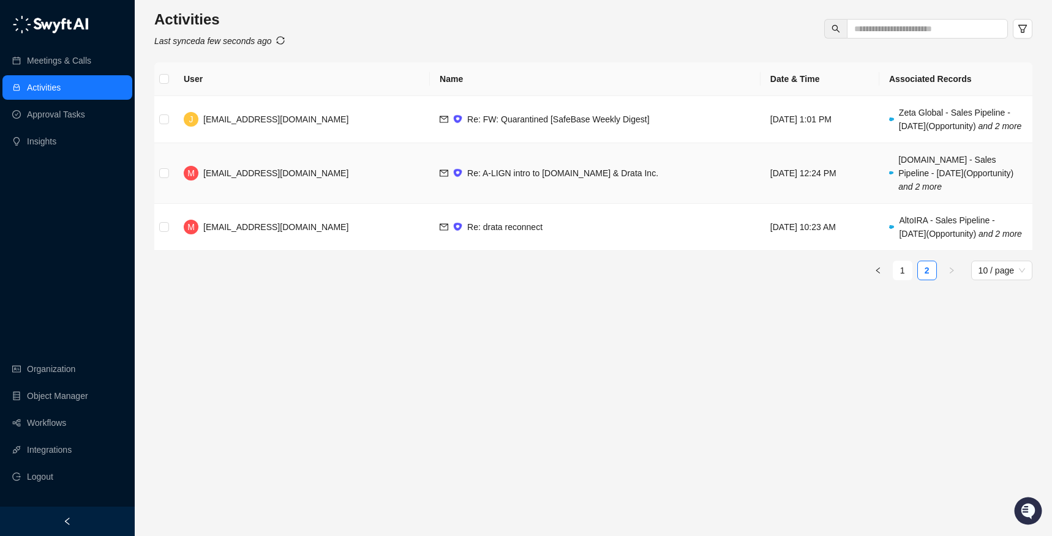
click at [547, 178] on span "Re: A-LIGN intro to [DOMAIN_NAME] & Drata Inc." at bounding box center [562, 173] width 191 height 10
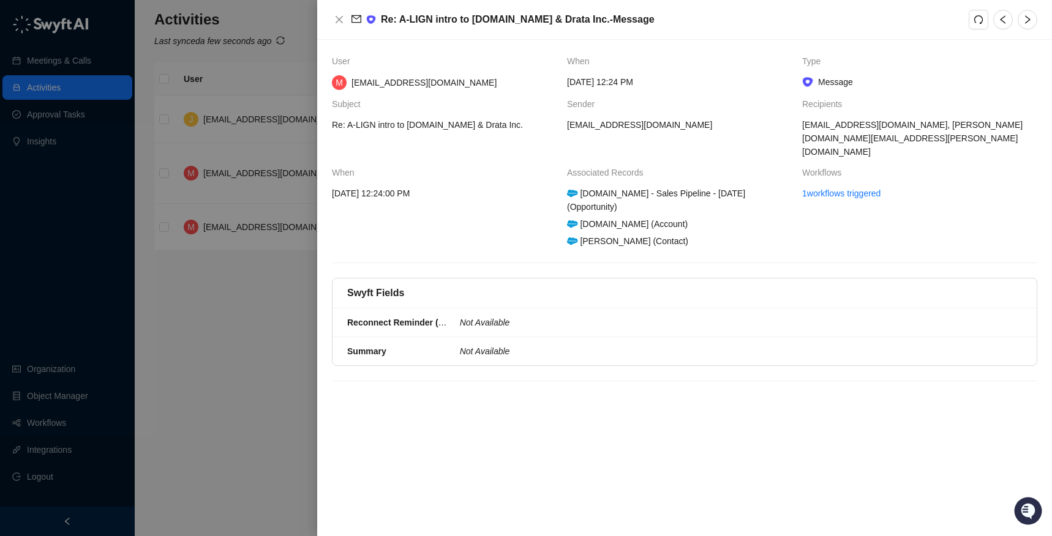
click at [229, 298] on div at bounding box center [526, 268] width 1052 height 536
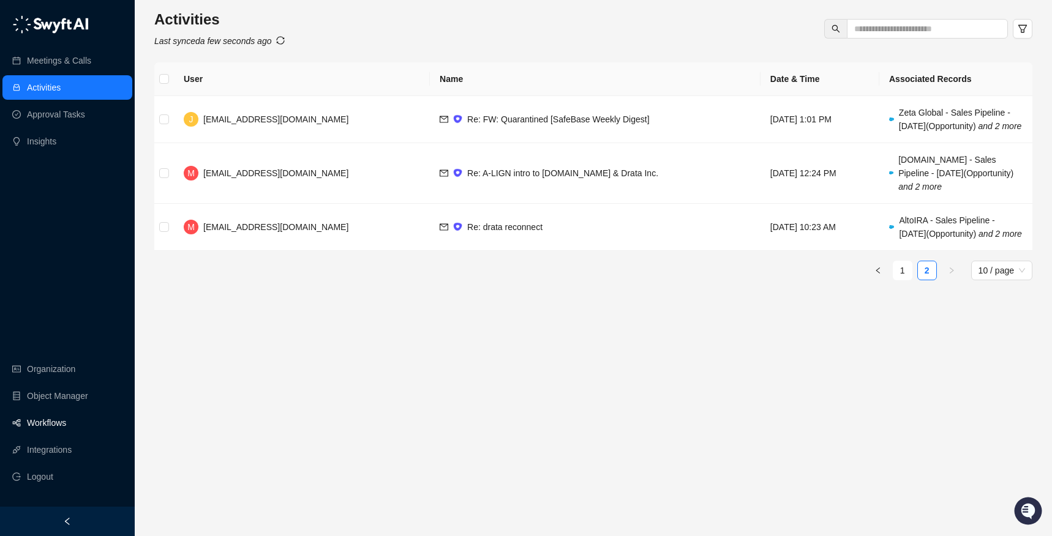
click at [45, 426] on link "Workflows" at bounding box center [46, 423] width 39 height 24
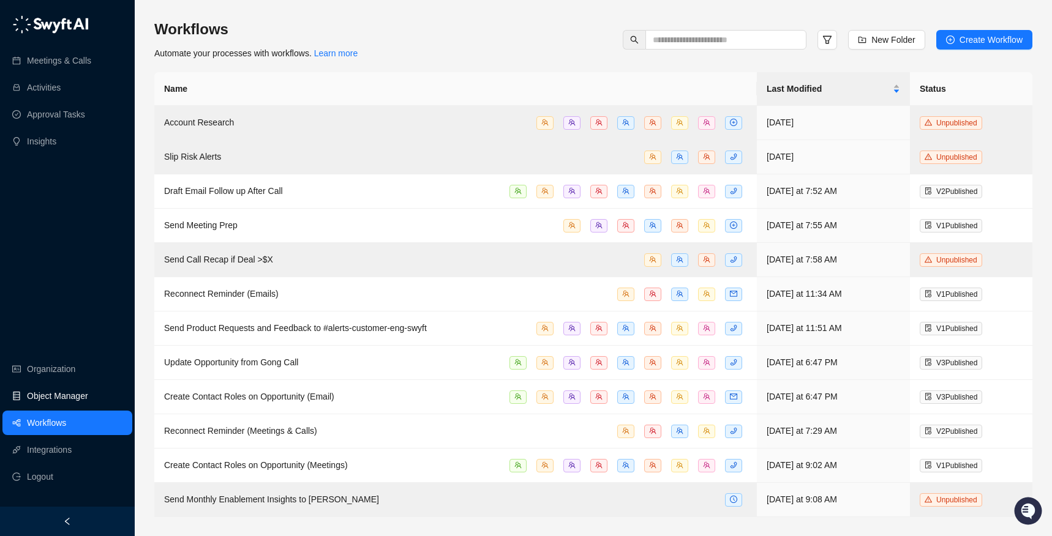
click at [48, 393] on link "Object Manager" at bounding box center [57, 396] width 61 height 24
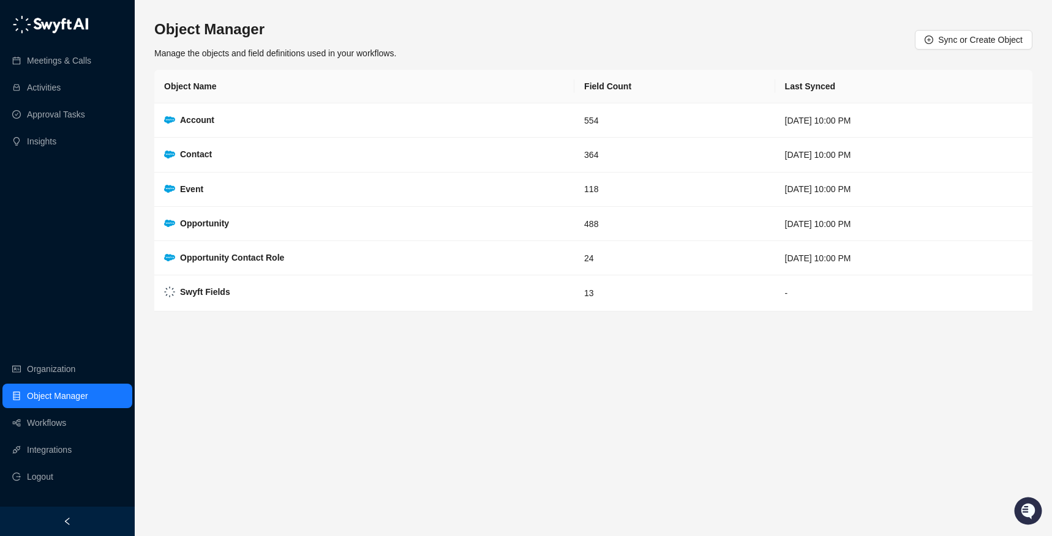
click at [42, 353] on div "Meetings & Calls Activities Approval Tasks Insights Organization Object Manager…" at bounding box center [67, 253] width 135 height 507
click at [28, 136] on link "Insights" at bounding box center [41, 141] width 29 height 24
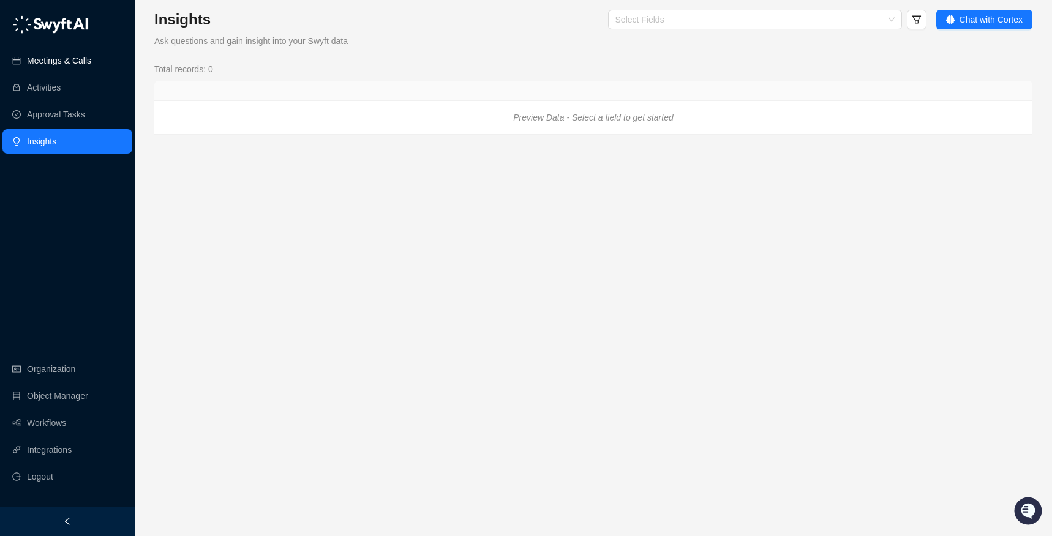
click at [50, 55] on link "Meetings & Calls" at bounding box center [59, 60] width 64 height 24
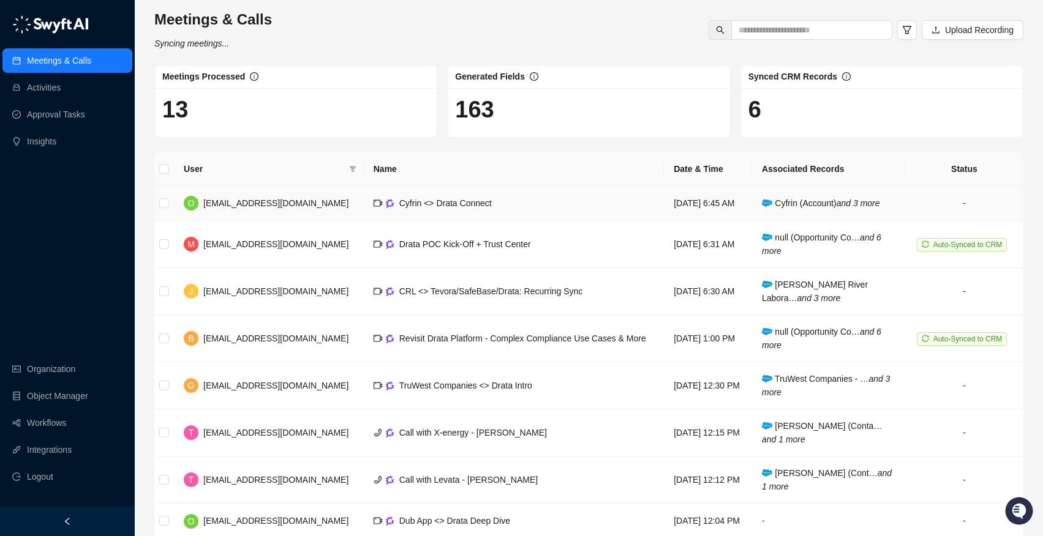
click at [534, 211] on td "Cyfrin <> Drata Connect" at bounding box center [514, 203] width 300 height 35
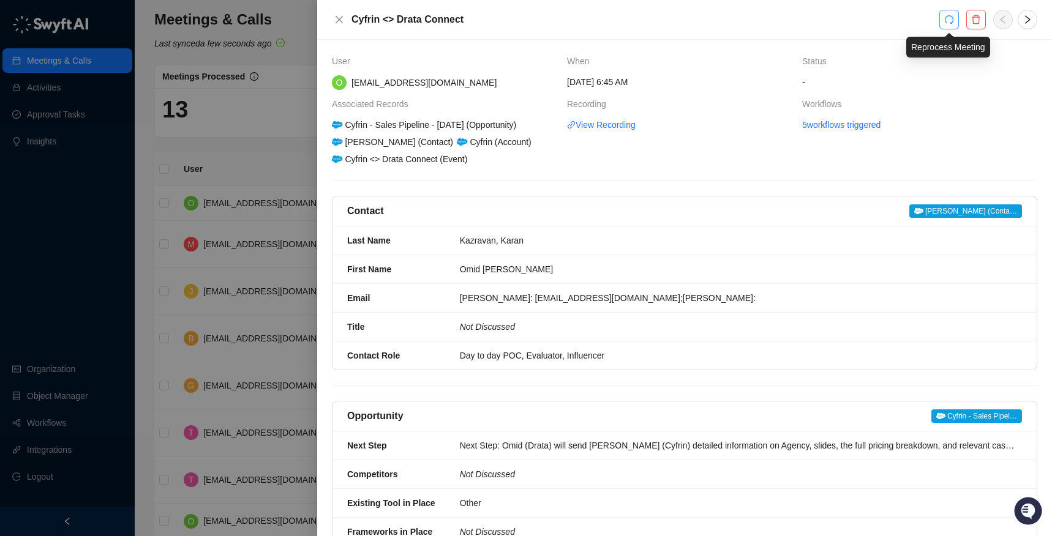
click at [844, 17] on icon "redo" at bounding box center [949, 19] width 9 height 9
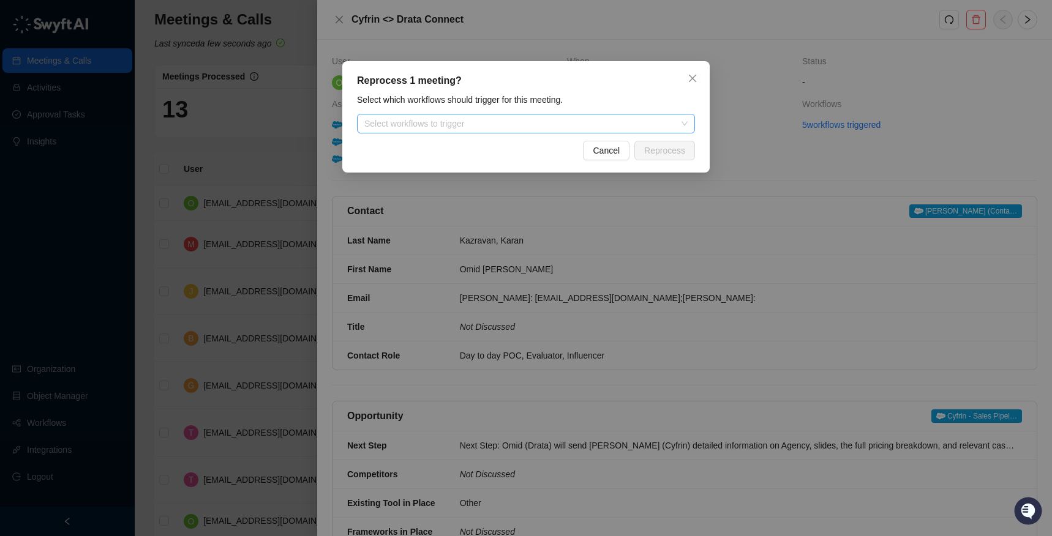
click at [607, 114] on div "Select workflows to trigger" at bounding box center [526, 124] width 338 height 20
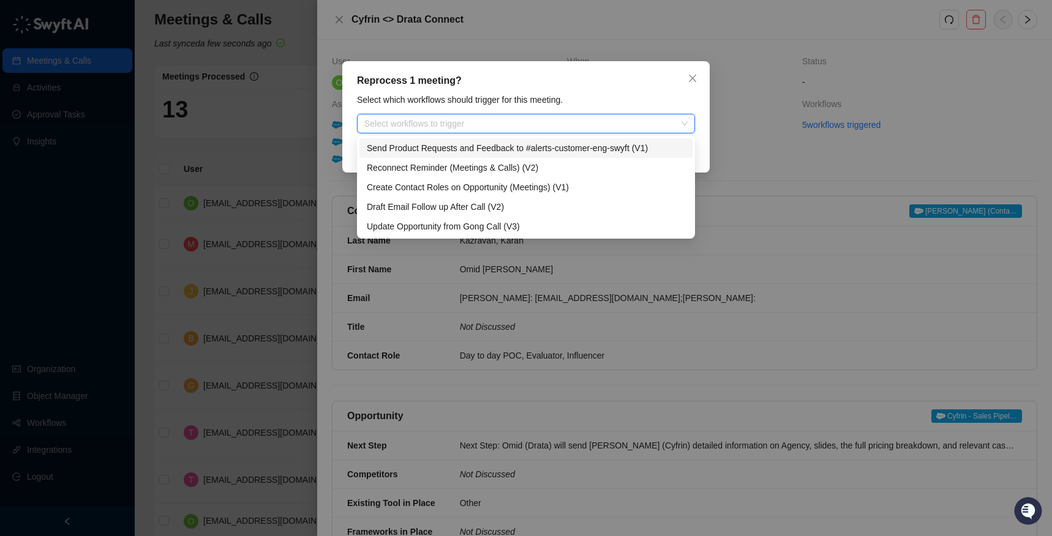
click at [576, 54] on div "Reprocess 1 meeting? Select which workflows should trigger for this meeting. Se…" at bounding box center [526, 268] width 1052 height 536
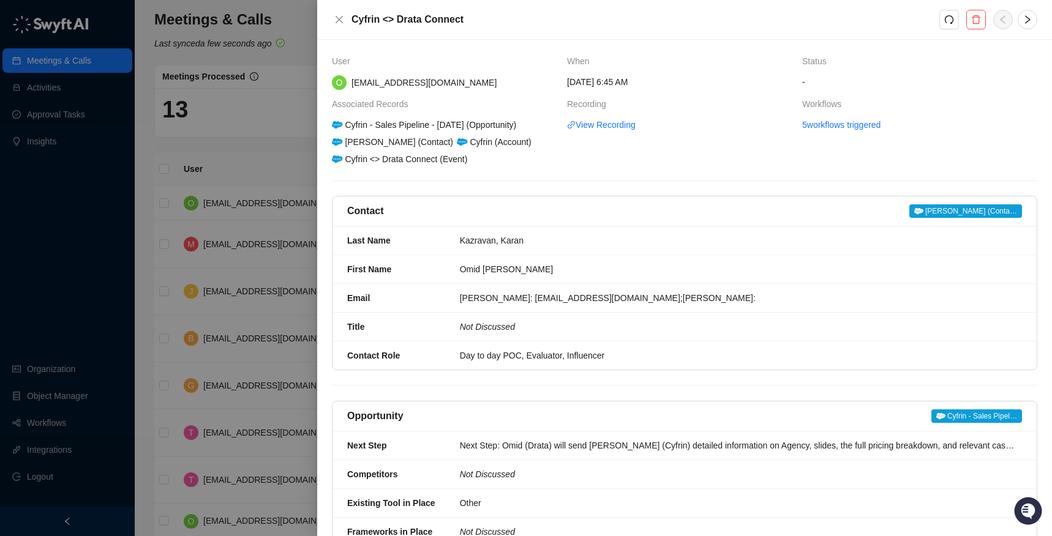
click at [327, 18] on div "Cyfrin <> Drata Connect" at bounding box center [684, 20] width 735 height 40
click at [332, 19] on button "Close" at bounding box center [339, 19] width 15 height 15
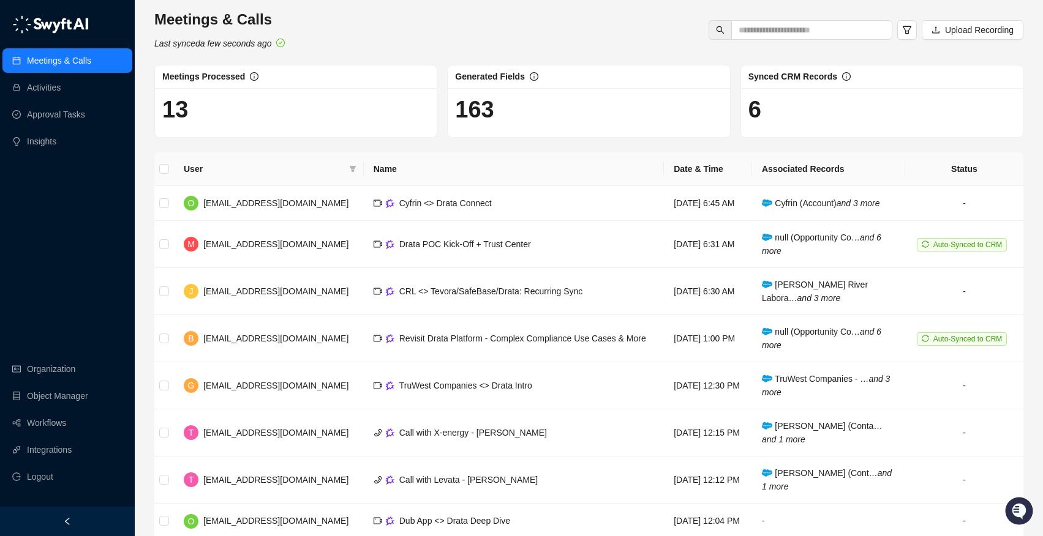
click at [32, 250] on div "Meetings & Calls Activities Approval Tasks Insights Organization Object Manager…" at bounding box center [67, 253] width 135 height 507
click at [42, 143] on link "Insights" at bounding box center [41, 141] width 29 height 24
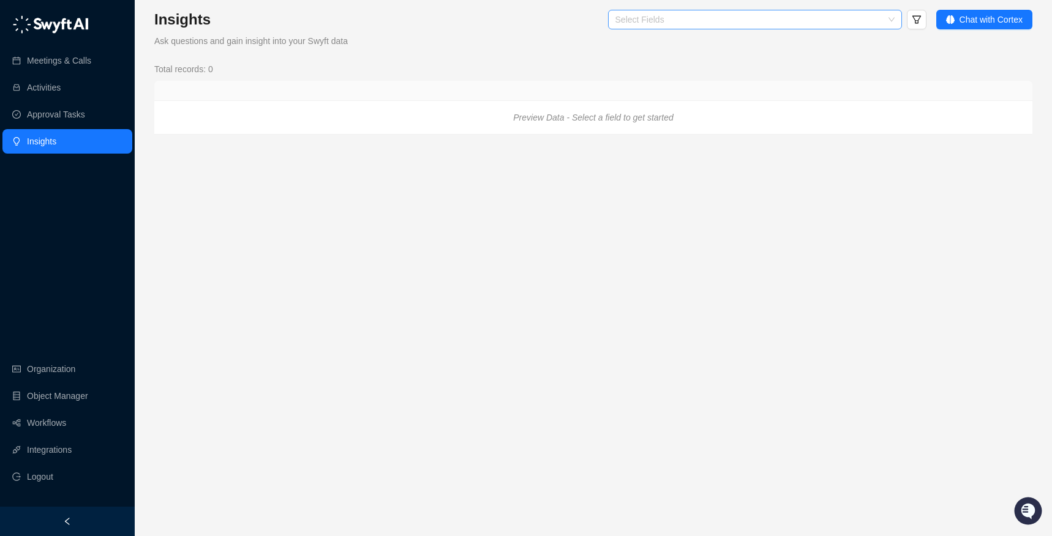
click at [661, 23] on div at bounding box center [748, 19] width 276 height 9
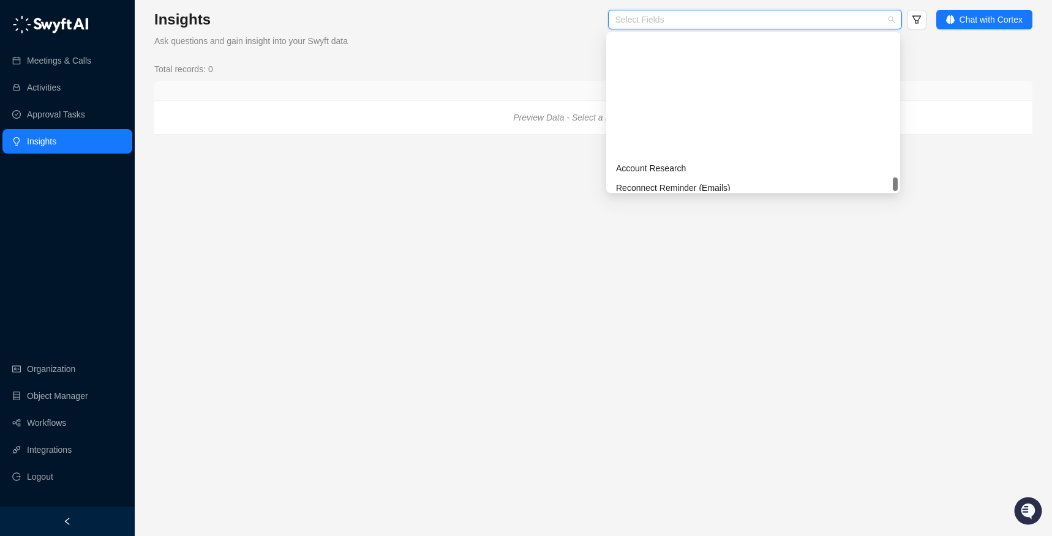
scroll to position [529, 0]
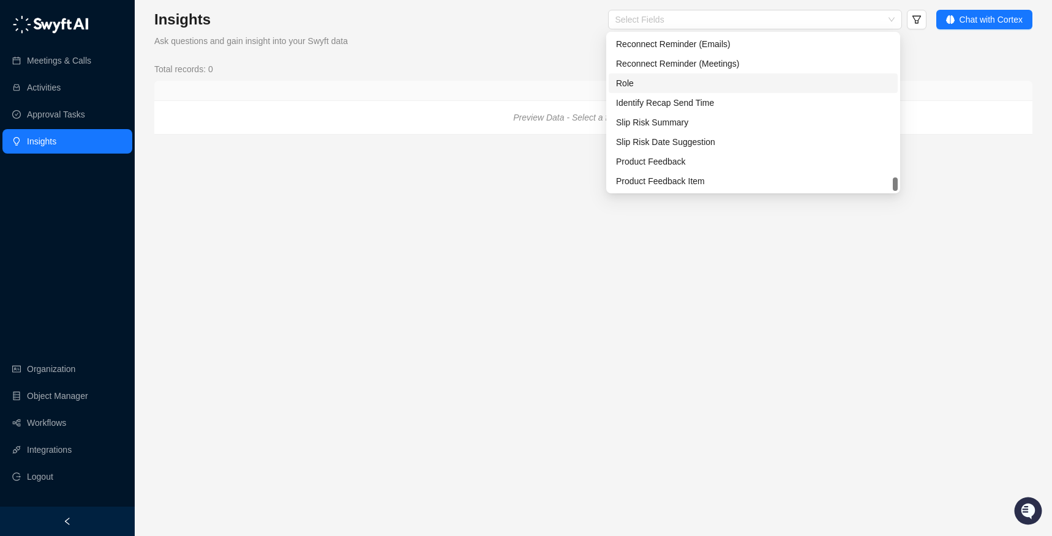
click at [844, 78] on div "Total records: 0 Preview Data - Select a field to get started" at bounding box center [593, 98] width 878 height 72
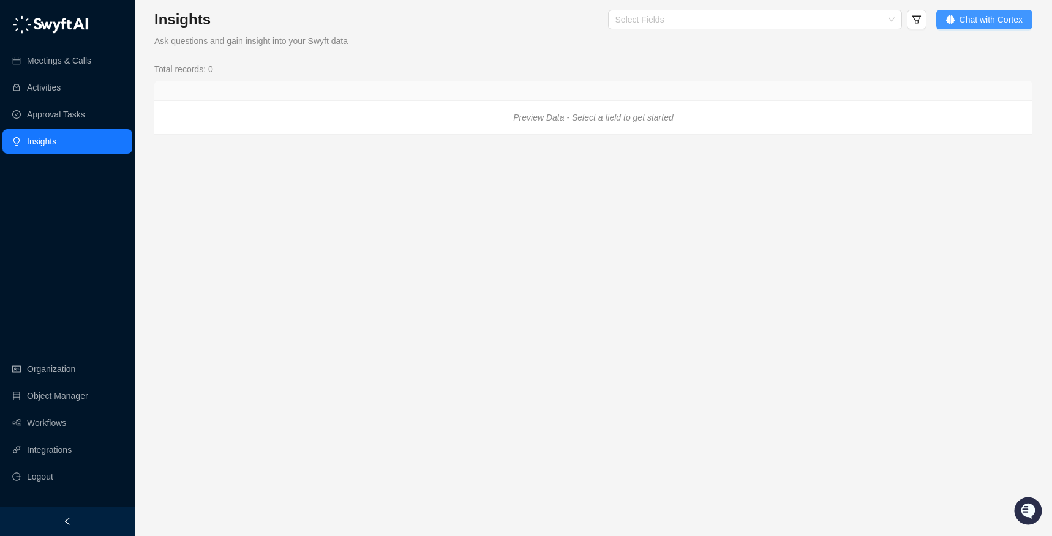
click at [844, 13] on span "Chat with Cortex" at bounding box center [990, 19] width 63 height 13
click at [844, 20] on span "Chat with Cortex" at bounding box center [990, 19] width 63 height 13
click at [57, 370] on link "Organization" at bounding box center [51, 369] width 48 height 24
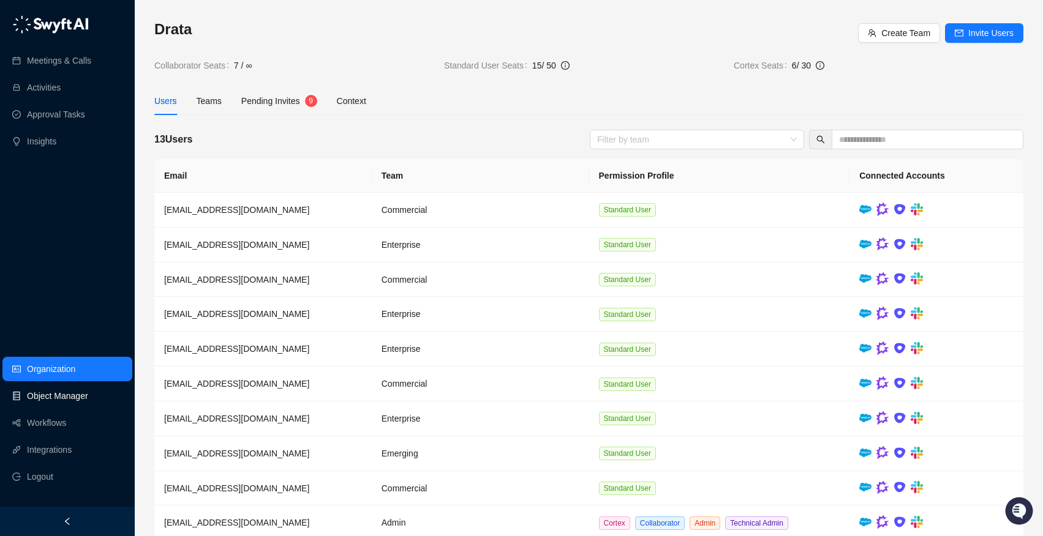
click at [80, 395] on link "Object Manager" at bounding box center [57, 396] width 61 height 24
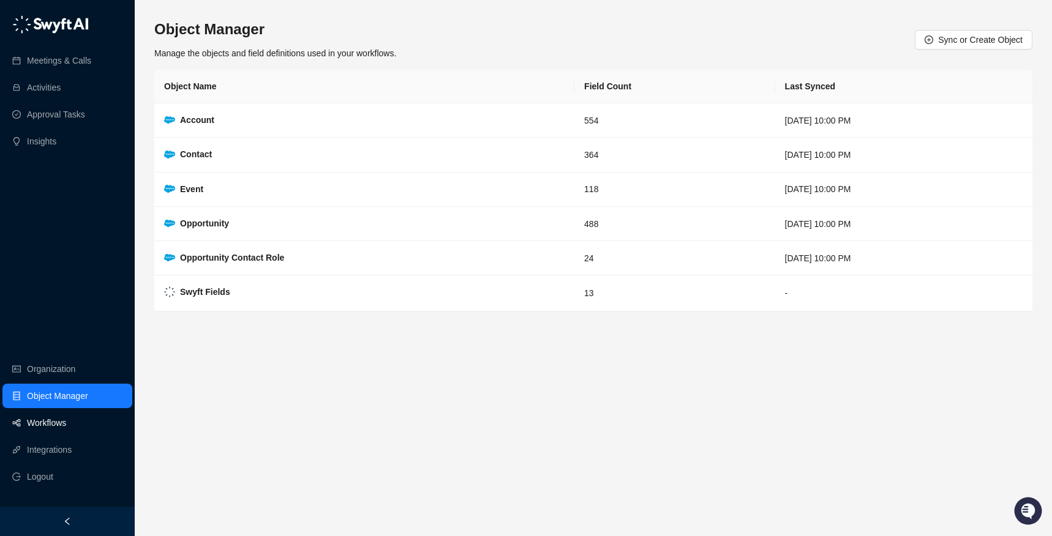
click at [66, 421] on link "Workflows" at bounding box center [46, 423] width 39 height 24
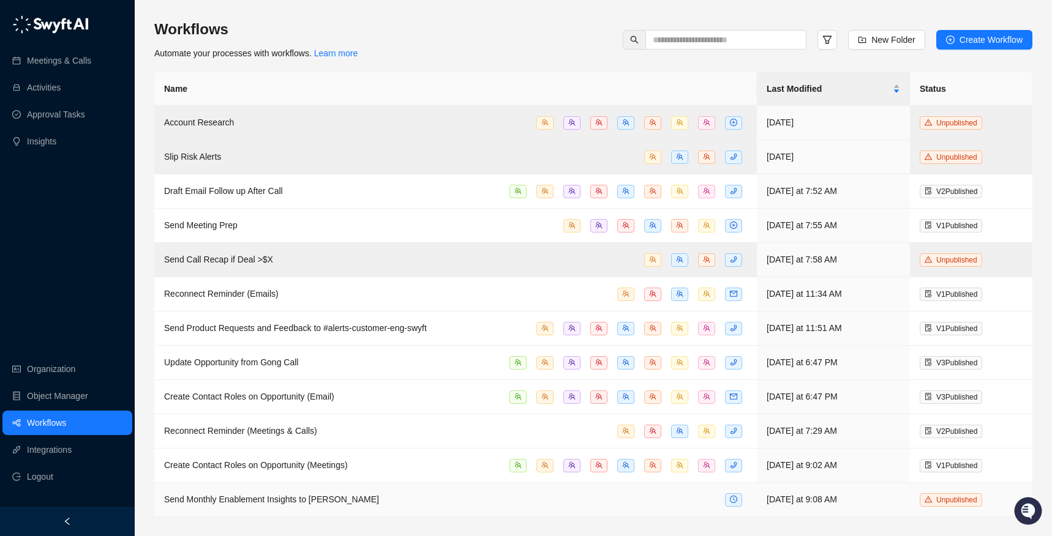
click at [304, 506] on td "Send Monthly Enablement Insights to [PERSON_NAME]" at bounding box center [455, 500] width 602 height 34
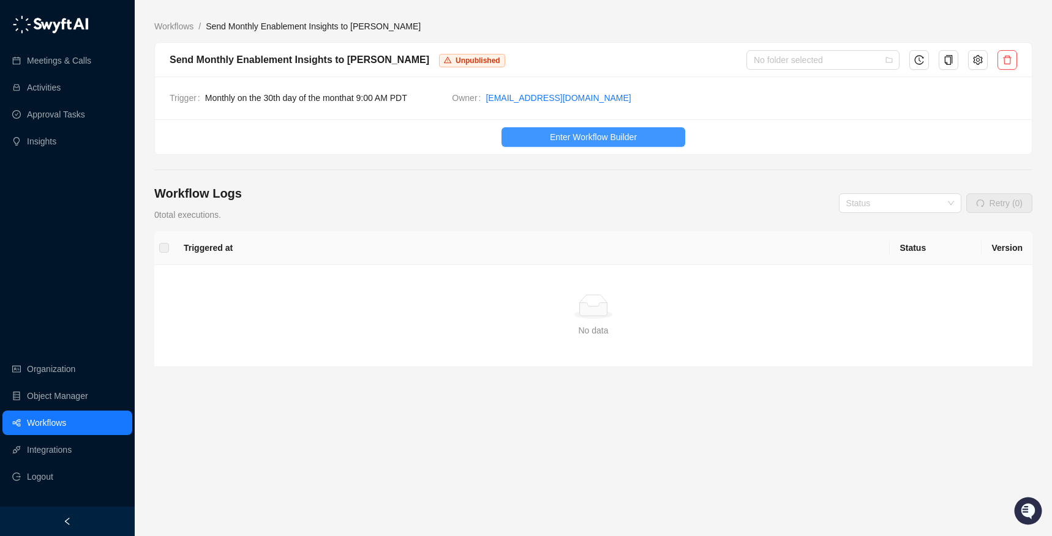
click at [584, 144] on button "Enter Workflow Builder" at bounding box center [593, 137] width 184 height 20
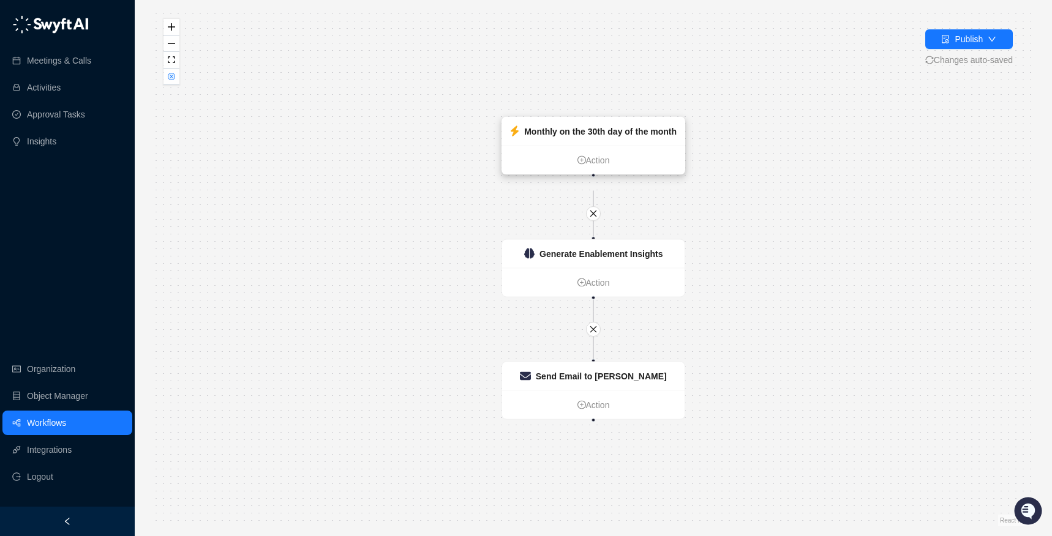
click at [590, 137] on div "Monthly on the 30th day of the month" at bounding box center [600, 131] width 152 height 13
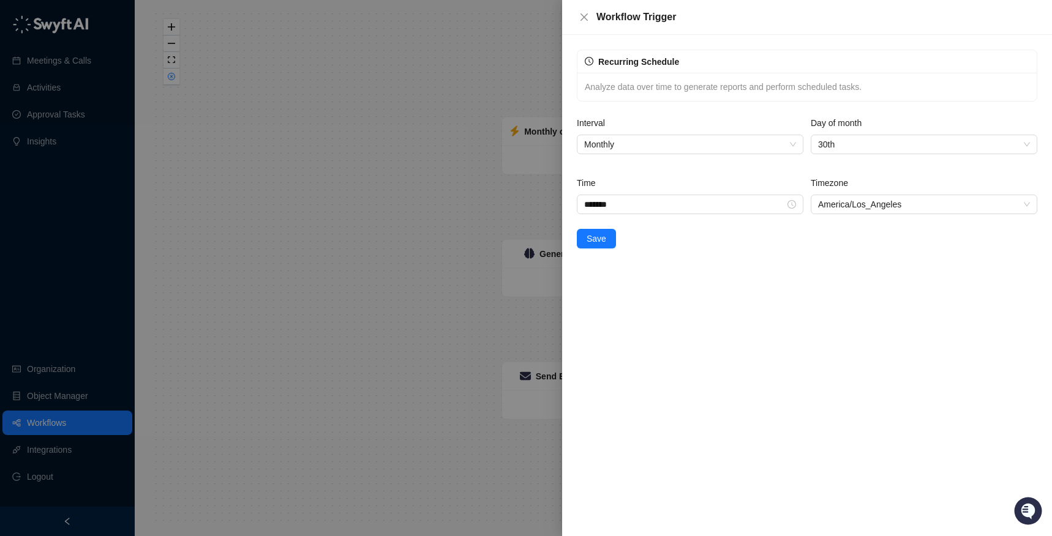
click at [576, 20] on div "Workflow Trigger" at bounding box center [807, 17] width 490 height 35
click at [583, 17] on icon "close" at bounding box center [583, 16] width 7 height 7
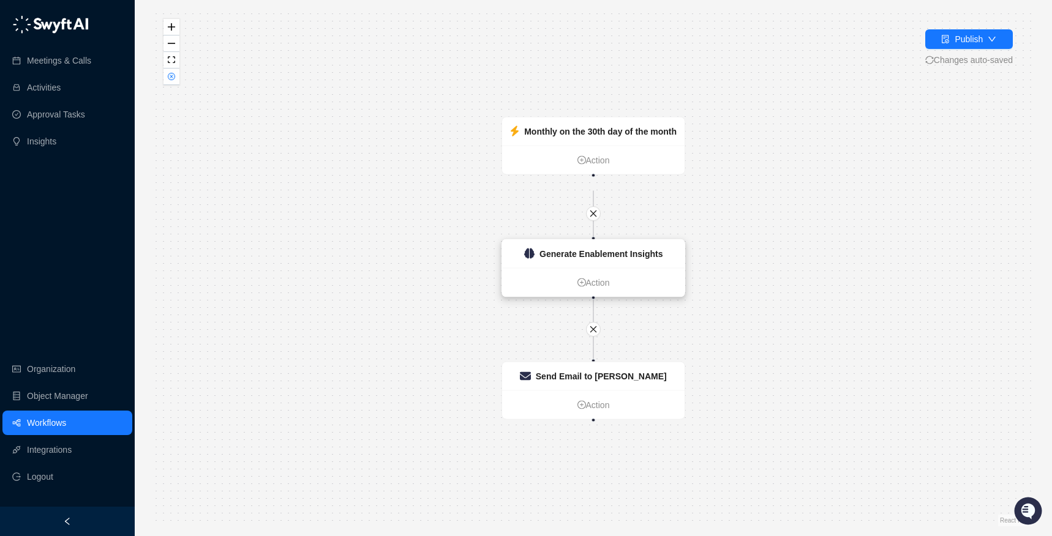
click at [584, 252] on strong "Generate Enablement Insights" at bounding box center [601, 254] width 124 height 10
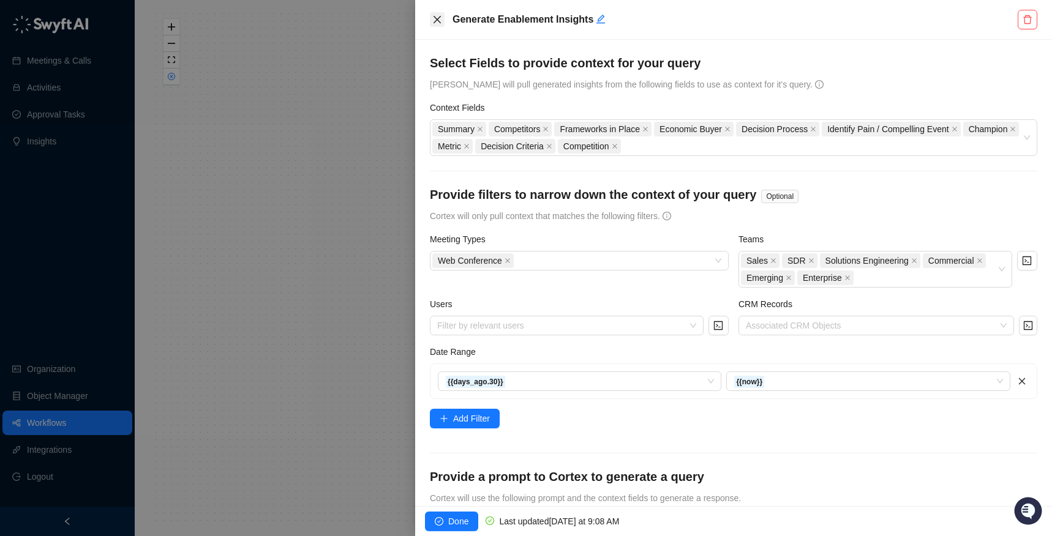
click at [432, 20] on icon "close" at bounding box center [437, 20] width 10 height 10
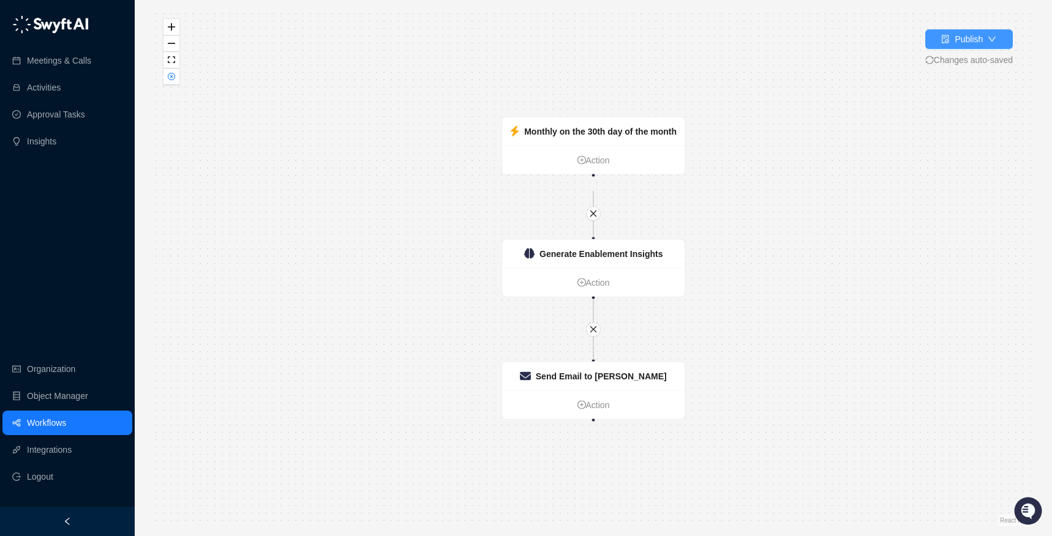
click at [844, 39] on icon "down" at bounding box center [992, 39] width 9 height 9
click at [844, 300] on div "Monthly on the 30th day of the month Action Generate Enablement Insights Action…" at bounding box center [593, 268] width 878 height 517
click at [591, 259] on div "Generate Enablement Insights" at bounding box center [601, 253] width 124 height 13
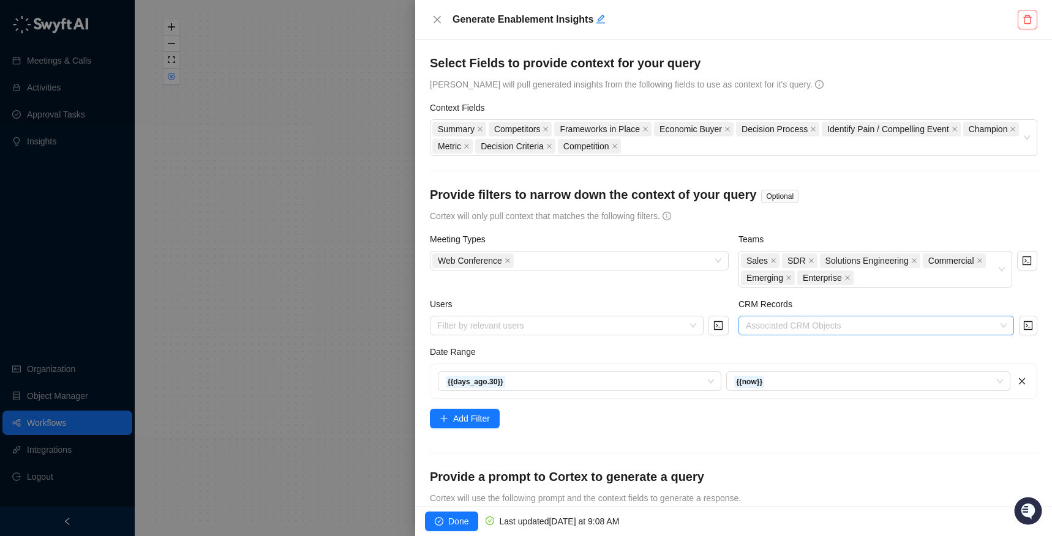
click at [826, 326] on div at bounding box center [870, 325] width 258 height 9
click at [623, 301] on div "Users" at bounding box center [579, 307] width 299 height 18
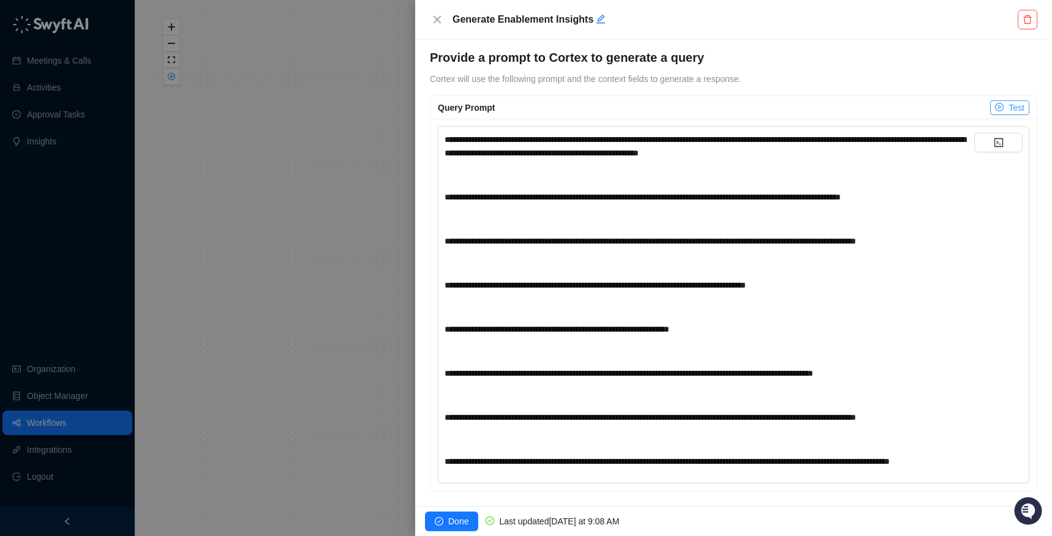
click at [844, 100] on button "Test" at bounding box center [1009, 107] width 39 height 15
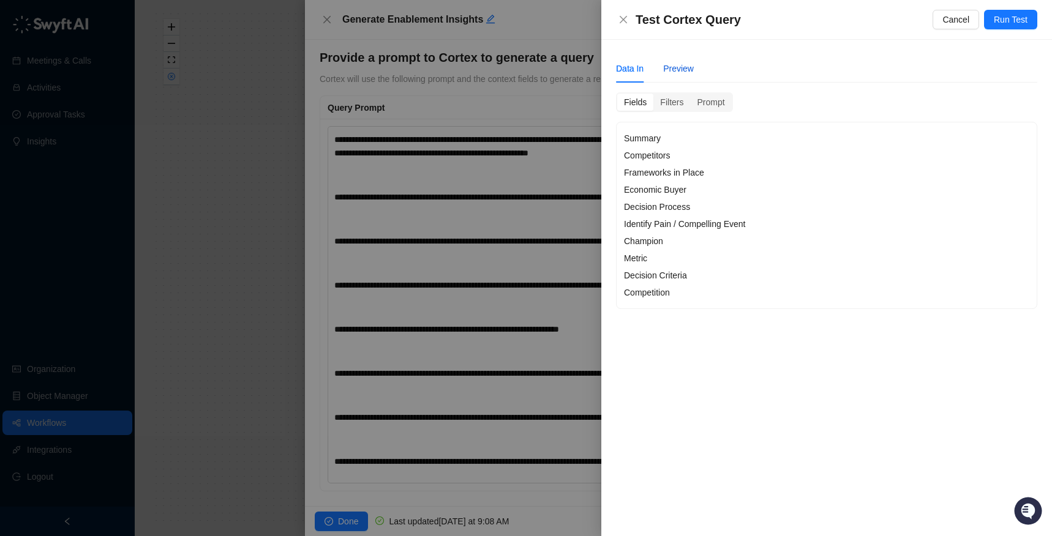
click at [673, 66] on div "Preview" at bounding box center [678, 68] width 31 height 13
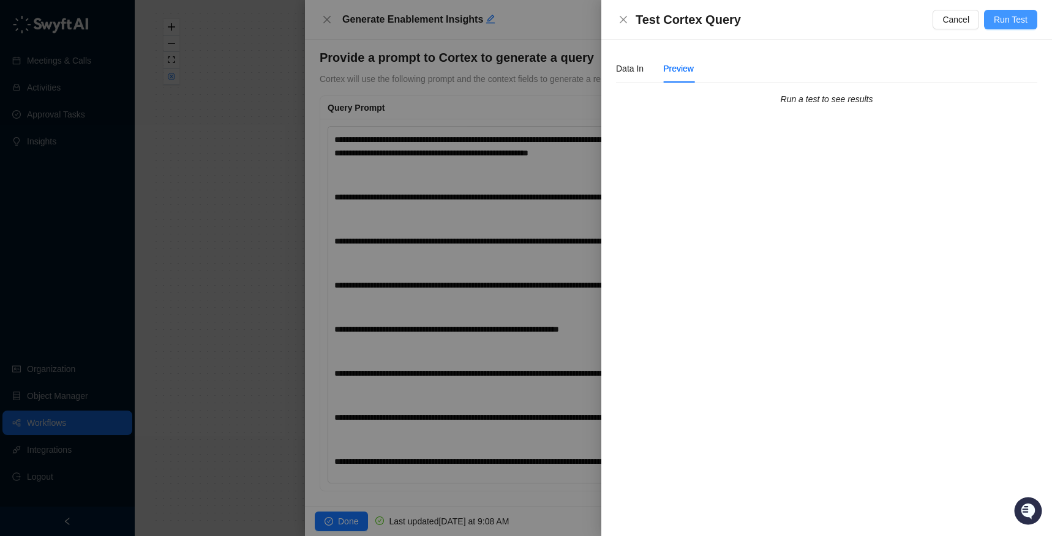
click at [844, 15] on span "Run Test" at bounding box center [1011, 19] width 34 height 13
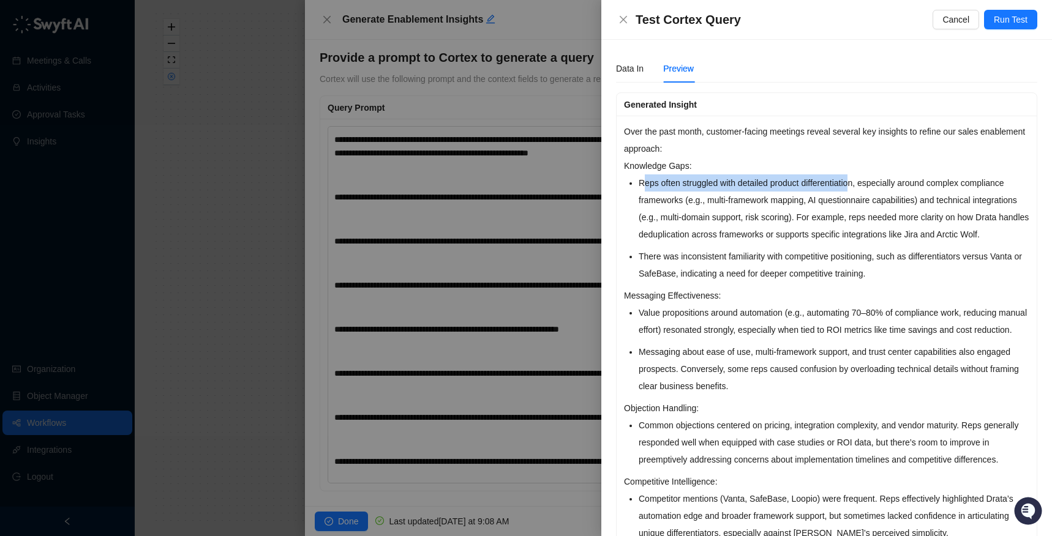
drag, startPoint x: 641, startPoint y: 186, endPoint x: 858, endPoint y: 188, distance: 217.4
click at [844, 188] on li "Reps often struggled with detailed product differentiation, especially around c…" at bounding box center [834, 208] width 391 height 69
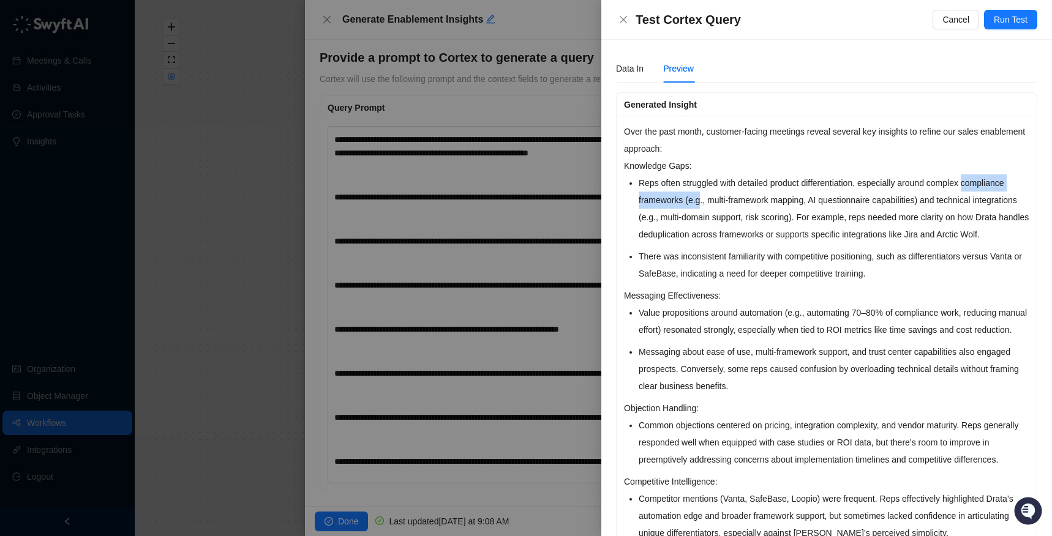
drag, startPoint x: 748, startPoint y: 198, endPoint x: 628, endPoint y: 200, distance: 119.4
click at [628, 200] on div "Over the past month, customer-facing meetings reveal several key insights to re…" at bounding box center [827, 515] width 420 height 798
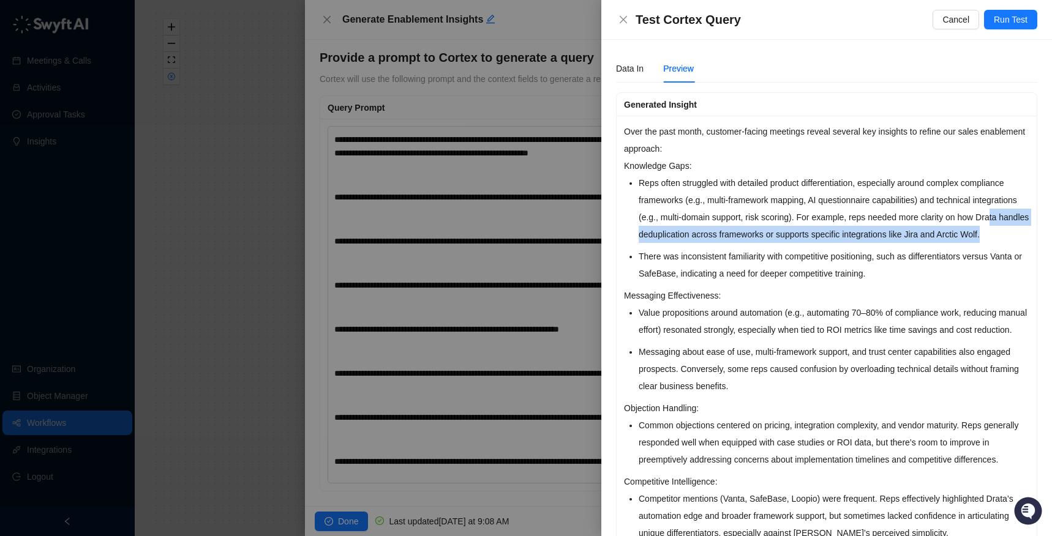
drag, startPoint x: 711, startPoint y: 234, endPoint x: 935, endPoint y: 250, distance: 224.0
click at [844, 243] on li "Reps often struggled with detailed product differentiation, especially around c…" at bounding box center [834, 208] width 391 height 69
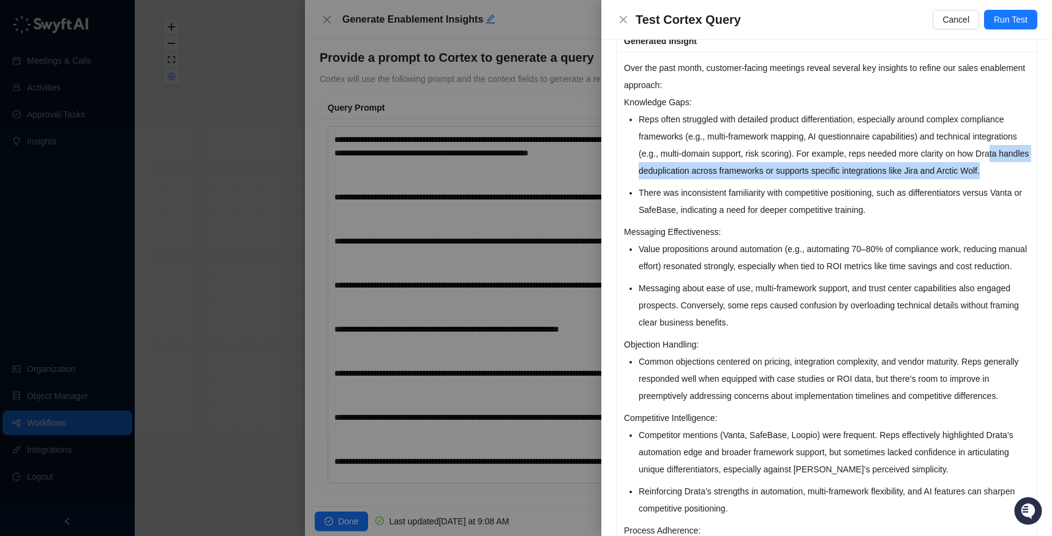
scroll to position [134, 0]
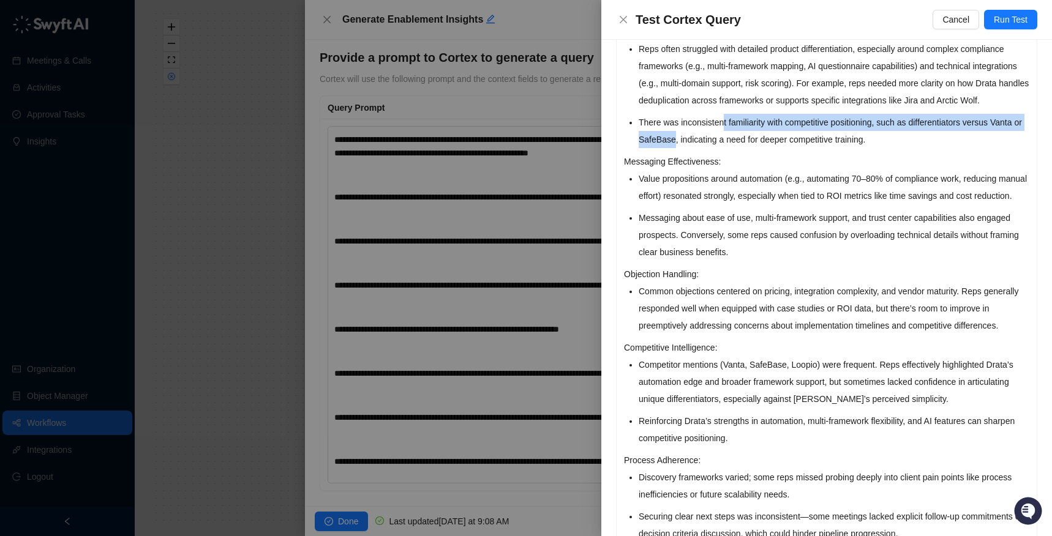
drag, startPoint x: 727, startPoint y: 133, endPoint x: 709, endPoint y: 160, distance: 32.6
click at [709, 148] on li "There was inconsistent familiarity with competitive positioning, such as differ…" at bounding box center [834, 131] width 391 height 34
click at [738, 170] on p "Messaging Effectiveness:" at bounding box center [826, 161] width 405 height 17
click at [686, 204] on li "Value propositions around automation (e.g., automating 70–80% of compliance wor…" at bounding box center [834, 187] width 391 height 34
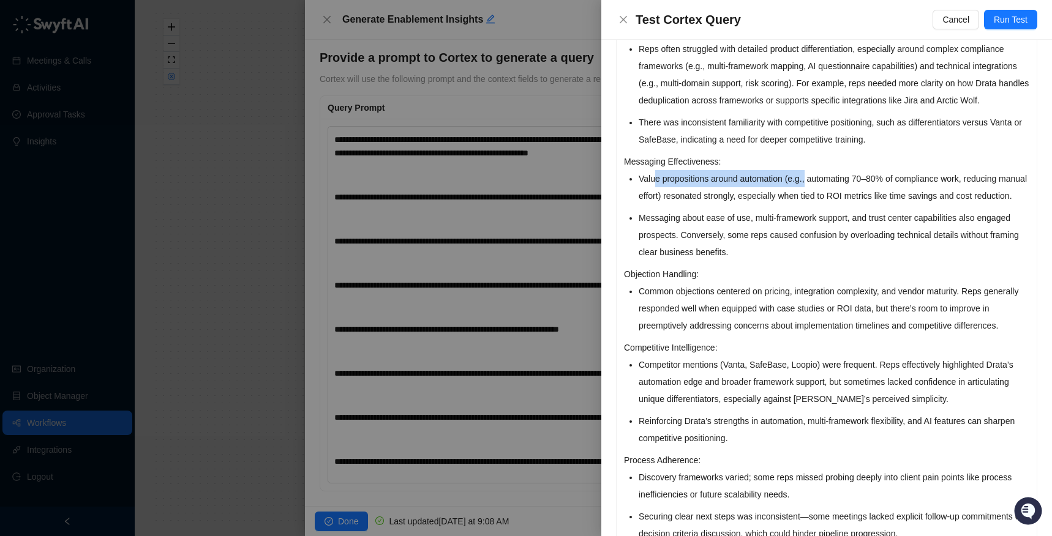
drag, startPoint x: 656, startPoint y: 195, endPoint x: 811, endPoint y: 197, distance: 155.5
click at [811, 197] on li "Value propositions around automation (e.g., automating 70–80% of compliance wor…" at bounding box center [834, 187] width 391 height 34
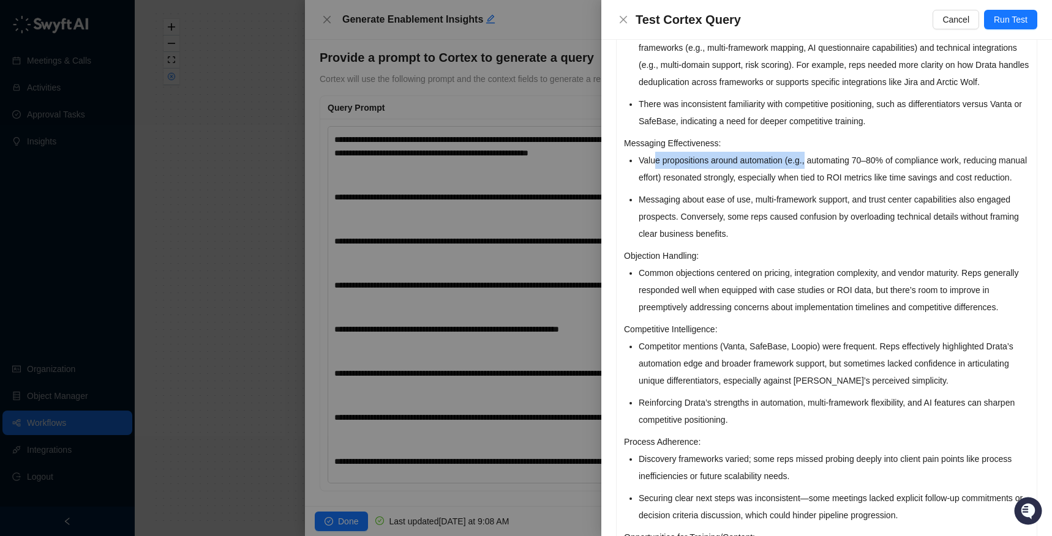
scroll to position [157, 0]
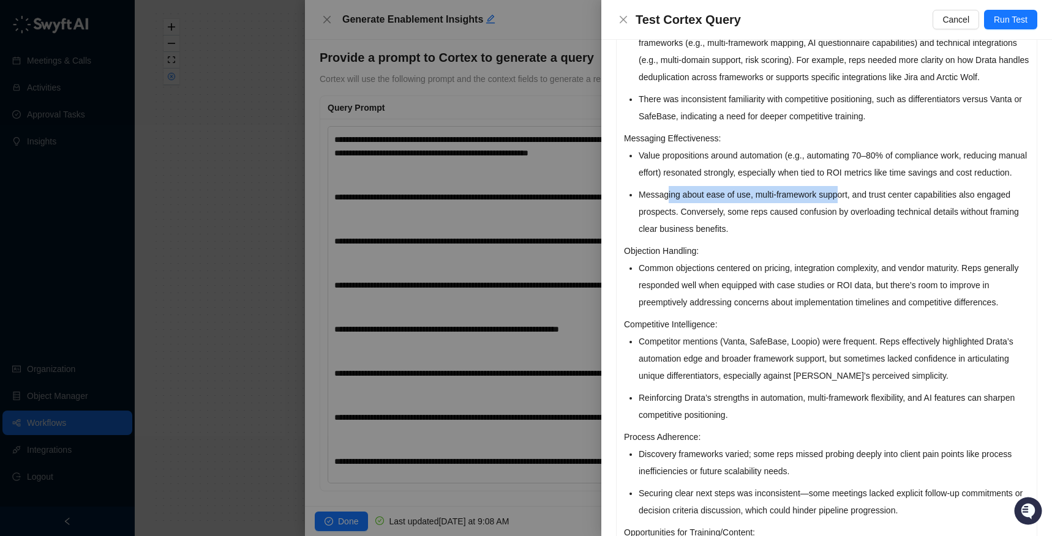
drag, startPoint x: 673, startPoint y: 233, endPoint x: 847, endPoint y: 230, distance: 173.9
click at [844, 230] on li "Messaging about ease of use, multi-framework support, and trust center capabili…" at bounding box center [834, 211] width 391 height 51
click at [775, 216] on ul "Value propositions around automation (e.g., automating 70–80% of compliance wor…" at bounding box center [834, 192] width 391 height 91
drag, startPoint x: 771, startPoint y: 222, endPoint x: 986, endPoint y: 231, distance: 215.7
click at [844, 231] on li "Messaging about ease of use, multi-framework support, and trust center capabili…" at bounding box center [834, 211] width 391 height 51
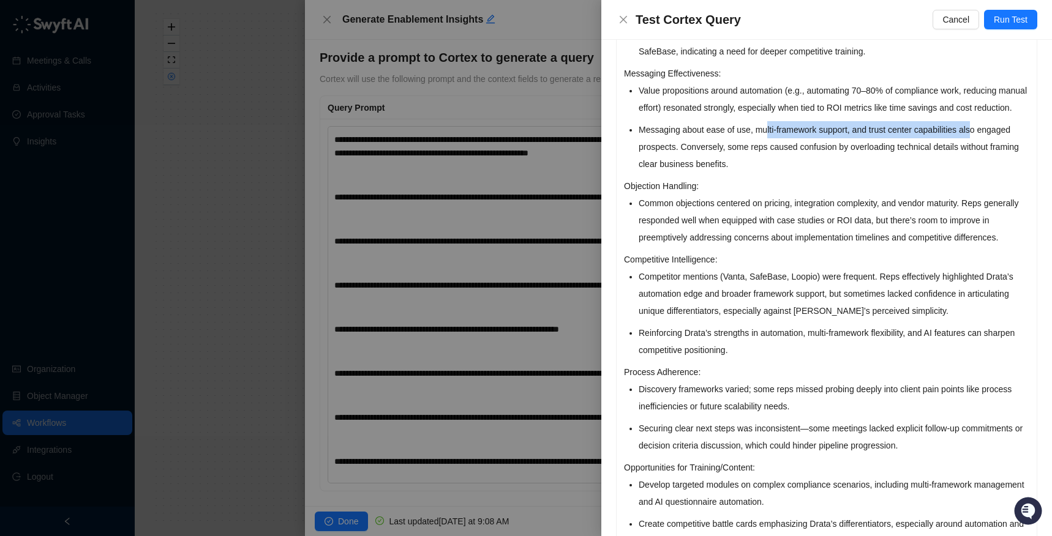
scroll to position [230, 0]
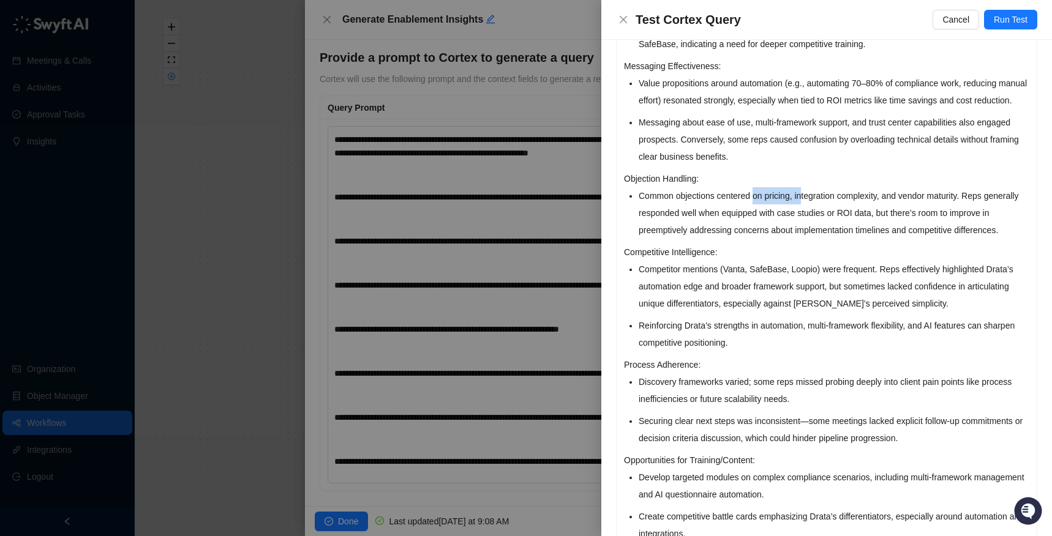
click at [806, 230] on li "Common objections centered on pricing, integration complexity, and vendor matur…" at bounding box center [834, 212] width 391 height 51
drag, startPoint x: 847, startPoint y: 233, endPoint x: 900, endPoint y: 232, distance: 52.7
click at [844, 232] on li "Common objections centered on pricing, integration complexity, and vendor matur…" at bounding box center [834, 212] width 391 height 51
drag, startPoint x: 917, startPoint y: 231, endPoint x: 991, endPoint y: 229, distance: 74.1
click at [844, 229] on li "Common objections centered on pricing, integration complexity, and vendor matur…" at bounding box center [834, 212] width 391 height 51
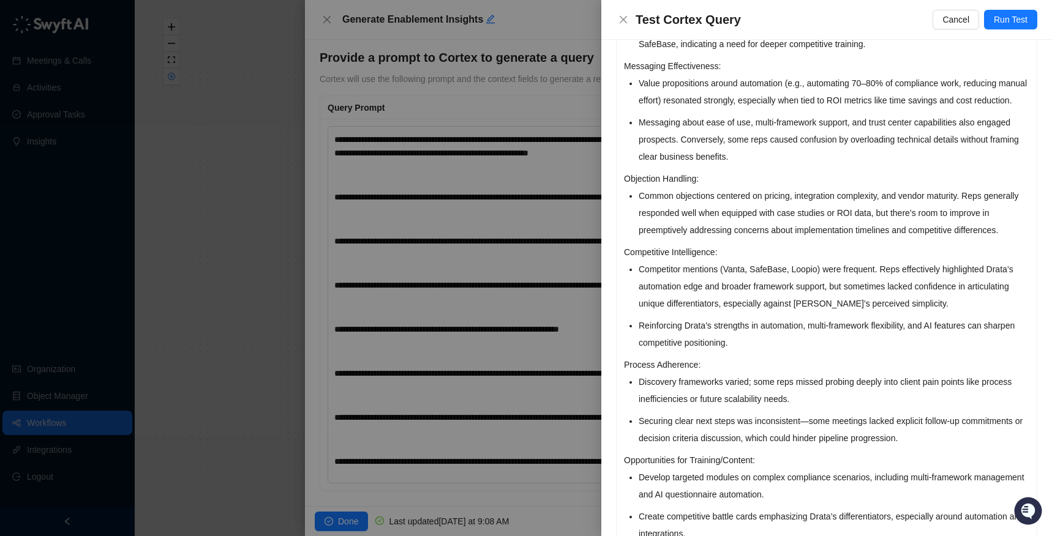
click at [803, 312] on li "Competitor mentions (Vanta, SafeBase, Loopio) were frequent. Reps effectively h…" at bounding box center [834, 286] width 391 height 51
drag, startPoint x: 679, startPoint y: 249, endPoint x: 905, endPoint y: 239, distance: 226.1
click at [844, 239] on li "Common objections centered on pricing, integration complexity, and vendor matur…" at bounding box center [834, 212] width 391 height 51
drag, startPoint x: 672, startPoint y: 262, endPoint x: 836, endPoint y: 280, distance: 165.1
click at [836, 239] on li "Common objections centered on pricing, integration complexity, and vendor matur…" at bounding box center [834, 212] width 391 height 51
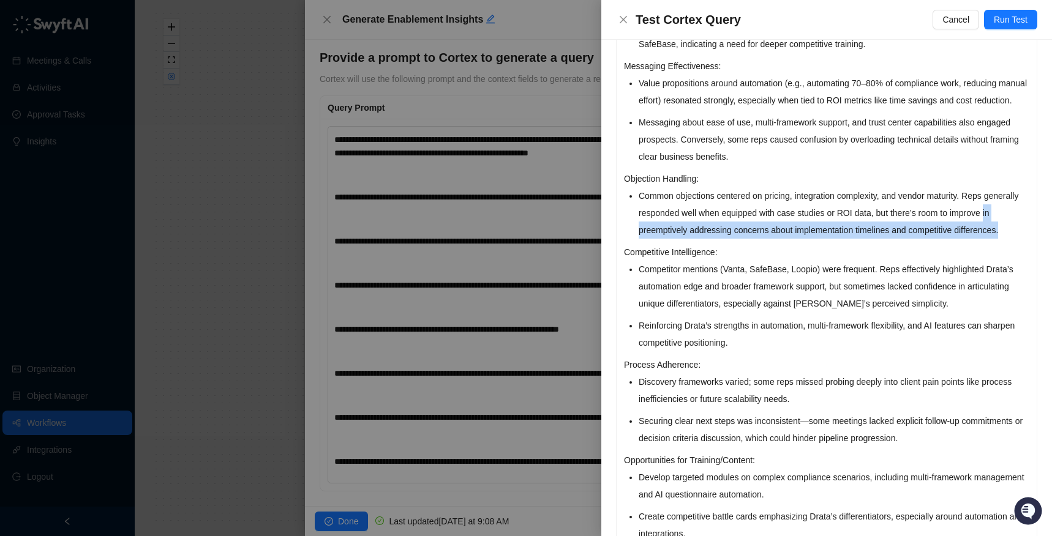
click at [783, 312] on li "Competitor mentions (Vanta, SafeBase, Loopio) were frequent. Reps effectively h…" at bounding box center [834, 286] width 391 height 51
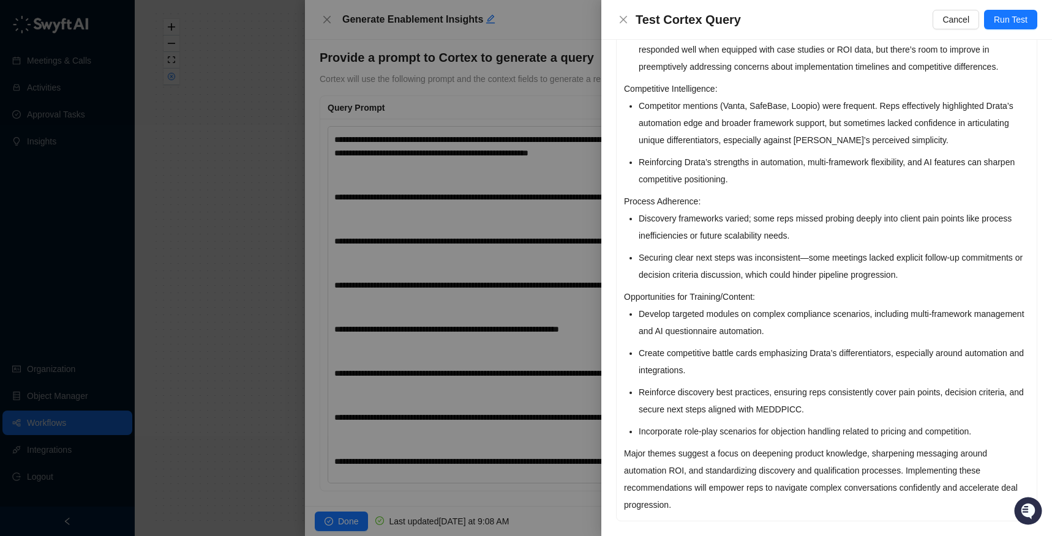
scroll to position [445, 0]
drag, startPoint x: 636, startPoint y: 295, endPoint x: 810, endPoint y: 292, distance: 174.5
click at [810, 292] on p "Opportunities for Training/Content:" at bounding box center [826, 296] width 405 height 17
click at [773, 318] on li "Develop targeted modules on complex compliance scenarios, including multi-frame…" at bounding box center [834, 323] width 391 height 34
drag, startPoint x: 680, startPoint y: 317, endPoint x: 872, endPoint y: 318, distance: 192.3
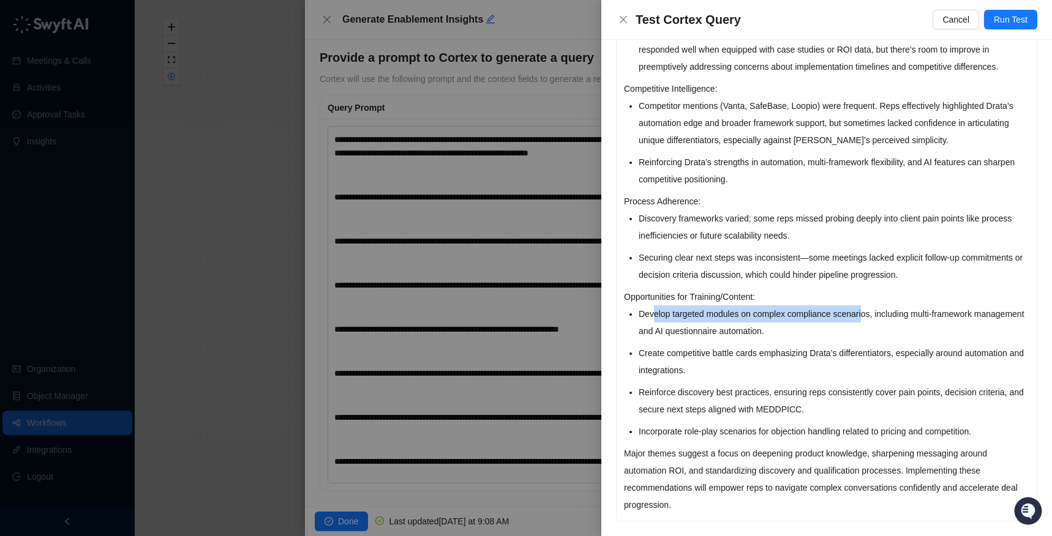
click at [844, 318] on li "Develop targeted modules on complex compliance scenarios, including multi-frame…" at bounding box center [834, 323] width 391 height 34
click at [844, 320] on li "Develop targeted modules on complex compliance scenarios, including multi-frame…" at bounding box center [834, 323] width 391 height 34
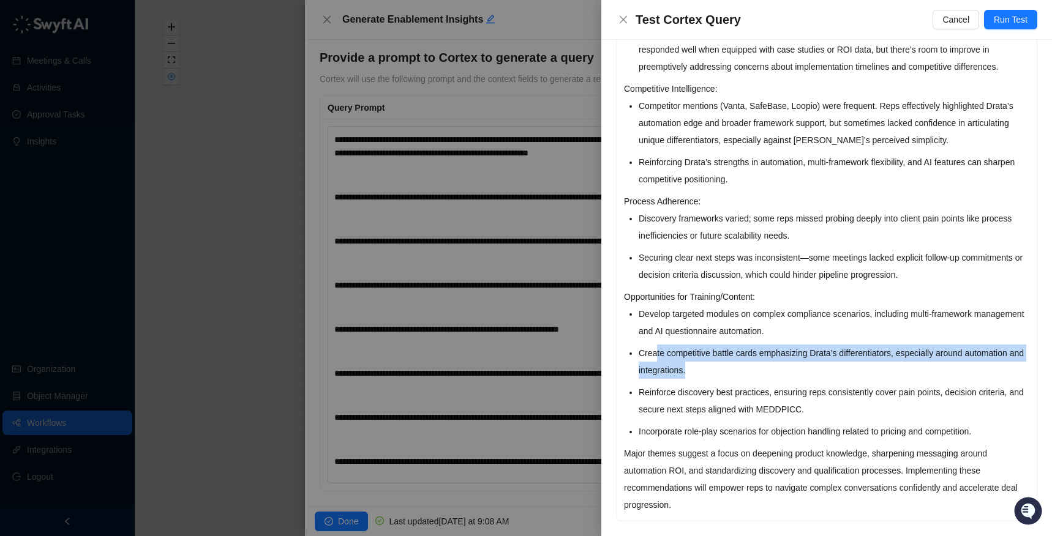
drag, startPoint x: 656, startPoint y: 353, endPoint x: 904, endPoint y: 365, distance: 248.3
click at [844, 365] on li "Create competitive battle cards emphasizing Drata’s differentiators, especially…" at bounding box center [834, 362] width 391 height 34
click at [844, 370] on li "Create competitive battle cards emphasizing Drata’s differentiators, especially…" at bounding box center [834, 362] width 391 height 34
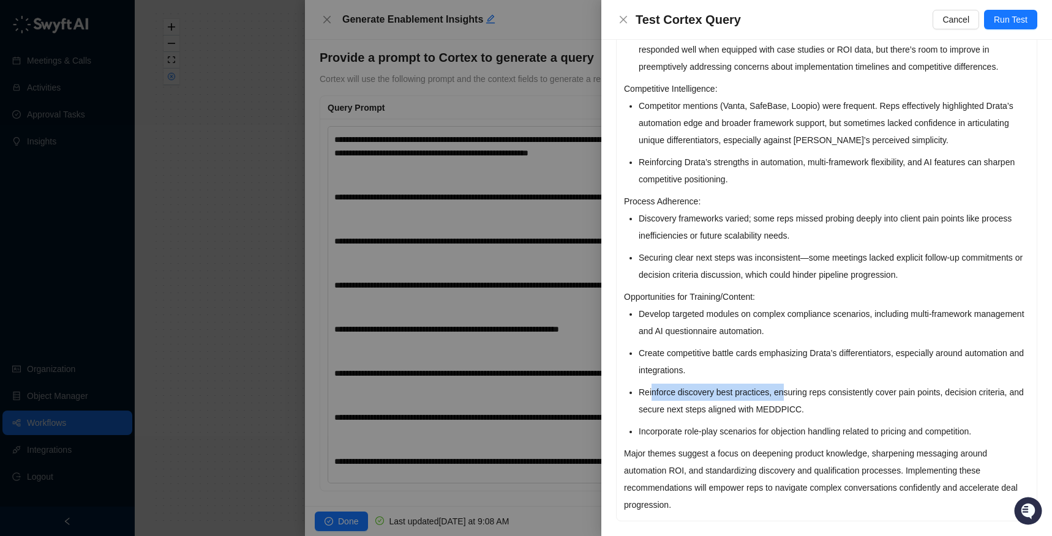
drag, startPoint x: 651, startPoint y: 393, endPoint x: 790, endPoint y: 386, distance: 139.8
click at [790, 386] on li "Reinforce discovery best practices, ensuring reps consistently cover pain point…" at bounding box center [834, 401] width 391 height 34
click at [791, 400] on li "Reinforce discovery best practices, ensuring reps consistently cover pain point…" at bounding box center [834, 401] width 391 height 34
drag, startPoint x: 690, startPoint y: 408, endPoint x: 843, endPoint y: 403, distance: 153.1
click at [843, 403] on li "Reinforce discovery best practices, ensuring reps consistently cover pain point…" at bounding box center [834, 401] width 391 height 34
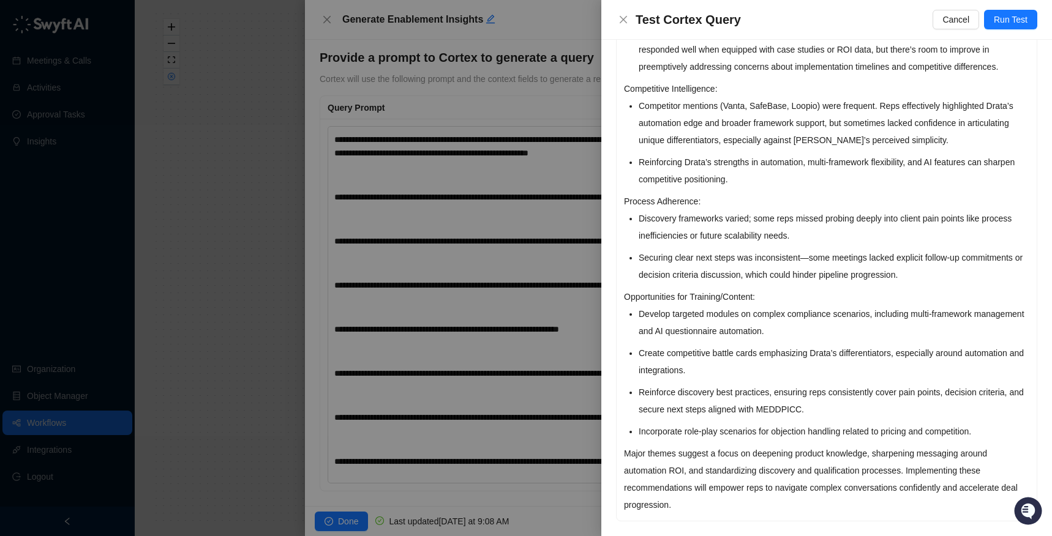
click at [844, 409] on li "Reinforce discovery best practices, ensuring reps consistently cover pain point…" at bounding box center [834, 401] width 391 height 34
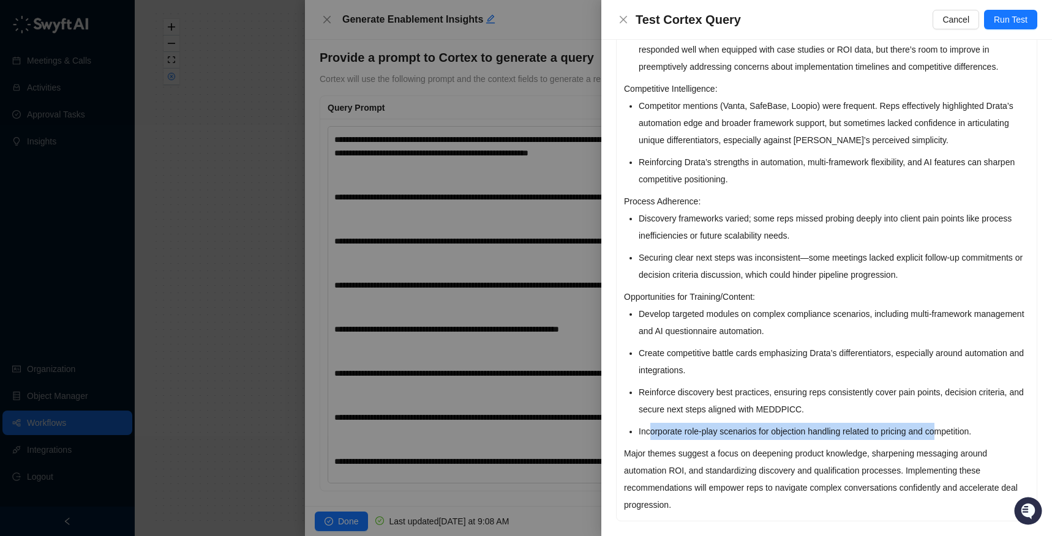
drag, startPoint x: 649, startPoint y: 437, endPoint x: 951, endPoint y: 423, distance: 302.1
click at [844, 423] on li "Incorporate role-play scenarios for objection handling related to pricing and c…" at bounding box center [834, 431] width 391 height 17
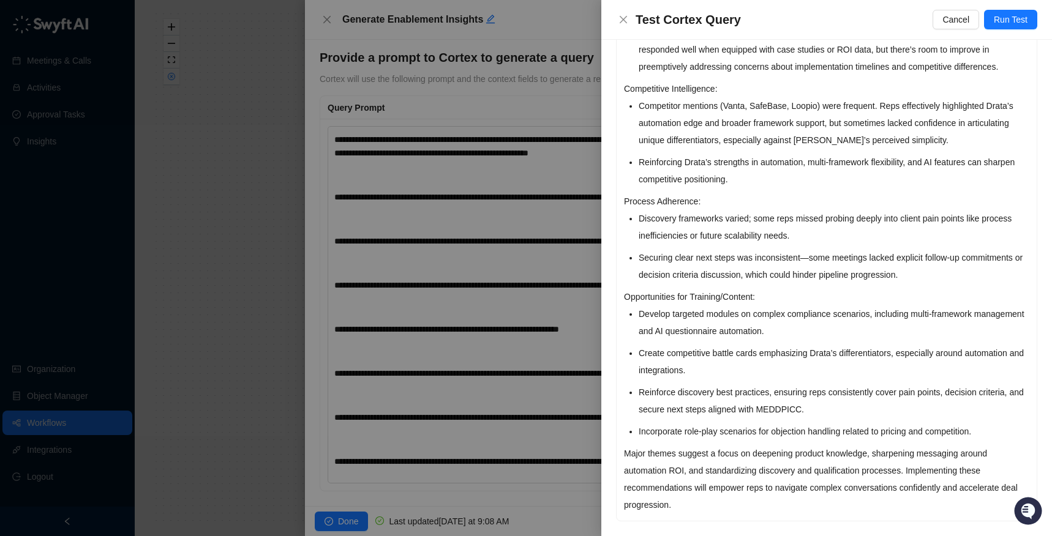
click at [844, 413] on li "Reinforce discovery best practices, ensuring reps consistently cover pain point…" at bounding box center [834, 401] width 391 height 34
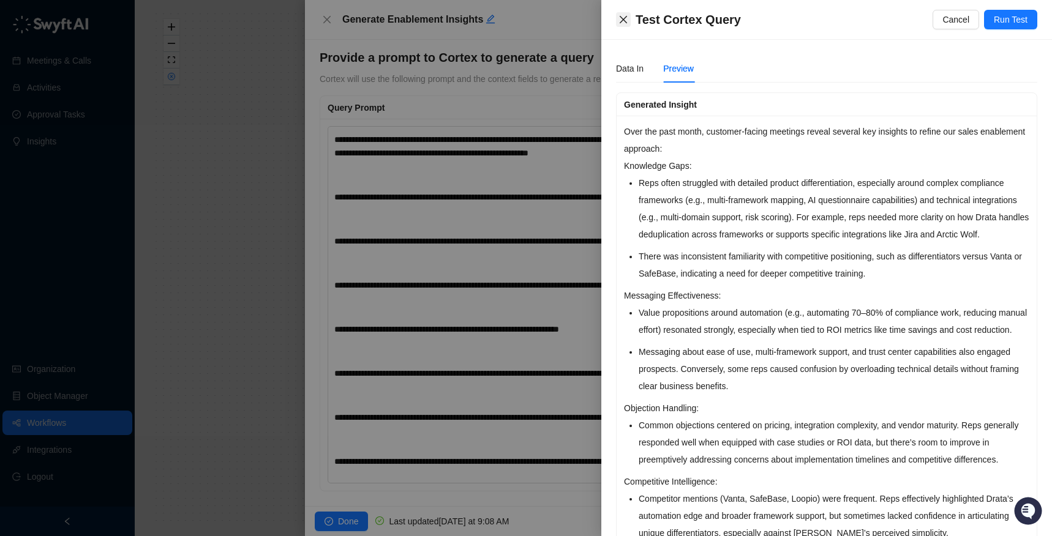
click at [626, 17] on icon "close" at bounding box center [623, 19] width 7 height 7
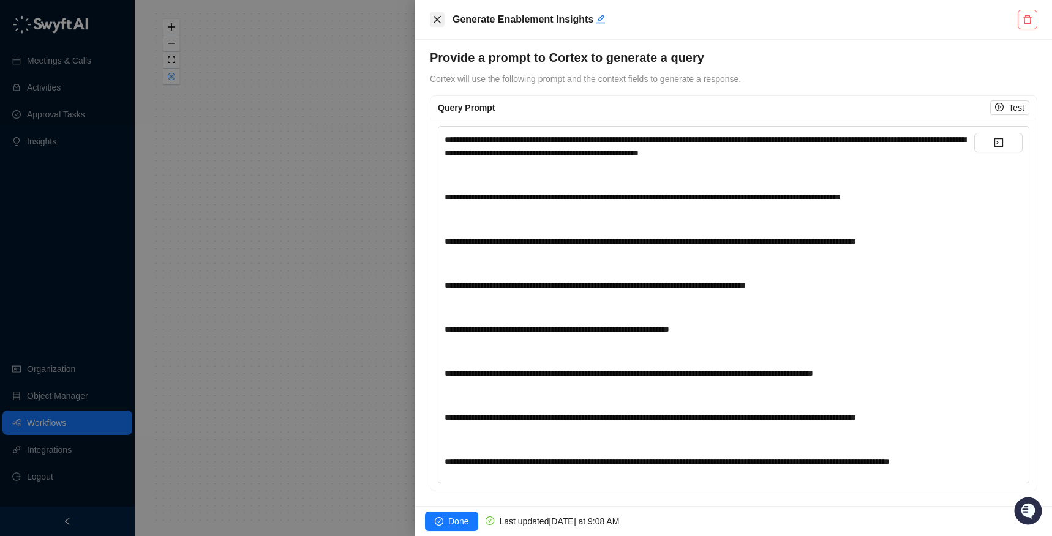
click at [432, 19] on button "Close" at bounding box center [437, 19] width 15 height 15
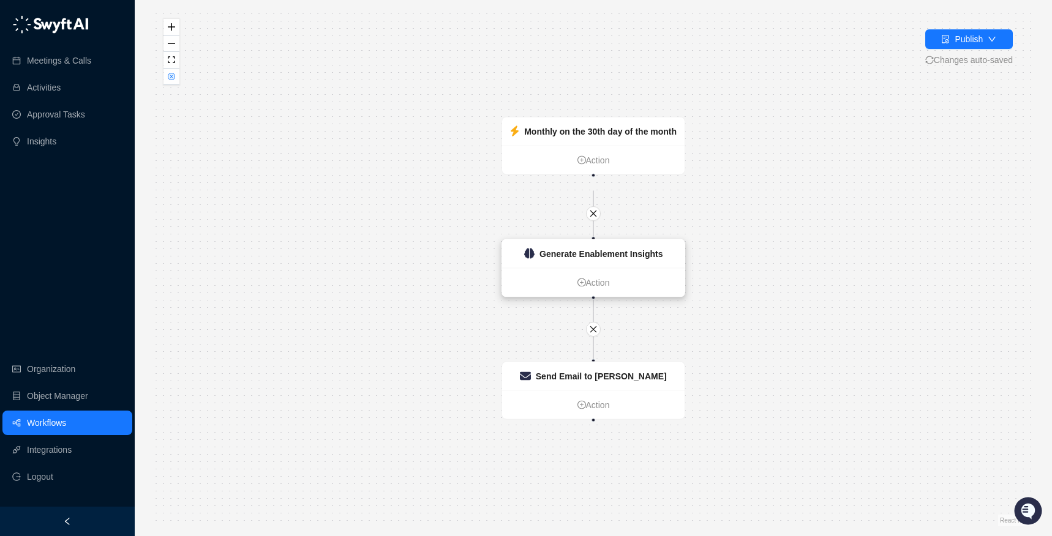
click at [574, 243] on div "Generate Enablement Insights" at bounding box center [593, 254] width 182 height 28
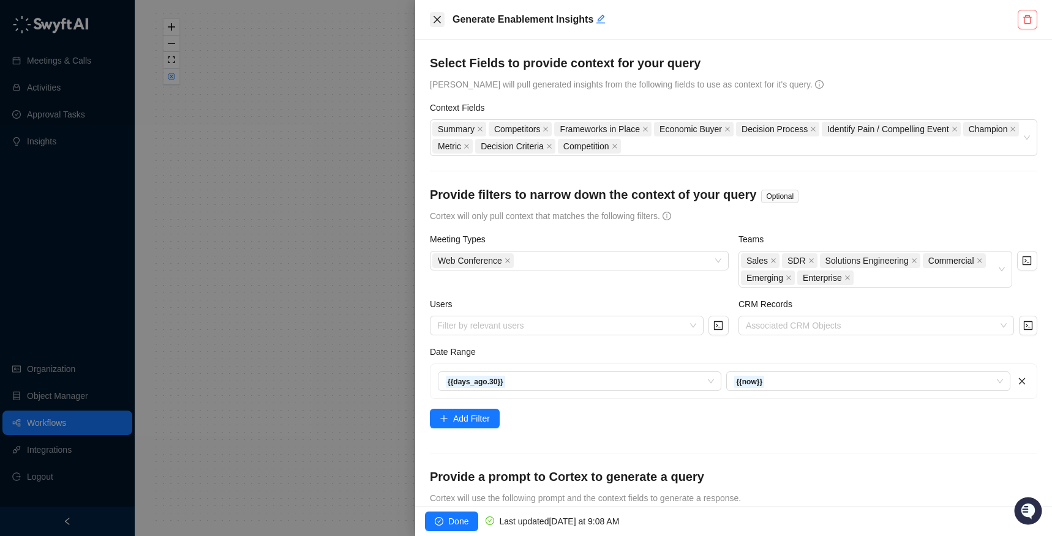
click at [432, 21] on icon "close" at bounding box center [437, 20] width 10 height 10
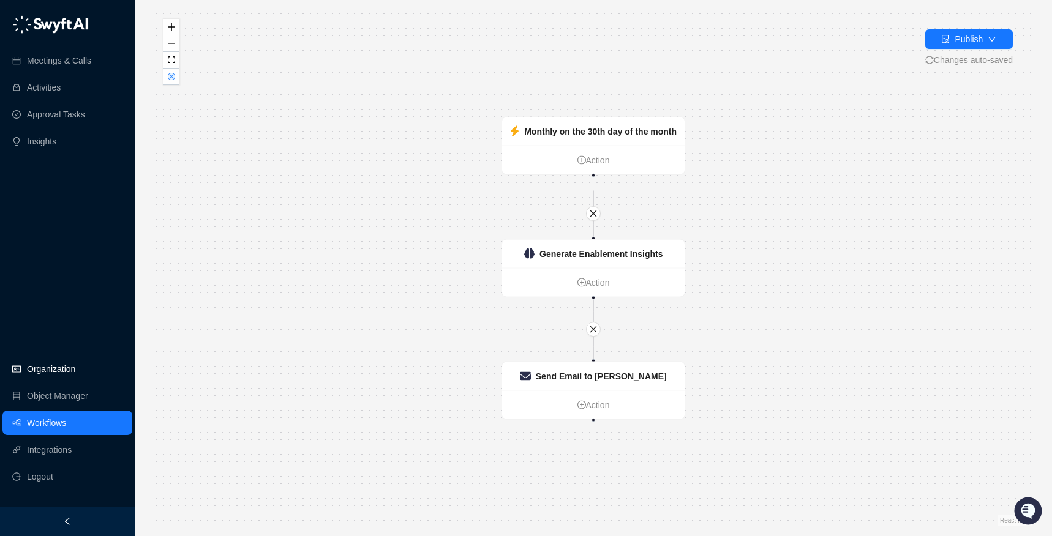
click at [54, 376] on link "Organization" at bounding box center [51, 369] width 48 height 24
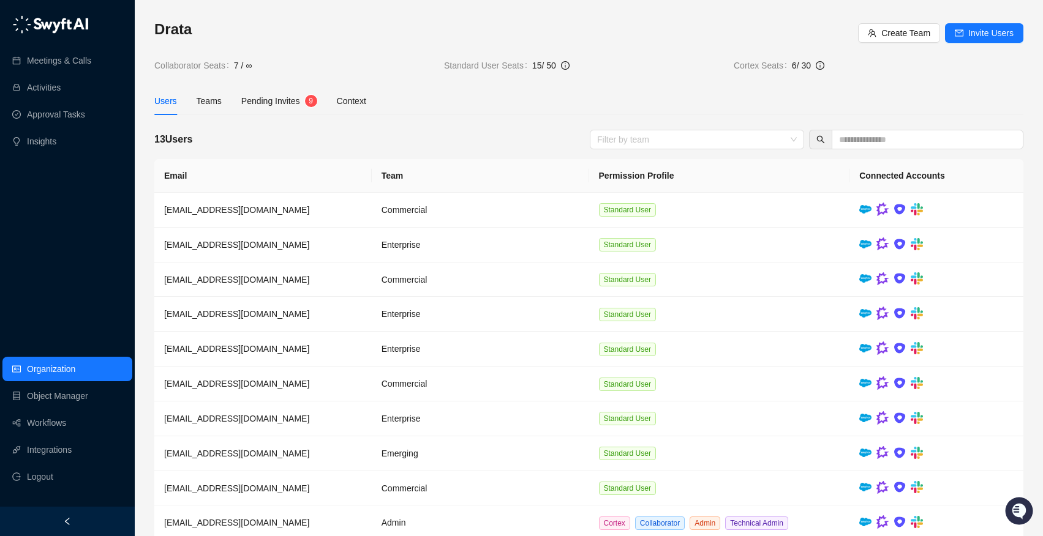
click at [227, 99] on div "Users Teams Pending Invites 9 Context" at bounding box center [260, 101] width 212 height 28
click at [222, 99] on div "Teams" at bounding box center [209, 100] width 25 height 13
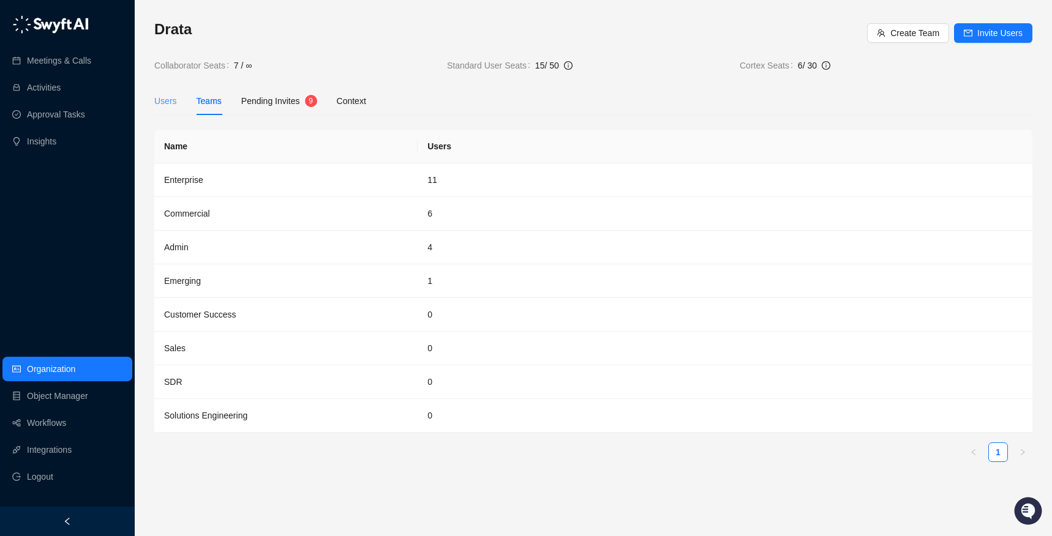
click at [162, 108] on div "Users" at bounding box center [165, 101] width 23 height 28
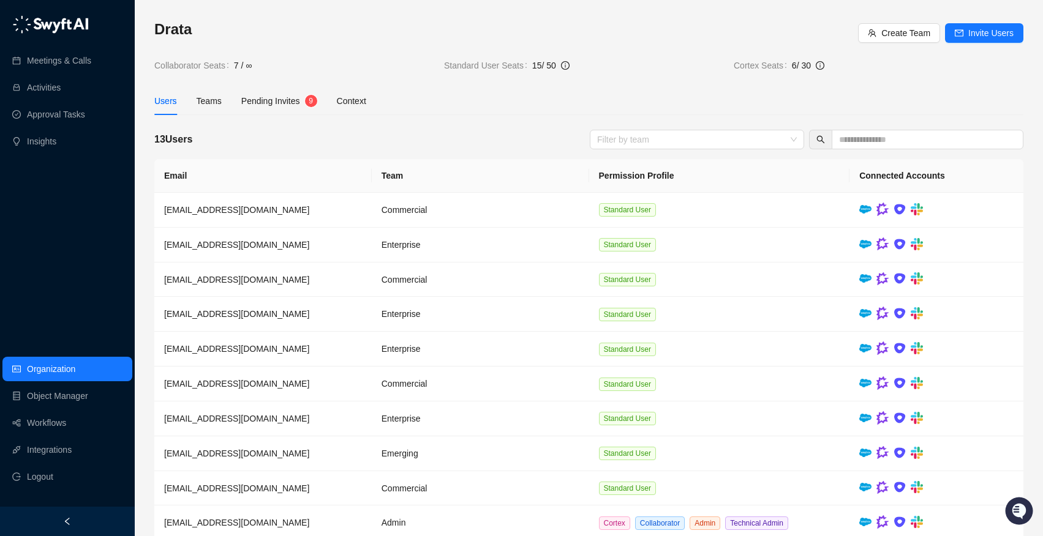
click at [67, 366] on link "Organization" at bounding box center [51, 369] width 48 height 24
drag, startPoint x: 812, startPoint y: 66, endPoint x: 778, endPoint y: 67, distance: 34.9
click at [778, 67] on div "Cortex Seats 6 / 30" at bounding box center [878, 65] width 290 height 13
click at [641, 54] on div "Drata Create Team Invite Users Collaborator Seats 7 / ∞ Standard User Seats 15 …" at bounding box center [588, 46] width 869 height 53
click at [54, 137] on link "Insights" at bounding box center [41, 141] width 29 height 24
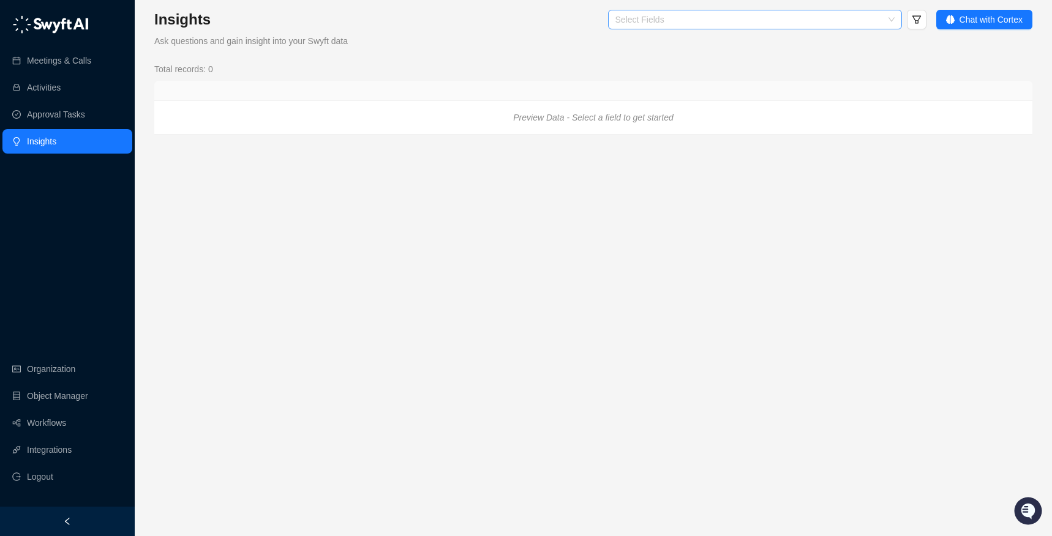
click at [715, 15] on div at bounding box center [748, 19] width 276 height 9
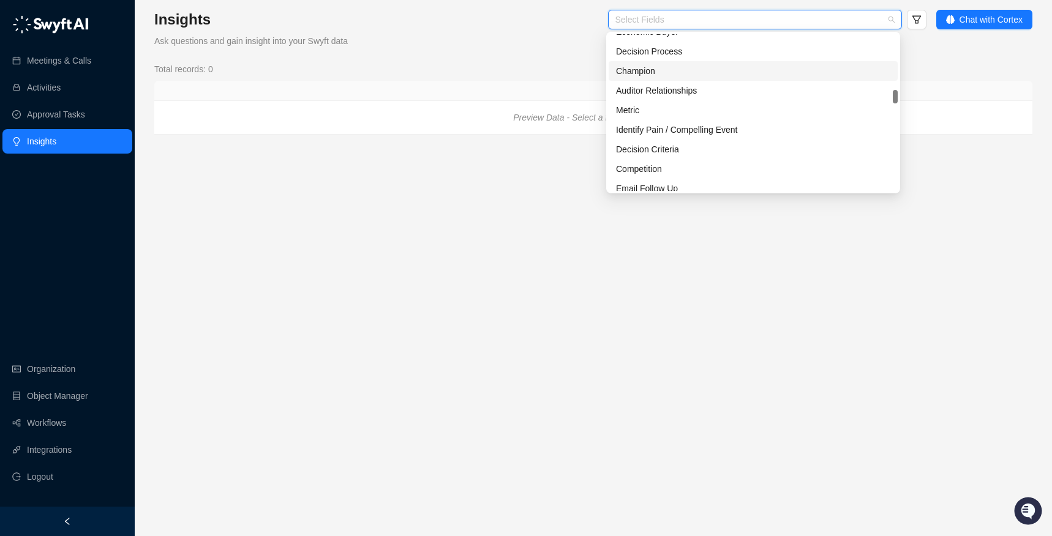
scroll to position [296, 0]
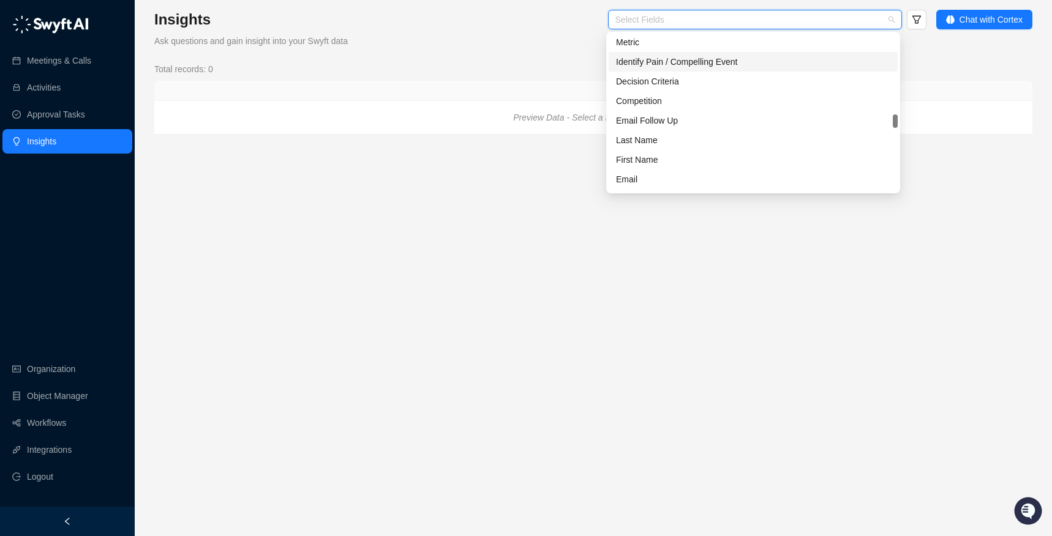
click at [672, 63] on div "Identify Pain / Compelling Event" at bounding box center [753, 61] width 274 height 13
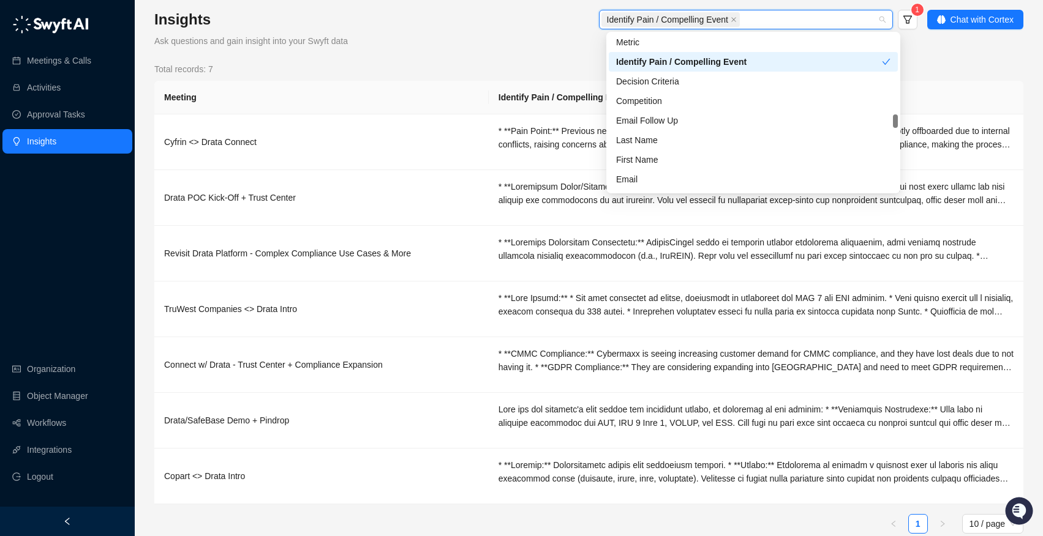
click at [844, 71] on div "Total records: 7" at bounding box center [588, 68] width 869 height 13
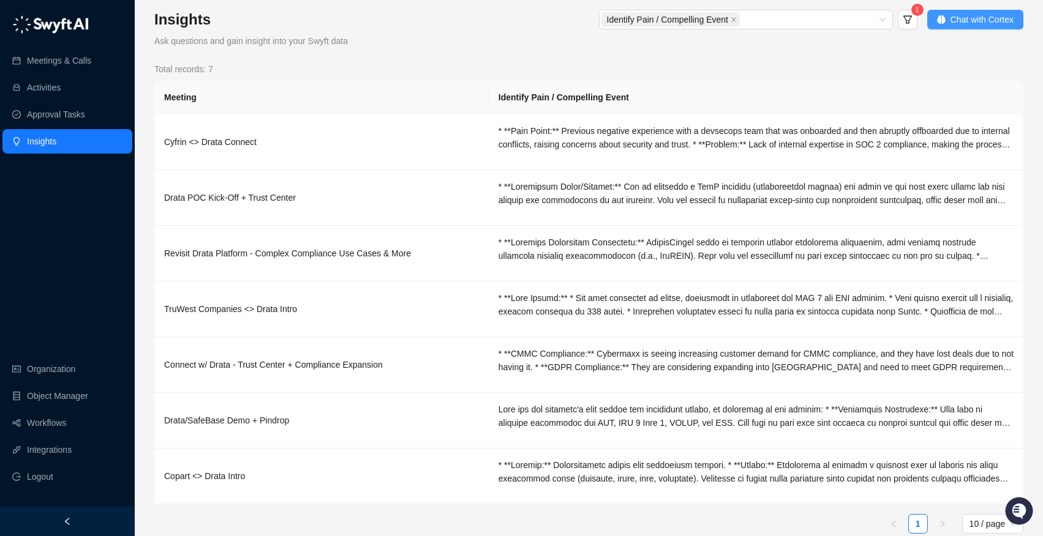
click at [844, 13] on span "Chat with Cortex" at bounding box center [981, 19] width 63 height 13
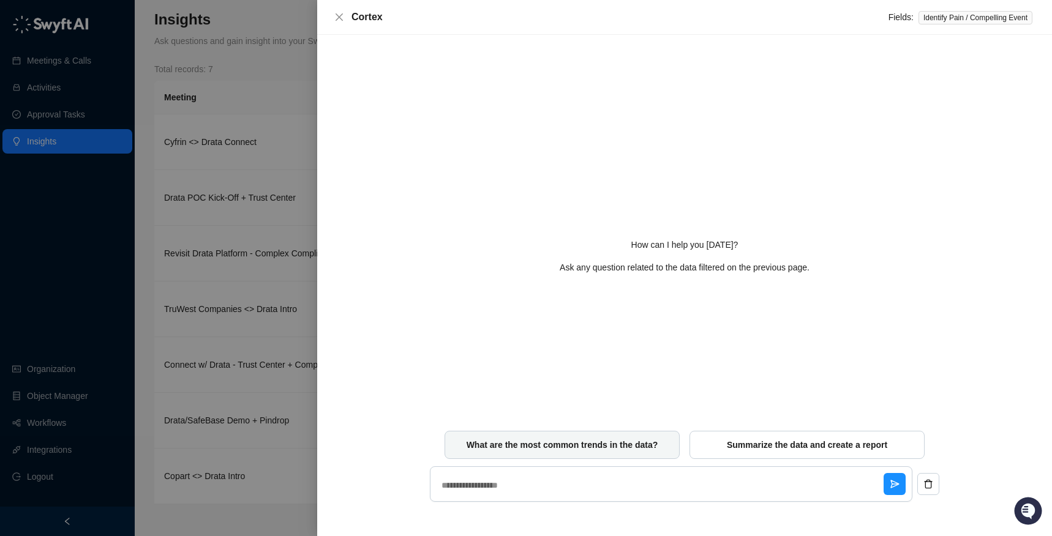
click at [591, 451] on button "What are the most common trends in the data?" at bounding box center [562, 445] width 235 height 28
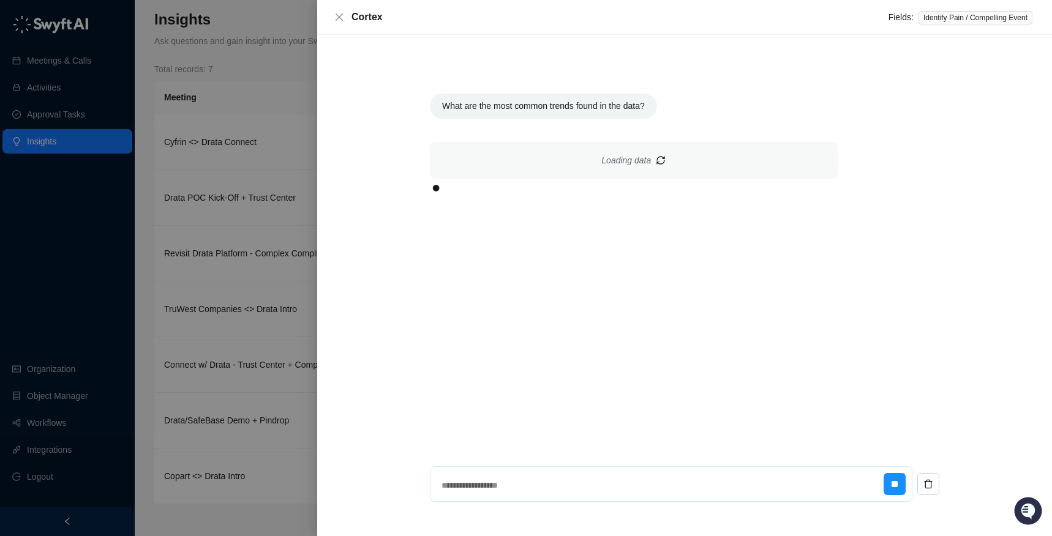
type textarea "*"
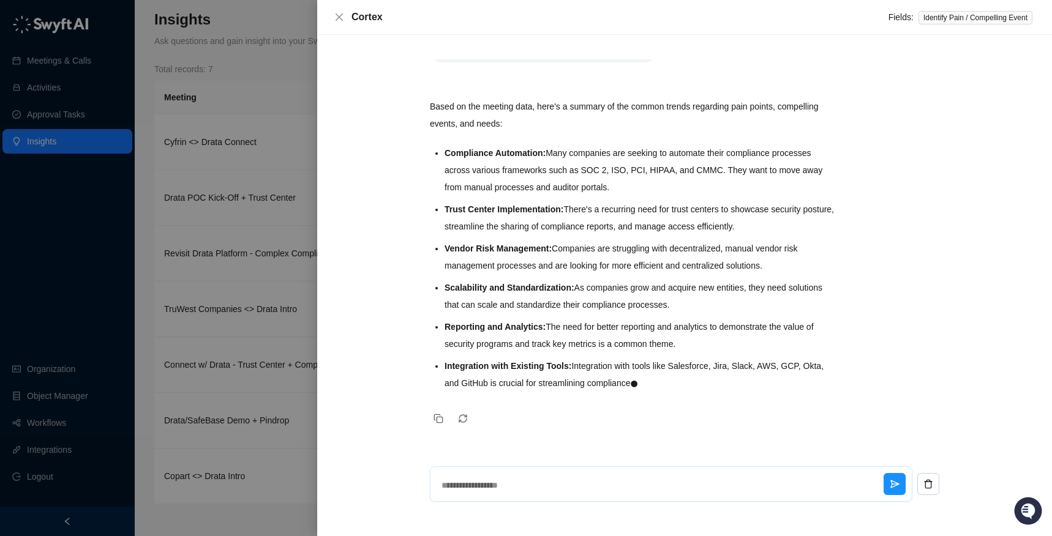
scroll to position [86, 0]
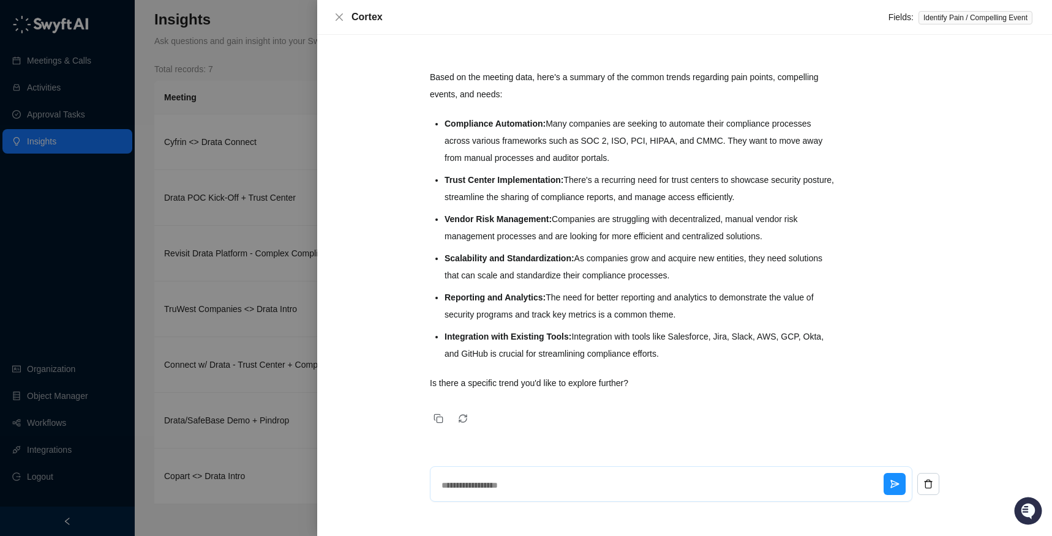
click at [512, 483] on textarea at bounding box center [660, 486] width 447 height 32
type textarea "*"
type textarea "**"
type textarea "*"
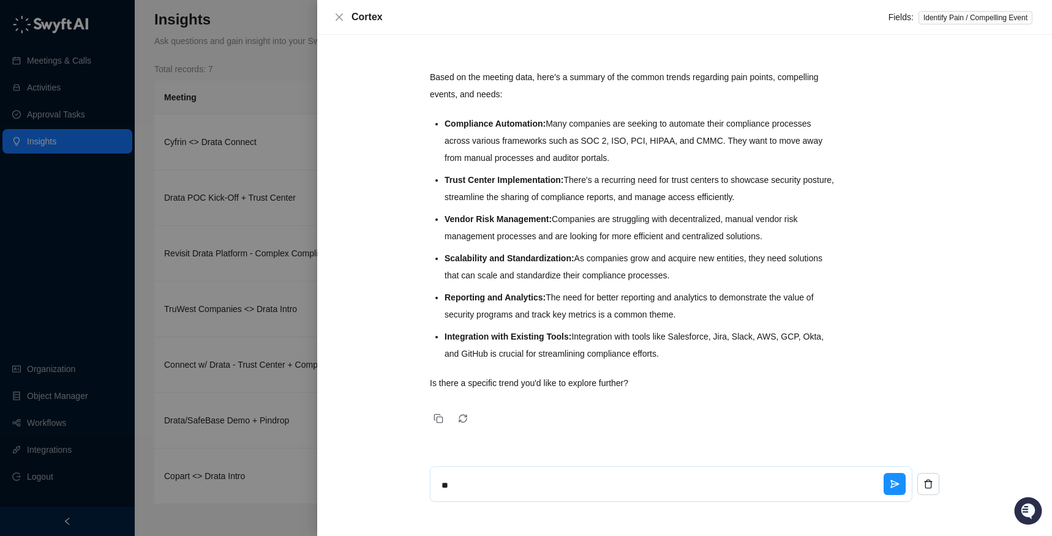
type textarea "***"
type textarea "*"
type textarea "****"
type textarea "*"
type textarea "****"
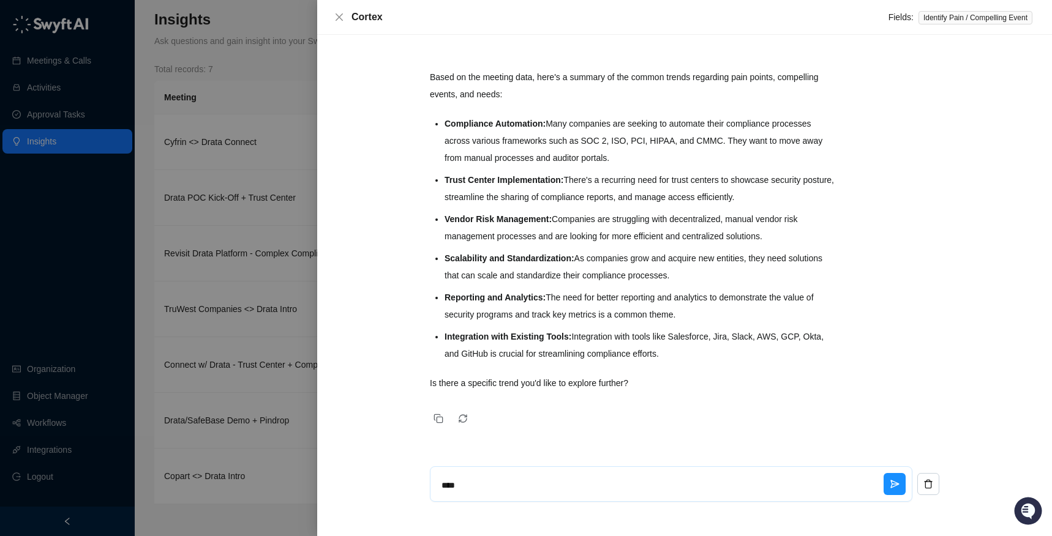
type textarea "*"
type textarea "******"
type textarea "*"
type textarea "*******"
type textarea "*"
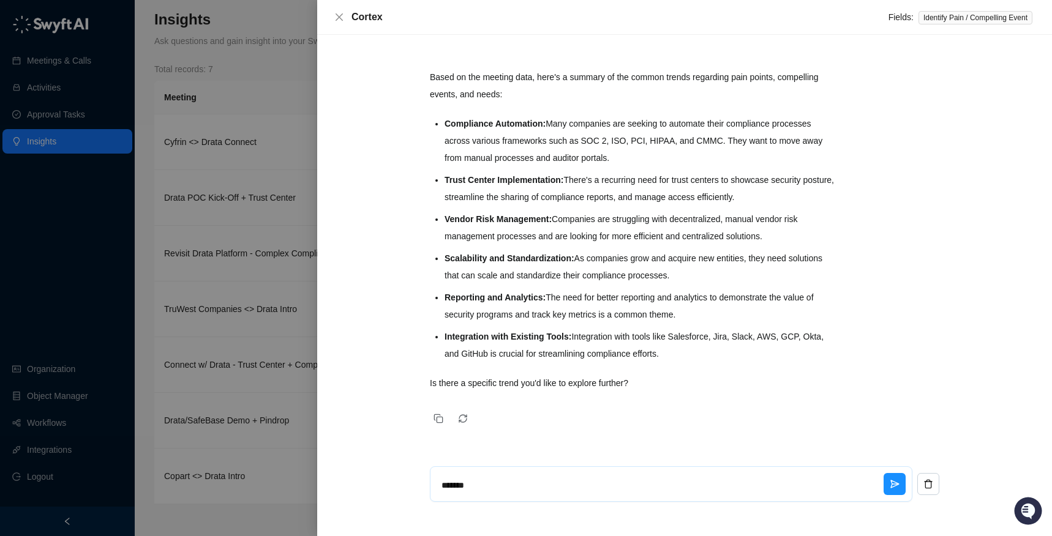
type textarea "*******"
type textarea "*"
type textarea "*********"
type textarea "*"
type textarea "**********"
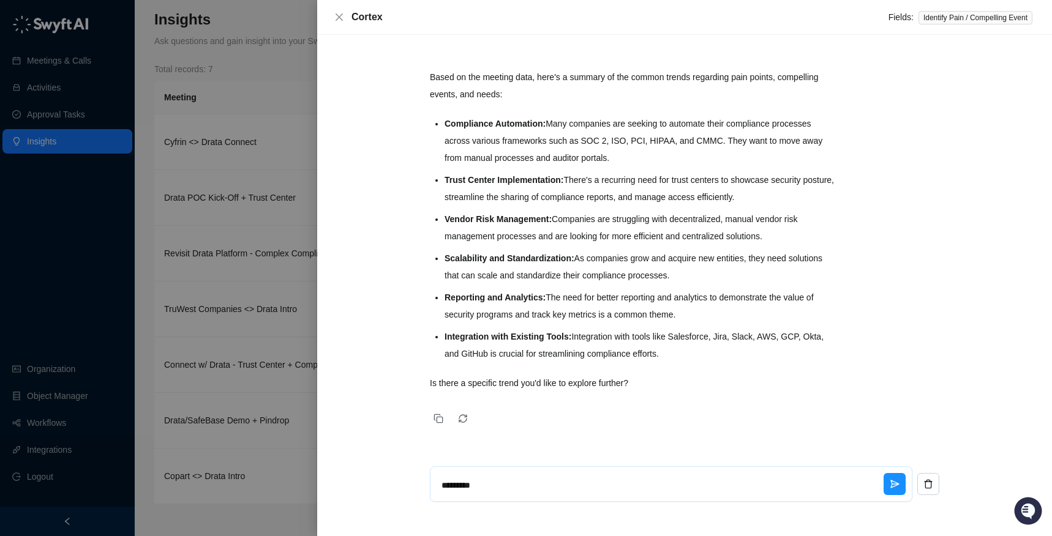
type textarea "*"
type textarea "**********"
type textarea "*"
type textarea "**********"
type textarea "*"
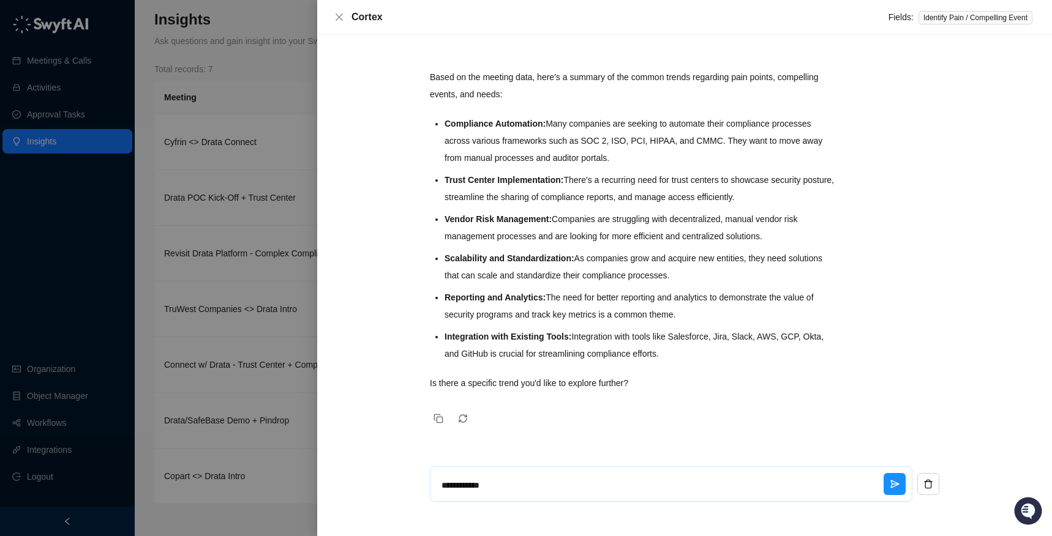
type textarea "**********"
type textarea "*"
type textarea "**********"
type textarea "*"
type textarea "**********"
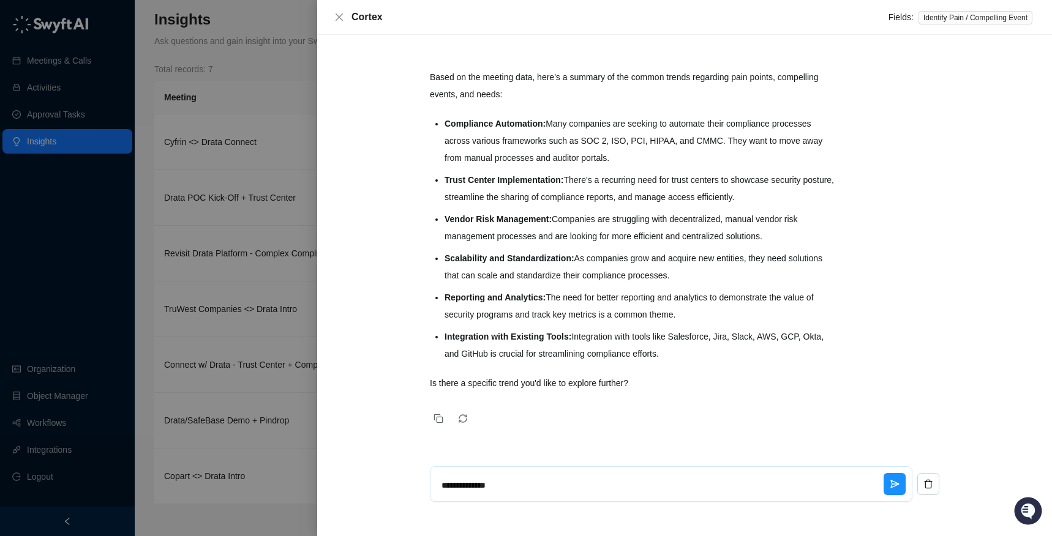
type textarea "*"
type textarea "**********"
type textarea "*"
type textarea "**********"
type textarea "*"
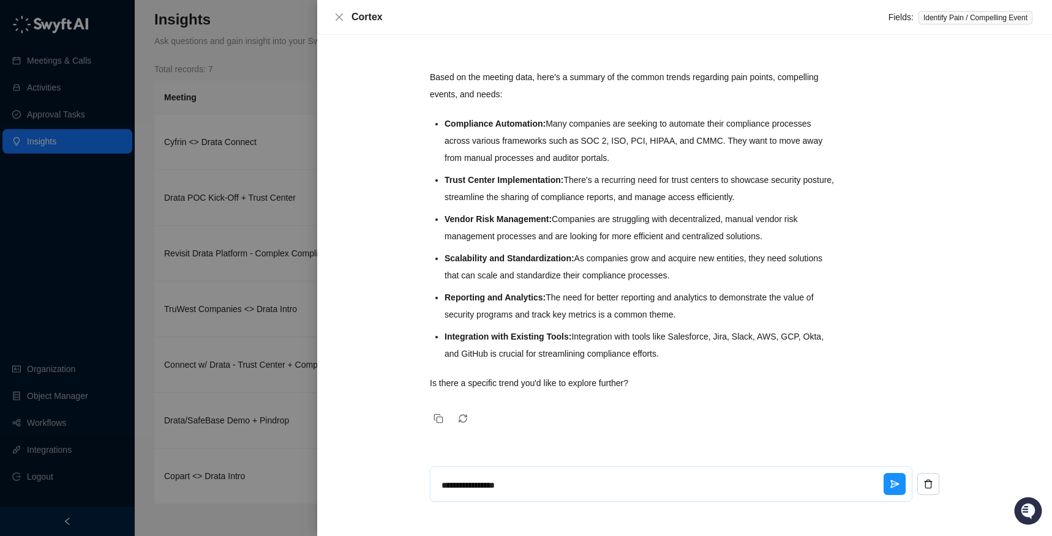
type textarea "**********"
type textarea "*"
type textarea "**********"
type textarea "*"
type textarea "**********"
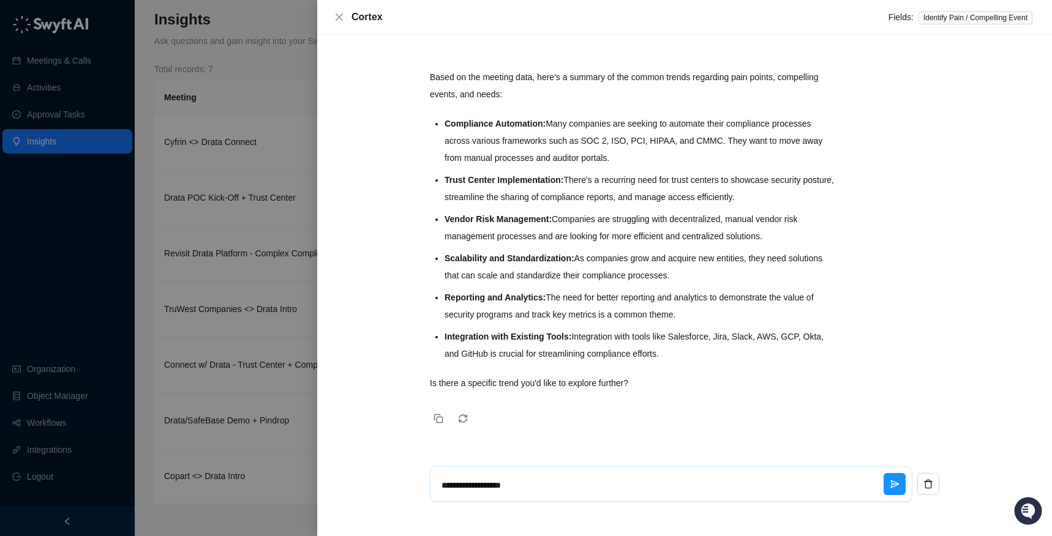
type textarea "*"
type textarea "**********"
type textarea "*"
type textarea "**********"
type textarea "*"
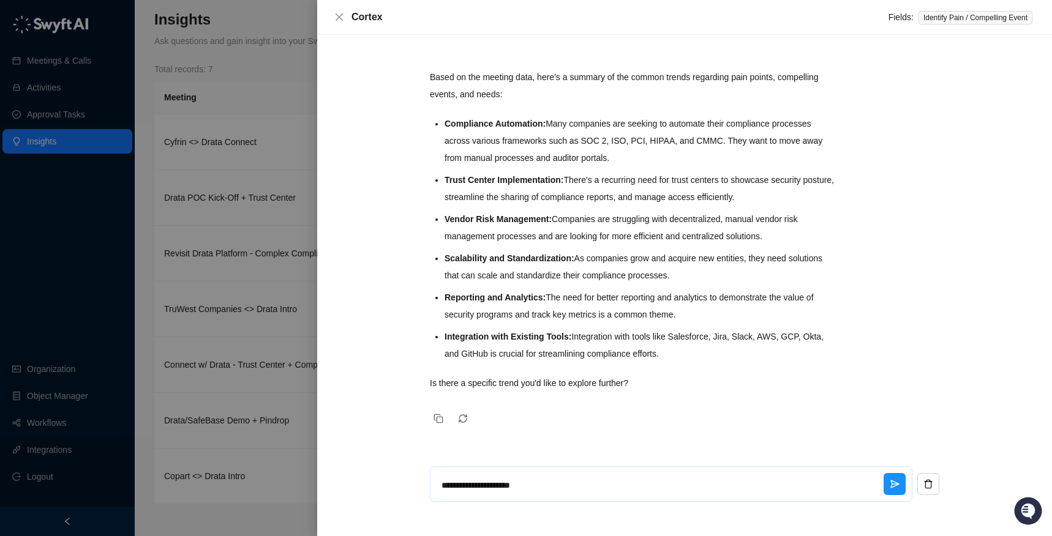
type textarea "**********"
type textarea "*"
type textarea "**********"
type textarea "*"
type textarea "**********"
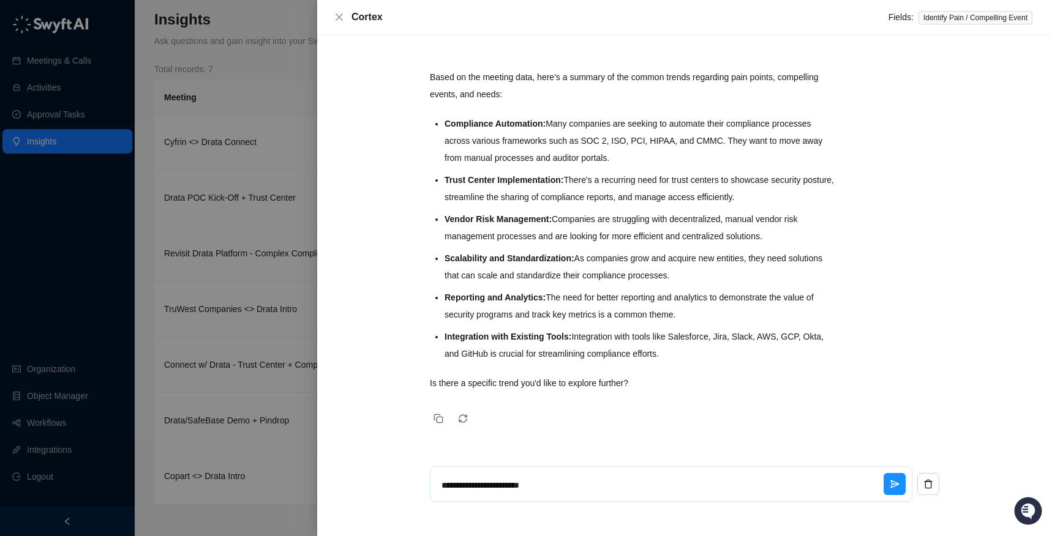
type textarea "*"
type textarea "**********"
type textarea "*"
type textarea "**********"
type textarea "*"
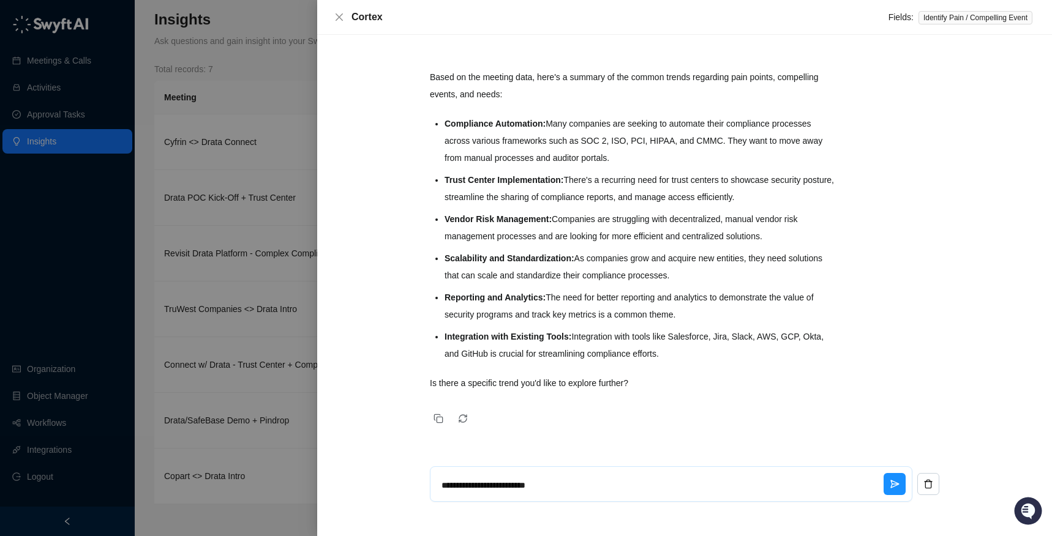
type textarea "**********"
type textarea "*"
type textarea "**********"
type textarea "*"
type textarea "**********"
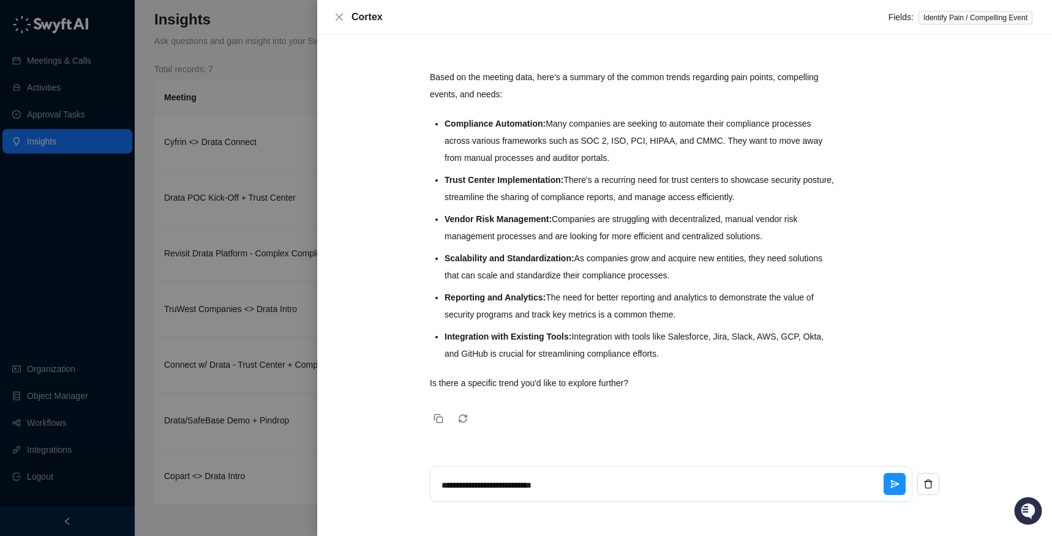
type textarea "*"
type textarea "**********"
type textarea "*"
type textarea "**********"
type textarea "*"
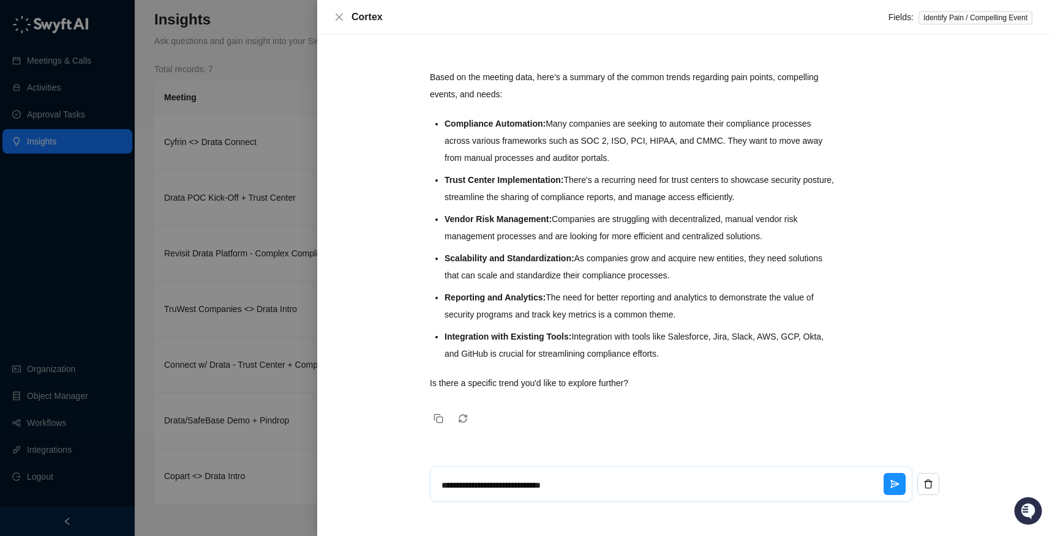
type textarea "**********"
type textarea "*"
type textarea "**********"
type textarea "*"
type textarea "**********"
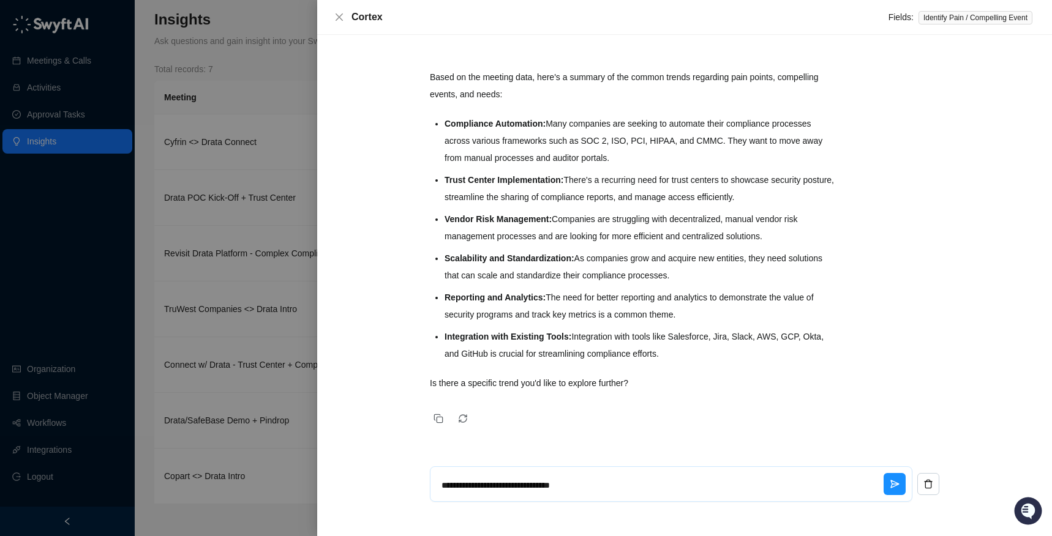
type textarea "*"
type textarea "**********"
type textarea "*"
type textarea "**********"
type textarea "*"
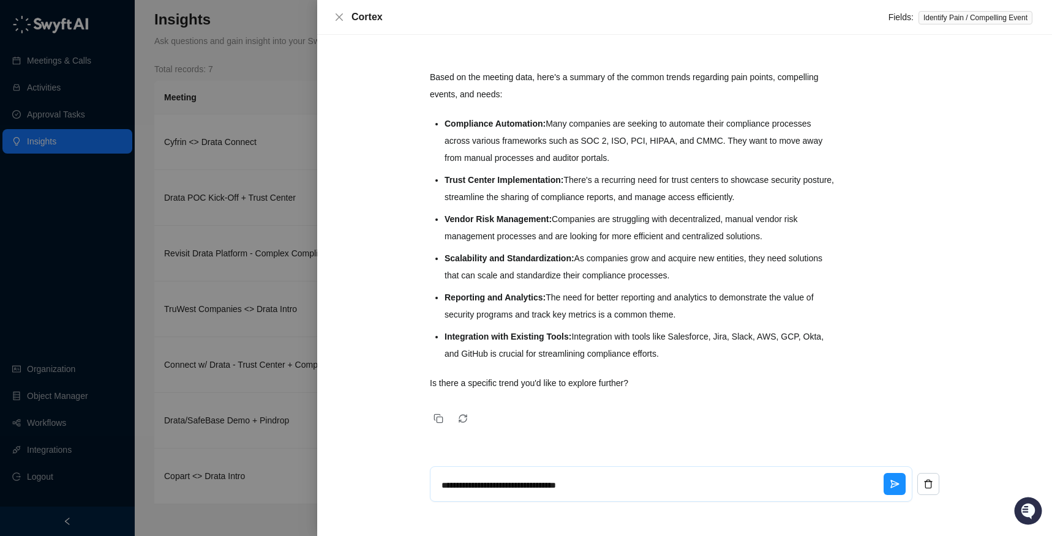
type textarea "**********"
type textarea "*"
type textarea "**********"
type textarea "*"
type textarea "**********"
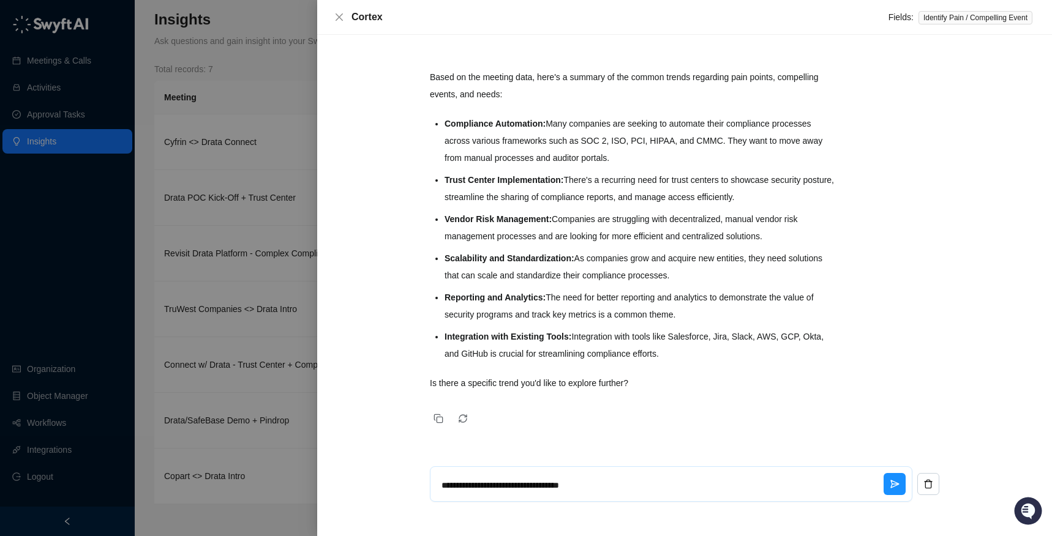
type textarea "*"
type textarea "**********"
type textarea "*"
type textarea "**********"
type textarea "*"
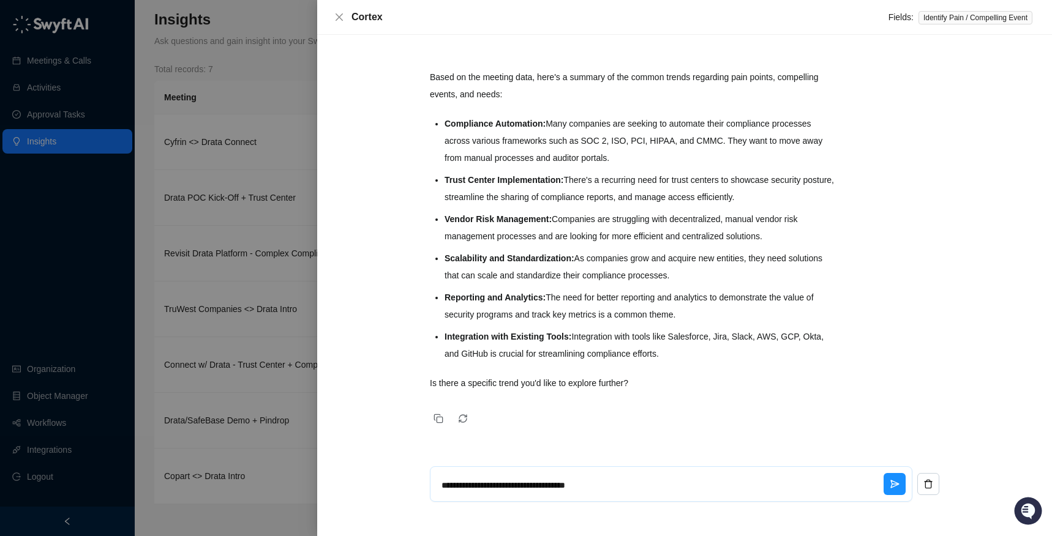
type textarea "**********"
type textarea "*"
type textarea "**********"
type textarea "*"
type textarea "**********"
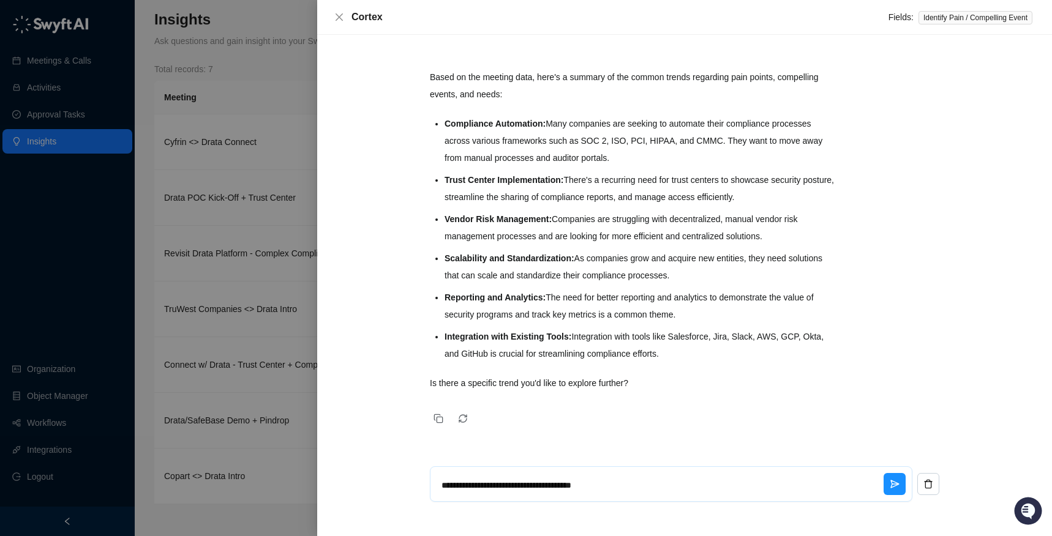
type textarea "*"
type textarea "**********"
type textarea "*"
type textarea "**********"
type textarea "*"
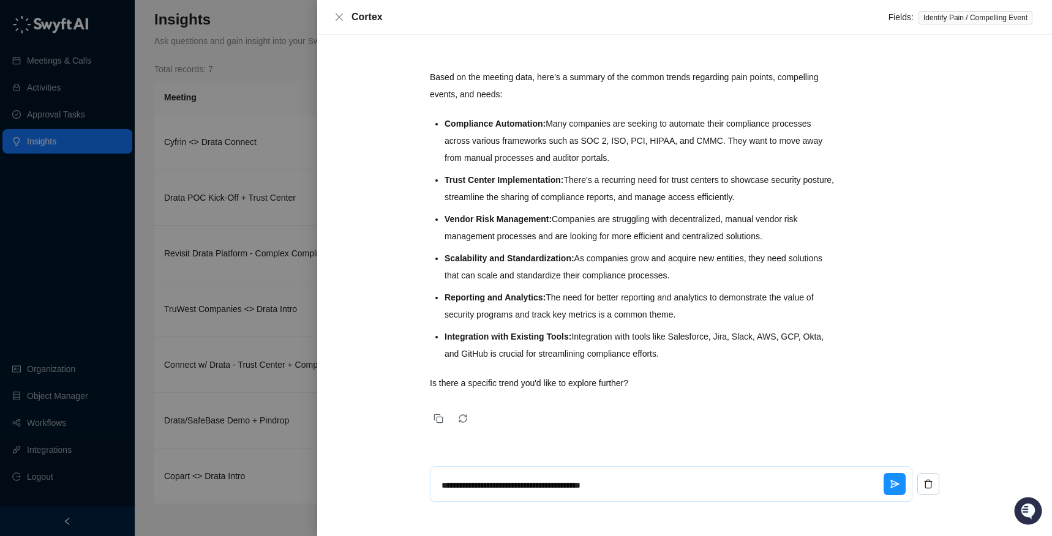
type textarea "**********"
type textarea "*"
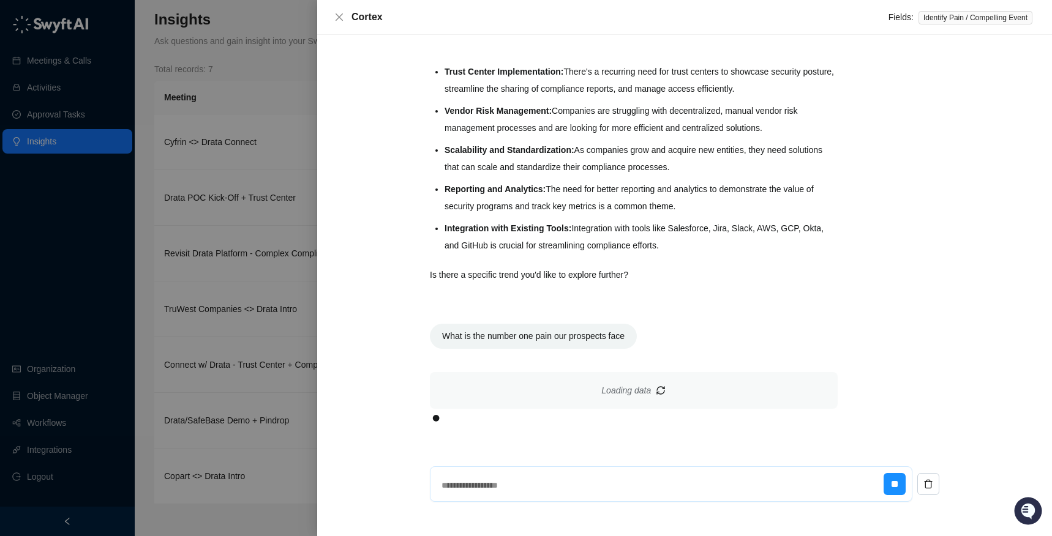
type textarea "*"
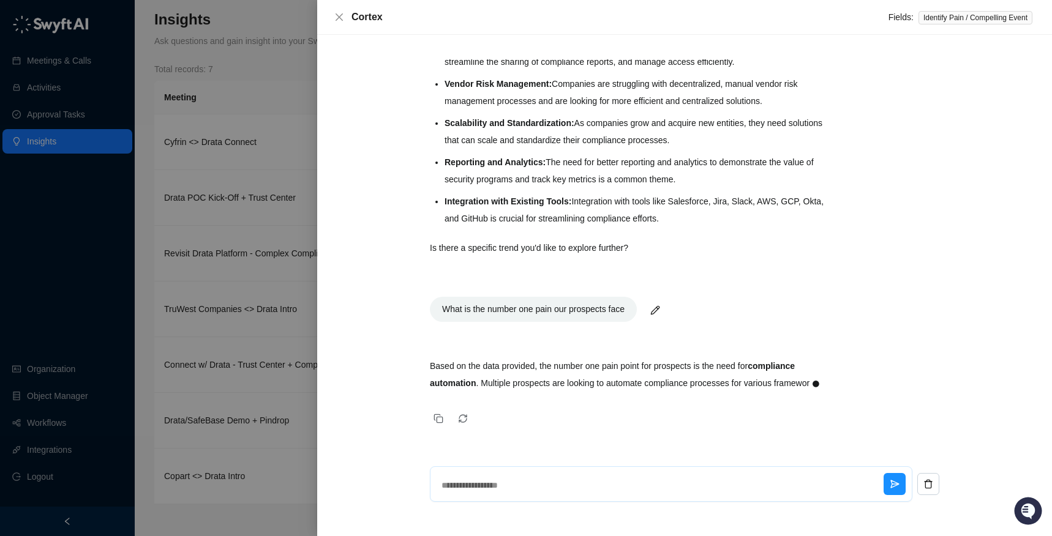
scroll to position [238, 0]
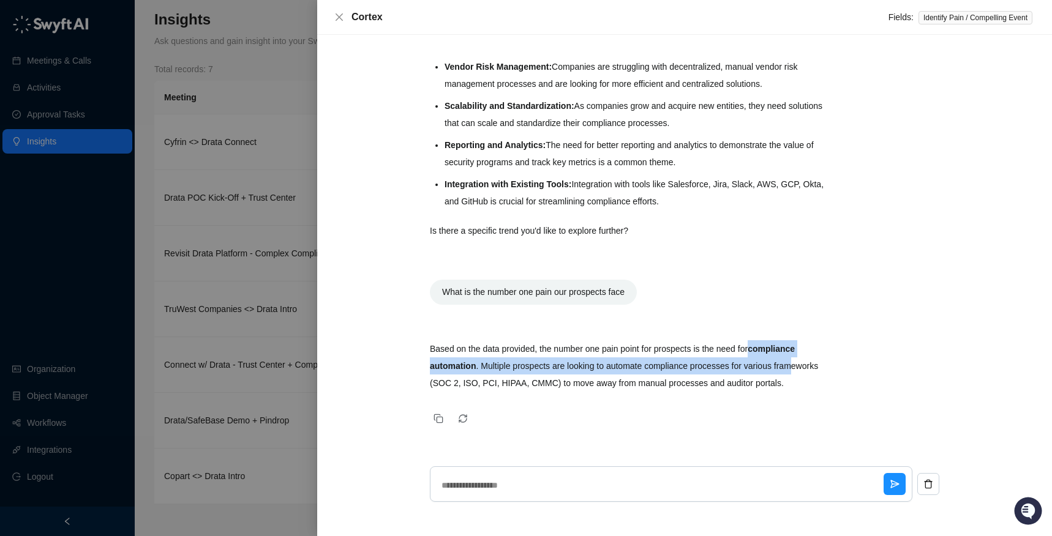
drag, startPoint x: 766, startPoint y: 348, endPoint x: 799, endPoint y: 359, distance: 34.7
click at [799, 359] on p "Based on the data provided, the number one pain point for prospects is the need…" at bounding box center [634, 365] width 408 height 51
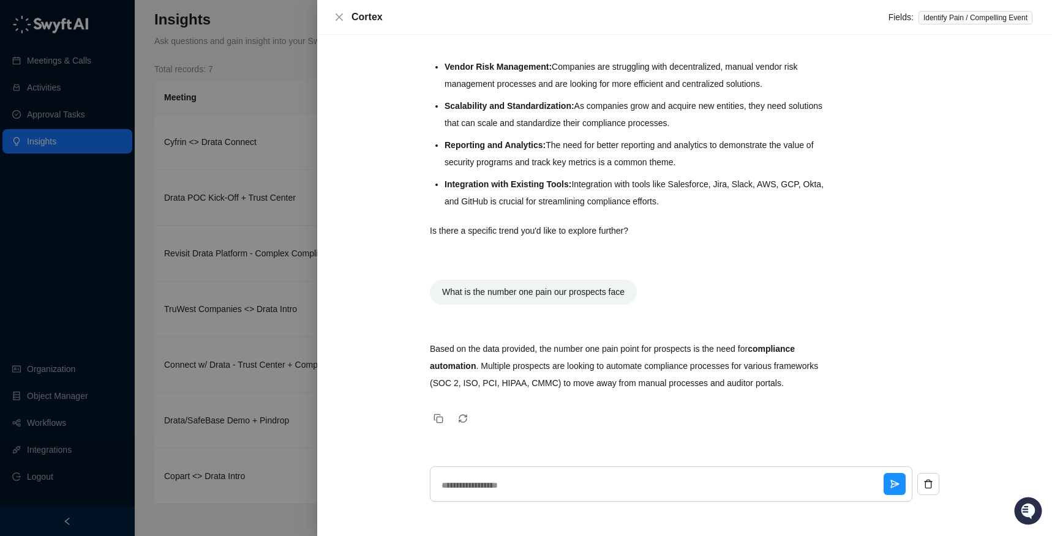
click at [724, 399] on div "Based on the data provided, the number one pain point for prospects is the need…" at bounding box center [634, 366] width 408 height 76
click at [624, 475] on textarea at bounding box center [660, 486] width 447 height 32
type textarea "*"
type textarea "**"
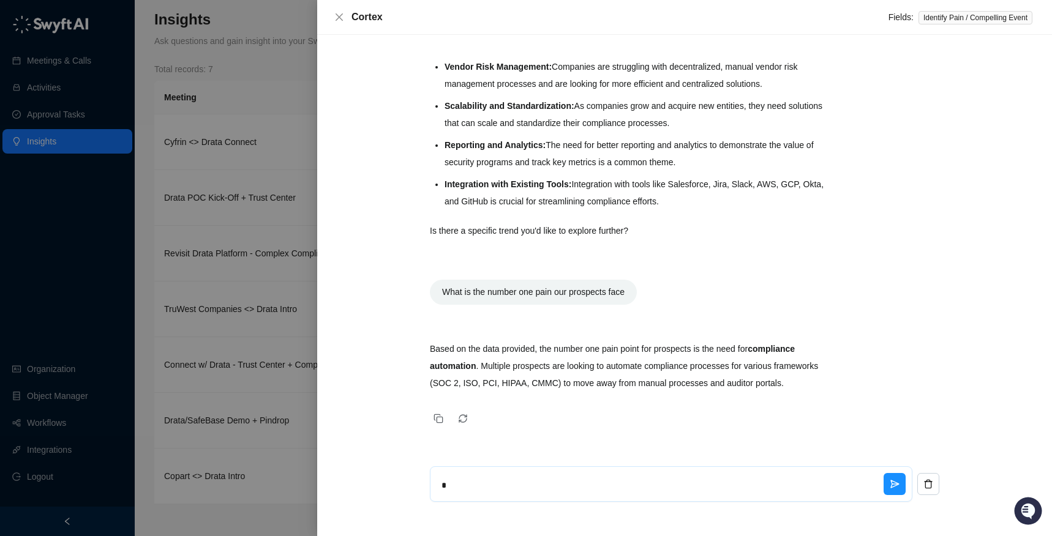
type textarea "*"
type textarea "***"
type textarea "*"
type textarea "****"
type textarea "*"
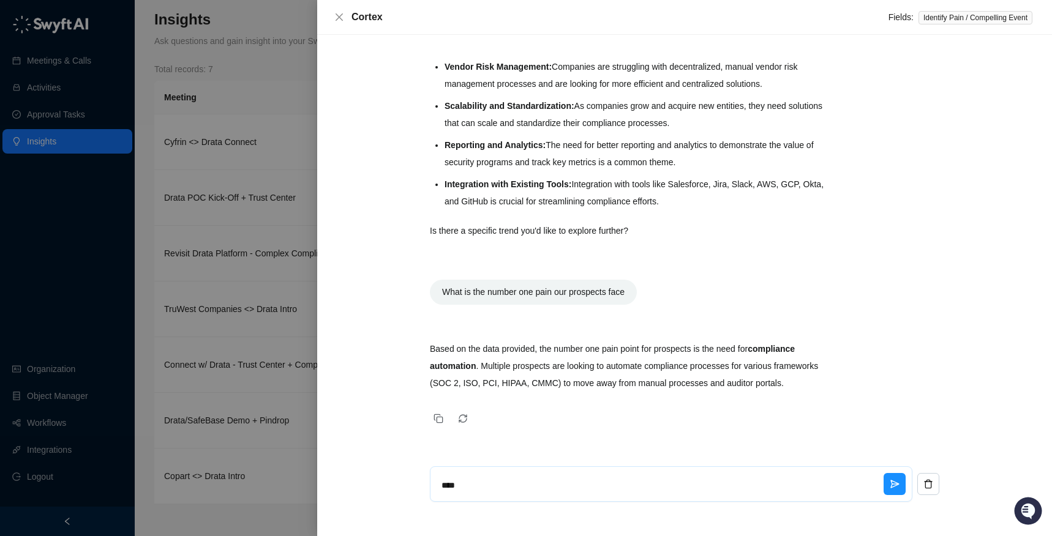
type textarea "****"
type textarea "*"
type textarea "******"
type textarea "*"
type textarea "*******"
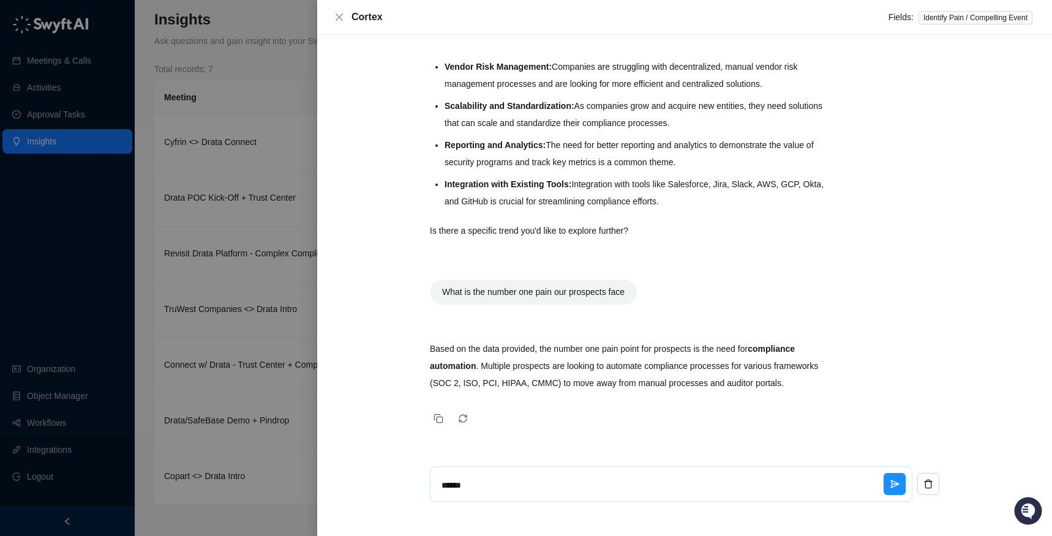
type textarea "*"
type textarea "*******"
type textarea "*"
type textarea "*********"
type textarea "*"
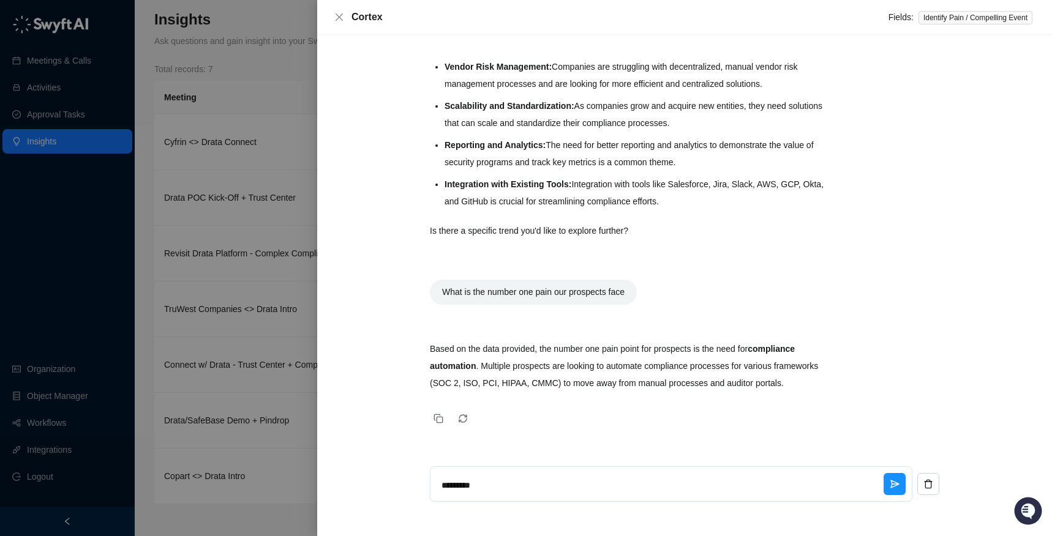
type textarea "**********"
type textarea "*"
type textarea "**********"
type textarea "*"
type textarea "**********"
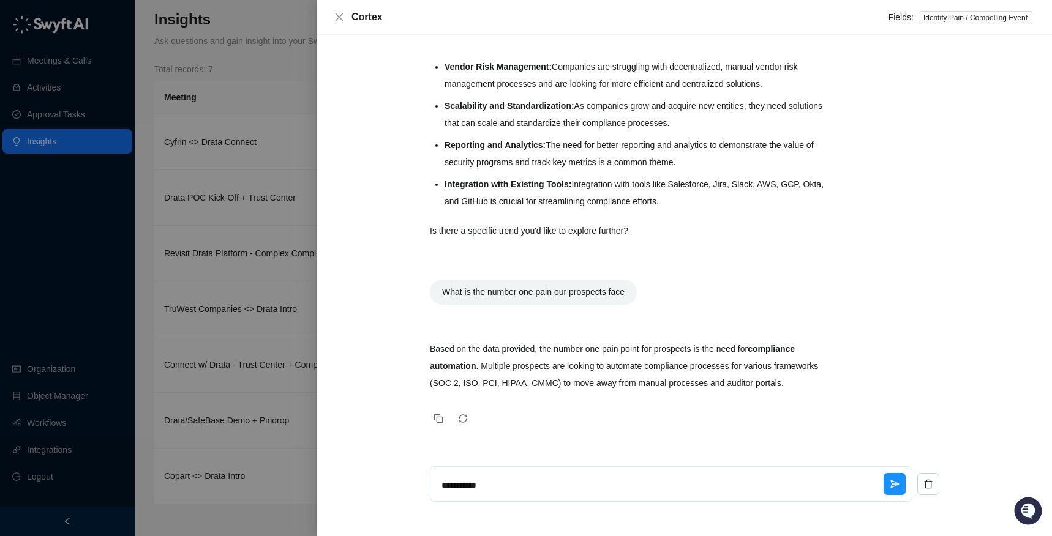
type textarea "*"
type textarea "**********"
type textarea "*"
type textarea "**********"
type textarea "*"
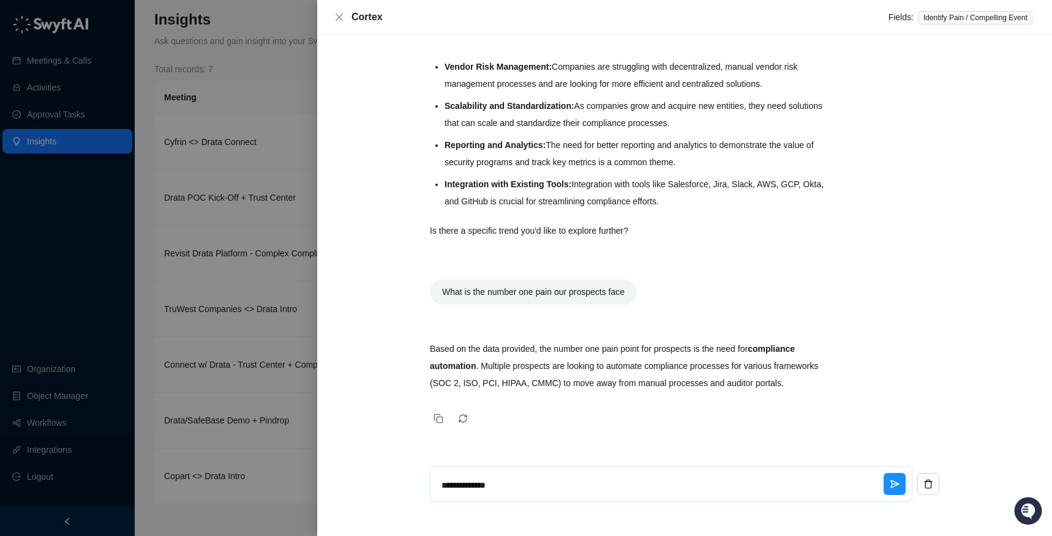
type textarea "**********"
type textarea "*"
type textarea "**********"
type textarea "*"
type textarea "**********"
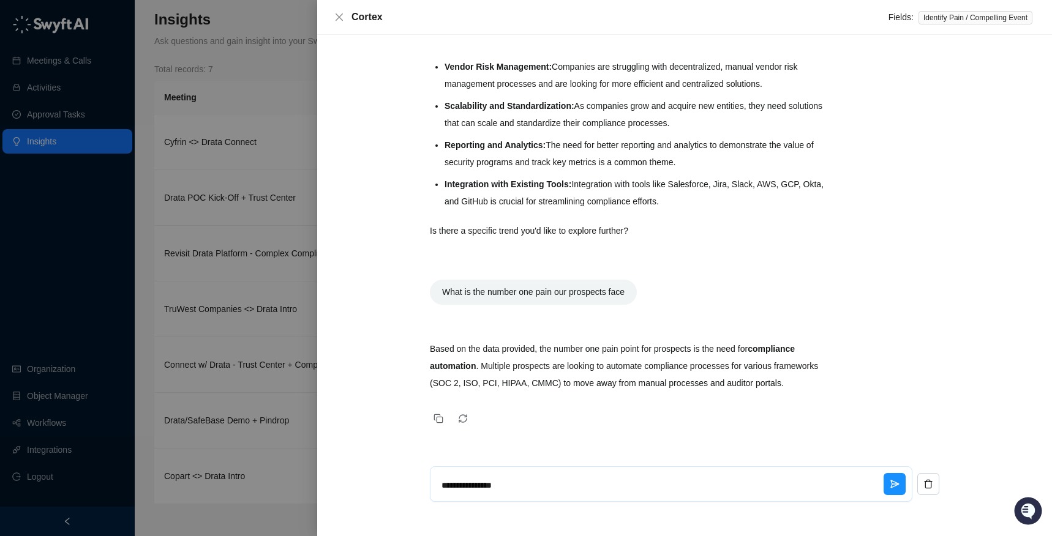
type textarea "*"
type textarea "**********"
type textarea "*"
type textarea "**********"
type textarea "*"
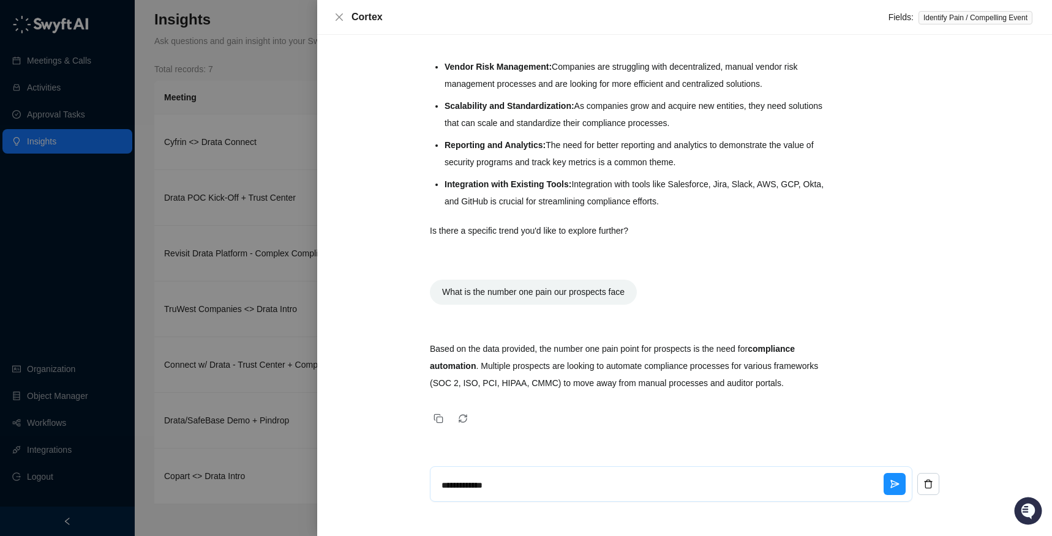
type textarea "**********"
type textarea "*"
type textarea "**********"
type textarea "*"
type textarea "**********"
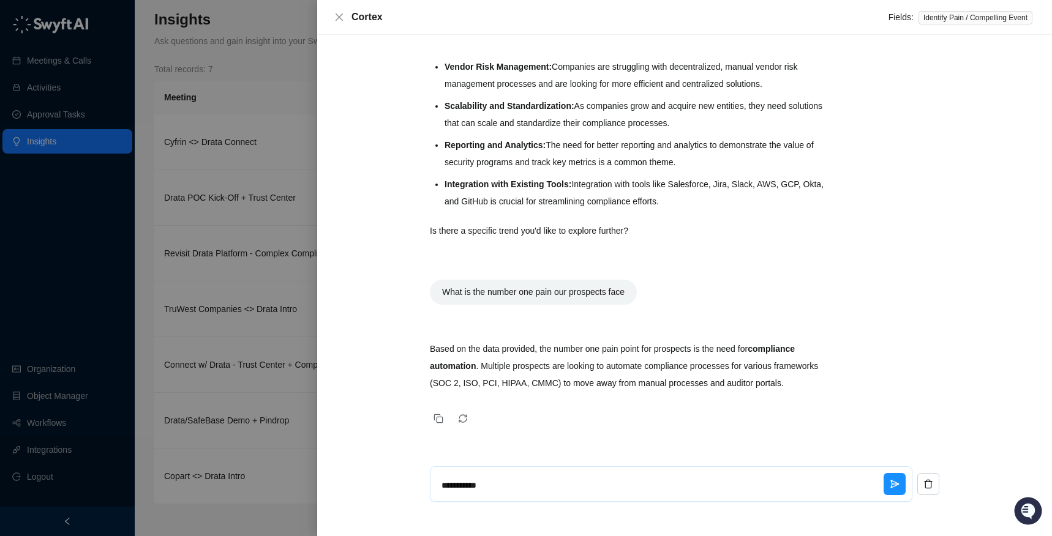
type textarea "*"
type textarea "*********"
type textarea "*"
type textarea "*******"
type textarea "*"
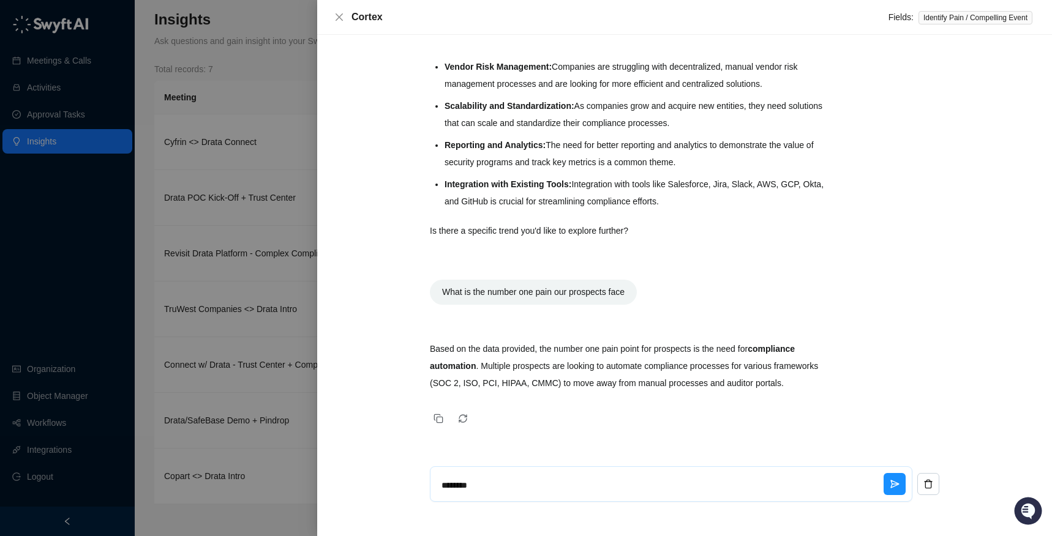
type textarea "*******"
type textarea "*"
type textarea "******"
type textarea "*"
type textarea "****"
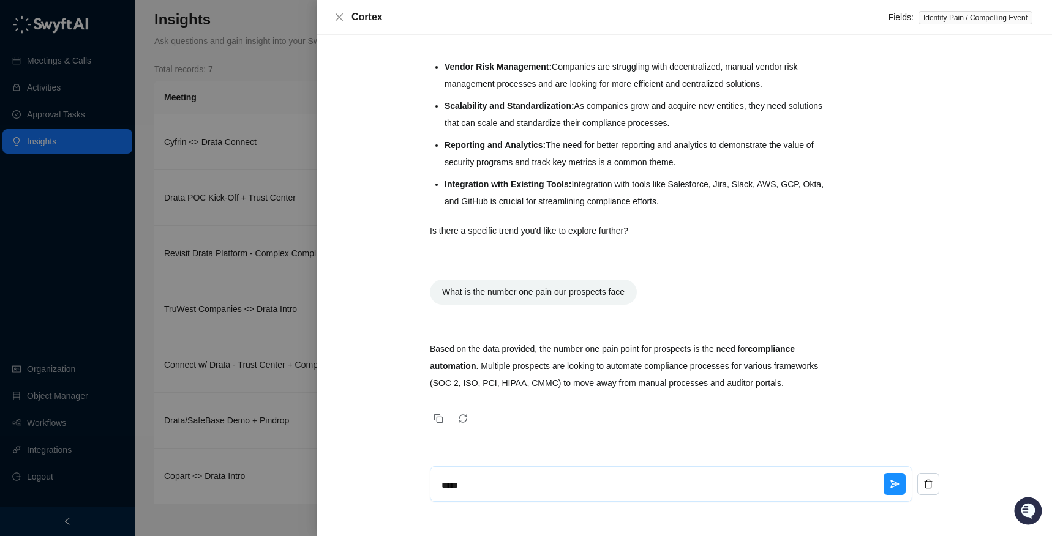
type textarea "*"
type textarea "****"
type textarea "*"
type textarea "***"
type textarea "*"
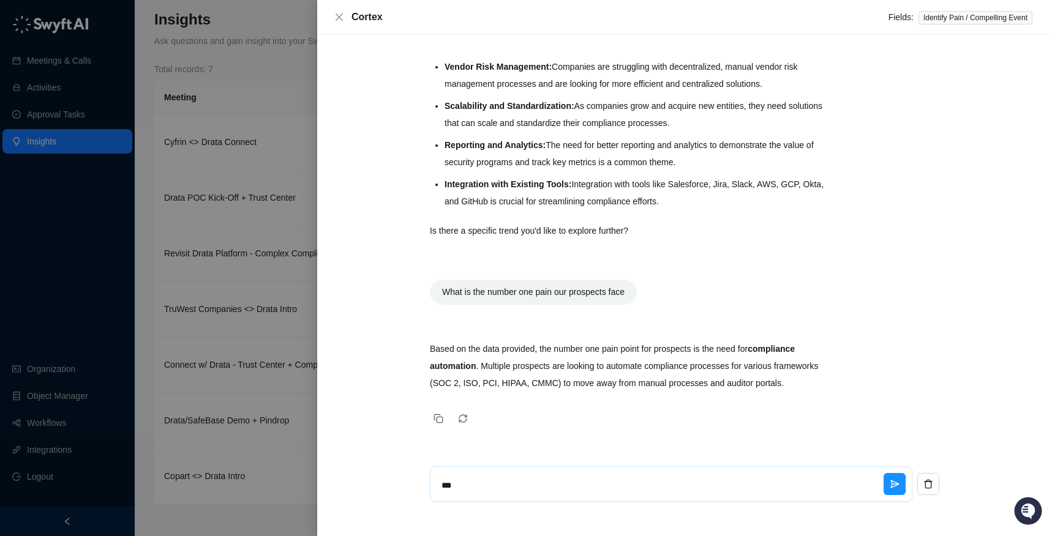
type textarea "**"
type textarea "*"
type textarea "***"
type textarea "*"
type textarea "****"
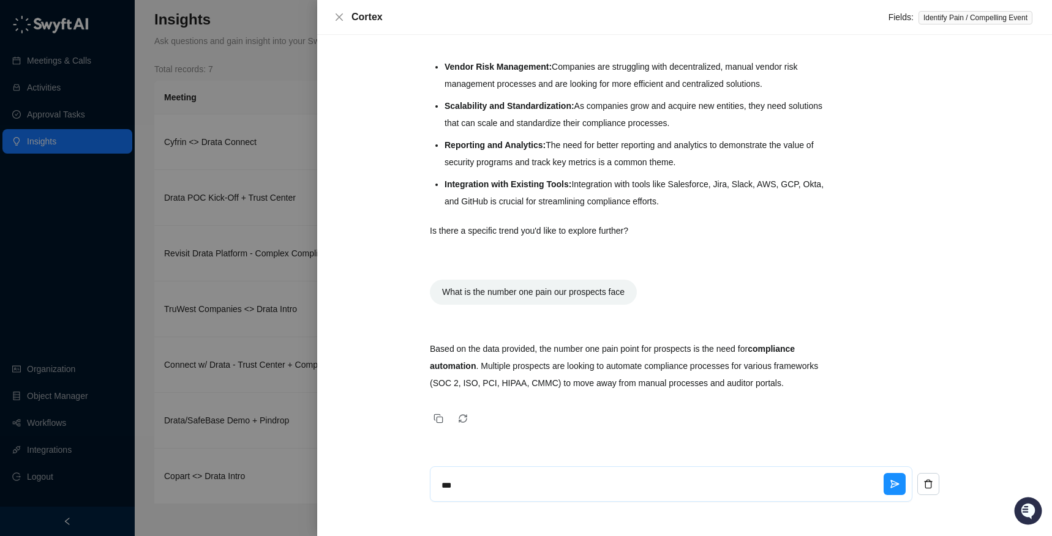
type textarea "*"
type textarea "****"
type textarea "*"
type textarea "******"
type textarea "*"
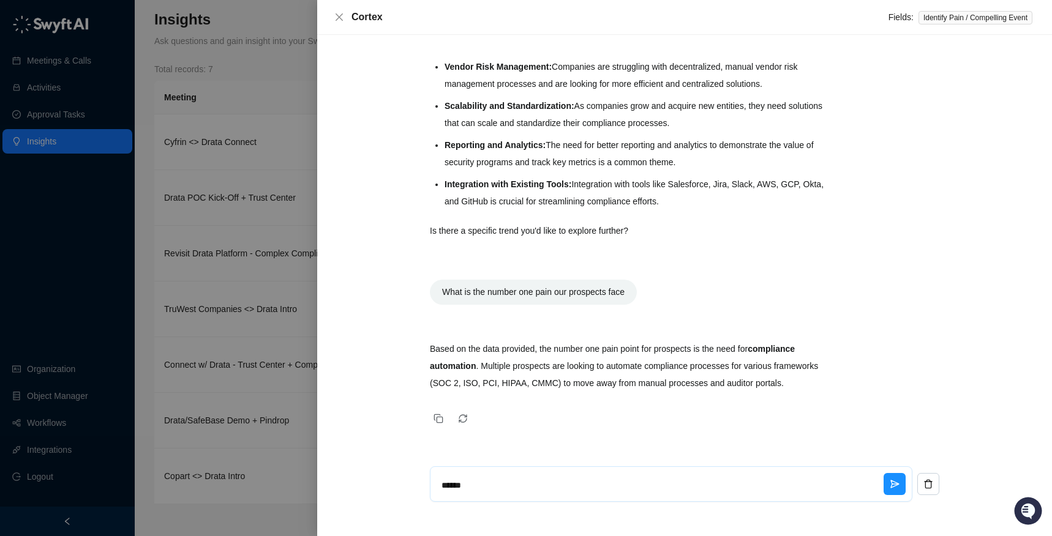
type textarea "****"
type textarea "*"
type textarea "****"
type textarea "*"
type textarea "*****"
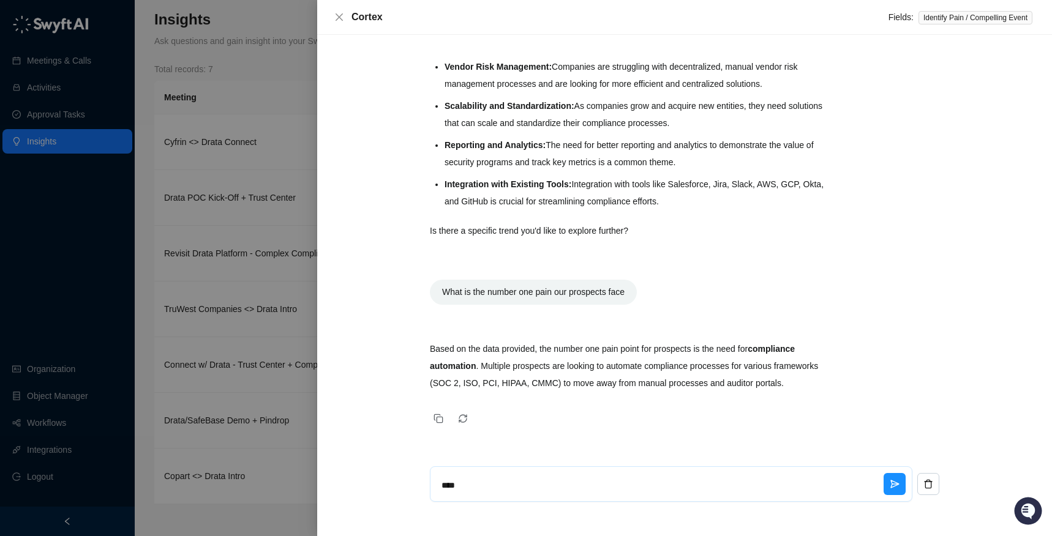
type textarea "*"
type textarea "*****"
type textarea "*"
type textarea "*******"
type textarea "*"
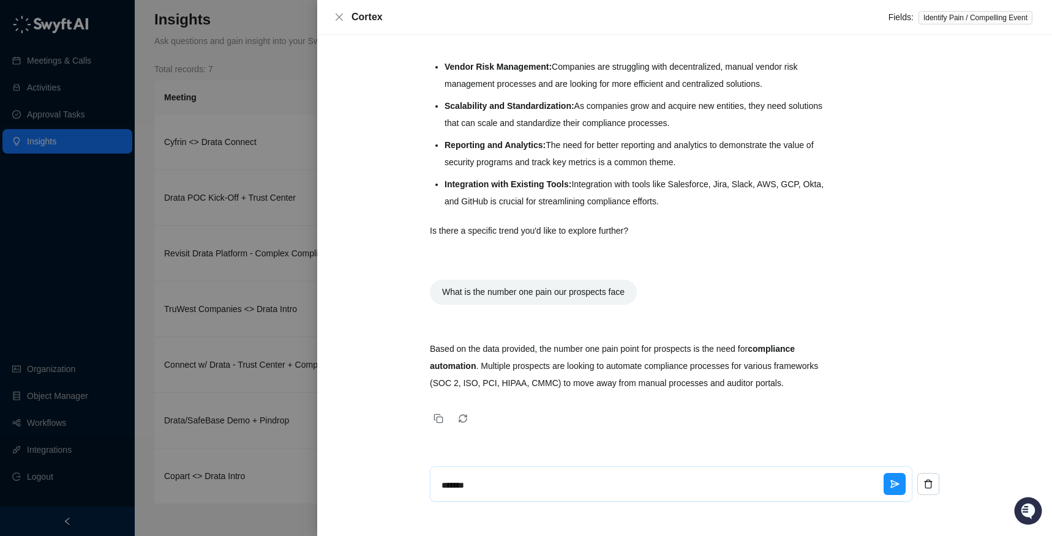
type textarea "********"
type textarea "*"
type textarea "*********"
type textarea "*"
type textarea "**********"
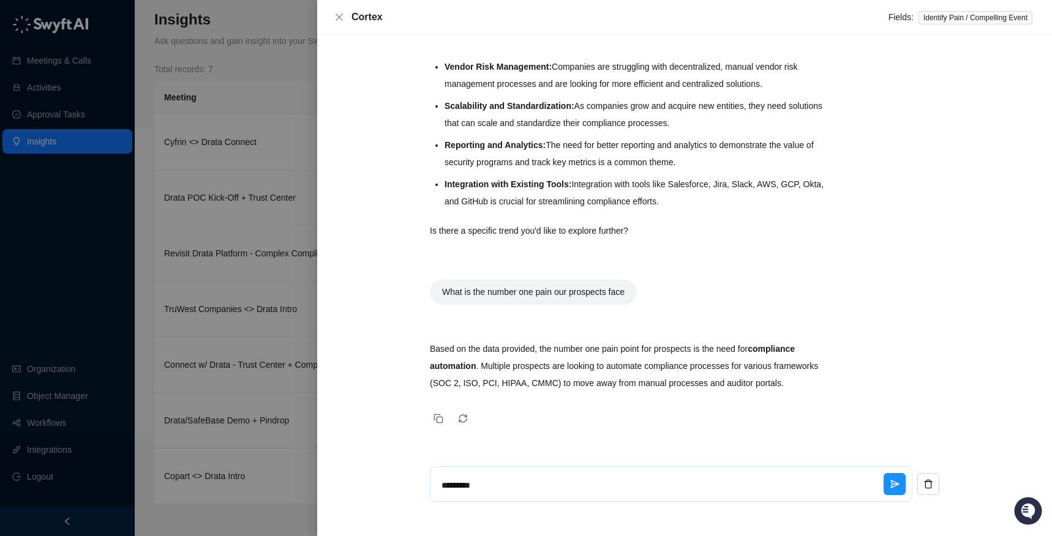
type textarea "*"
type textarea "**********"
type textarea "*"
type textarea "**********"
type textarea "*"
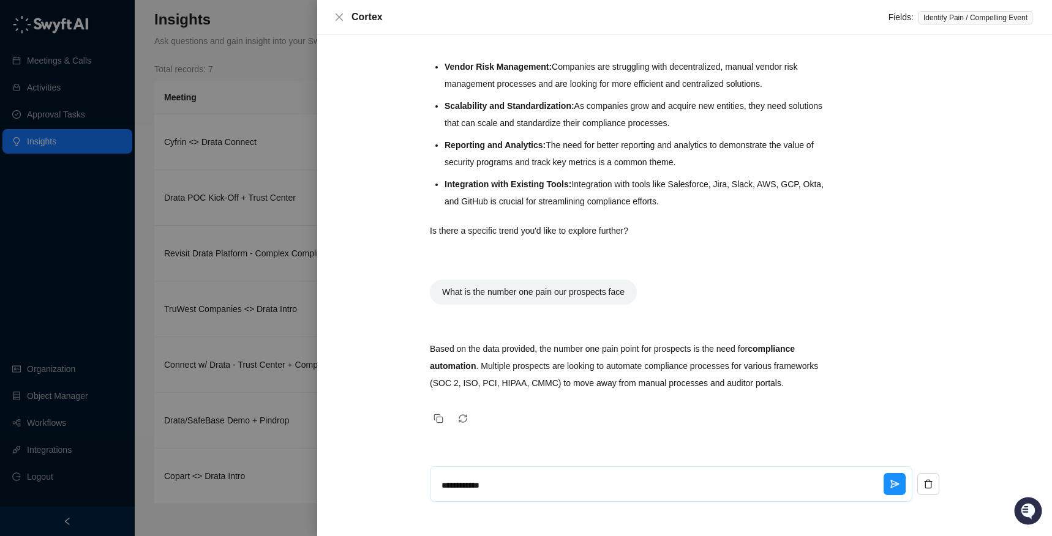
type textarea "**********"
type textarea "*"
type textarea "**********"
type textarea "*"
type textarea "**********"
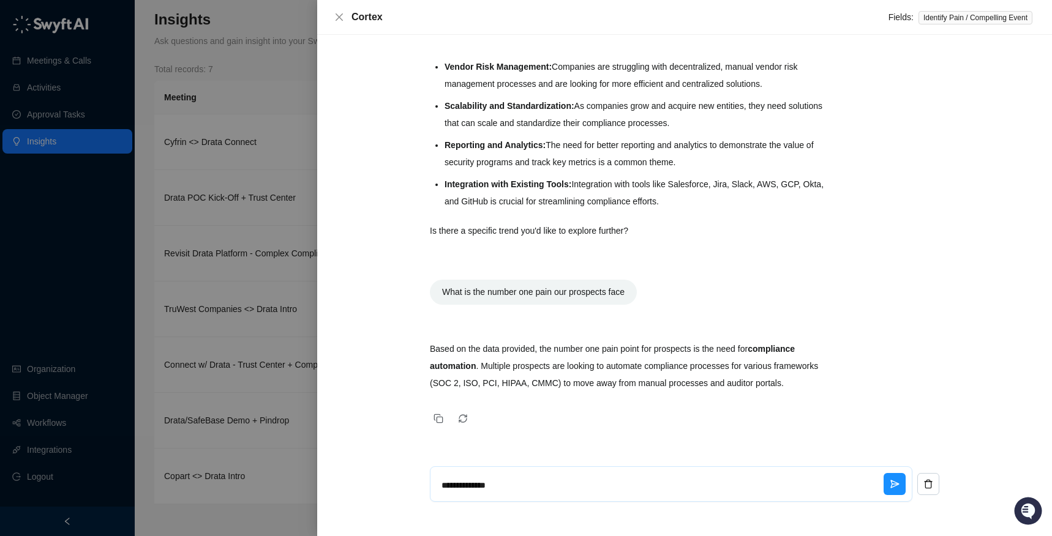
type textarea "*"
type textarea "**********"
type textarea "*"
type textarea "**********"
type textarea "*"
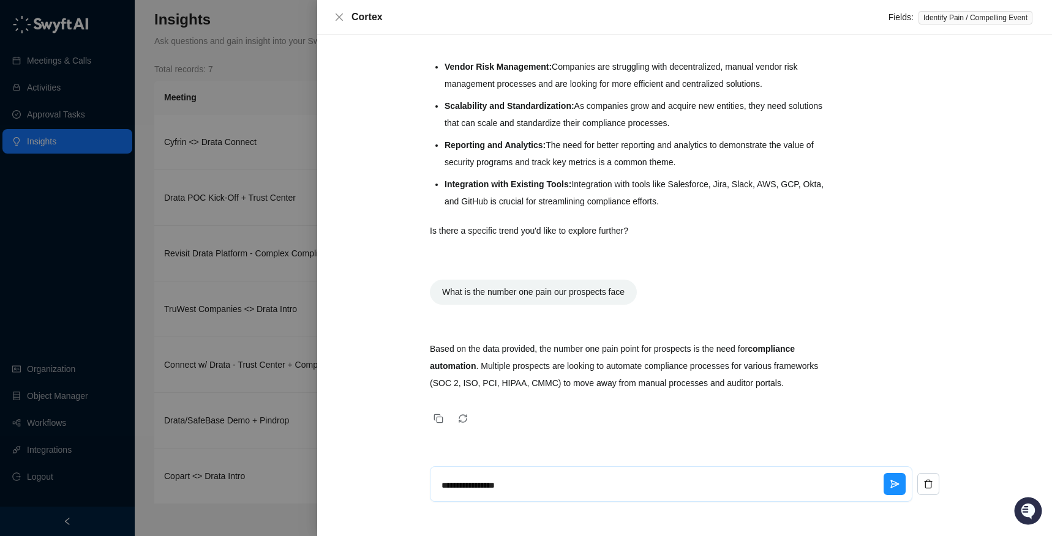
type textarea "**********"
type textarea "*"
type textarea "**********"
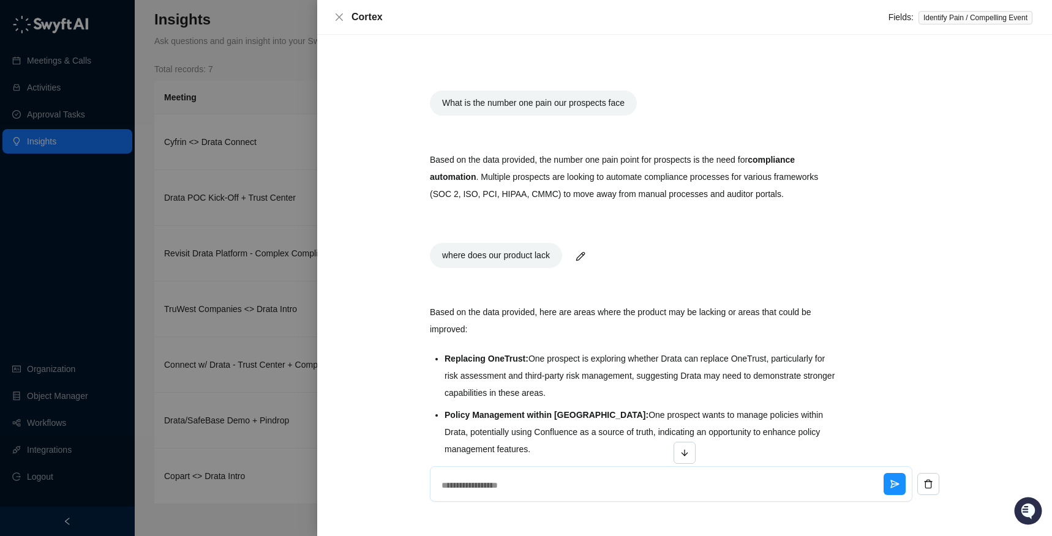
scroll to position [432, 0]
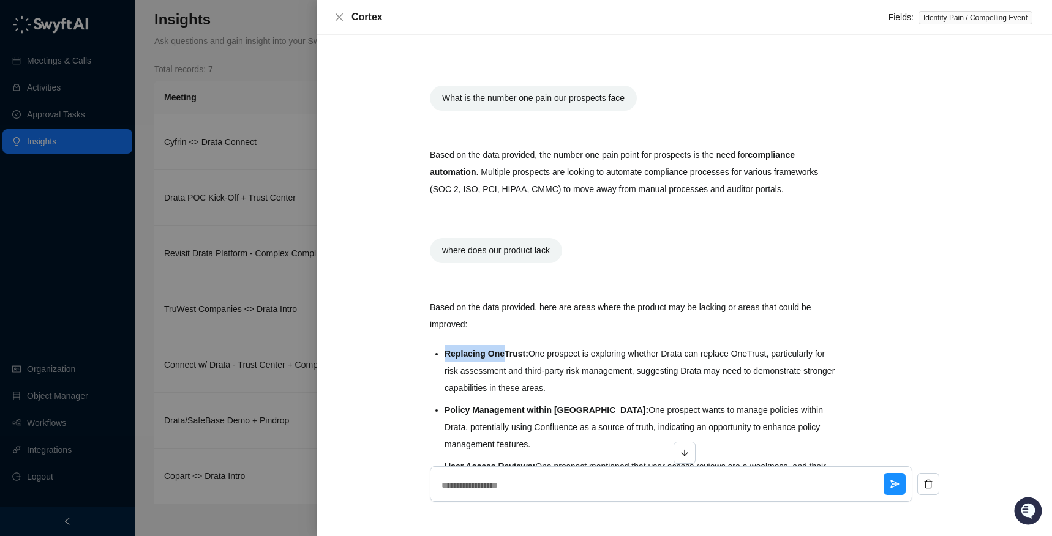
drag, startPoint x: 443, startPoint y: 353, endPoint x: 505, endPoint y: 354, distance: 61.2
click at [505, 354] on strong "Replacing OneTrust:" at bounding box center [487, 354] width 84 height 10
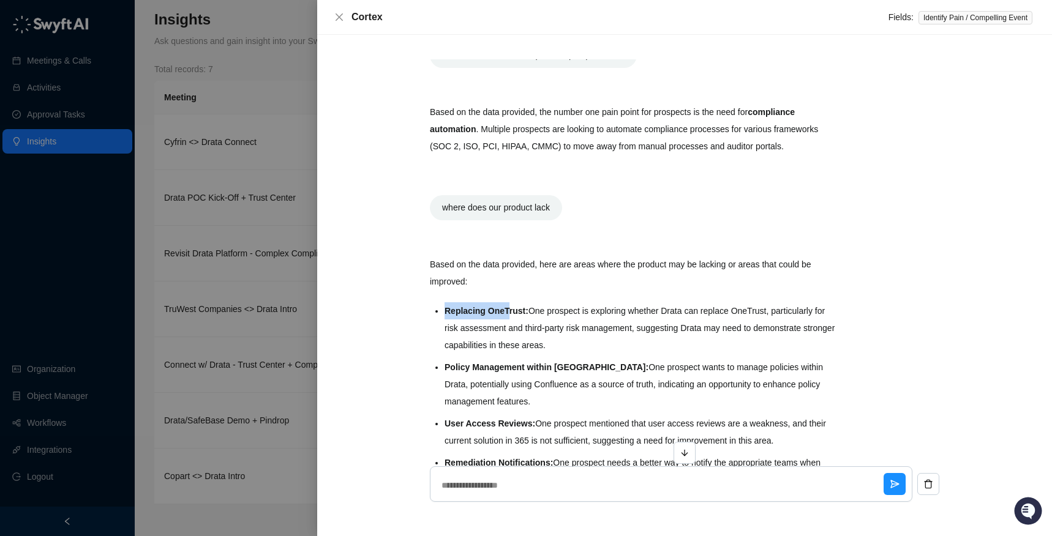
scroll to position [494, 0]
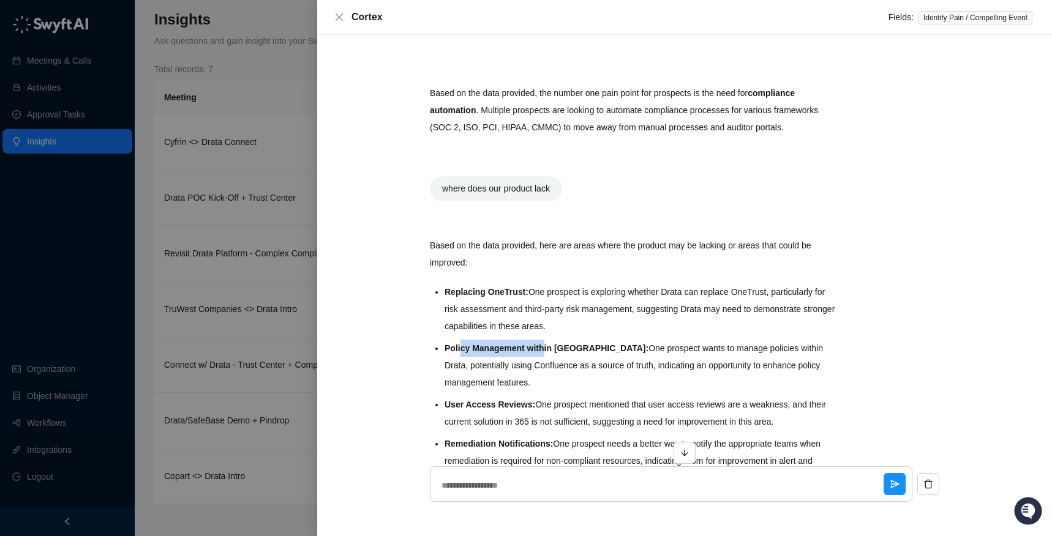
drag, startPoint x: 461, startPoint y: 346, endPoint x: 541, endPoint y: 344, distance: 79.6
click at [541, 344] on strong "Policy Management within [GEOGRAPHIC_DATA]:" at bounding box center [547, 348] width 204 height 10
drag, startPoint x: 486, startPoint y: 400, endPoint x: 521, endPoint y: 399, distance: 34.9
click at [521, 400] on strong "User Access Reviews:" at bounding box center [490, 405] width 91 height 10
click at [511, 397] on li "User Access Reviews: One prospect mentioned that user access reviews are a weak…" at bounding box center [641, 413] width 393 height 34
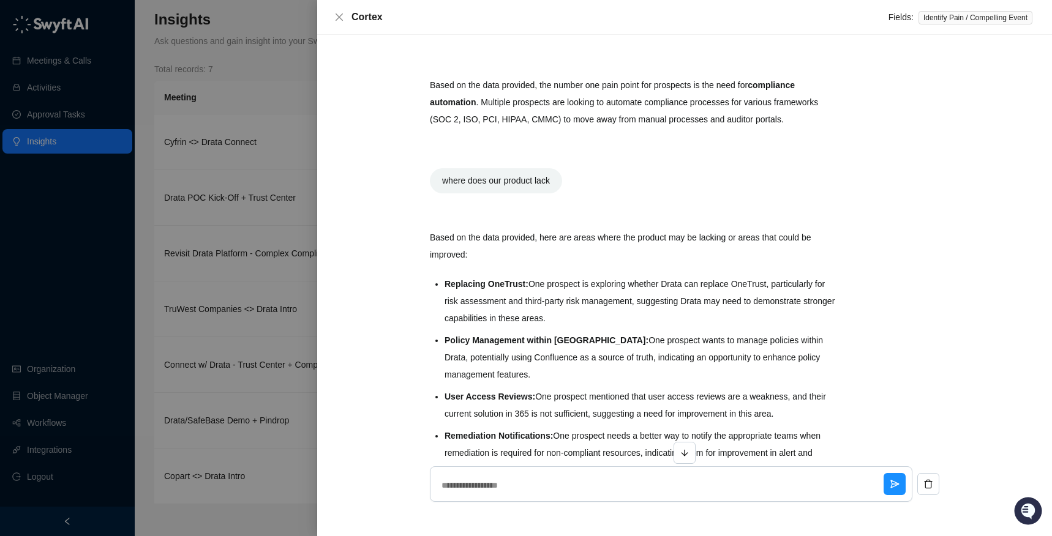
scroll to position [599, 0]
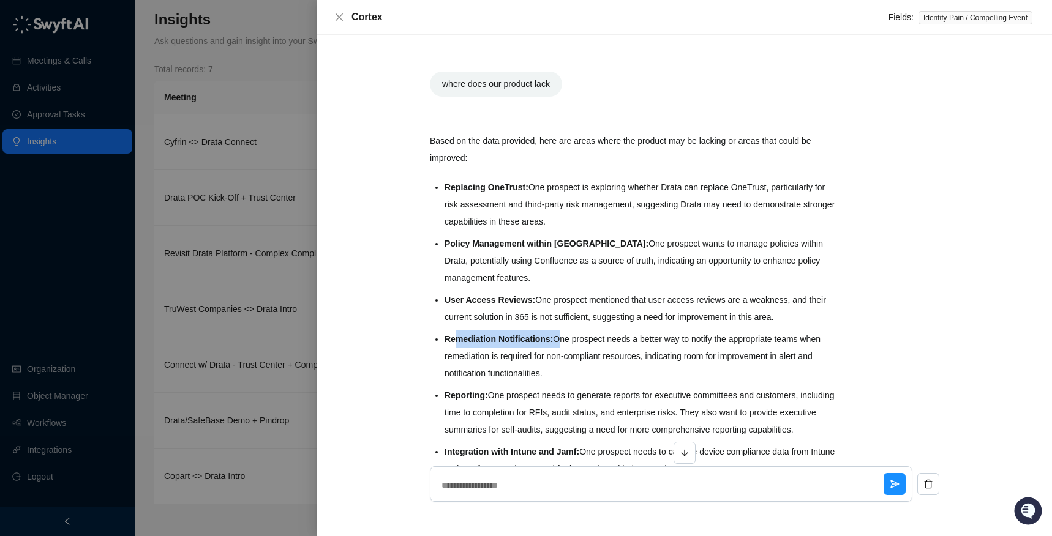
drag, startPoint x: 454, startPoint y: 342, endPoint x: 555, endPoint y: 337, distance: 100.5
click at [555, 337] on li "Remediation Notifications: One prospect needs a better way to notify the approp…" at bounding box center [641, 356] width 393 height 51
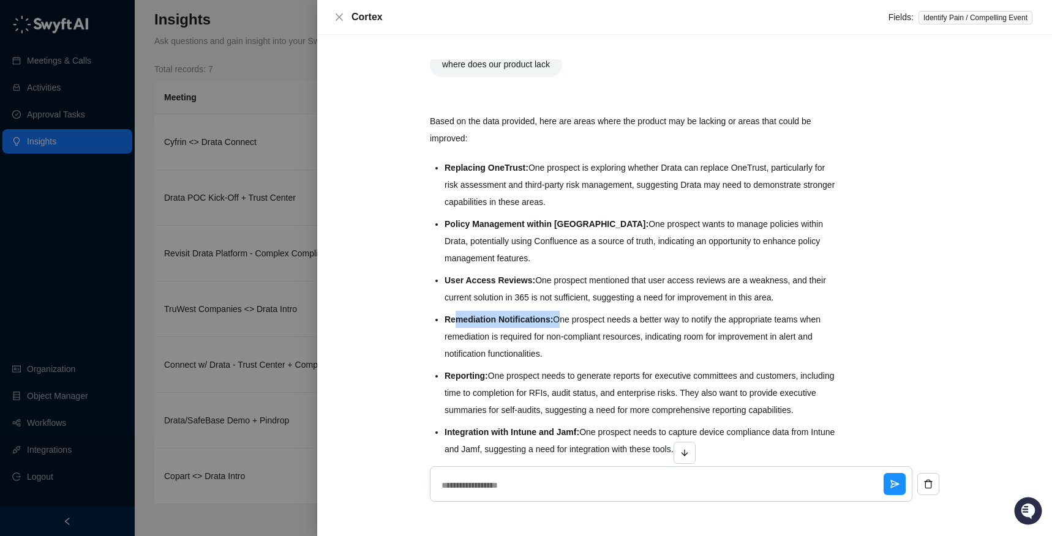
scroll to position [630, 0]
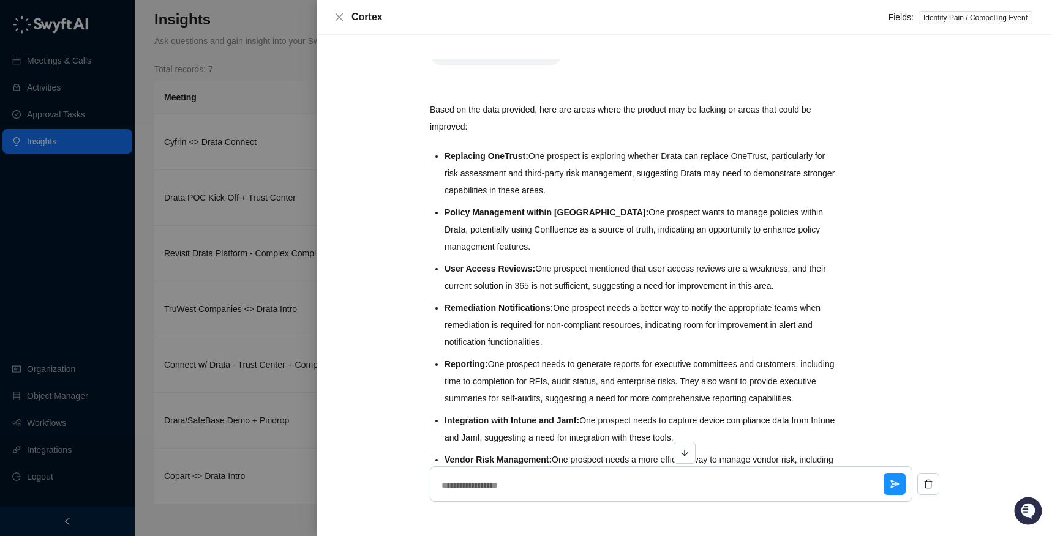
drag, startPoint x: 460, startPoint y: 367, endPoint x: 478, endPoint y: 366, distance: 17.8
click at [475, 367] on strong "Reporting:" at bounding box center [466, 364] width 43 height 10
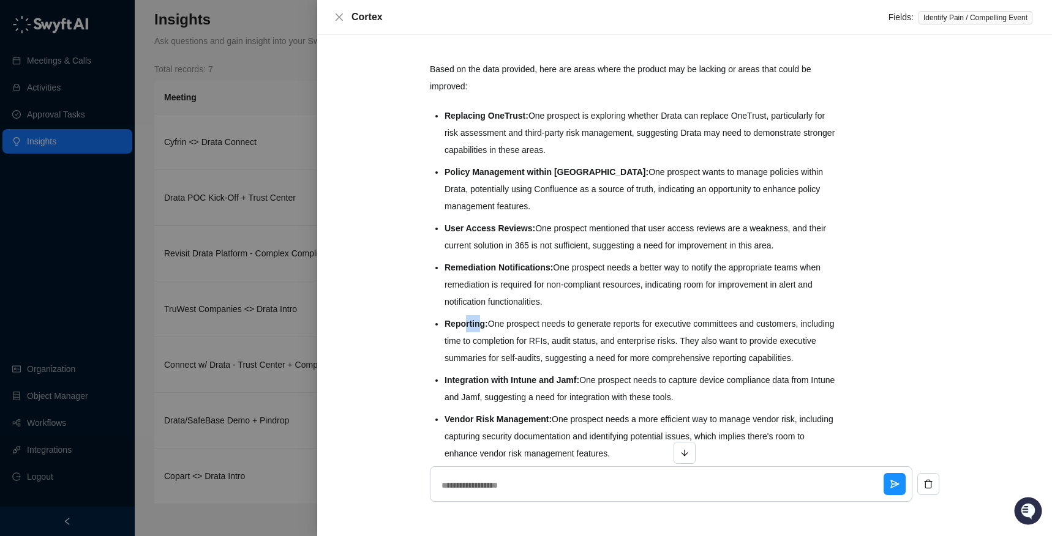
scroll to position [676, 0]
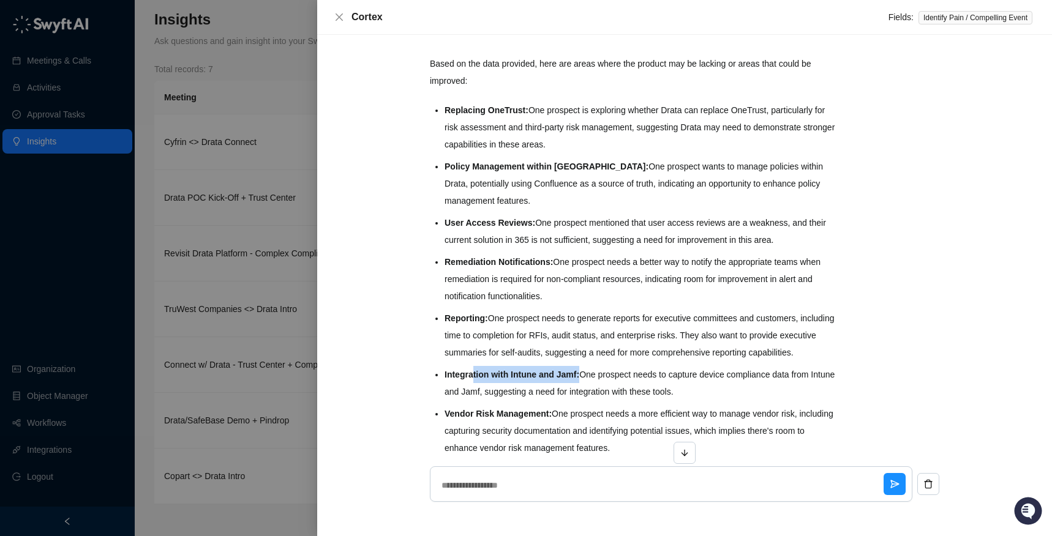
drag, startPoint x: 471, startPoint y: 387, endPoint x: 580, endPoint y: 389, distance: 108.4
click at [580, 389] on li "Integration with Intune and Jamf: One prospect needs to capture device complian…" at bounding box center [641, 383] width 393 height 34
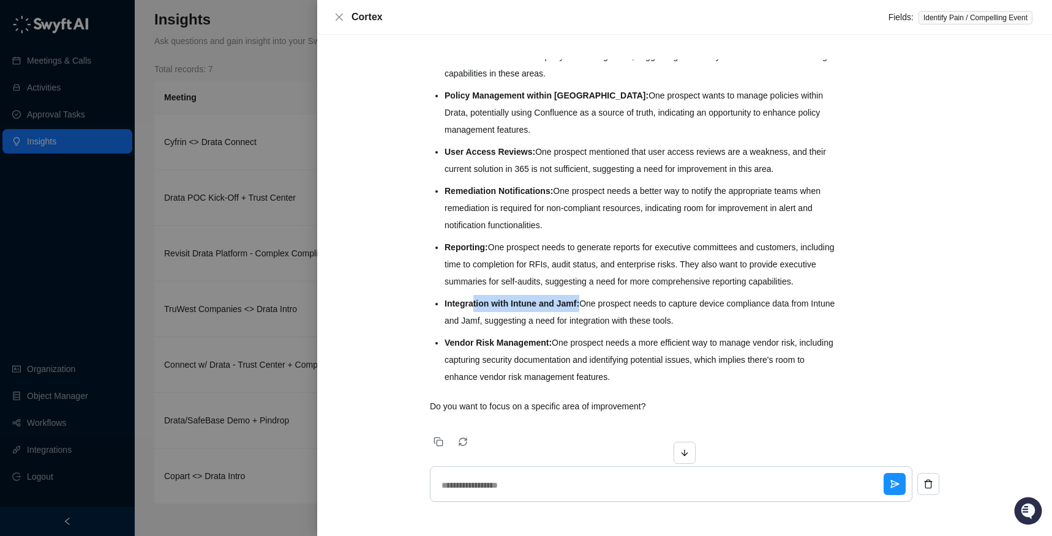
scroll to position [757, 0]
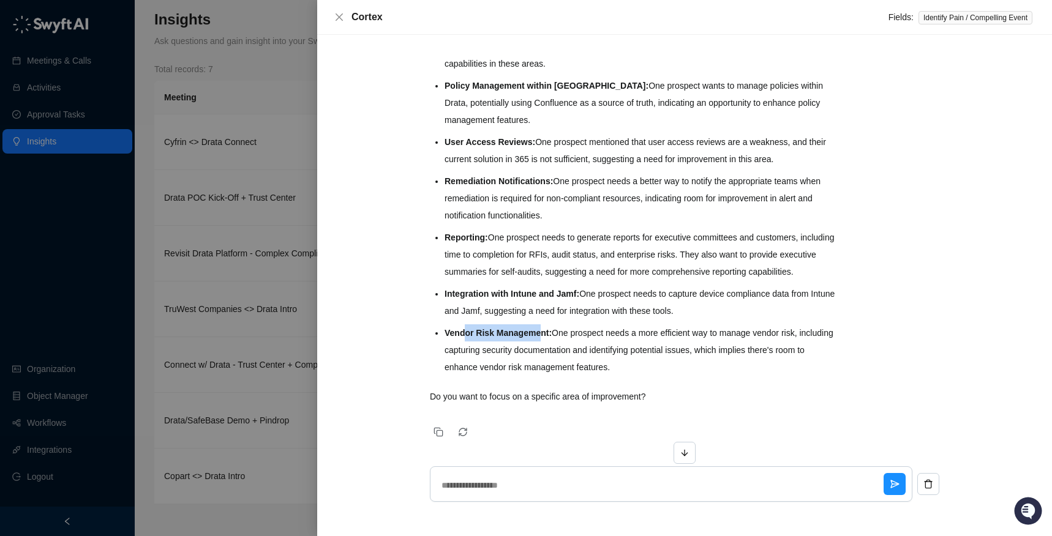
drag, startPoint x: 529, startPoint y: 352, endPoint x: 539, endPoint y: 350, distance: 10.0
click at [539, 350] on li "Vendor Risk Management: One prospect needs a more efficient way to manage vendo…" at bounding box center [641, 350] width 393 height 51
click at [569, 376] on li "Vendor Risk Management: One prospect needs a more efficient way to manage vendo…" at bounding box center [641, 350] width 393 height 51
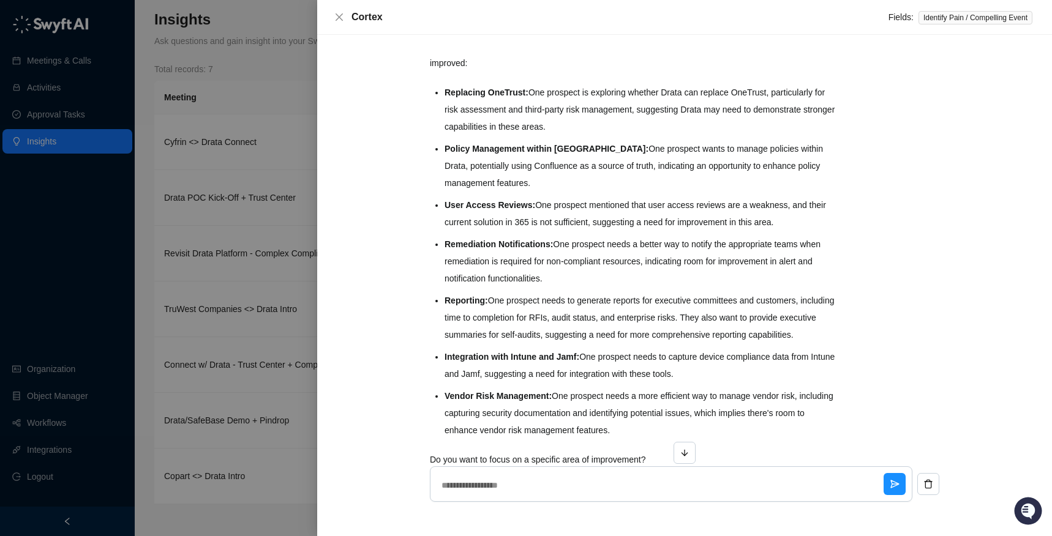
scroll to position [672, 0]
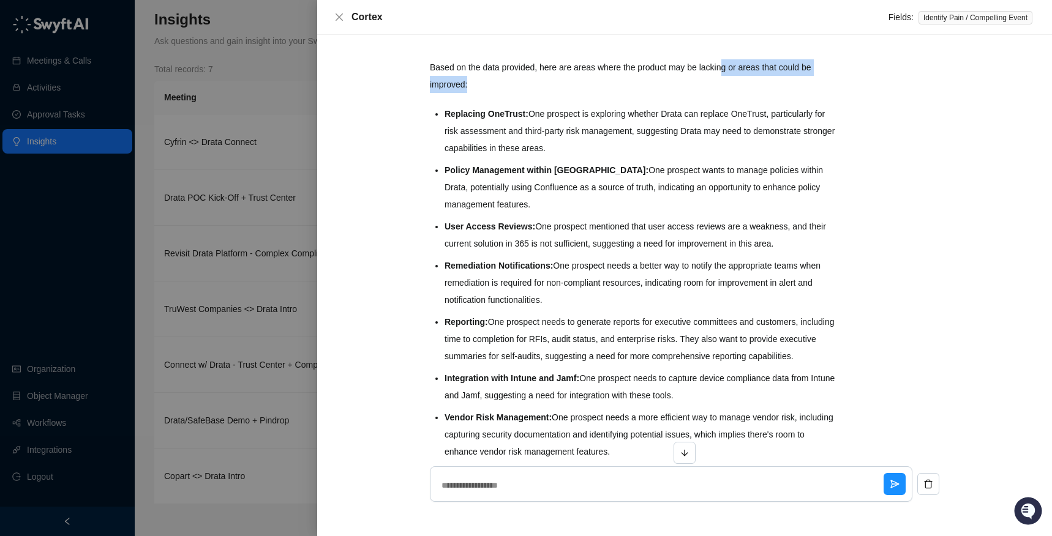
drag, startPoint x: 648, startPoint y: 77, endPoint x: 726, endPoint y: 73, distance: 77.8
click at [726, 75] on p "Based on the data provided, here are areas where the product may be lacking or …" at bounding box center [634, 76] width 408 height 34
drag, startPoint x: 685, startPoint y: 80, endPoint x: 579, endPoint y: 96, distance: 106.6
click at [680, 80] on p "Based on the data provided, here are areas where the product may be lacking or …" at bounding box center [634, 76] width 408 height 34
drag, startPoint x: 538, startPoint y: 94, endPoint x: 517, endPoint y: 86, distance: 21.9
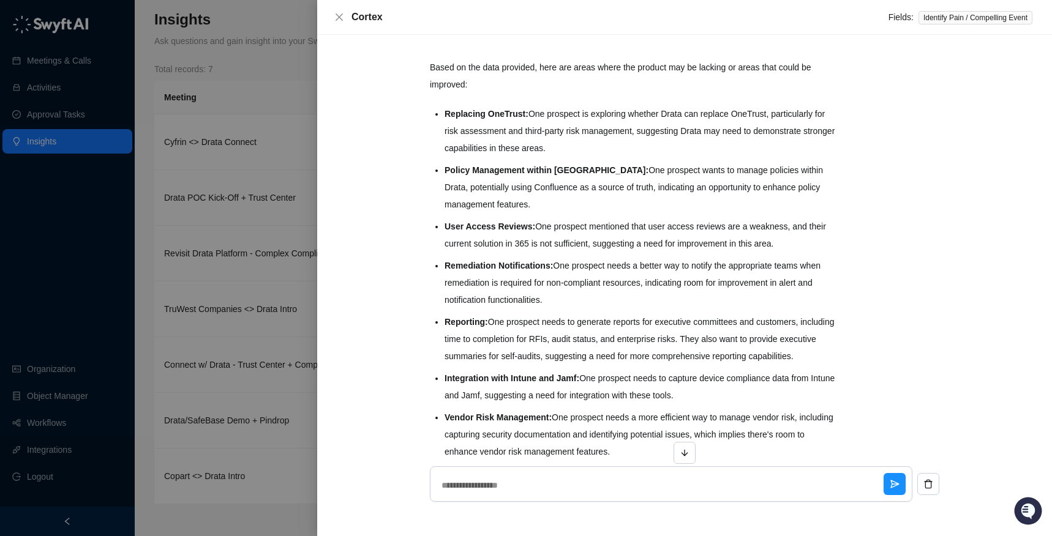
click at [530, 91] on div "Based on the data provided, here are areas where the product may be lacking or …" at bounding box center [634, 274] width 408 height 431
click at [339, 21] on icon "close" at bounding box center [339, 17] width 10 height 10
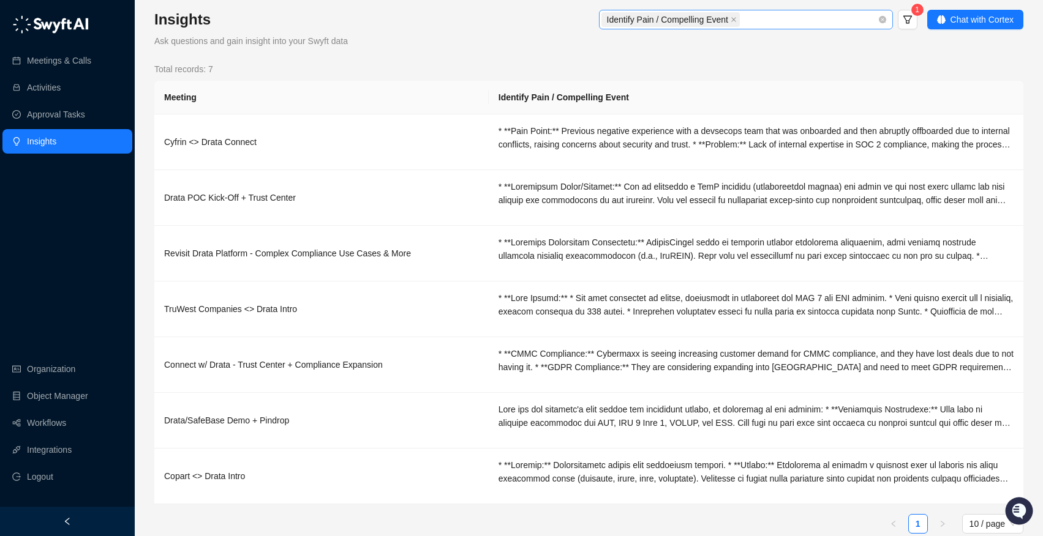
click at [710, 25] on span "Identify Pain / Compelling Event" at bounding box center [667, 19] width 121 height 13
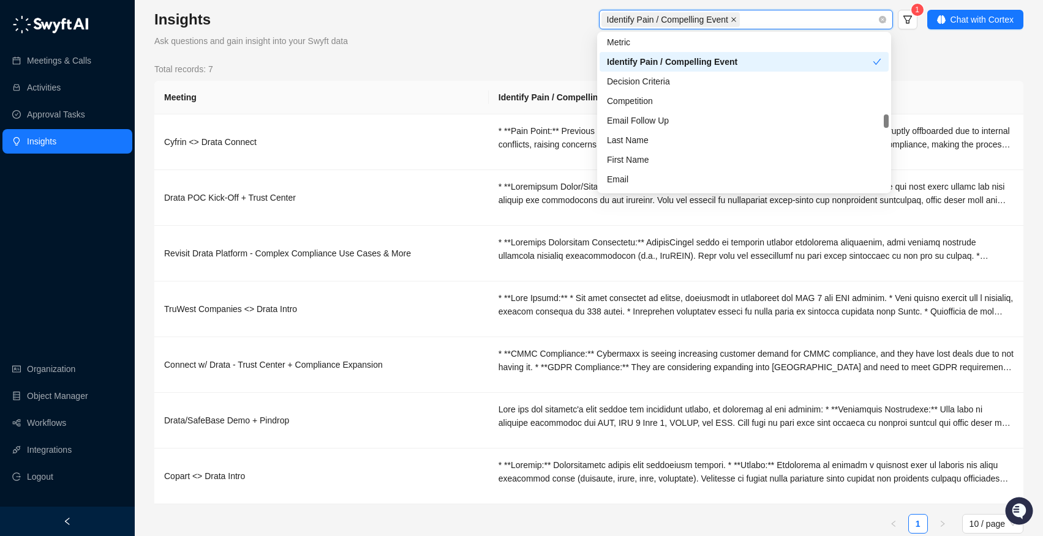
click at [737, 19] on icon "close" at bounding box center [733, 20] width 6 height 6
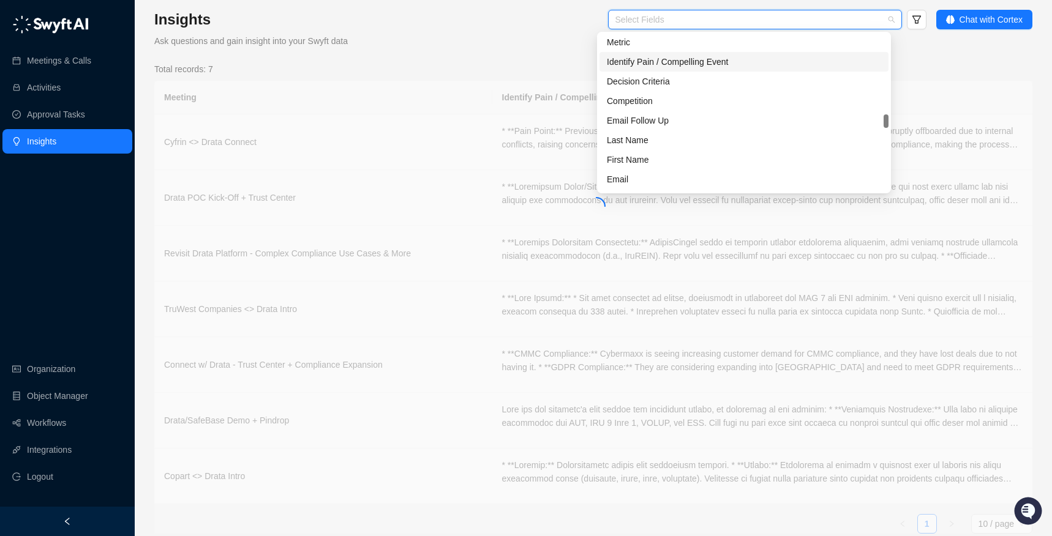
click at [767, 17] on div at bounding box center [748, 19] width 276 height 9
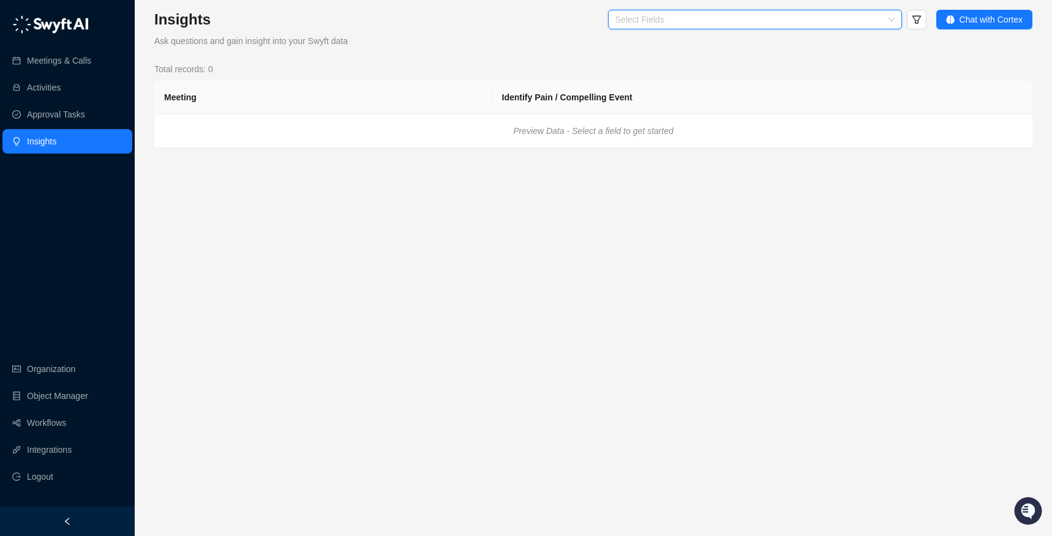
click at [722, 9] on div "Insights Ask questions and gain insight into your Swyft data Select Fields Chat…" at bounding box center [593, 268] width 917 height 536
click at [717, 26] on div "Select Fields" at bounding box center [755, 20] width 294 height 20
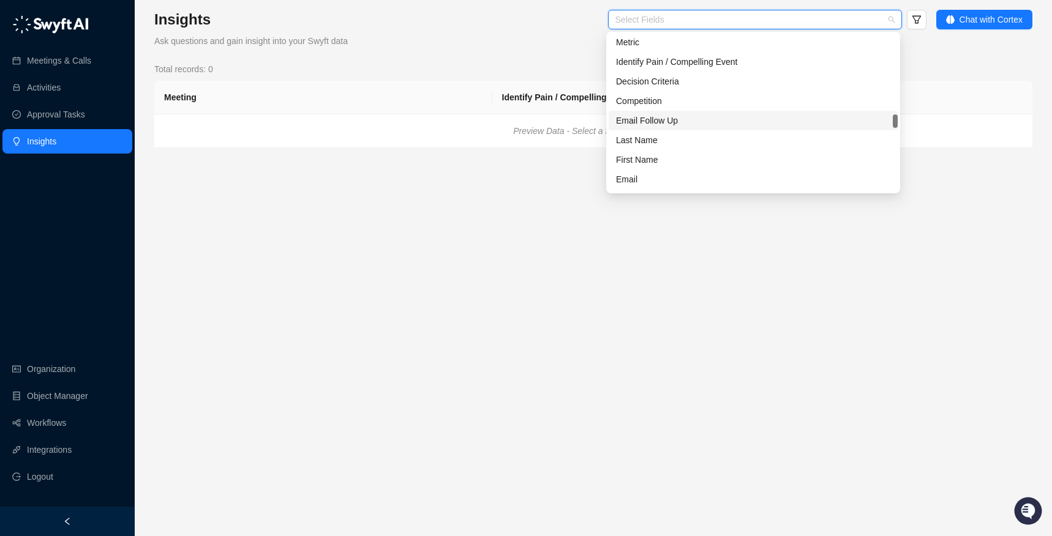
scroll to position [317, 0]
click at [641, 177] on div "Title" at bounding box center [753, 177] width 274 height 13
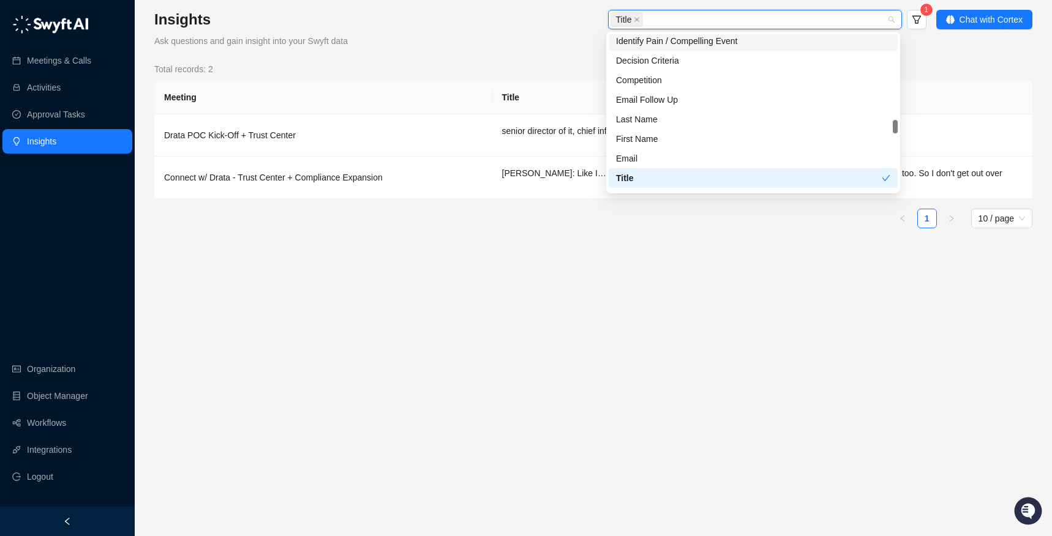
click at [844, 46] on div "Title 1 Chat with Cortex" at bounding box center [718, 29] width 627 height 38
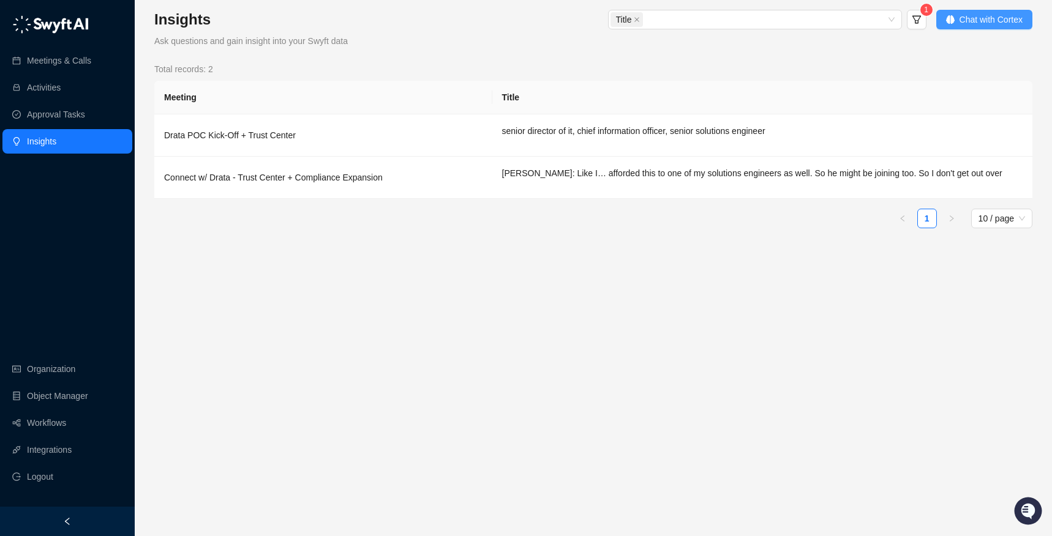
click at [844, 18] on span "Chat with Cortex" at bounding box center [990, 19] width 63 height 13
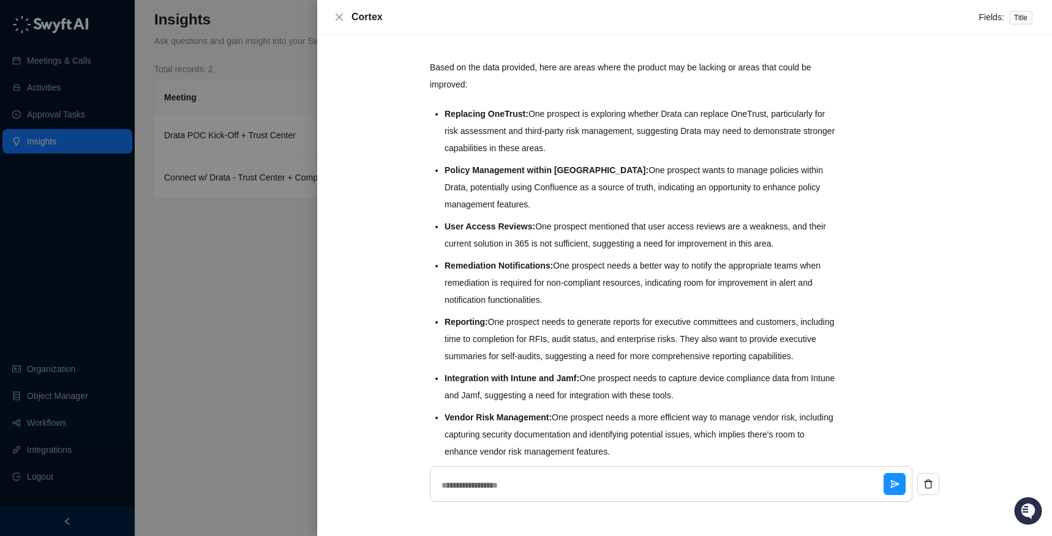
scroll to position [787, 0]
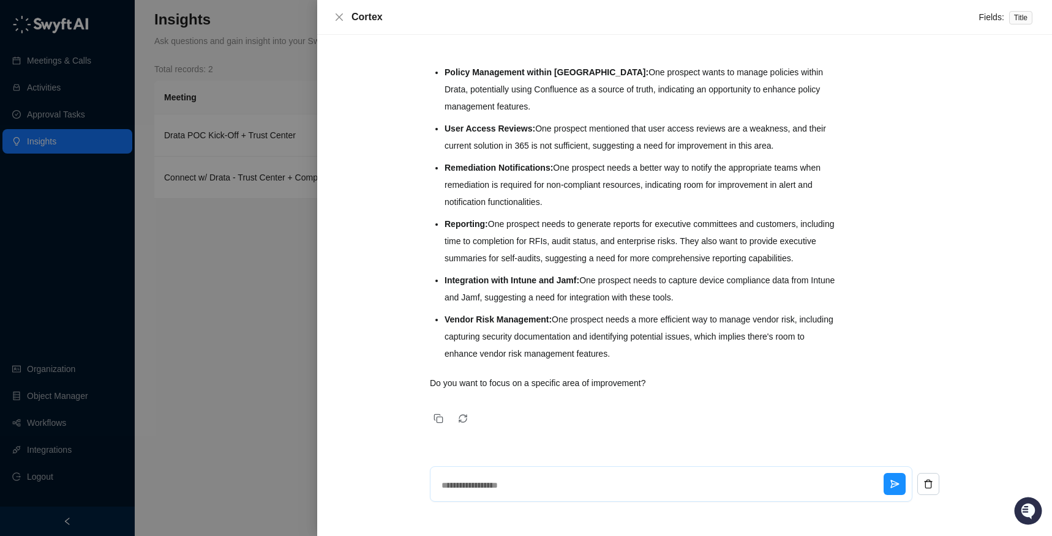
click at [531, 489] on textarea at bounding box center [660, 486] width 447 height 32
click at [554, 506] on div "**********" at bounding box center [684, 489] width 509 height 45
drag, startPoint x: 553, startPoint y: 489, endPoint x: 421, endPoint y: 478, distance: 133.3
click at [421, 478] on div "What are the most common trends found in the data? Based on the meeting data, h…" at bounding box center [685, 285] width 686 height 452
click at [500, 501] on textarea at bounding box center [660, 486] width 447 height 32
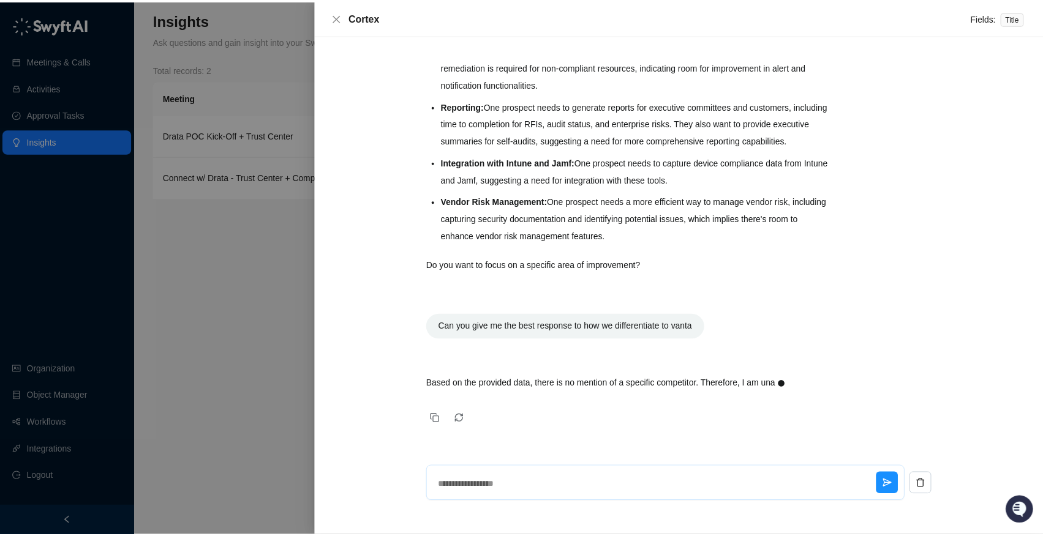
scroll to position [923, 0]
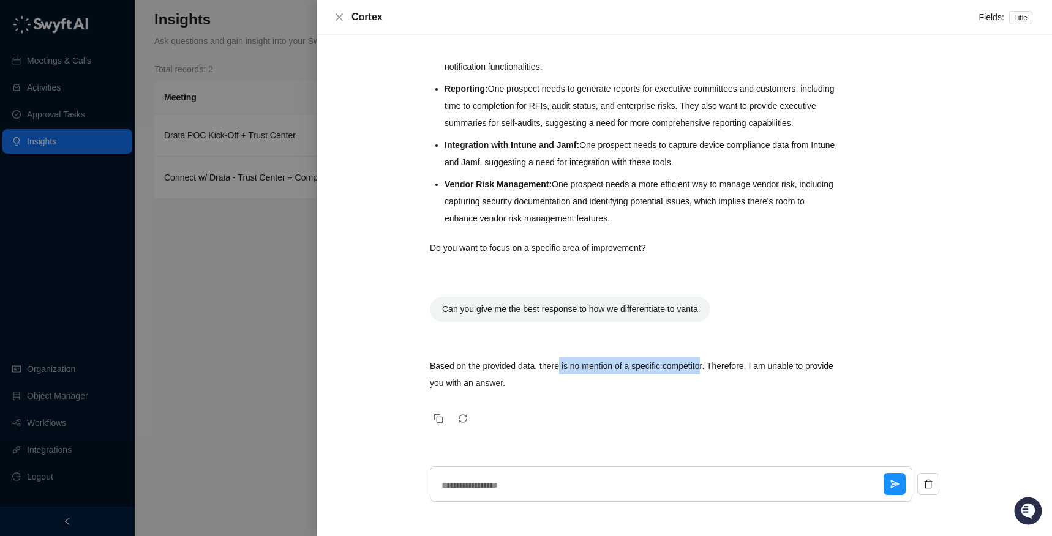
drag, startPoint x: 558, startPoint y: 370, endPoint x: 728, endPoint y: 368, distance: 170.2
click at [728, 368] on p "Based on the provided data, there is no mention of a specific competitor. There…" at bounding box center [634, 375] width 408 height 34
click at [338, 12] on icon "close" at bounding box center [339, 17] width 10 height 10
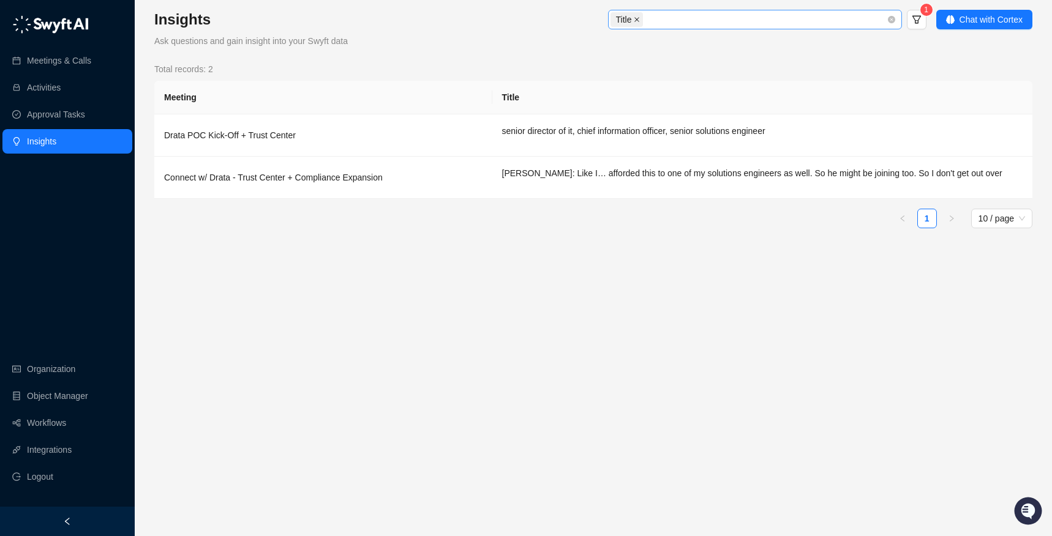
click at [636, 17] on icon "close" at bounding box center [637, 20] width 6 height 6
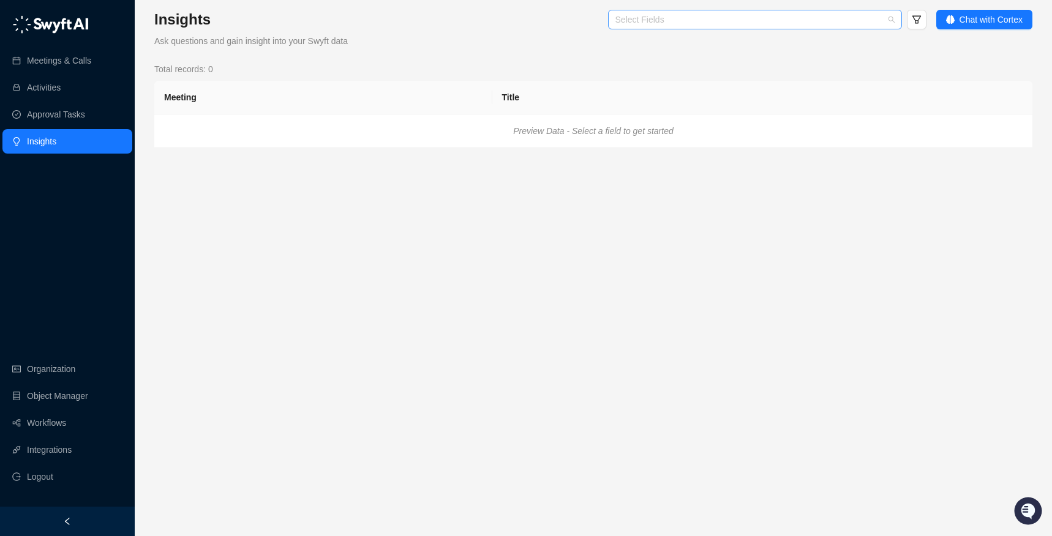
click at [675, 17] on div at bounding box center [748, 19] width 276 height 9
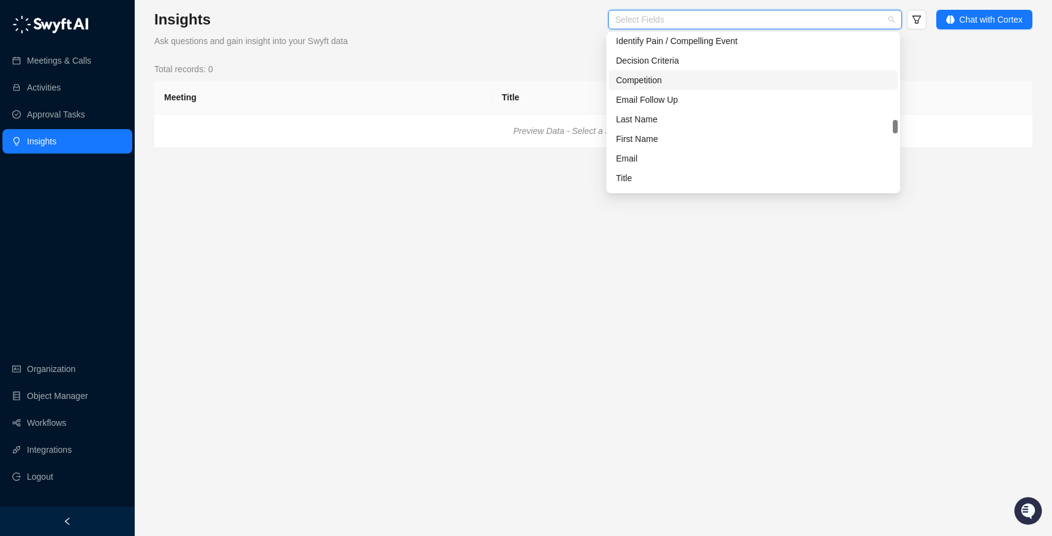
click at [477, 67] on div "Total records: 0" at bounding box center [593, 68] width 878 height 13
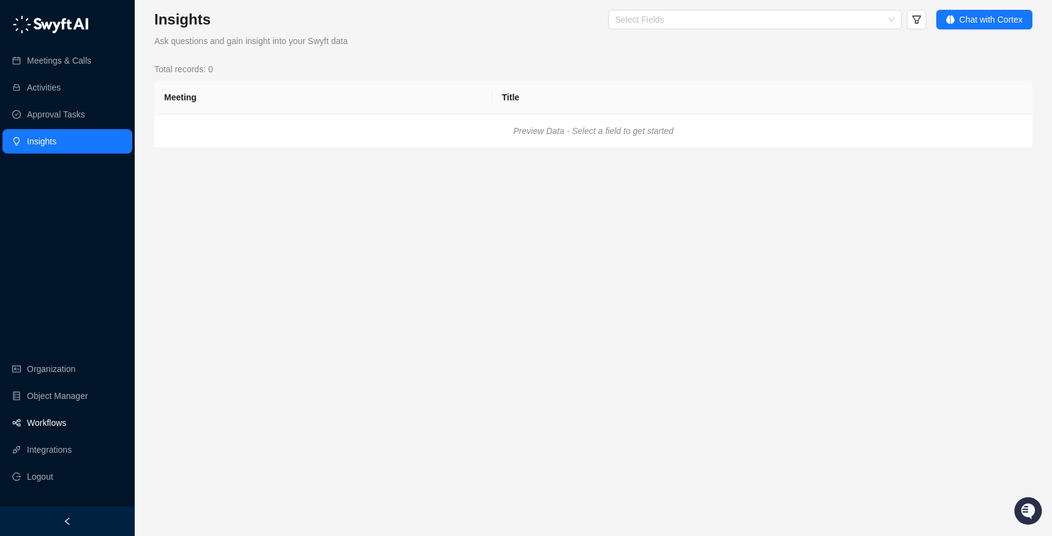
click at [54, 421] on link "Workflows" at bounding box center [46, 423] width 39 height 24
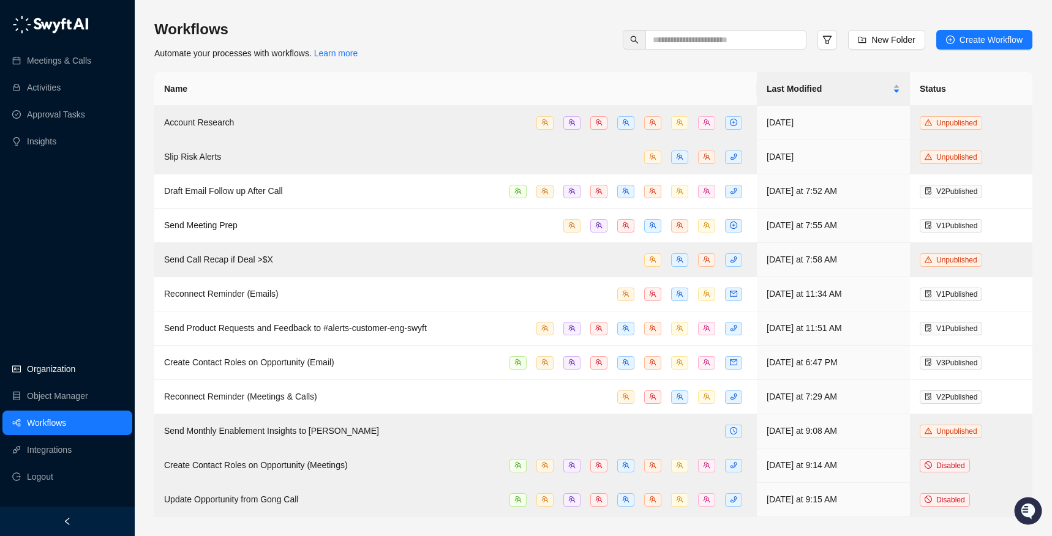
click at [60, 367] on link "Organization" at bounding box center [51, 369] width 48 height 24
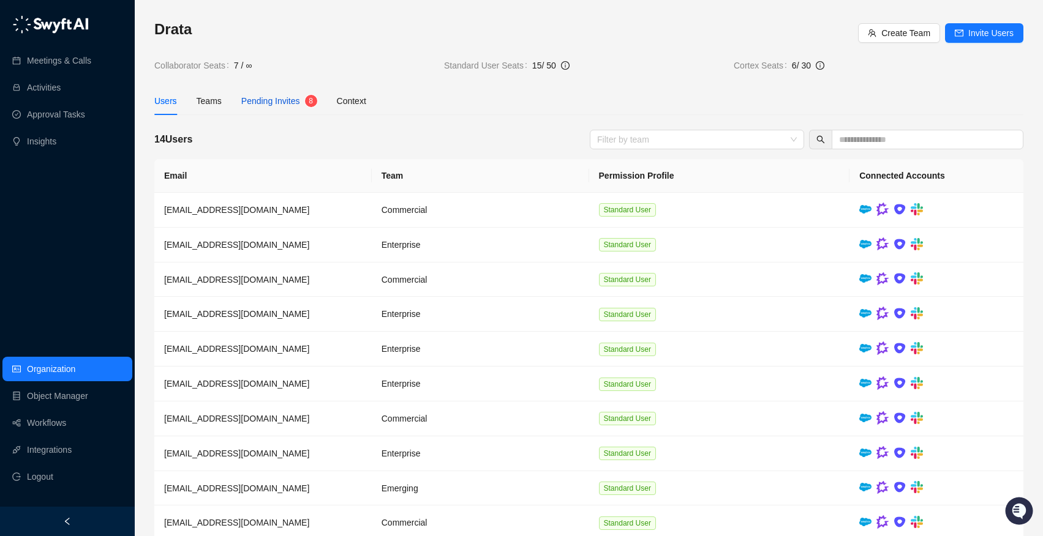
click at [277, 106] on div "Pending Invites" at bounding box center [270, 100] width 59 height 13
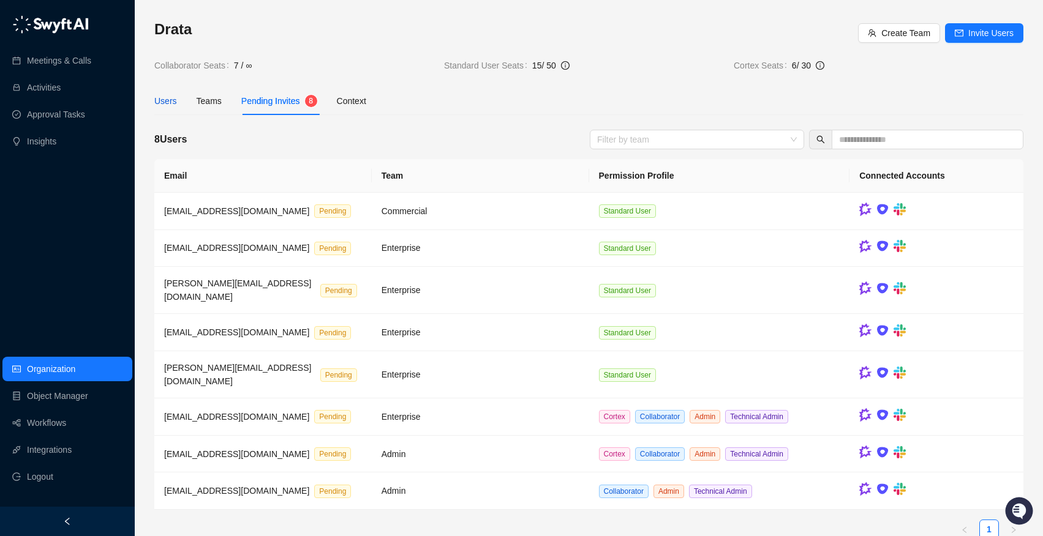
click at [173, 100] on div "Users" at bounding box center [165, 100] width 23 height 13
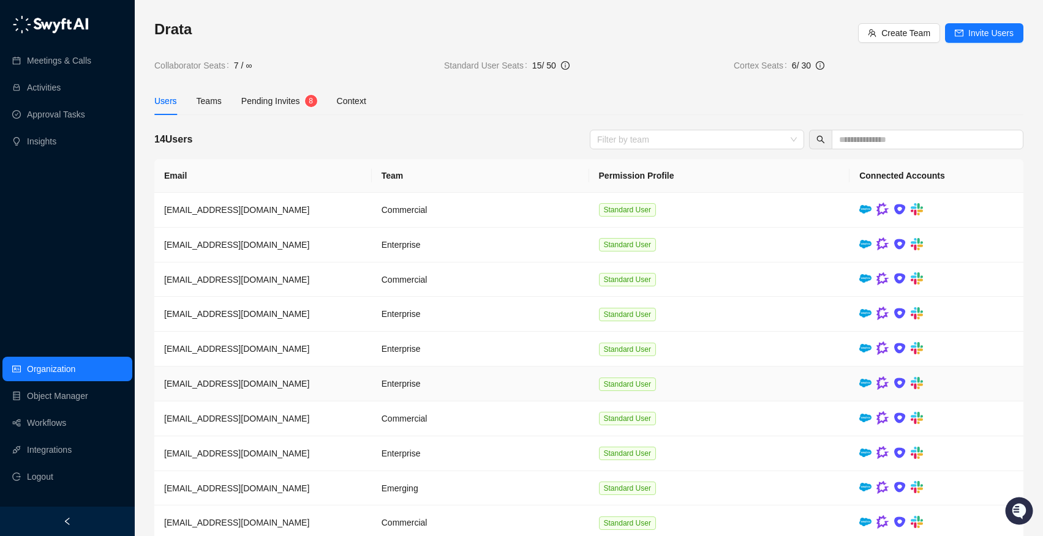
scroll to position [2, 0]
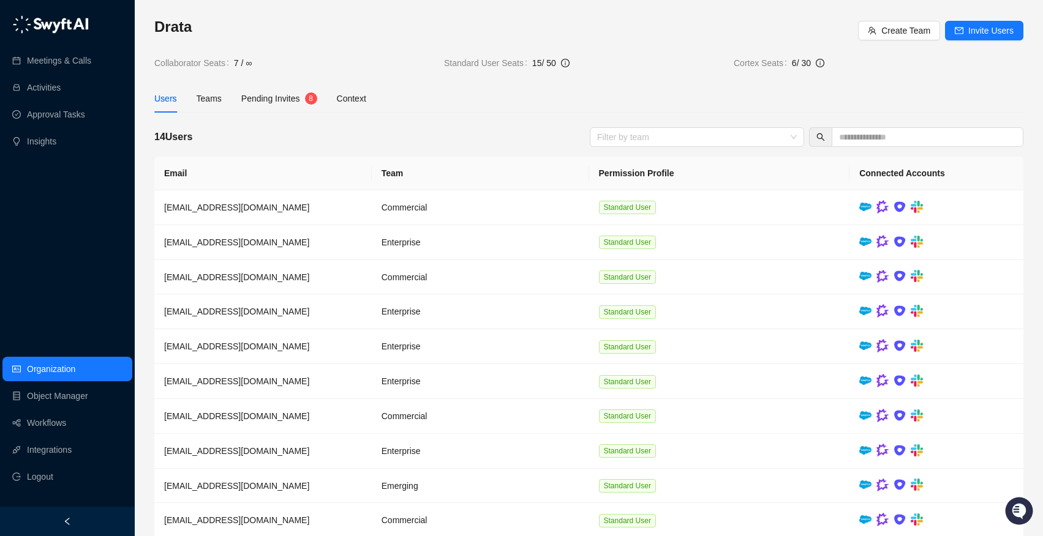
click at [57, 45] on div "Meetings & Calls Activities Approval Tasks Insights" at bounding box center [67, 82] width 135 height 147
click at [67, 62] on link "Meetings & Calls" at bounding box center [59, 60] width 64 height 24
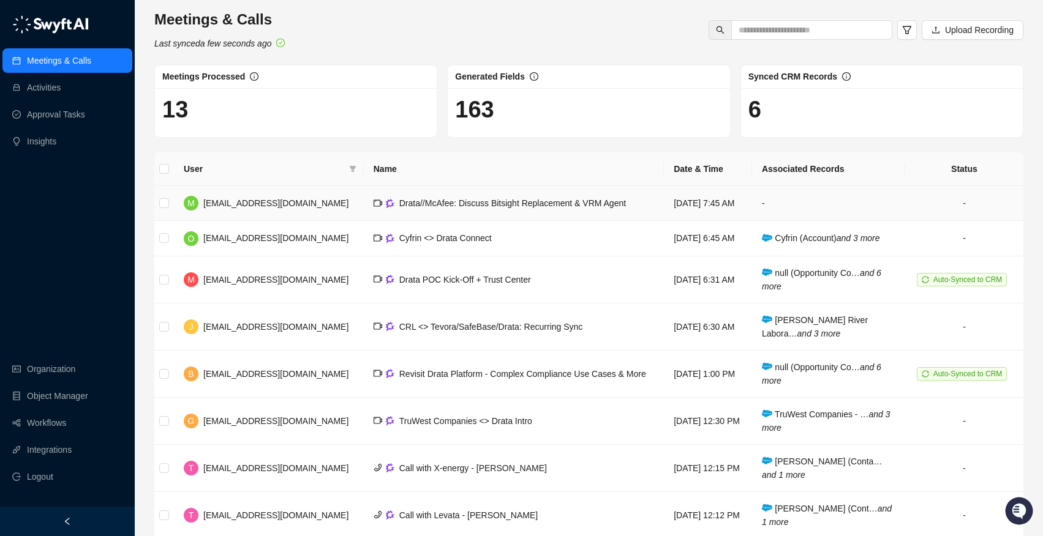
click at [446, 198] on span "Drata//McAfee: Discuss Bitsight Replacement & VRM Agent" at bounding box center [512, 203] width 227 height 10
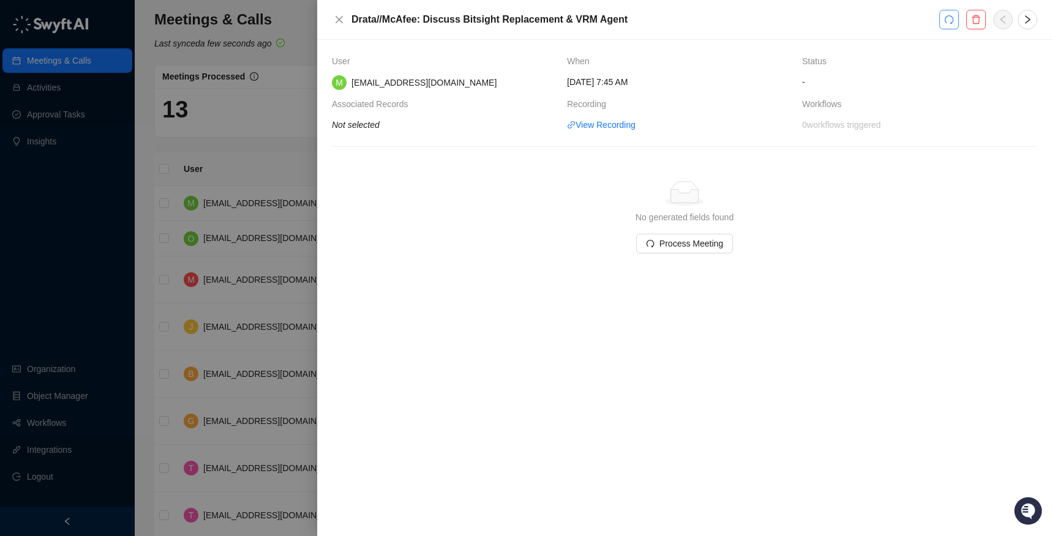
click at [844, 19] on button "button" at bounding box center [949, 20] width 20 height 20
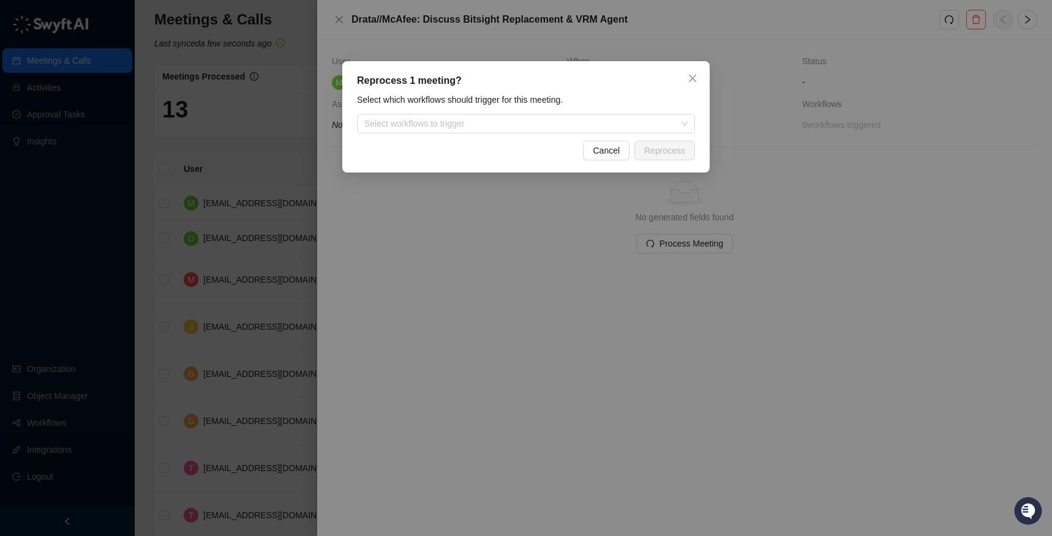
click at [549, 140] on div "Reprocess 1 meeting? Select which workflows should trigger for this meeting. Se…" at bounding box center [525, 116] width 367 height 111
click at [546, 134] on div "Reprocess 1 meeting? Select which workflows should trigger for this meeting. Se…" at bounding box center [525, 116] width 367 height 111
click at [549, 125] on div at bounding box center [519, 123] width 320 height 9
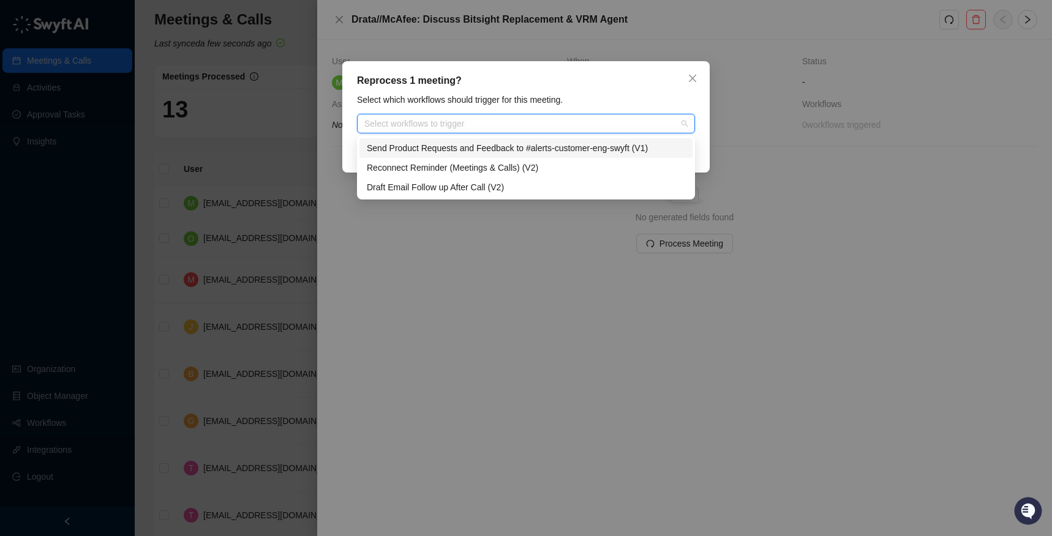
click at [521, 91] on div "Reprocess 1 meeting? Select which workflows should trigger for this meeting. Se…" at bounding box center [525, 116] width 367 height 111
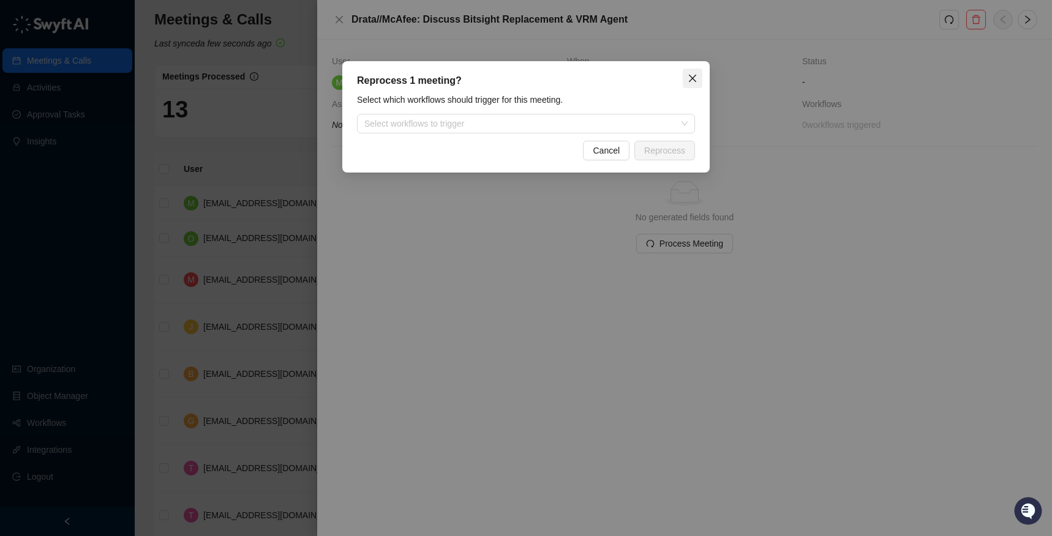
click at [688, 77] on icon "close" at bounding box center [693, 78] width 10 height 10
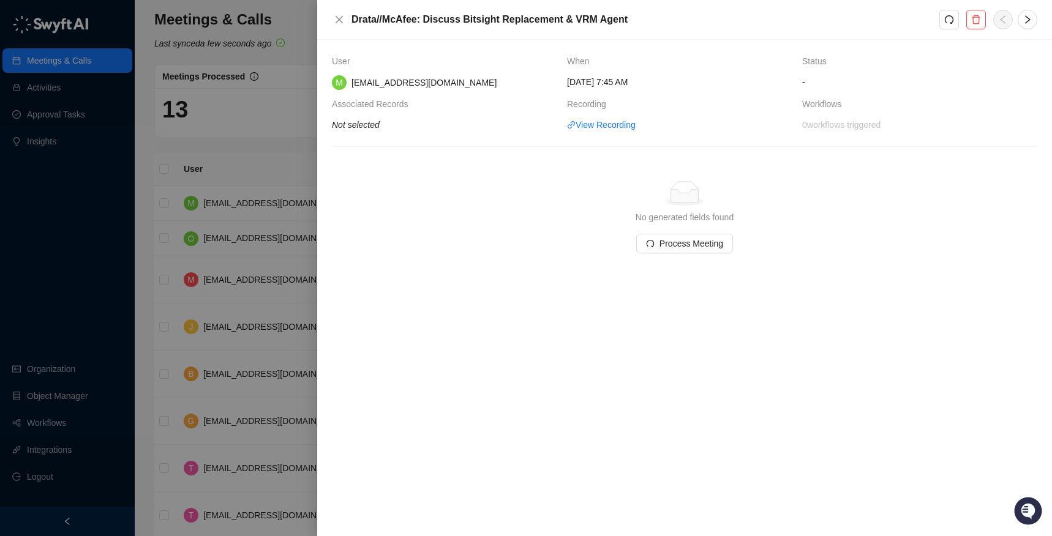
click at [712, 261] on div "Simple Empty No generated fields found Process Meeting" at bounding box center [685, 217] width 108 height 111
click at [706, 253] on button "Process Meeting" at bounding box center [684, 244] width 97 height 20
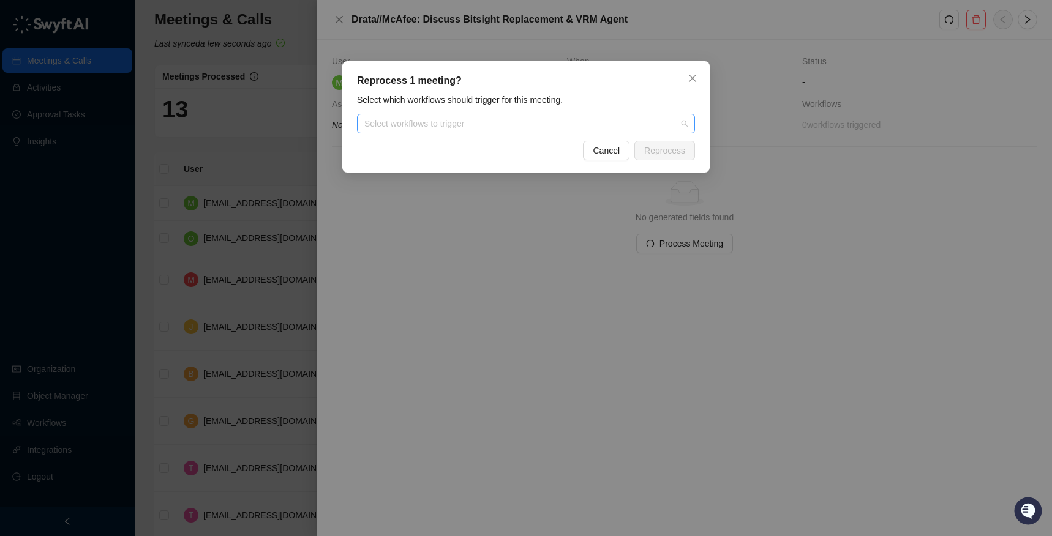
click at [586, 119] on div at bounding box center [519, 123] width 320 height 9
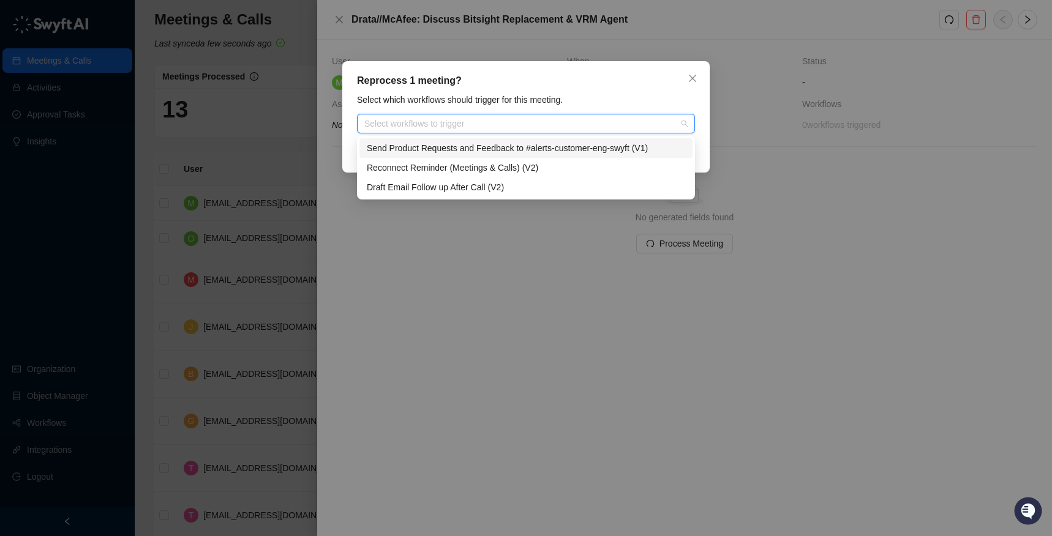
click at [603, 89] on div "Reprocess 1 meeting? Select which workflows should trigger for this meeting. Se…" at bounding box center [525, 116] width 367 height 111
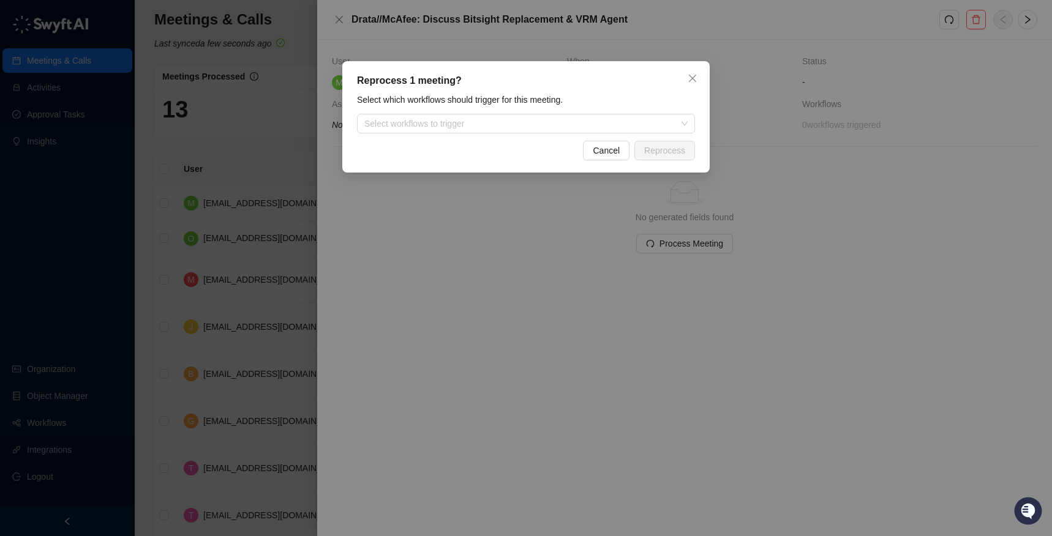
click at [707, 71] on div "Reprocess 1 meeting? Select which workflows should trigger for this meeting. Se…" at bounding box center [525, 116] width 367 height 111
click at [705, 72] on div "Reprocess 1 meeting? Select which workflows should trigger for this meeting. Se…" at bounding box center [525, 116] width 367 height 111
click at [700, 74] on span "Close" at bounding box center [693, 78] width 20 height 10
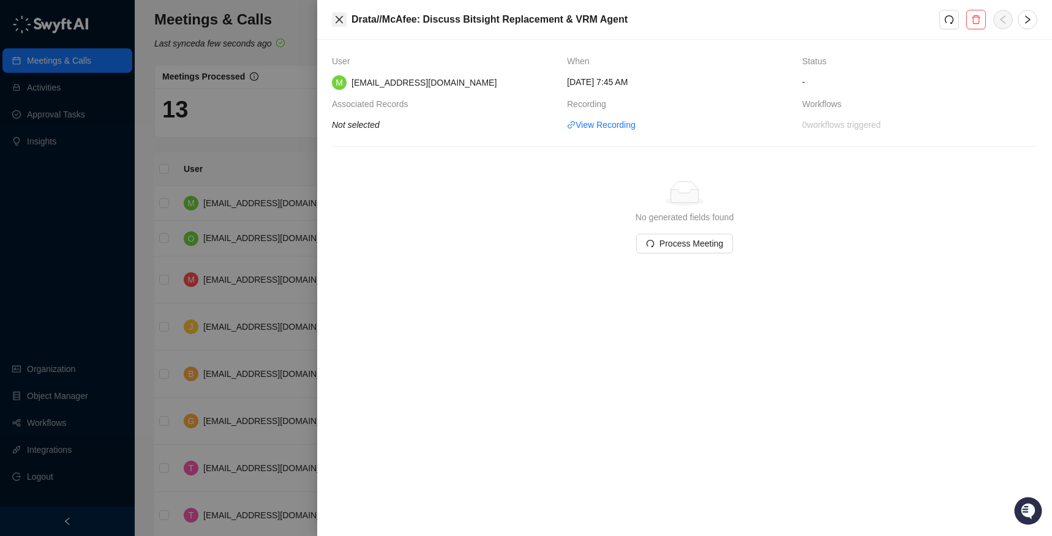
click at [342, 20] on icon "close" at bounding box center [339, 20] width 10 height 10
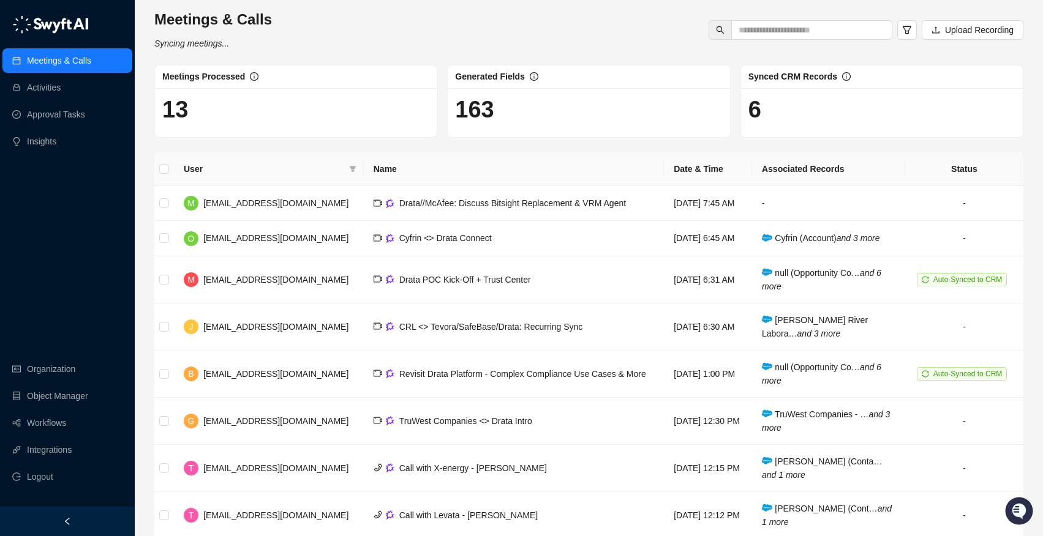
click at [50, 222] on div "Meetings & Calls Activities Approval Tasks Insights Organization Object Manager…" at bounding box center [67, 253] width 135 height 507
click at [55, 241] on div "Meetings & Calls Activities Approval Tasks Insights Organization Object Manager…" at bounding box center [67, 253] width 135 height 507
click at [58, 432] on link "Workflows" at bounding box center [46, 423] width 39 height 24
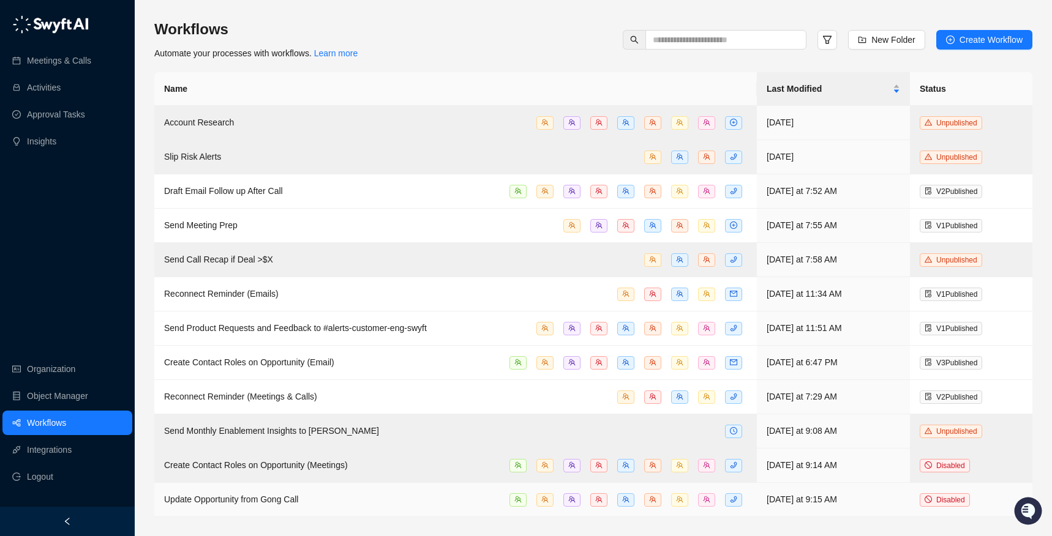
click at [797, 493] on td "[DATE] at 9:15 AM" at bounding box center [833, 500] width 153 height 34
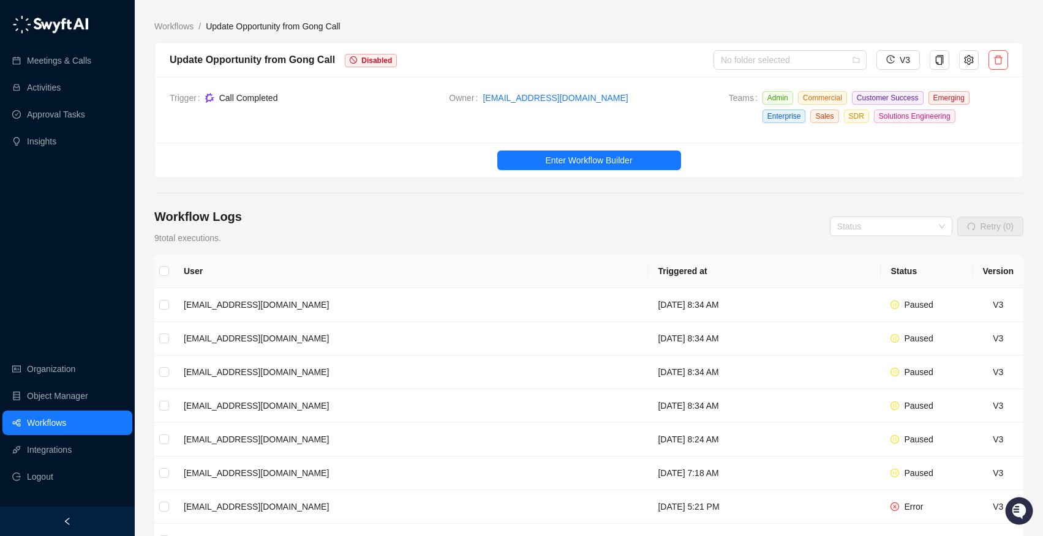
click at [66, 425] on link "Workflows" at bounding box center [46, 423] width 39 height 24
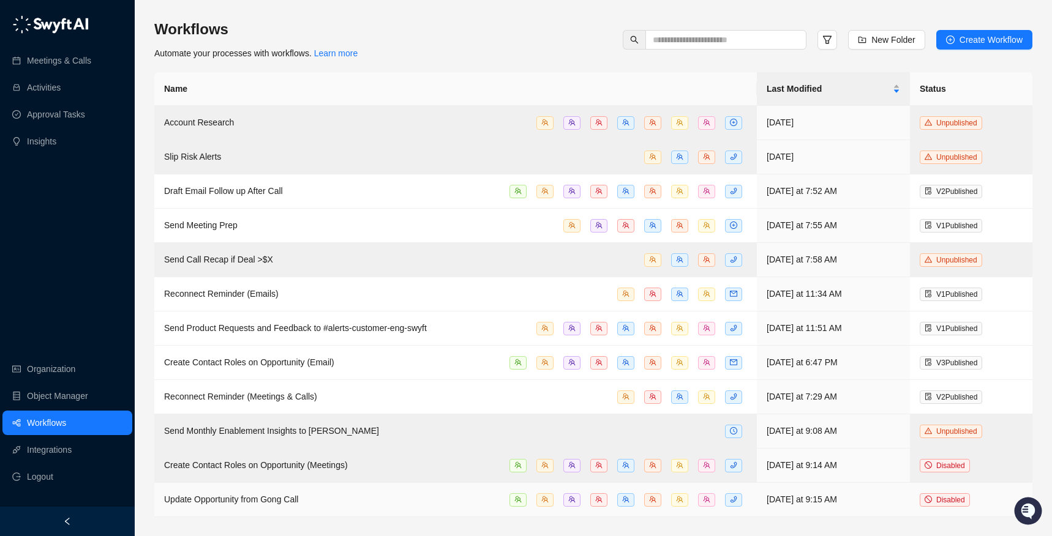
click at [268, 500] on span "Update Opportunity from Gong Call" at bounding box center [231, 500] width 134 height 10
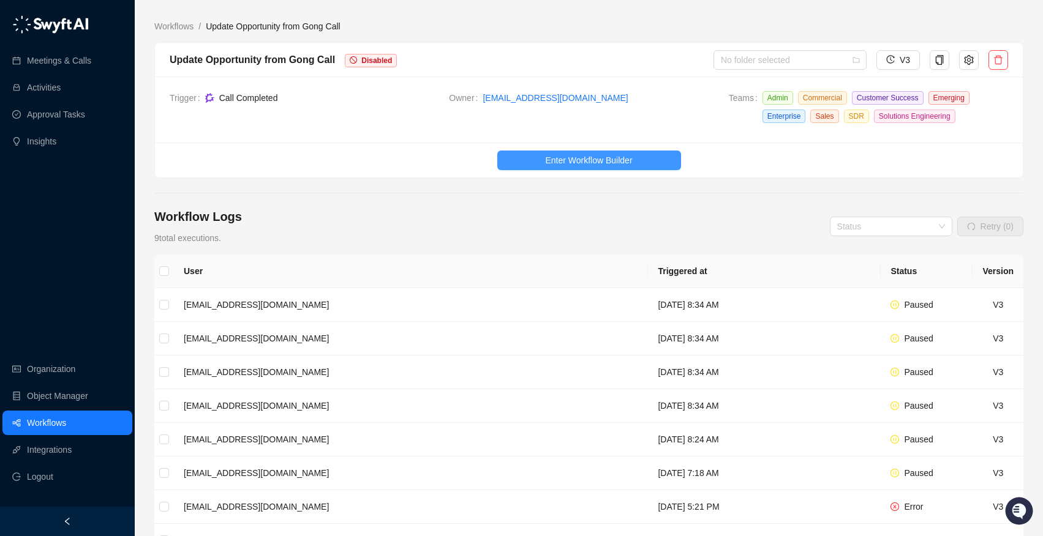
click at [569, 166] on span "Enter Workflow Builder" at bounding box center [588, 160] width 87 height 13
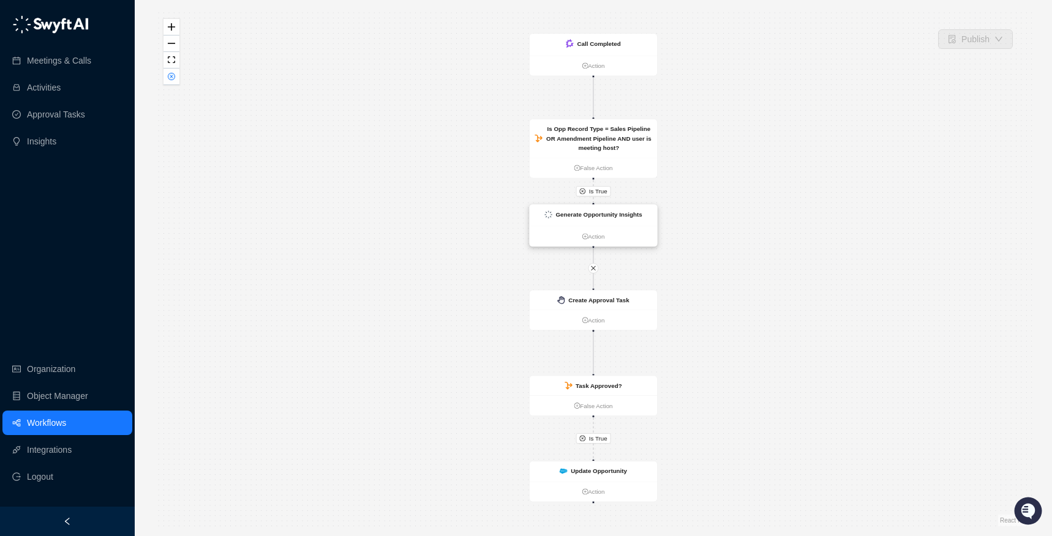
click at [602, 216] on strong "Generate Opportunity Insights" at bounding box center [598, 214] width 86 height 7
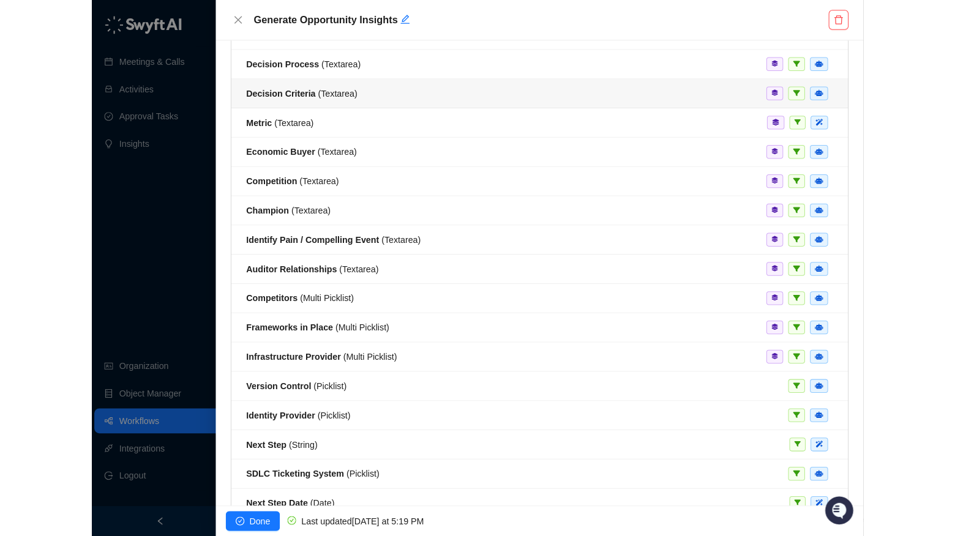
scroll to position [151, 0]
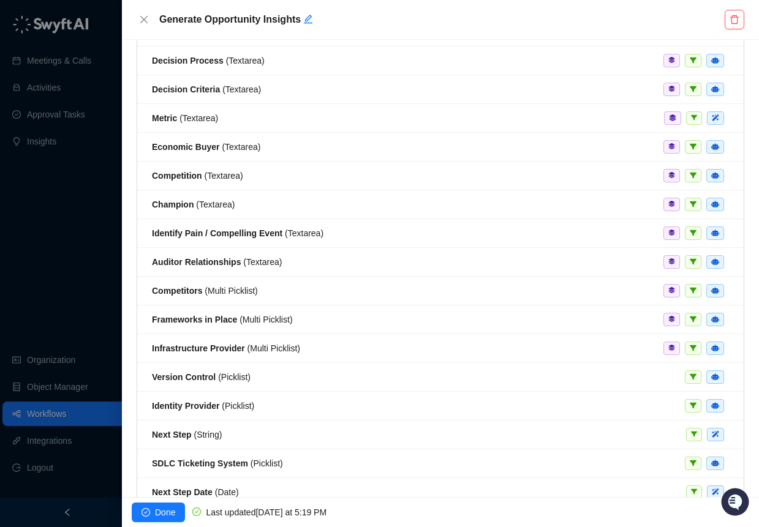
click at [47, 274] on div at bounding box center [379, 263] width 759 height 527
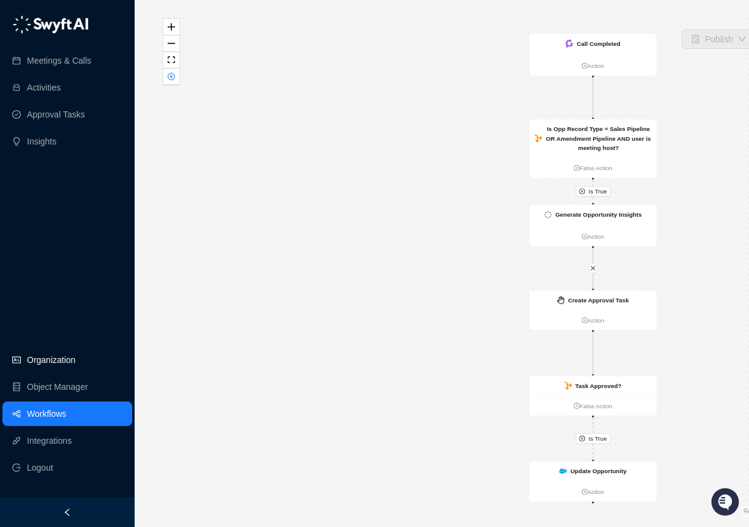
click at [61, 367] on link "Organization" at bounding box center [51, 360] width 48 height 24
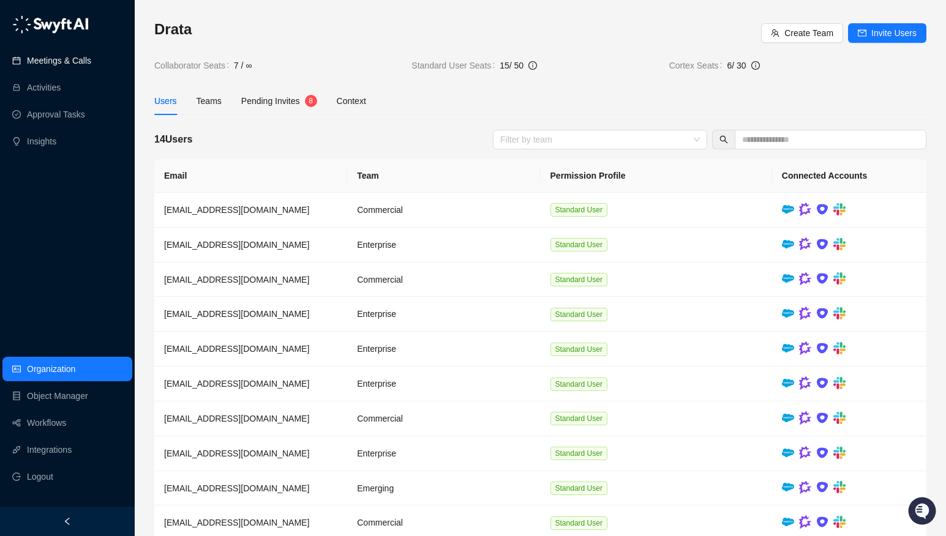
click at [86, 56] on link "Meetings & Calls" at bounding box center [59, 60] width 64 height 24
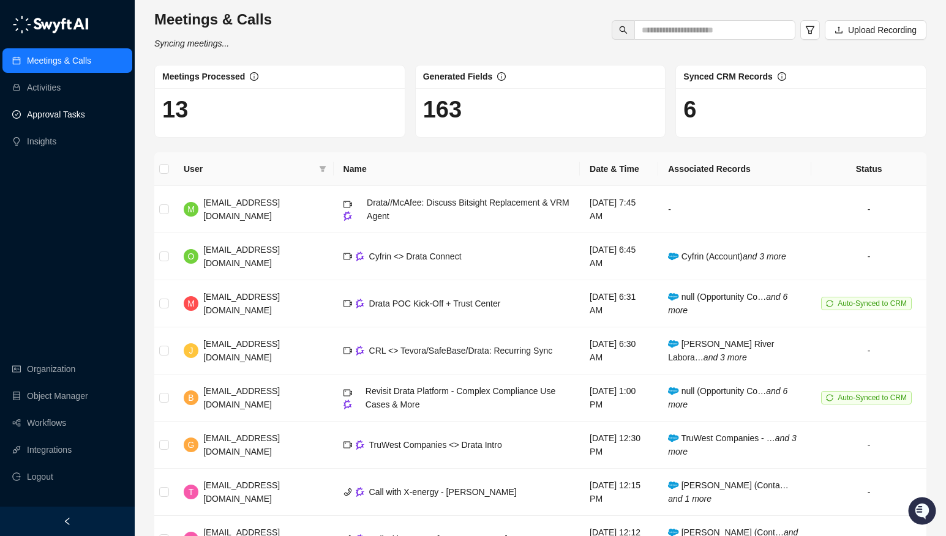
click at [39, 119] on link "Approval Tasks" at bounding box center [56, 114] width 58 height 24
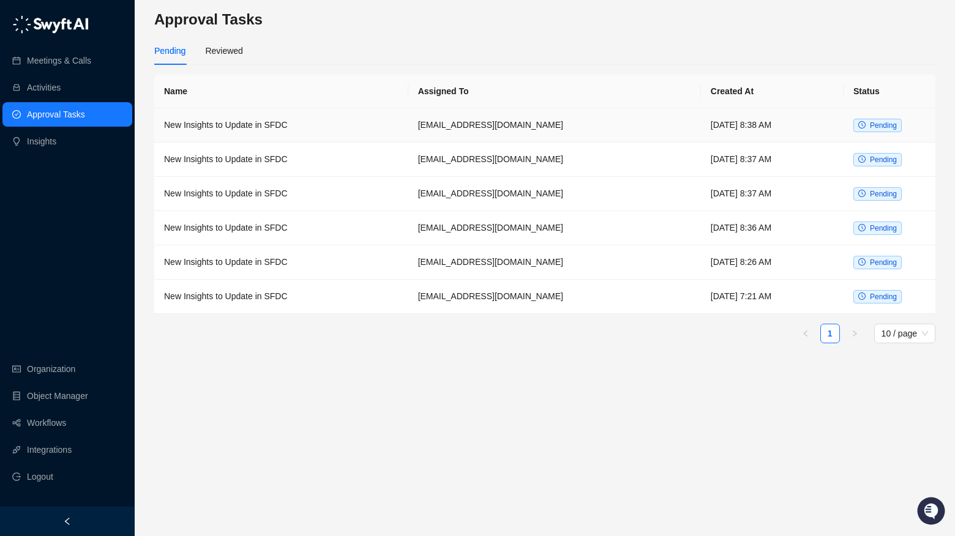
click at [211, 133] on td "New Insights to Update in SFDC" at bounding box center [281, 125] width 254 height 34
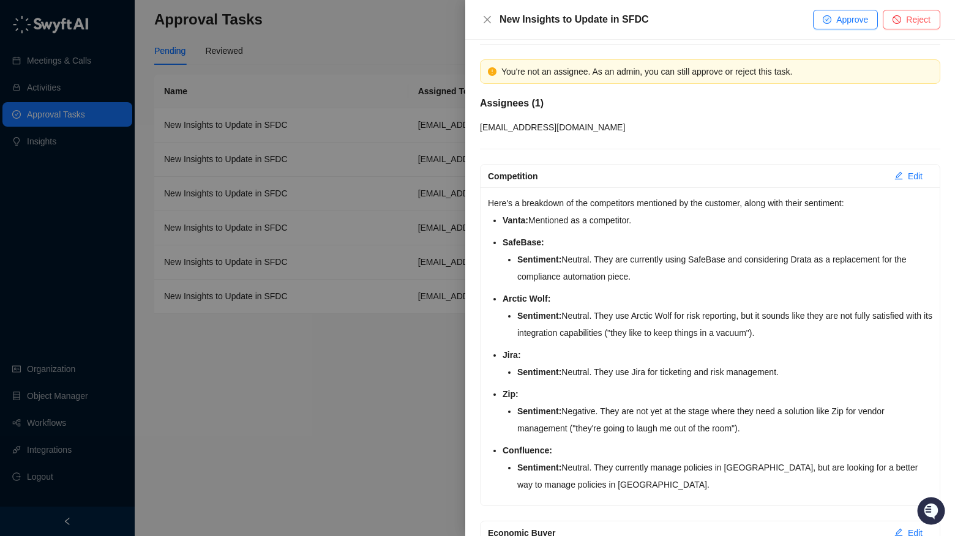
scroll to position [100, 0]
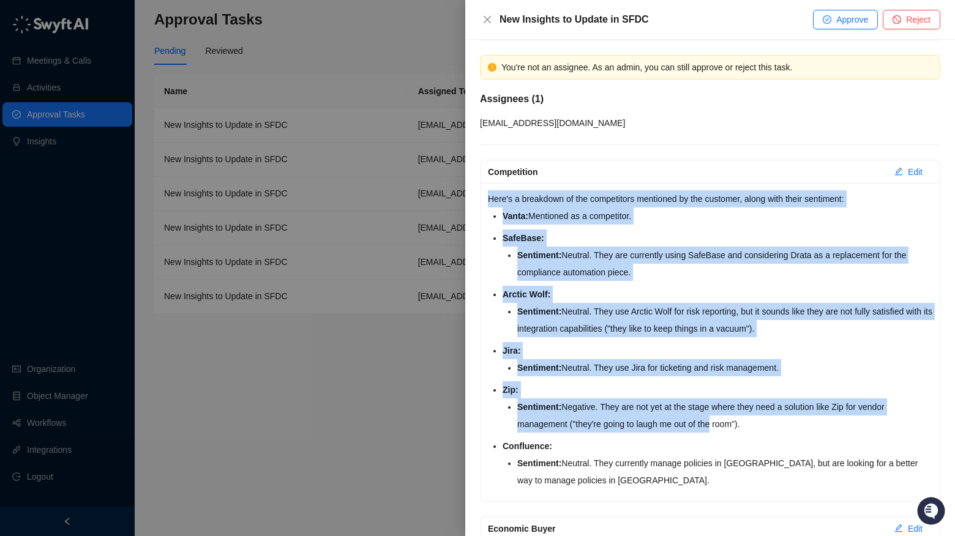
drag, startPoint x: 486, startPoint y: 194, endPoint x: 718, endPoint y: 423, distance: 326.4
click at [715, 420] on div "Here's a breakdown of the competitors mentioned by the customer, along with the…" at bounding box center [710, 342] width 459 height 318
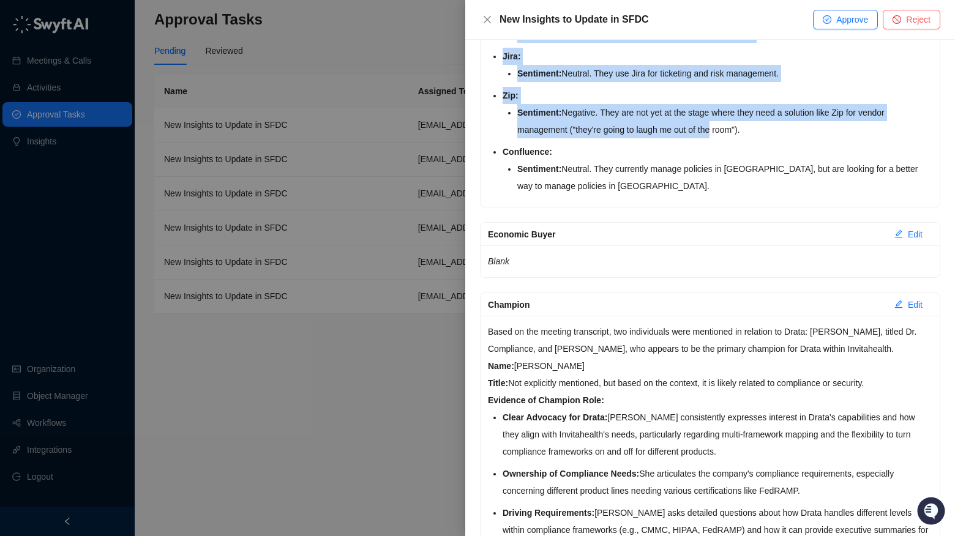
scroll to position [495, 0]
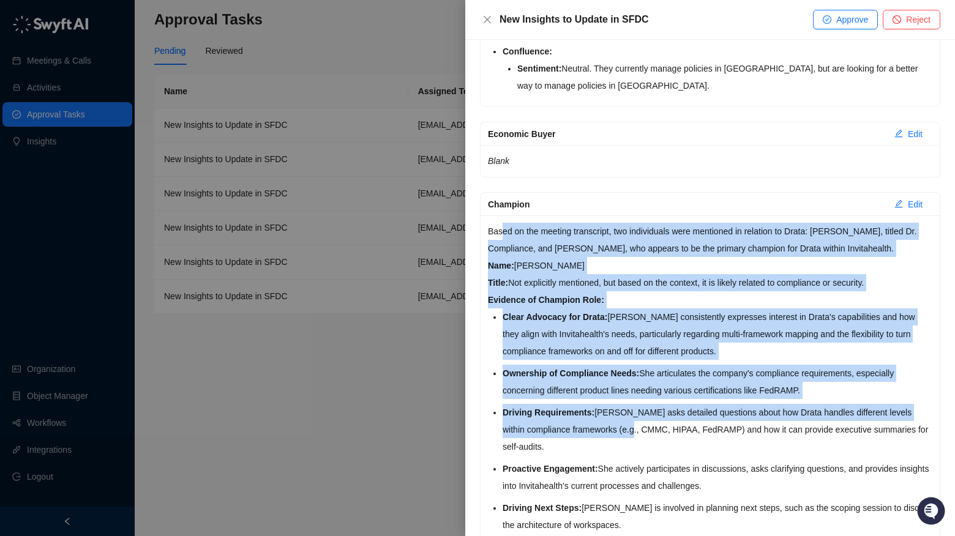
drag, startPoint x: 503, startPoint y: 231, endPoint x: 650, endPoint y: 459, distance: 271.1
click at [650, 459] on div "Based on the meeting transcript, two individuals were mentioned in relation to …" at bounding box center [710, 426] width 459 height 421
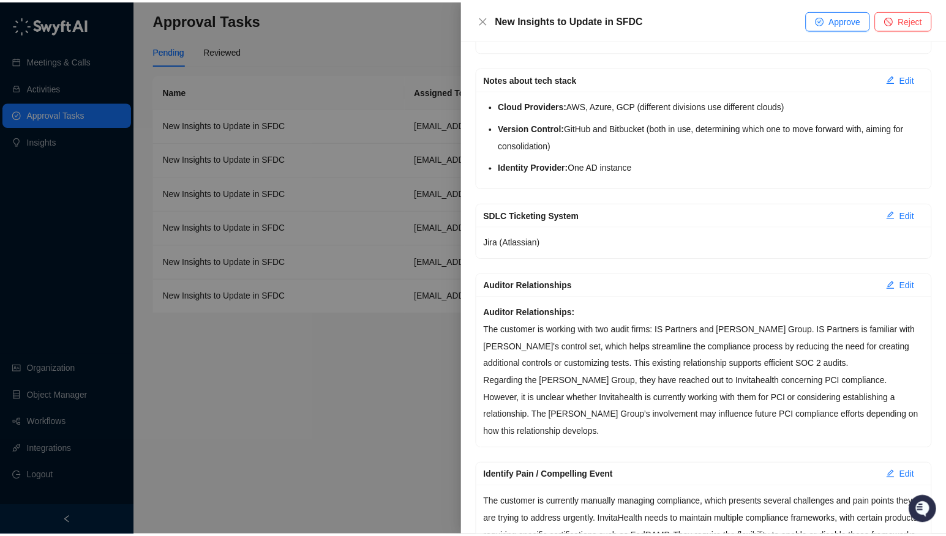
scroll to position [1154, 0]
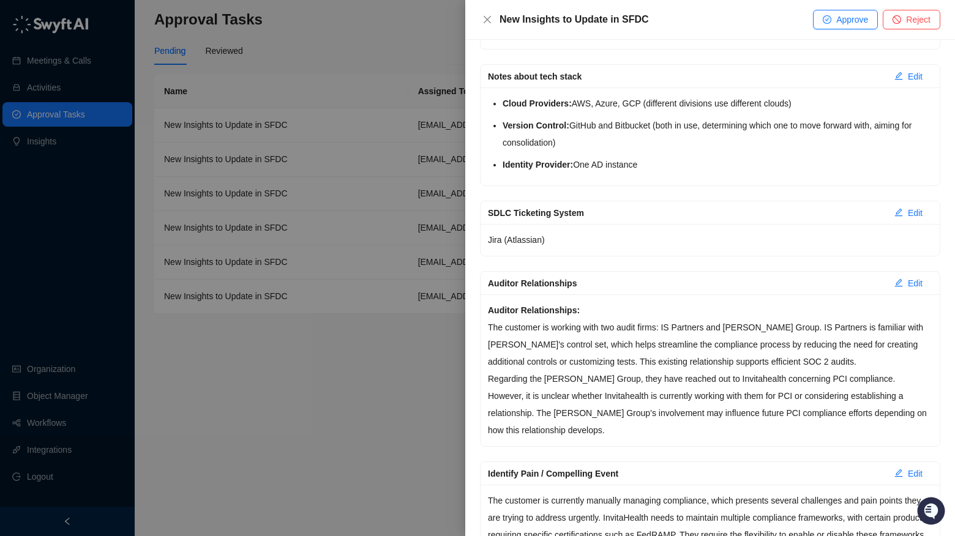
click at [108, 167] on div at bounding box center [477, 268] width 955 height 536
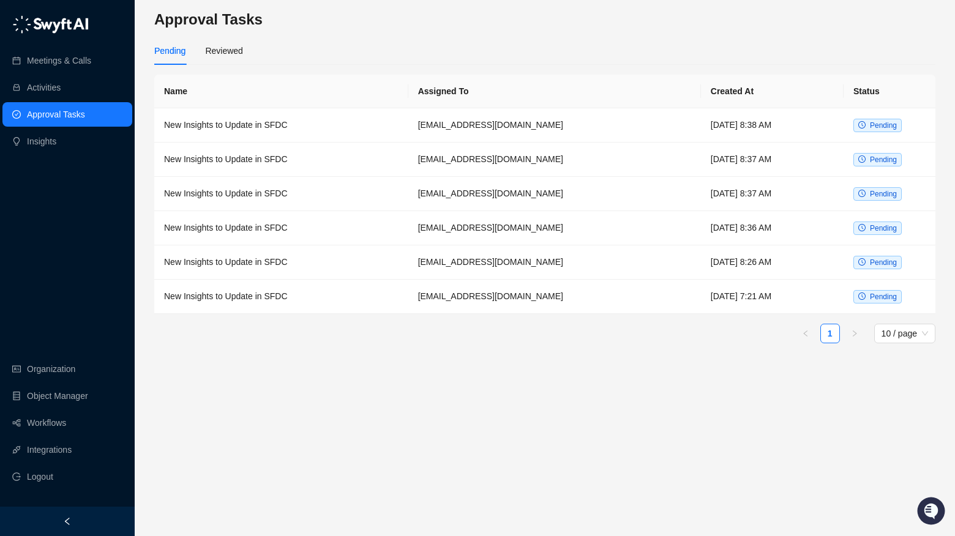
click at [91, 209] on div "Meetings & Calls Activities Approval Tasks Insights Organization Object Manager…" at bounding box center [67, 253] width 135 height 507
click at [68, 365] on link "Organization" at bounding box center [51, 369] width 48 height 24
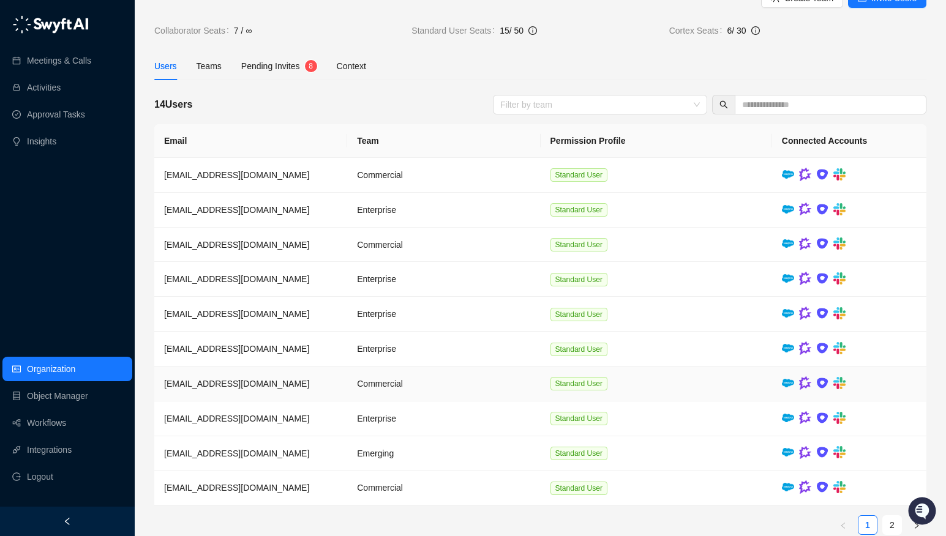
scroll to position [53, 0]
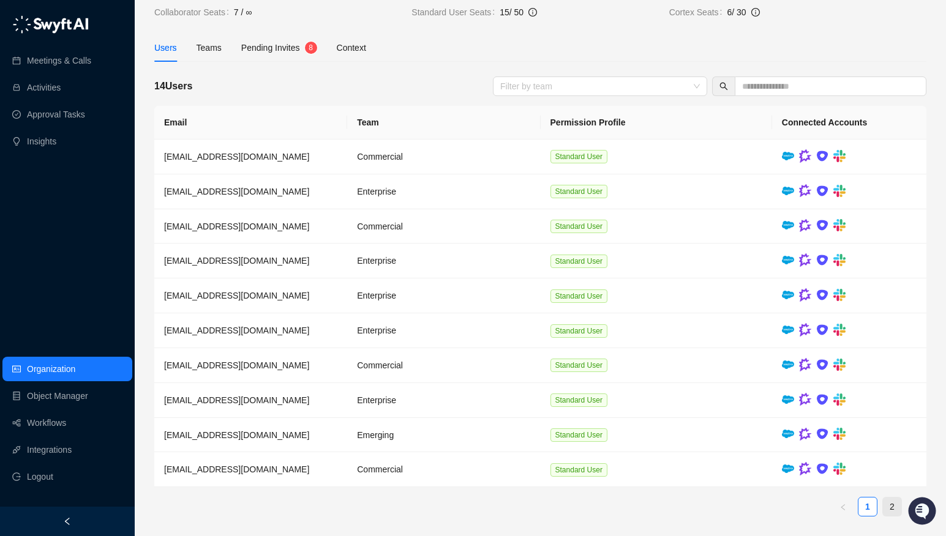
click at [844, 511] on link "2" at bounding box center [892, 507] width 18 height 18
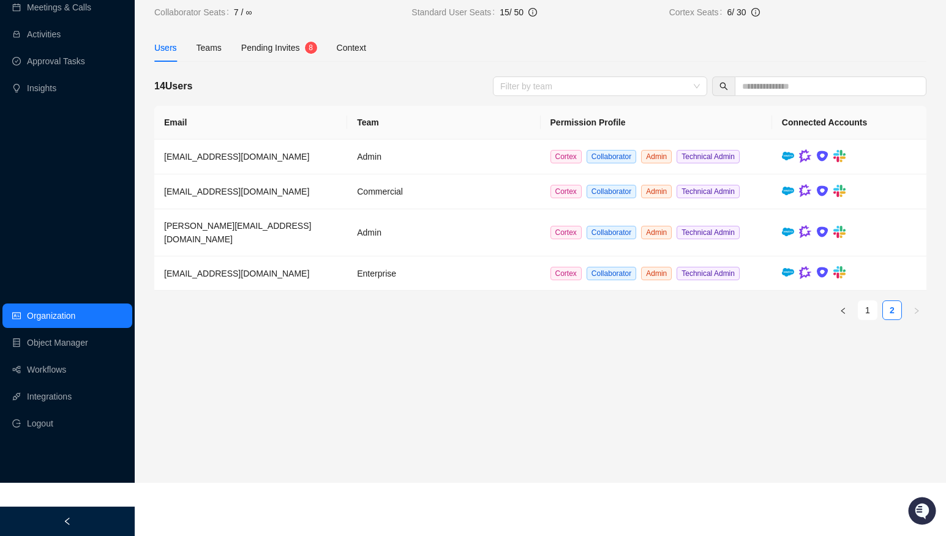
scroll to position [0, 0]
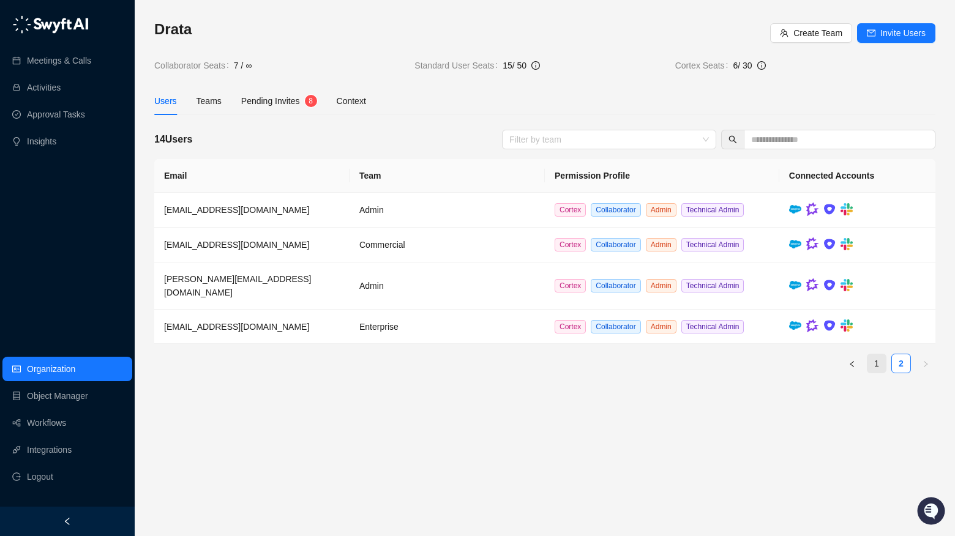
click at [844, 355] on link "1" at bounding box center [877, 364] width 18 height 18
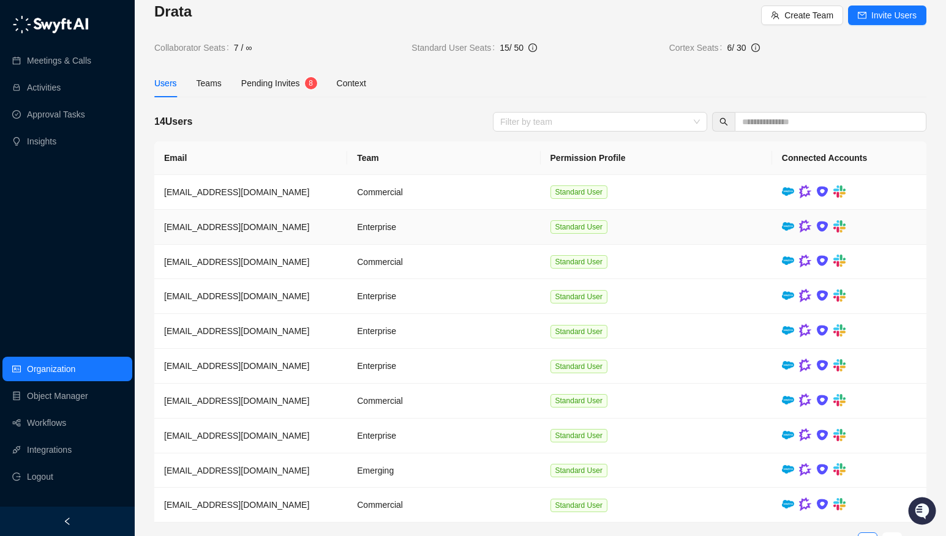
scroll to position [53, 0]
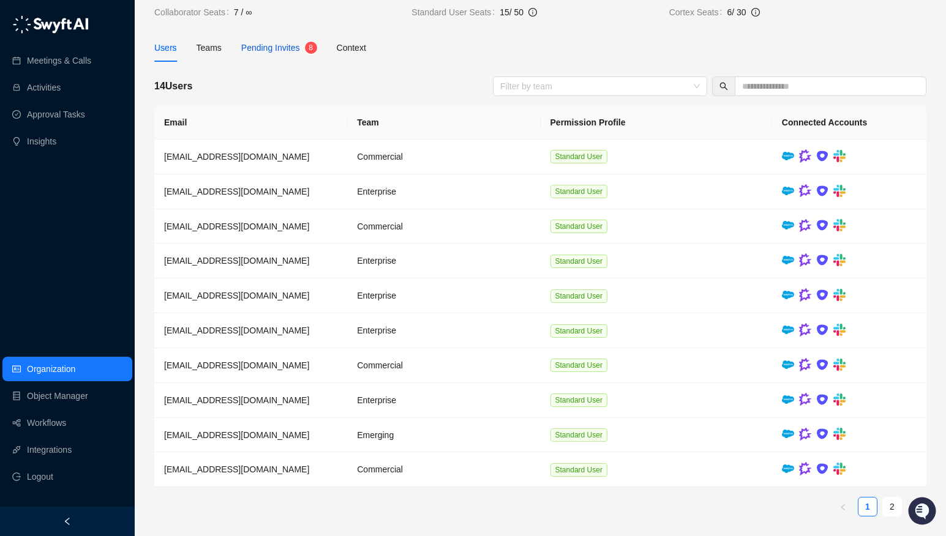
click at [258, 49] on span "Pending Invites" at bounding box center [270, 48] width 59 height 10
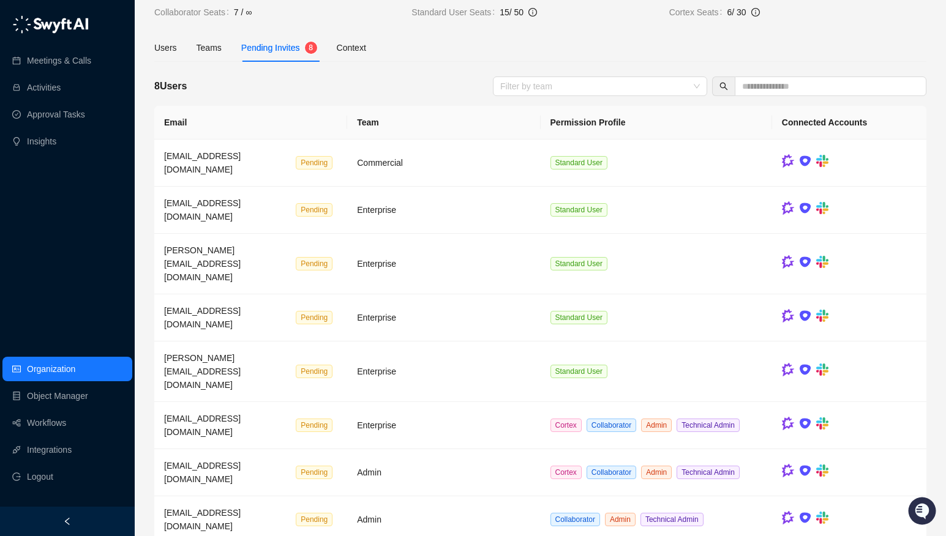
scroll to position [2, 0]
